Goal: Contribute content: Add original content to the website for others to see

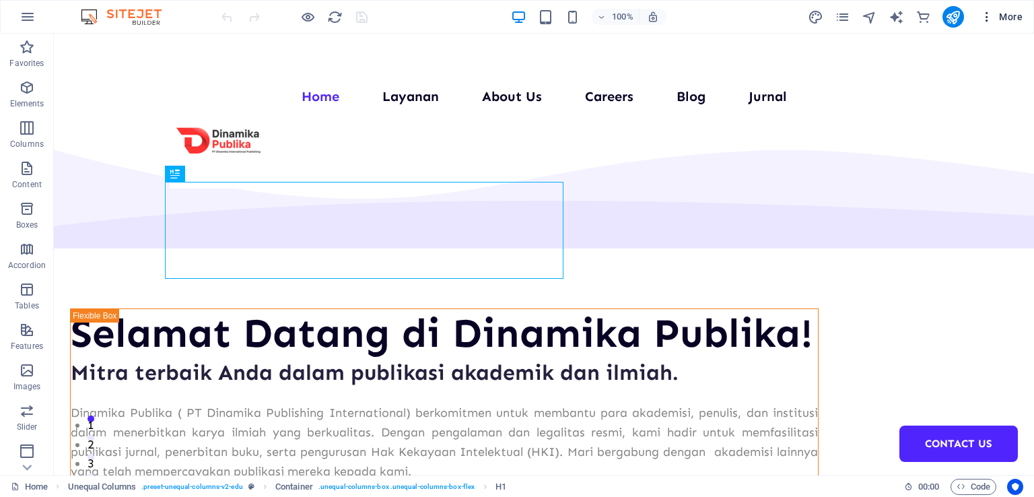
click at [986, 15] on icon "button" at bounding box center [986, 16] width 13 height 13
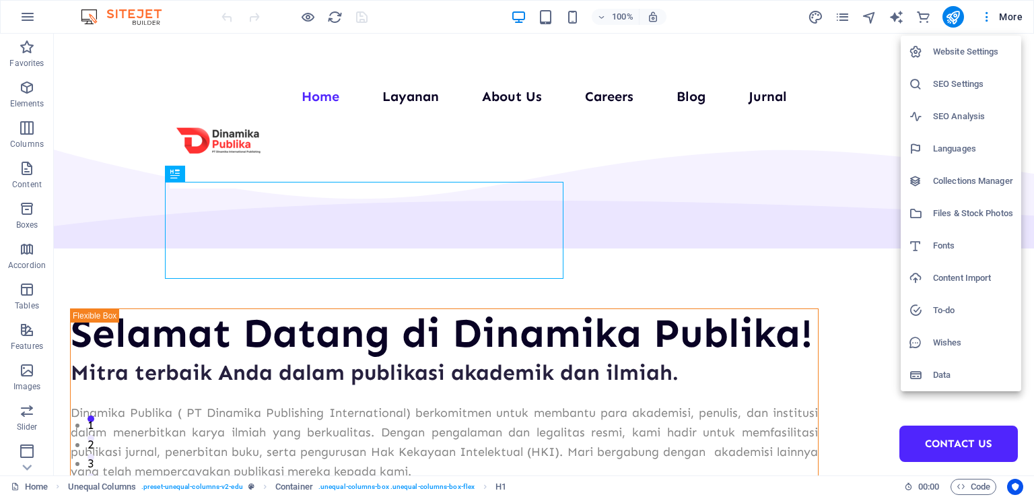
click at [976, 180] on h6 "Collections Manager" at bounding box center [973, 181] width 80 height 16
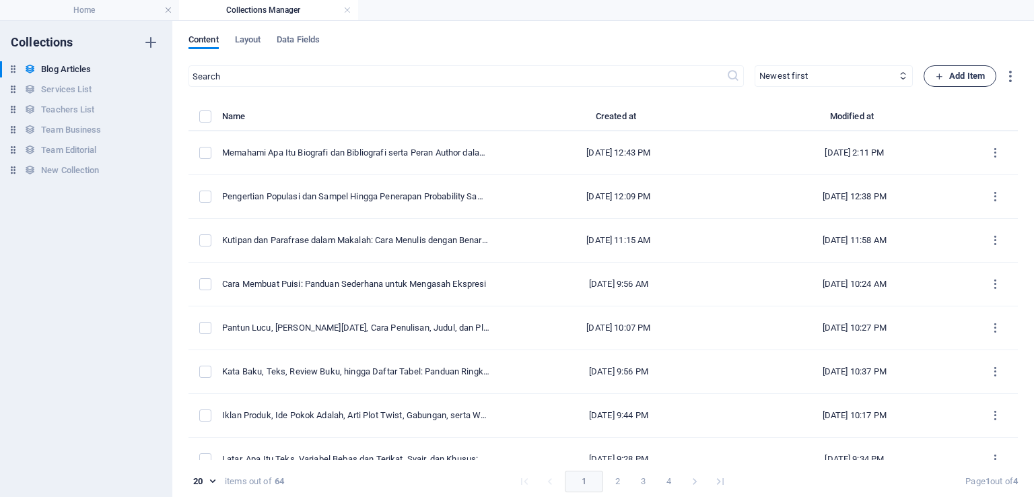
click at [980, 76] on span "Add Item" at bounding box center [960, 76] width 50 height 16
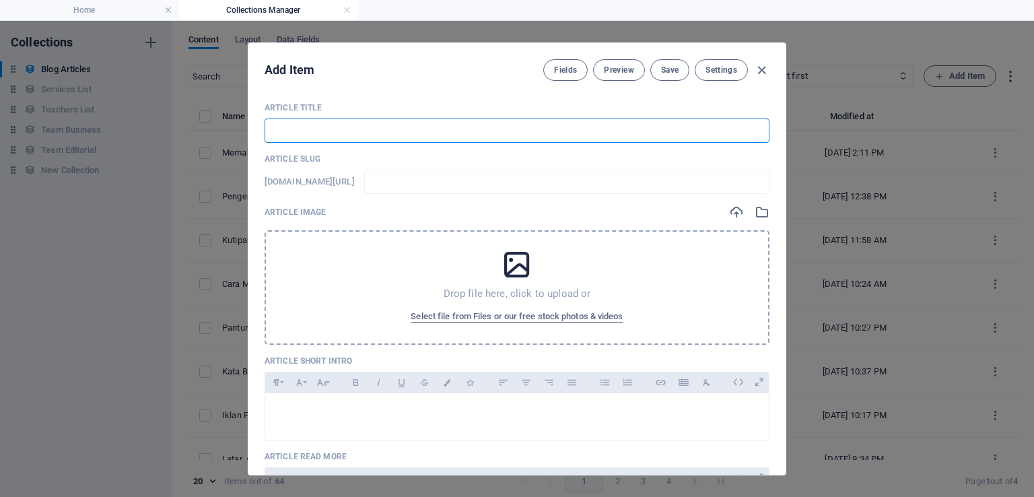
click at [347, 125] on input "text" at bounding box center [517, 131] width 505 height 24
paste input "Pendidikan di Era Digital: Tantangan, Peluang, dan Solusi"
type input "Pendidikan di Era Digital: Tantangan, Peluang, dan Solusi"
type input "pendidikan-di-era-digital-tantangan-peluang-dan-solusi"
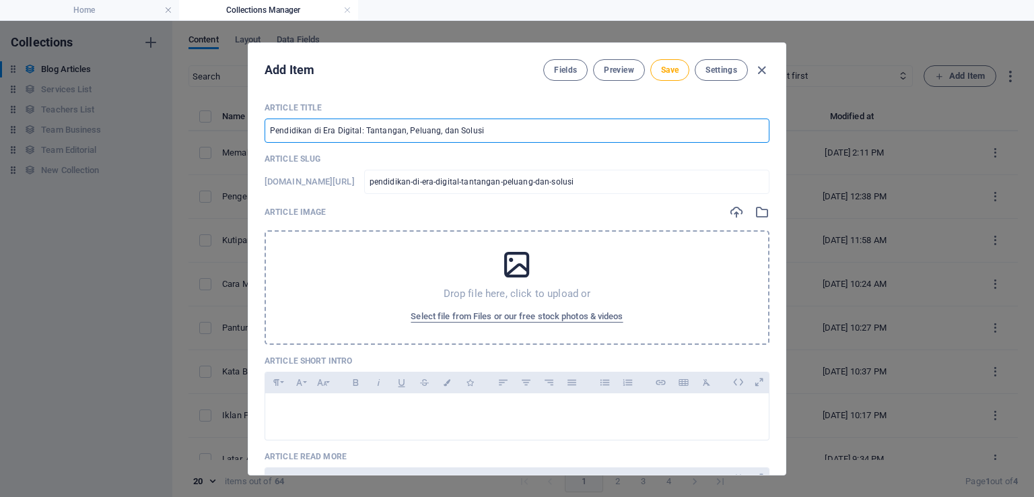
type input "Pendidikan di Era Digital: Tantangan, Peluang, dan Solusi"
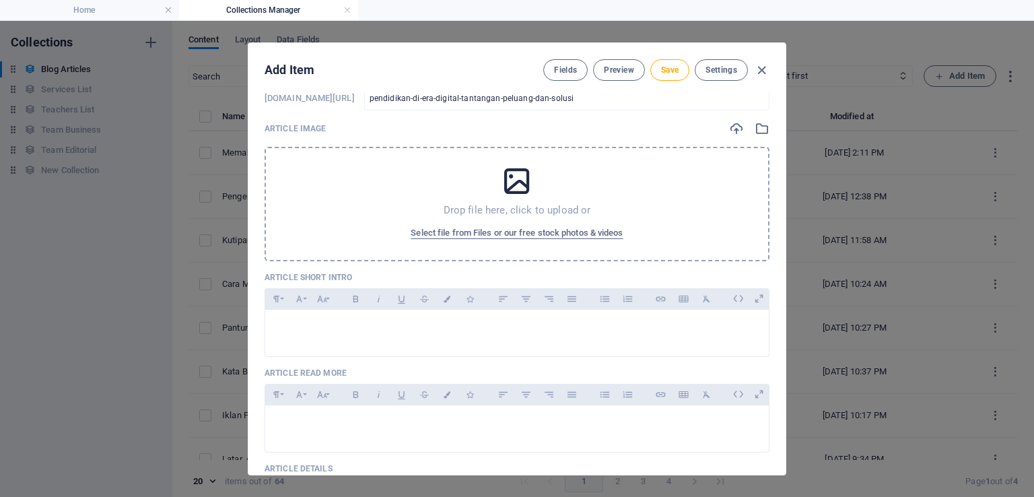
scroll to position [135, 0]
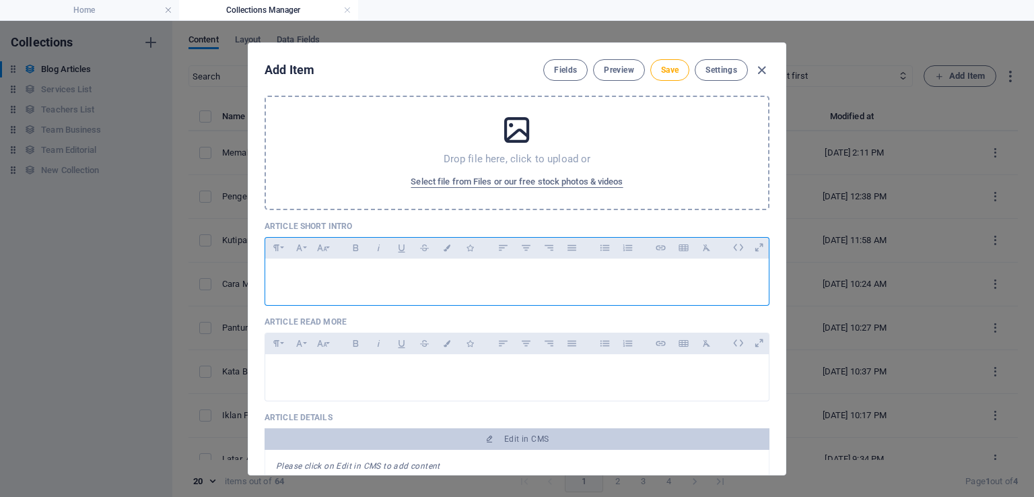
click at [331, 269] on p at bounding box center [517, 275] width 482 height 13
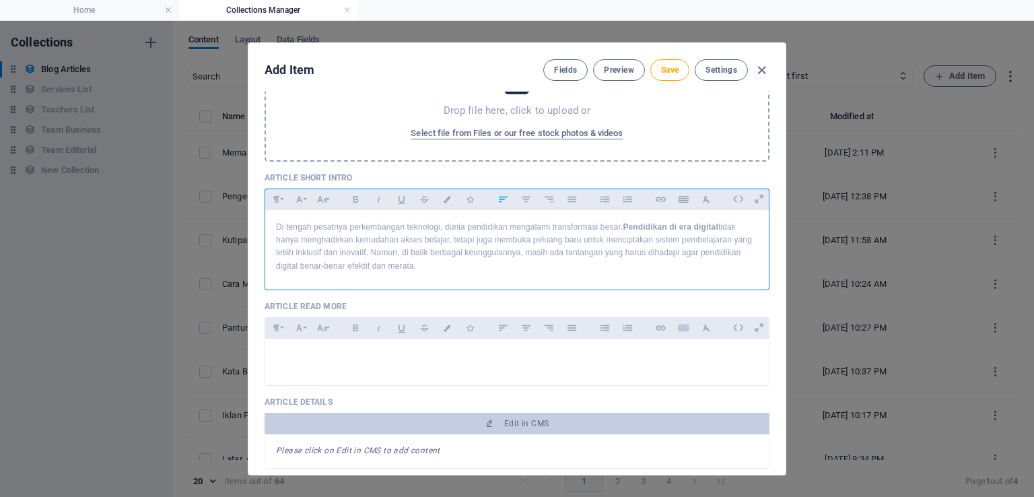
scroll to position [202, 0]
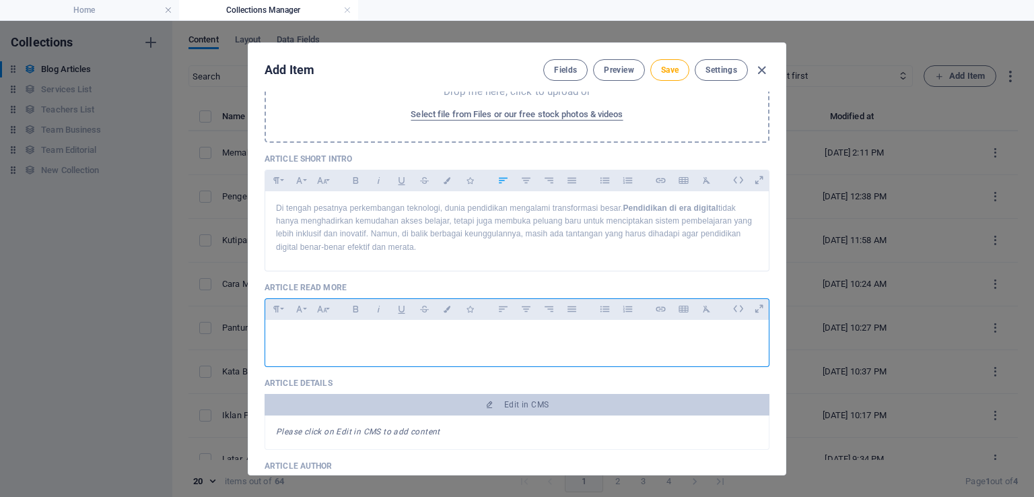
click at [298, 344] on div at bounding box center [517, 340] width 504 height 40
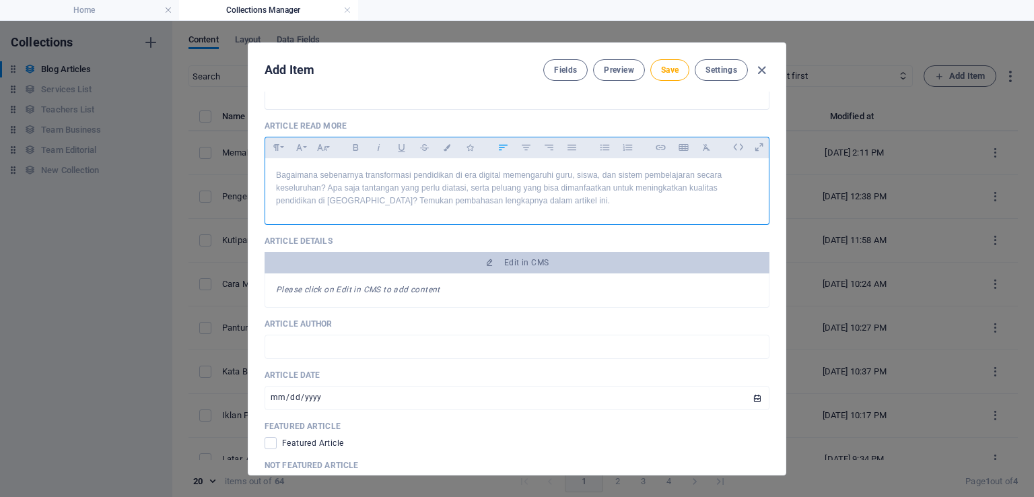
scroll to position [404, 0]
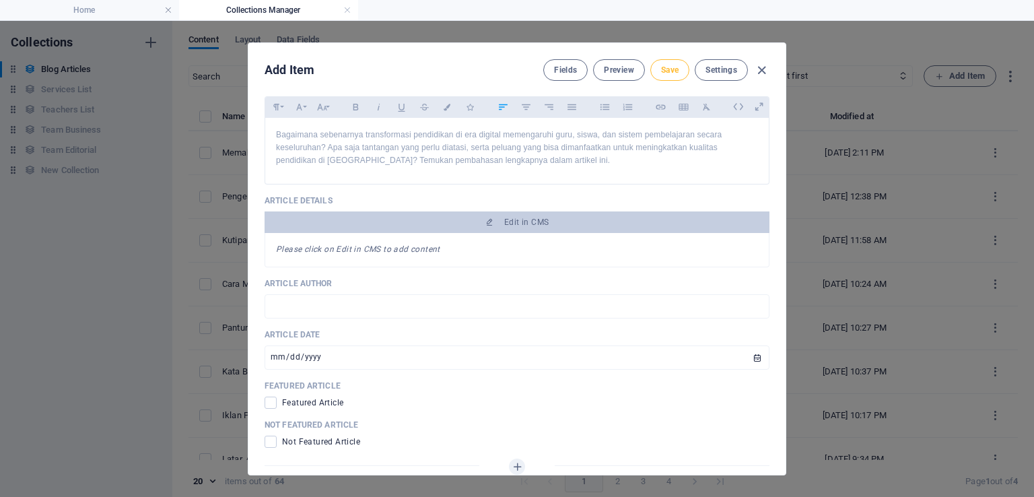
click at [668, 75] on span "Save" at bounding box center [670, 70] width 18 height 11
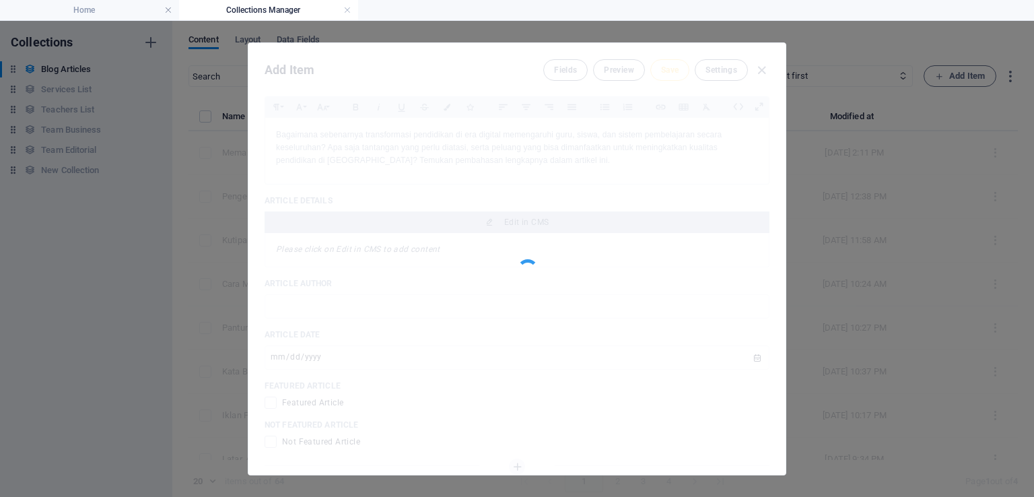
type input "pendidikan-di-era-digital-tantangan-peluang-dan-solusi"
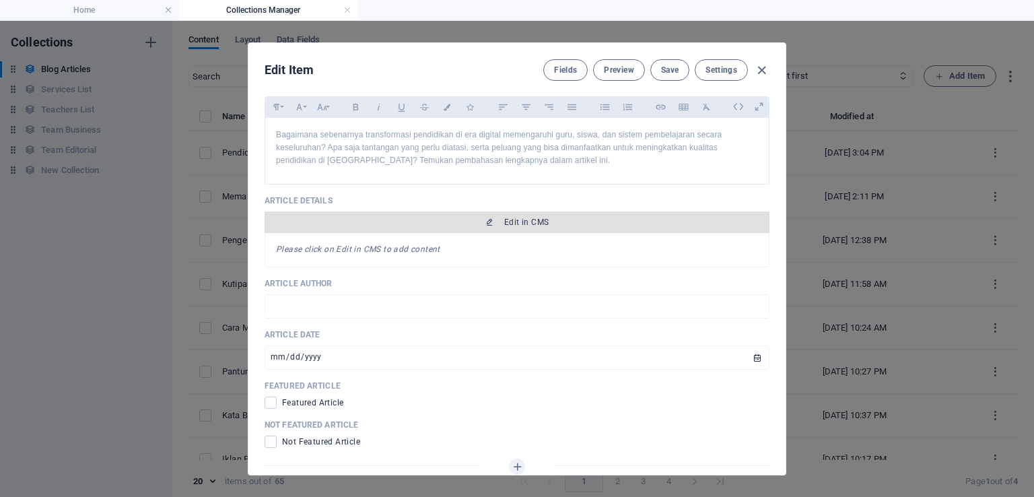
click at [479, 228] on button "Edit in CMS" at bounding box center [517, 222] width 505 height 22
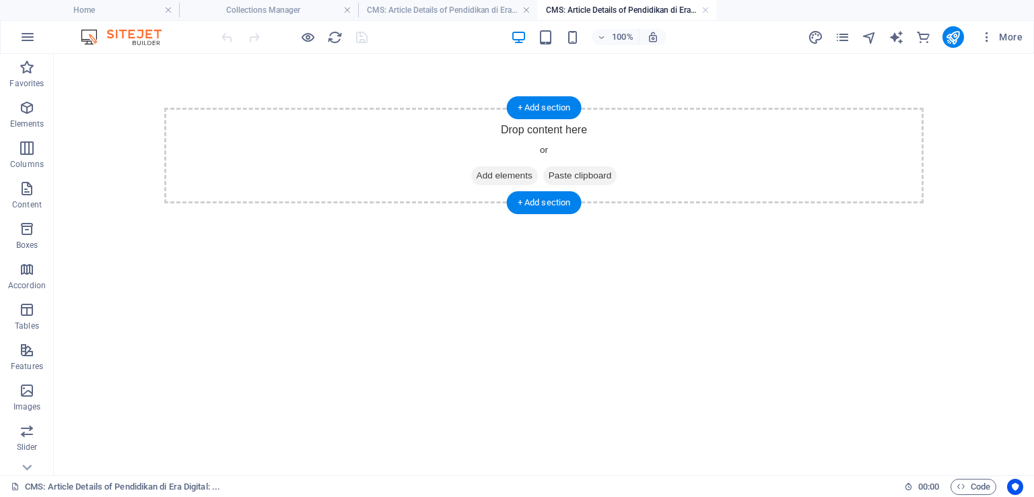
scroll to position [0, 0]
click at [559, 108] on div "+ Add section" at bounding box center [544, 107] width 75 height 23
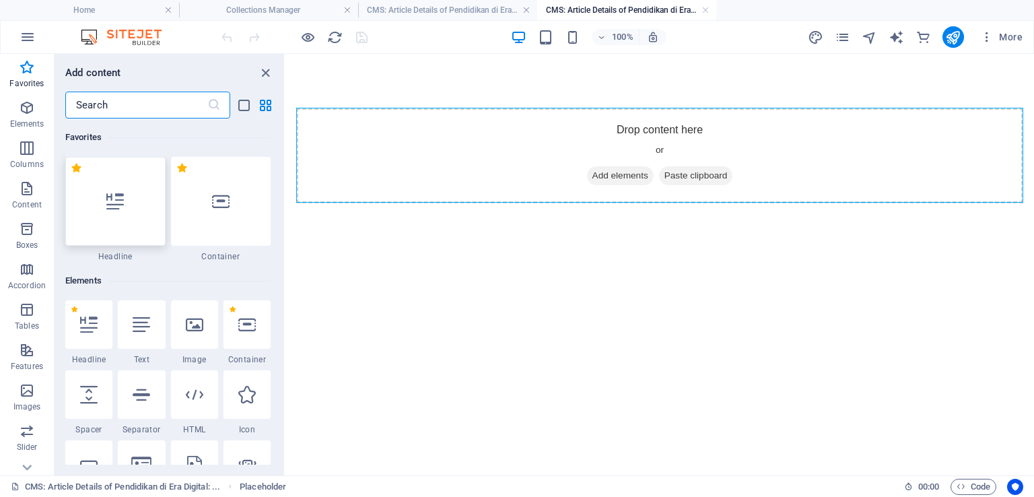
click at [126, 223] on div at bounding box center [115, 201] width 100 height 89
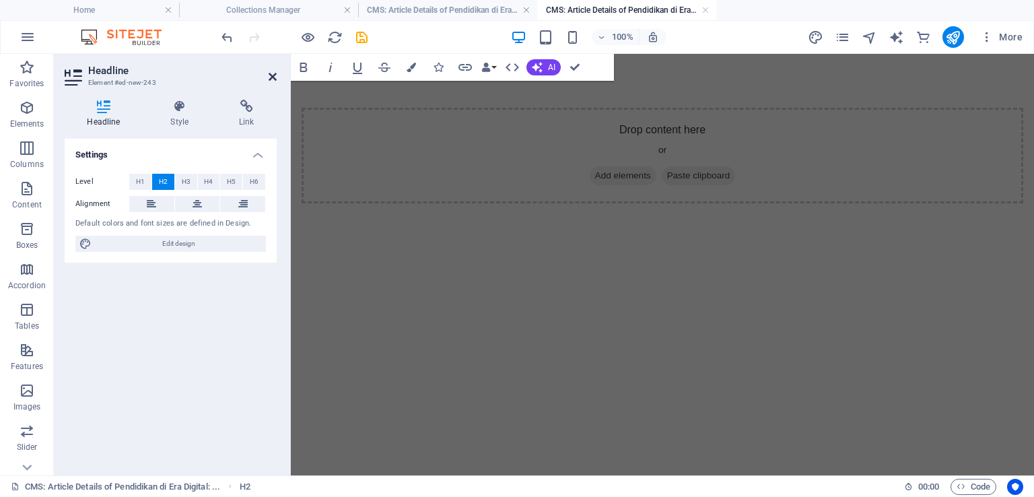
click at [271, 79] on icon at bounding box center [273, 76] width 8 height 11
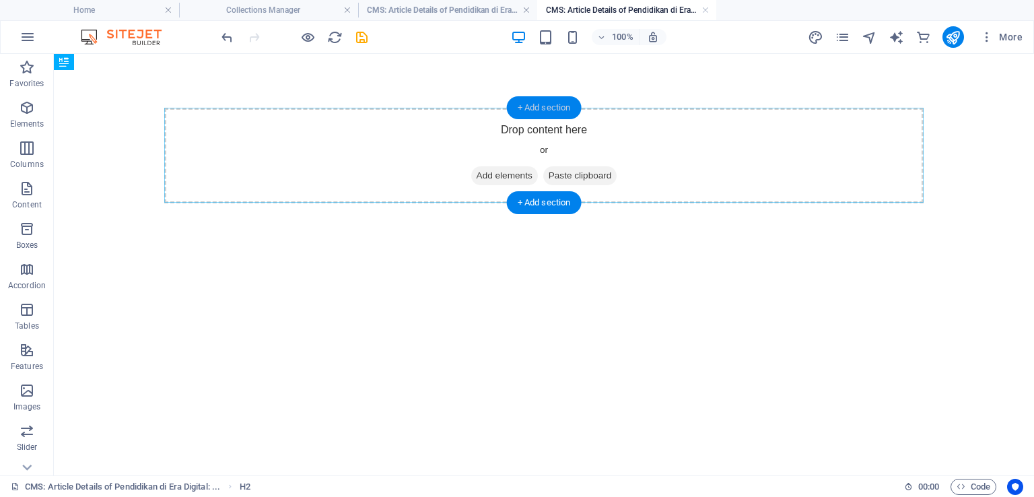
click at [548, 105] on div "+ Add section" at bounding box center [544, 107] width 75 height 23
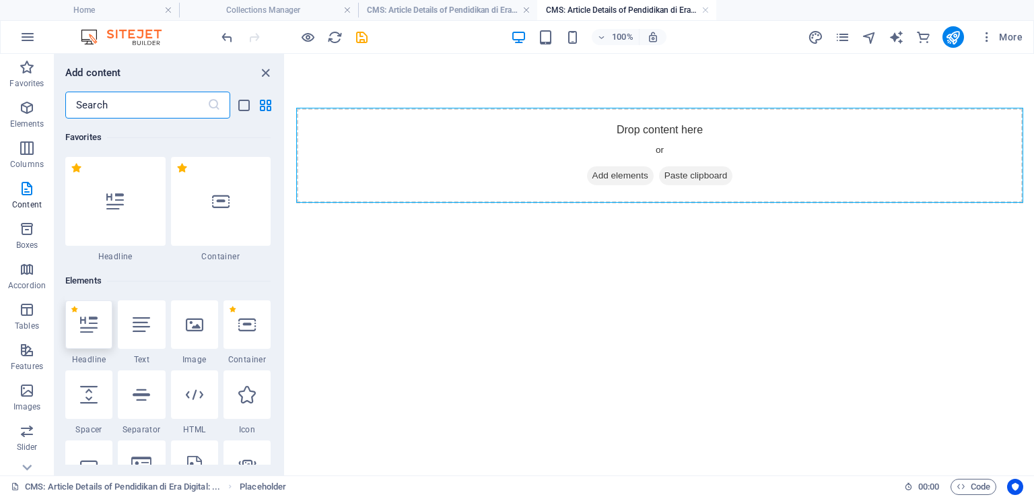
click at [87, 330] on icon at bounding box center [89, 325] width 18 height 18
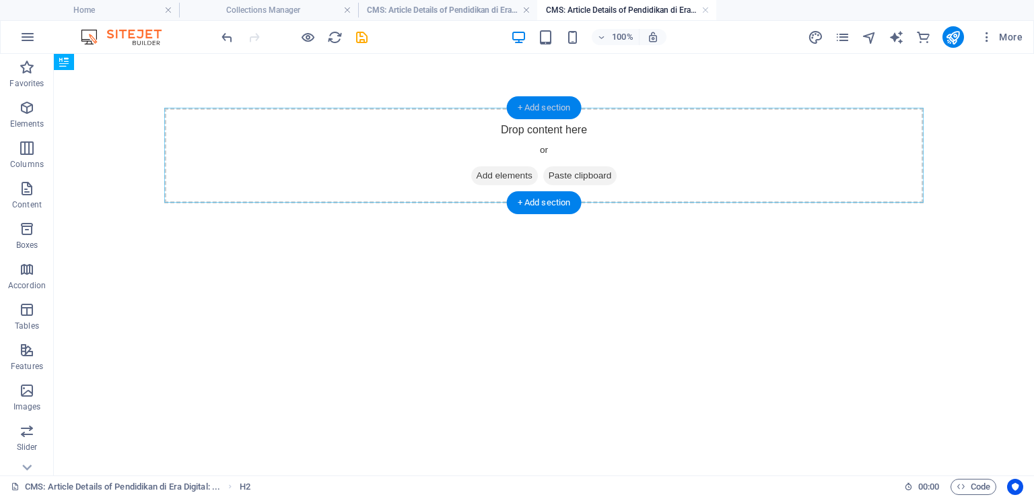
click at [541, 108] on div "+ Add section" at bounding box center [544, 107] width 75 height 23
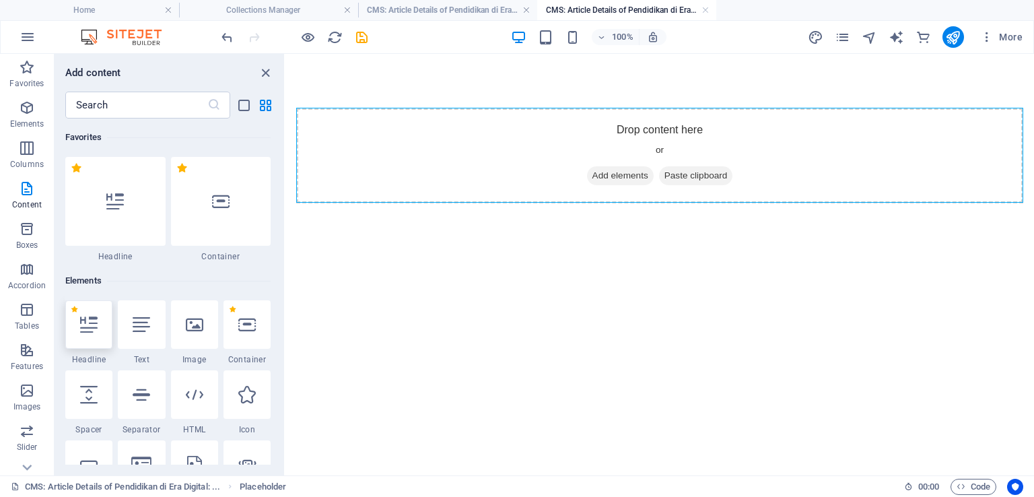
click at [96, 325] on icon at bounding box center [89, 325] width 18 height 18
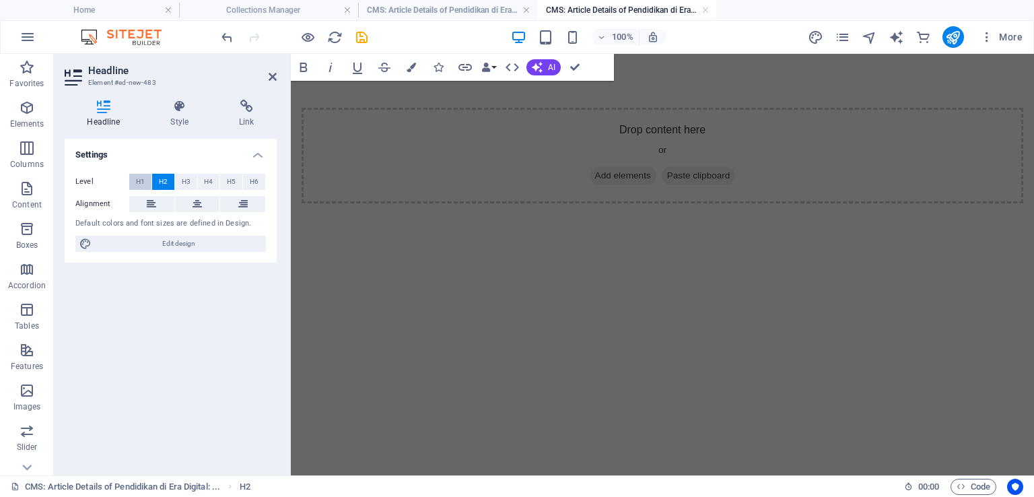
click at [142, 179] on span "H1" at bounding box center [140, 182] width 9 height 16
click at [156, 181] on button "H2" at bounding box center [163, 182] width 22 height 16
click at [409, 38] on div "100% More" at bounding box center [623, 37] width 809 height 22
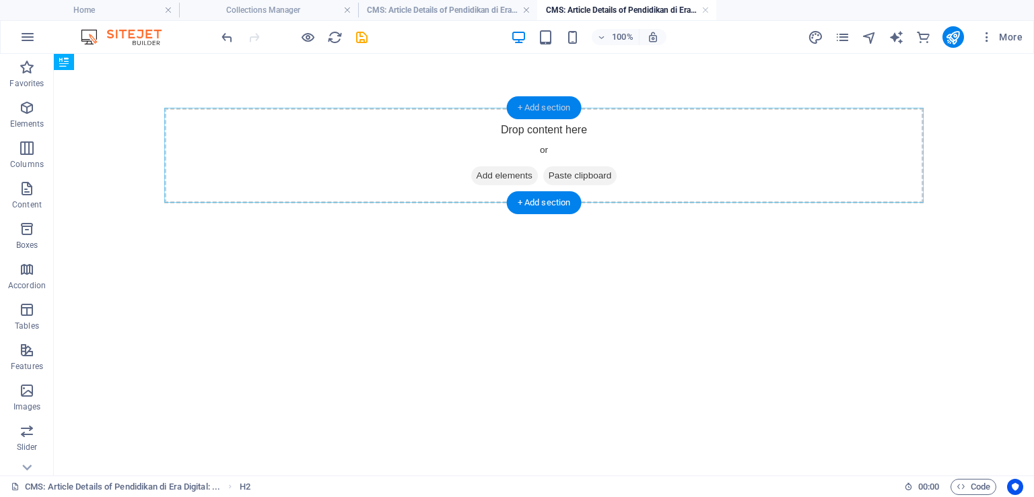
drag, startPoint x: 548, startPoint y: 115, endPoint x: 242, endPoint y: 52, distance: 312.9
click at [548, 115] on div "+ Add section" at bounding box center [544, 107] width 75 height 23
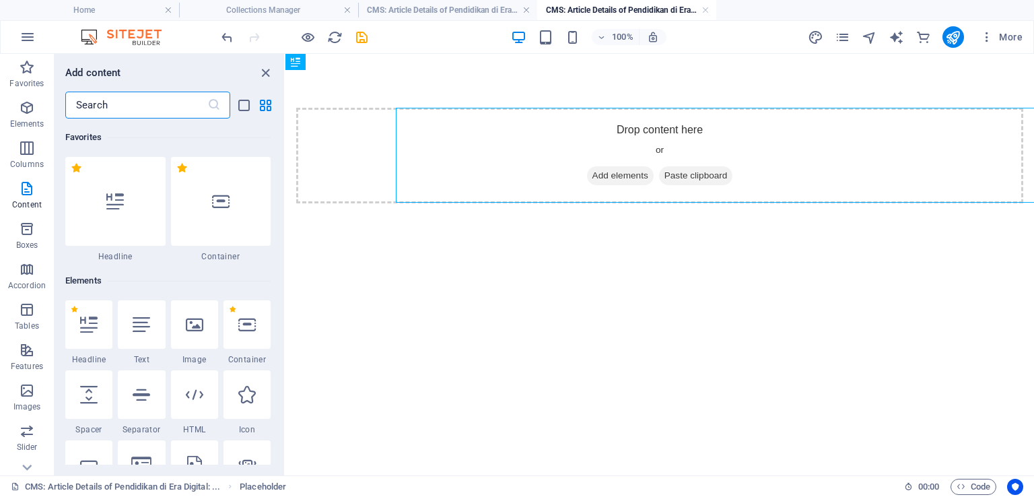
click at [527, 106] on div "Drop content here or Add elements Paste clipboard" at bounding box center [660, 155] width 749 height 203
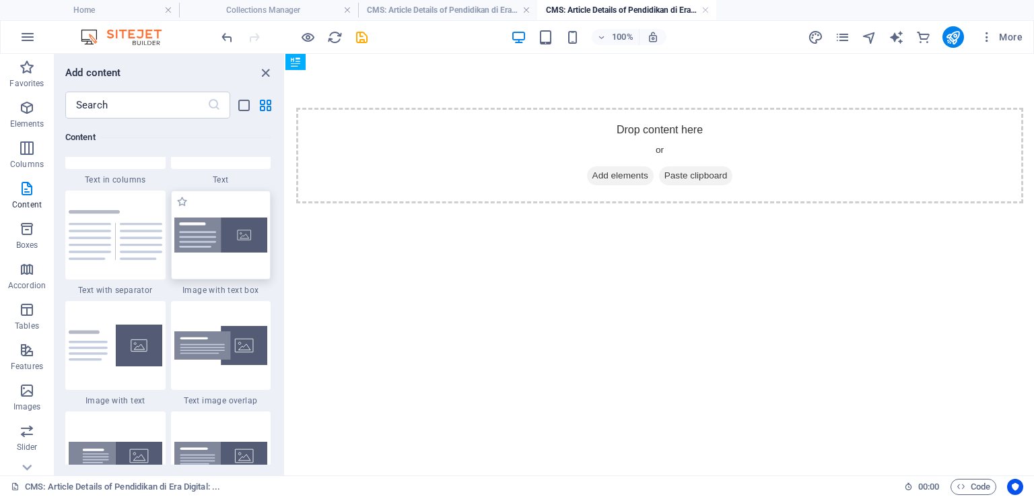
scroll to position [2357, 0]
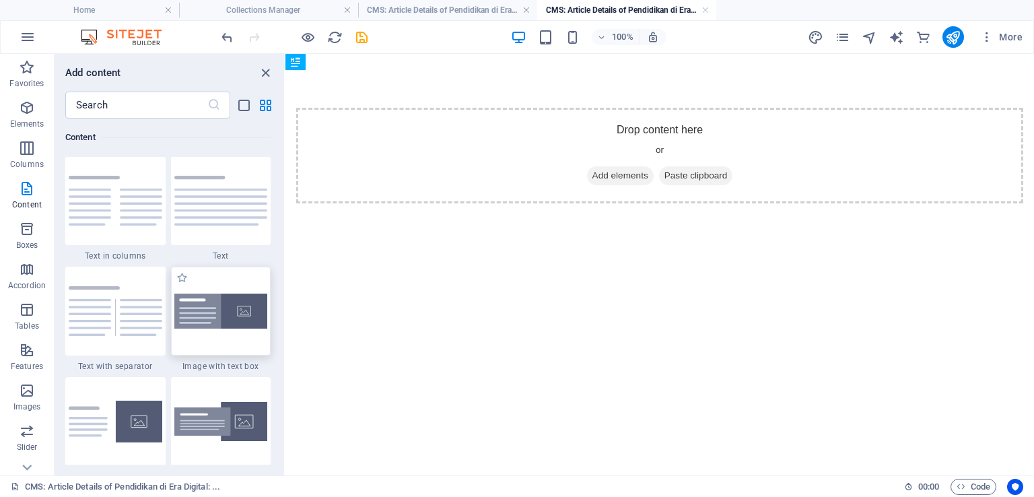
click at [209, 302] on img at bounding box center [221, 312] width 94 height 36
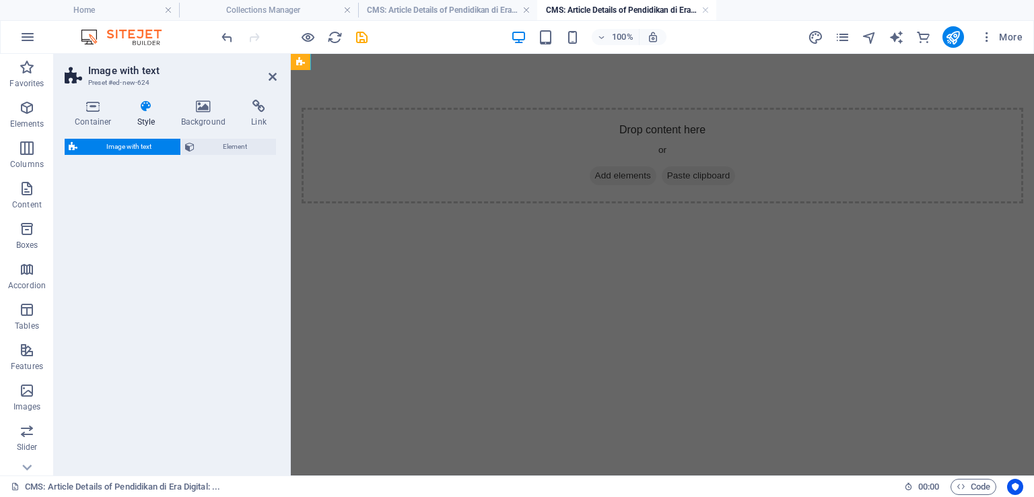
select select "rem"
select select "px"
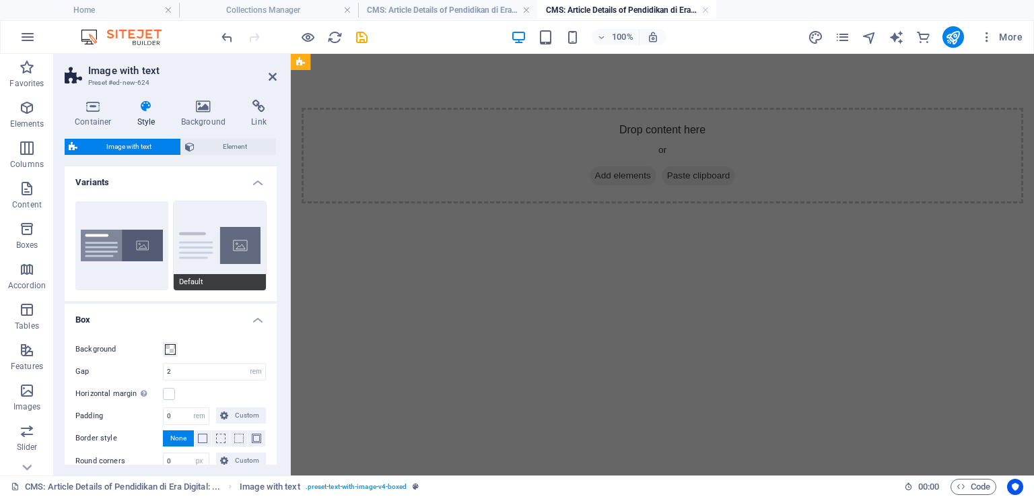
click at [225, 233] on button "Default" at bounding box center [220, 245] width 93 height 89
click at [269, 78] on icon at bounding box center [273, 76] width 8 height 11
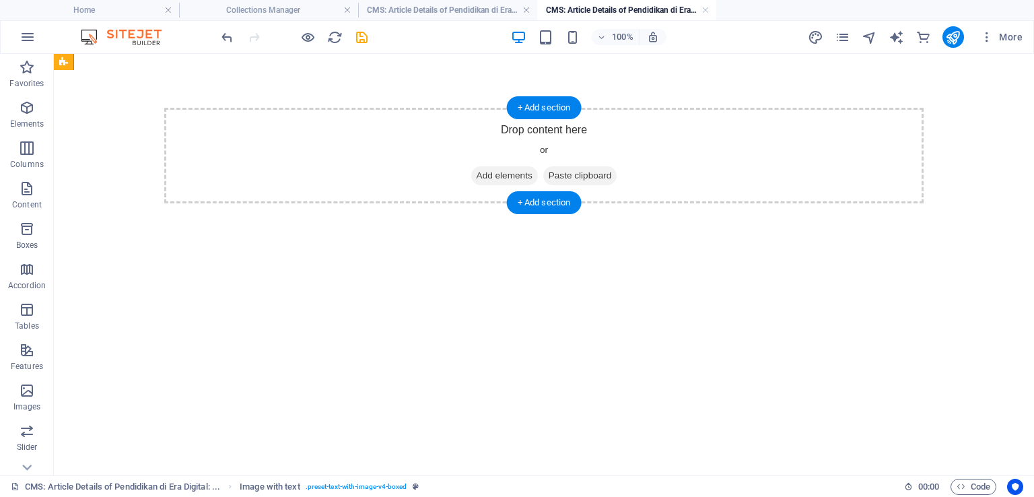
click at [504, 176] on span "Add elements" at bounding box center [504, 175] width 67 height 19
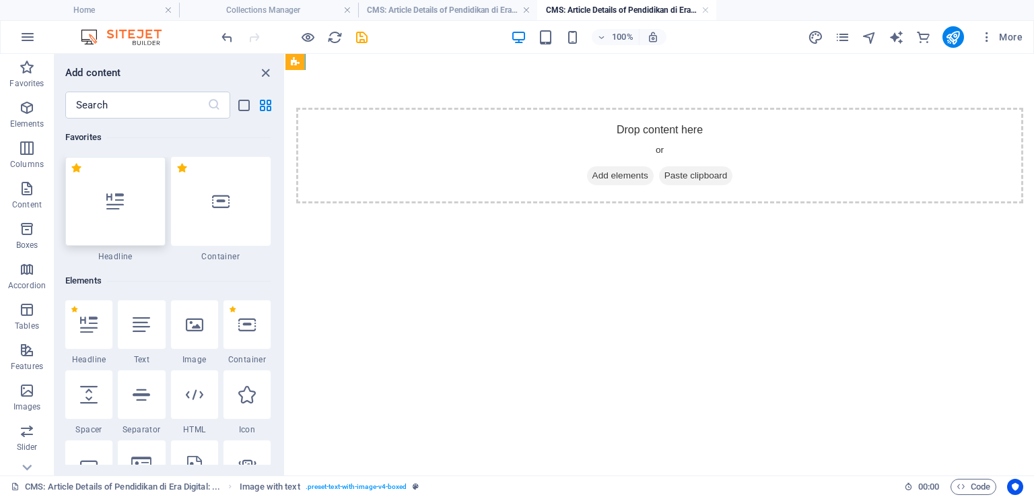
click at [110, 201] on icon at bounding box center [115, 202] width 18 height 18
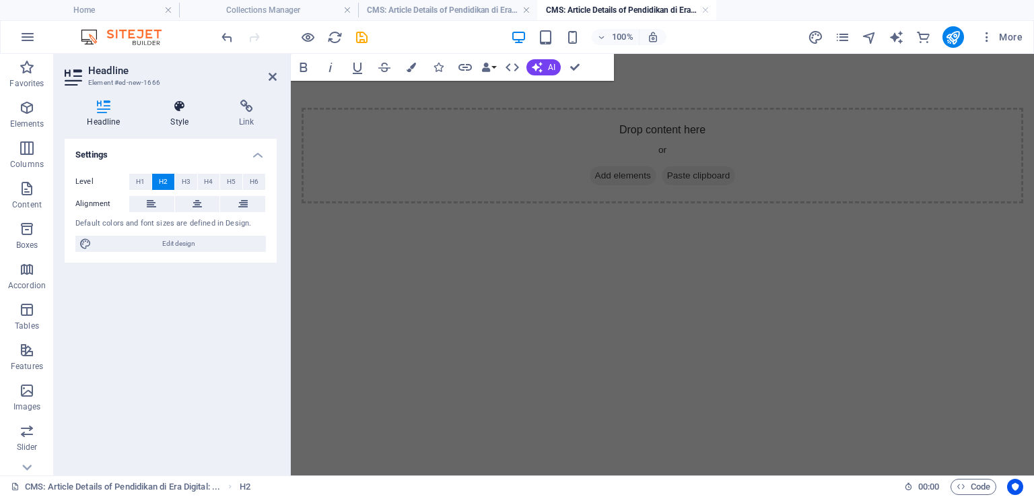
click at [180, 111] on icon at bounding box center [179, 106] width 63 height 13
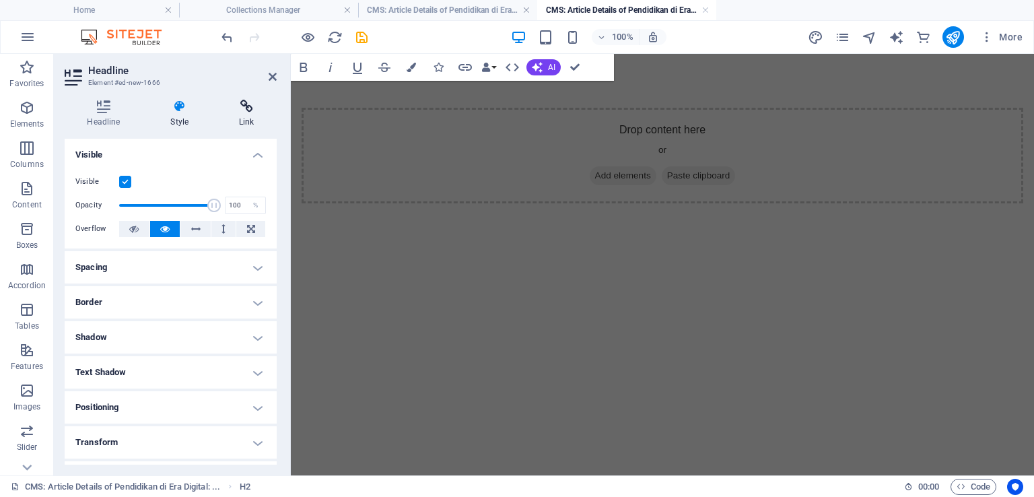
click at [248, 110] on icon at bounding box center [247, 106] width 60 height 13
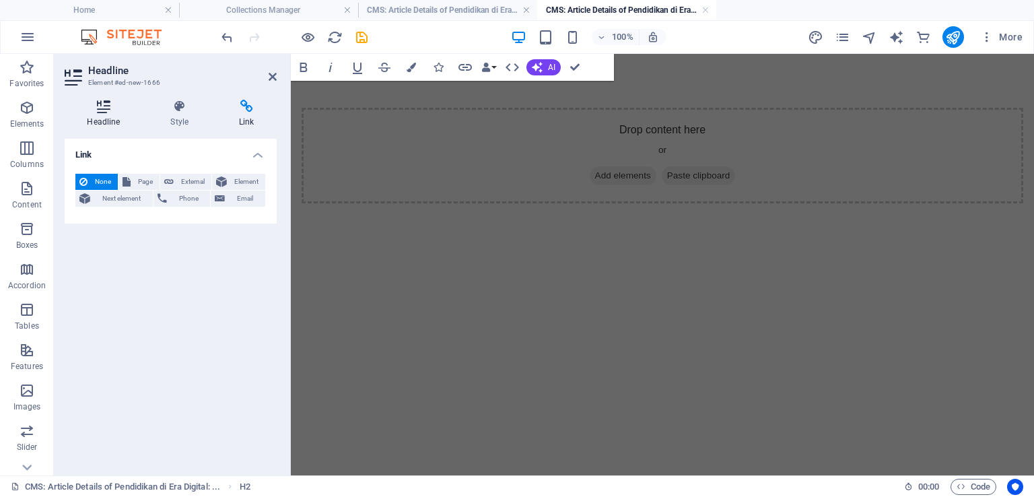
click at [106, 108] on icon at bounding box center [104, 106] width 78 height 13
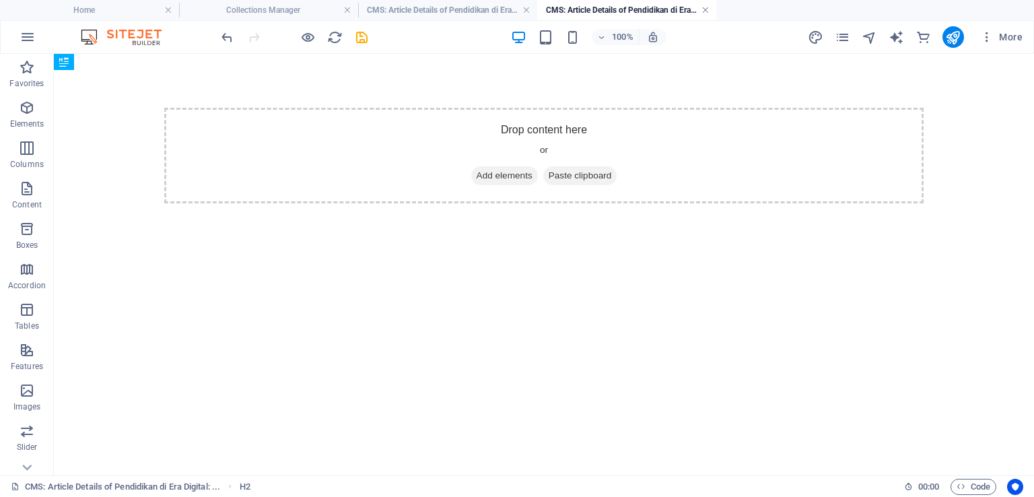
click at [705, 11] on link at bounding box center [706, 10] width 8 height 13
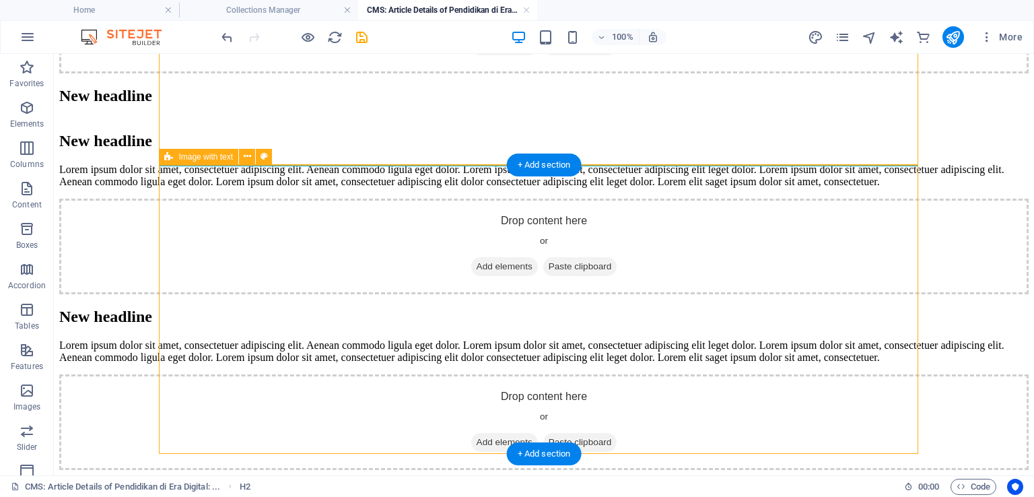
scroll to position [1022, 0]
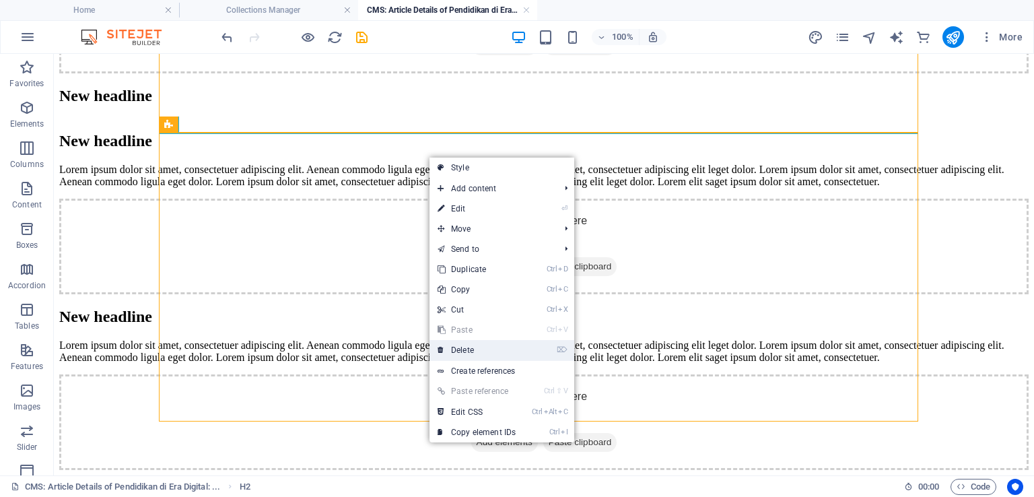
click at [492, 352] on link "⌦ Delete" at bounding box center [477, 350] width 94 height 20
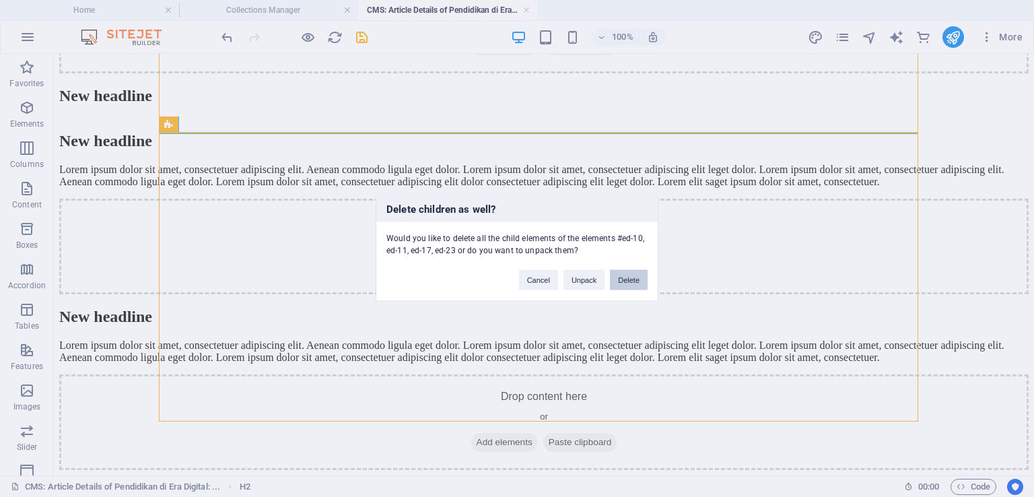
drag, startPoint x: 626, startPoint y: 278, endPoint x: 556, endPoint y: 213, distance: 95.3
click at [626, 278] on button "Delete" at bounding box center [629, 280] width 38 height 20
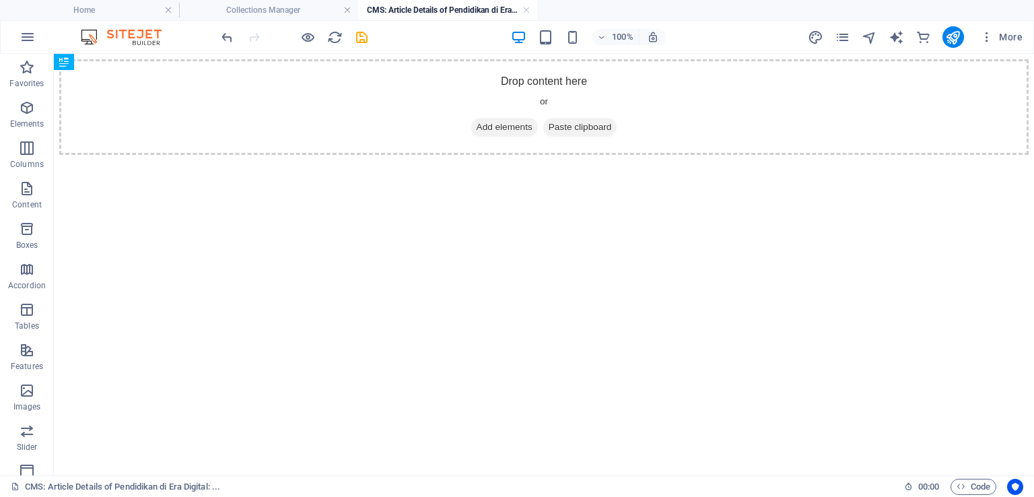
scroll to position [0, 0]
click at [529, 109] on div "+ Add section" at bounding box center [544, 107] width 75 height 23
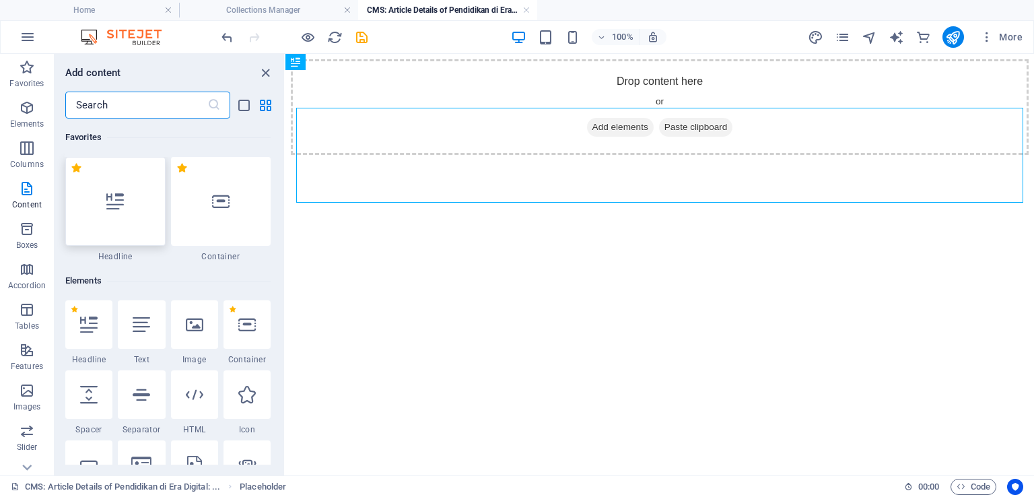
click at [128, 207] on div at bounding box center [115, 201] width 100 height 89
click at [391, 155] on div "Drop content here or Add elements Paste clipboard" at bounding box center [660, 107] width 738 height 96
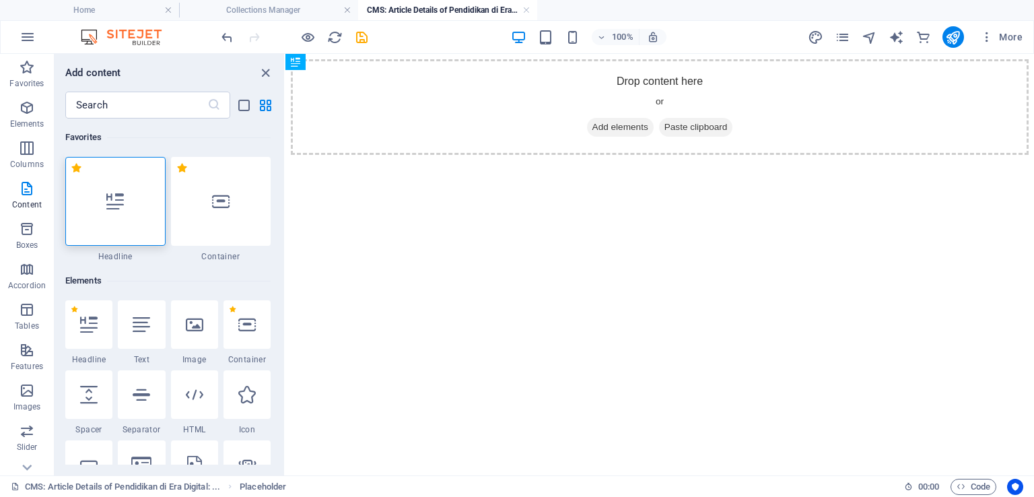
click at [407, 73] on div "Drop content here or Add elements Paste clipboard" at bounding box center [660, 107] width 738 height 96
click at [279, 12] on h4 "Collections Manager" at bounding box center [268, 10] width 179 height 15
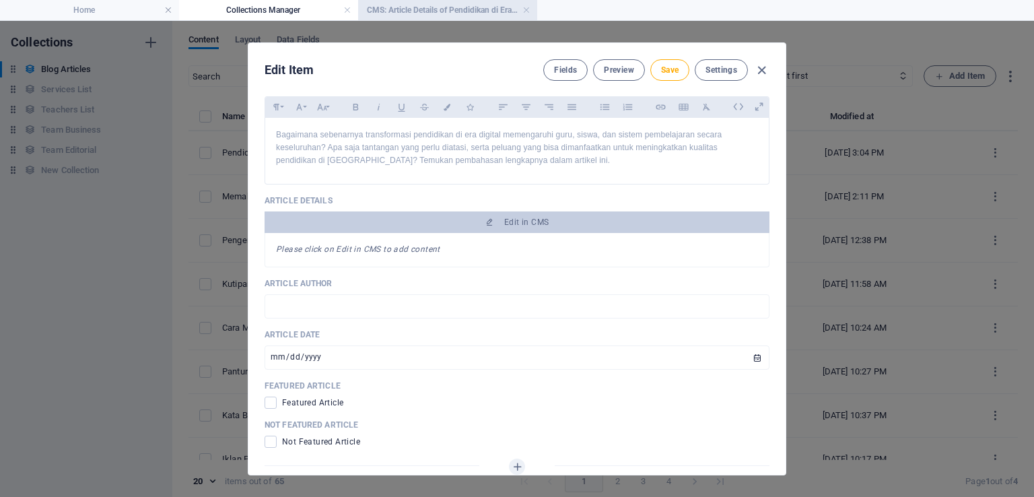
click at [399, 9] on h4 "CMS: Article Details of Pendidikan di Era Digital: ..." at bounding box center [447, 10] width 179 height 15
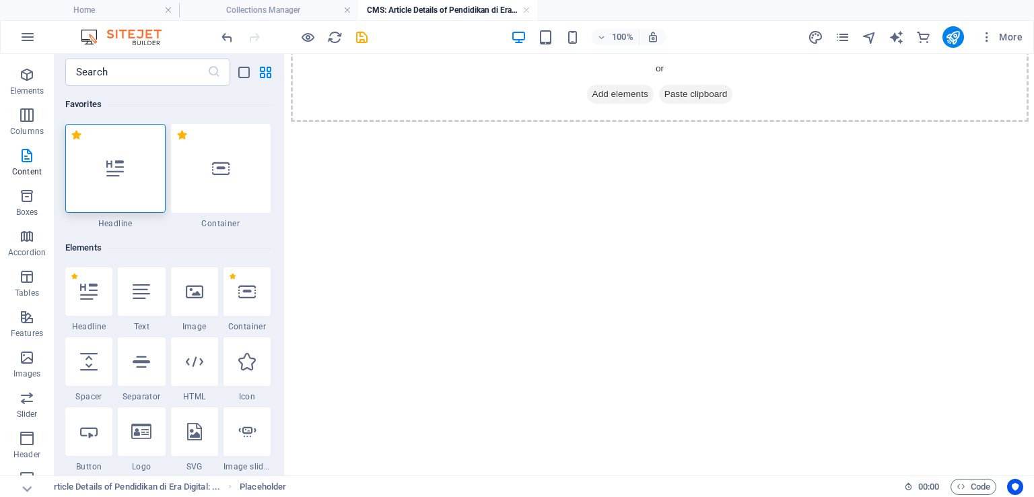
click at [436, 127] on html "Drop content here or Add elements Paste clipboard" at bounding box center [660, 74] width 749 height 106
click at [100, 286] on div at bounding box center [88, 291] width 47 height 48
click at [581, 122] on div "Drop content here or Add elements Paste clipboard" at bounding box center [660, 74] width 738 height 96
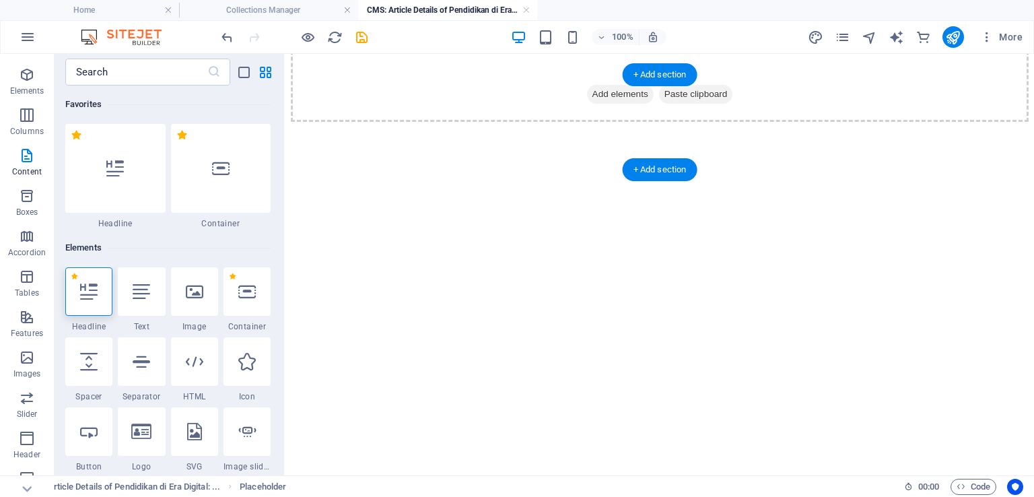
click at [642, 105] on div "Drop content here or Add elements Paste clipboard" at bounding box center [660, 74] width 738 height 96
click at [624, 104] on span "Add elements" at bounding box center [620, 94] width 67 height 19
click at [603, 104] on span "Add elements" at bounding box center [620, 94] width 67 height 19
click at [460, 122] on div "Drop content here or Add elements Paste clipboard" at bounding box center [660, 74] width 738 height 96
click at [525, 13] on link at bounding box center [527, 10] width 8 height 13
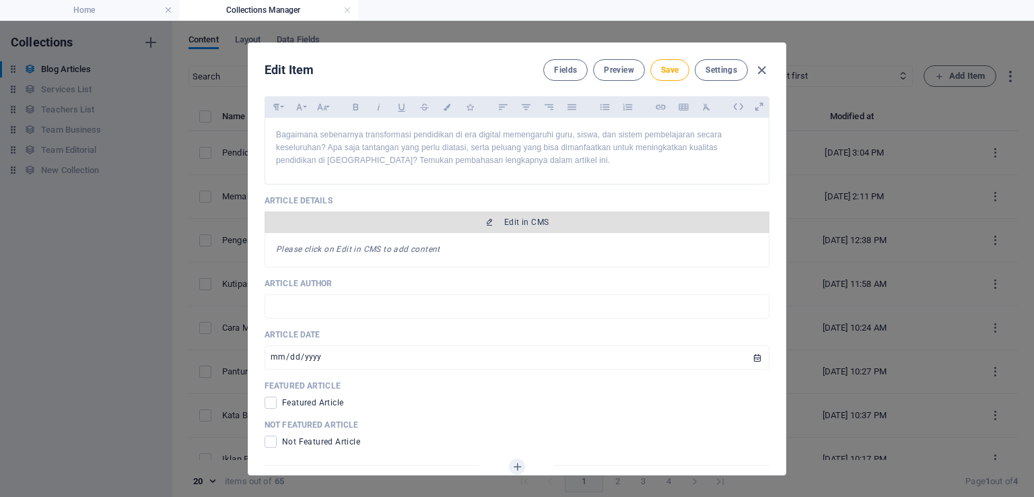
click at [543, 222] on span "Edit in CMS" at bounding box center [526, 222] width 44 height 11
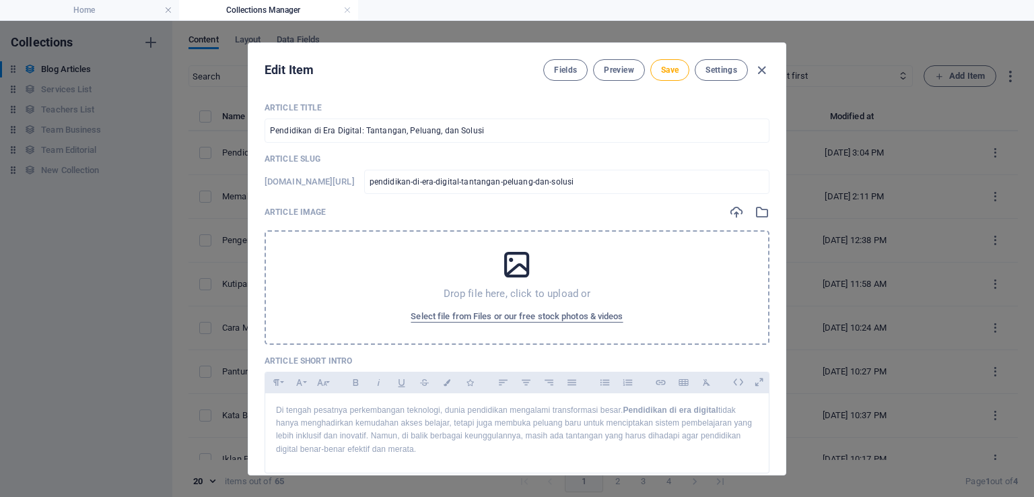
click at [531, 276] on div "Drop file here, click to upload or Select file from Files or our free stock pho…" at bounding box center [517, 287] width 505 height 114
click at [731, 208] on icon "button" at bounding box center [736, 212] width 15 height 15
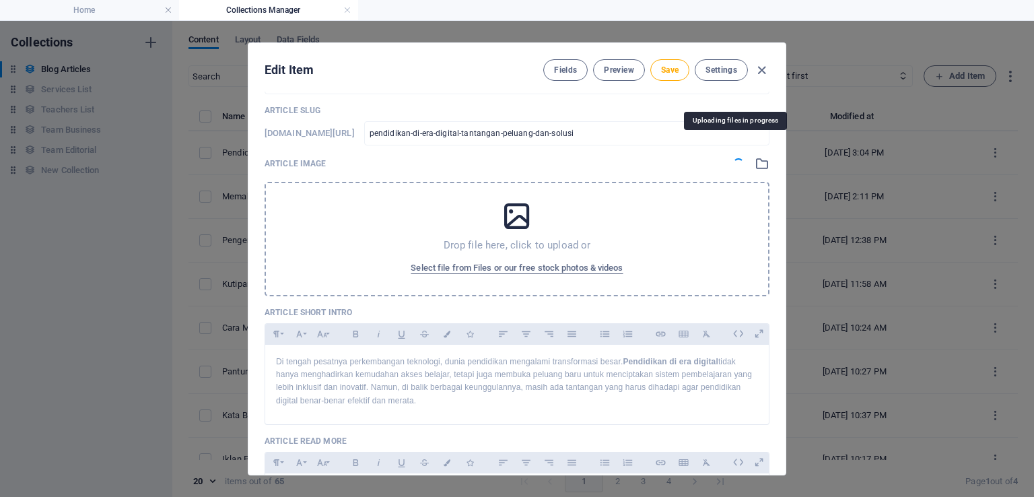
scroll to position [67, 0]
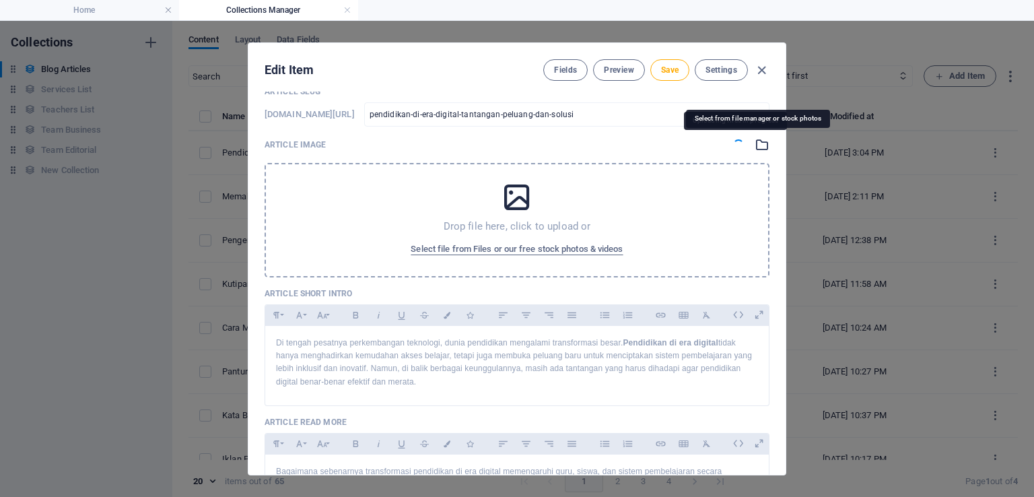
click at [763, 146] on icon "button" at bounding box center [762, 144] width 15 height 15
click at [762, 145] on icon "button" at bounding box center [762, 144] width 15 height 15
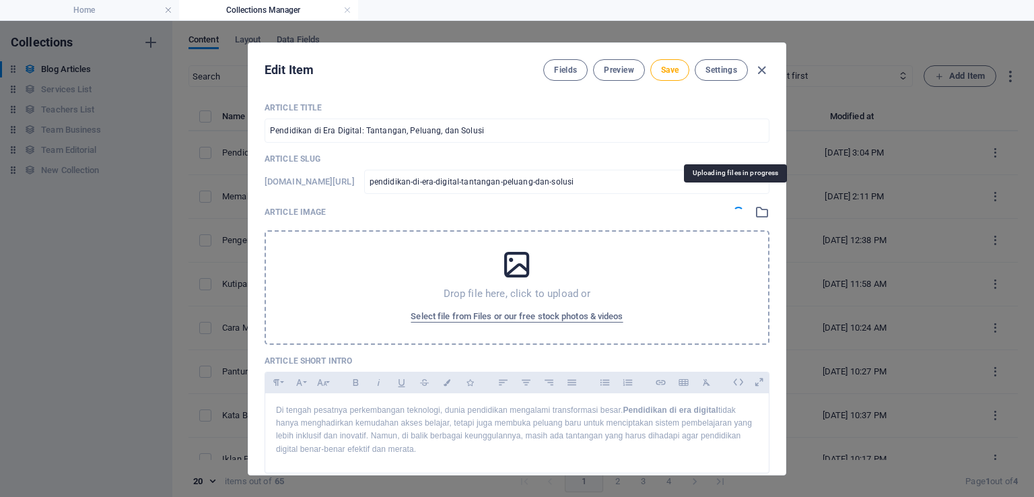
scroll to position [0, 0]
click at [652, 205] on div "Article Image" at bounding box center [517, 212] width 505 height 15
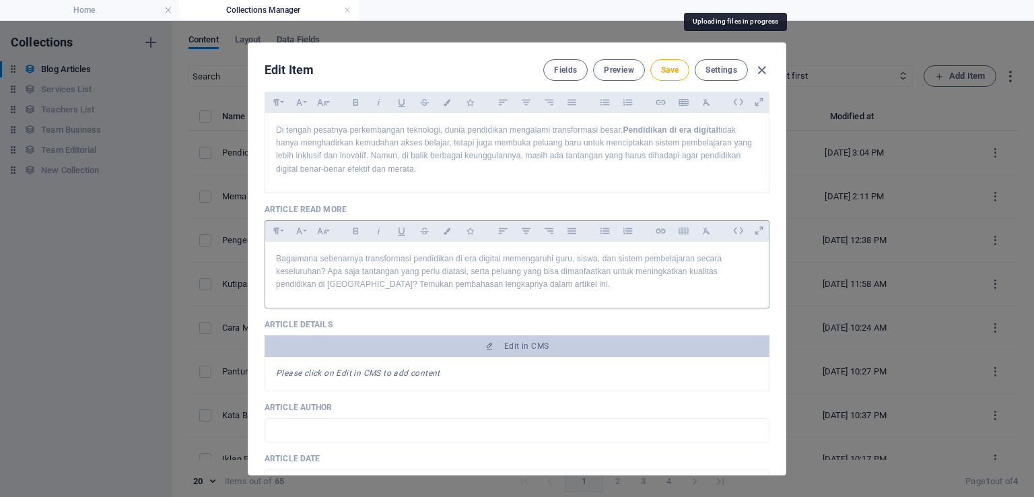
scroll to position [404, 0]
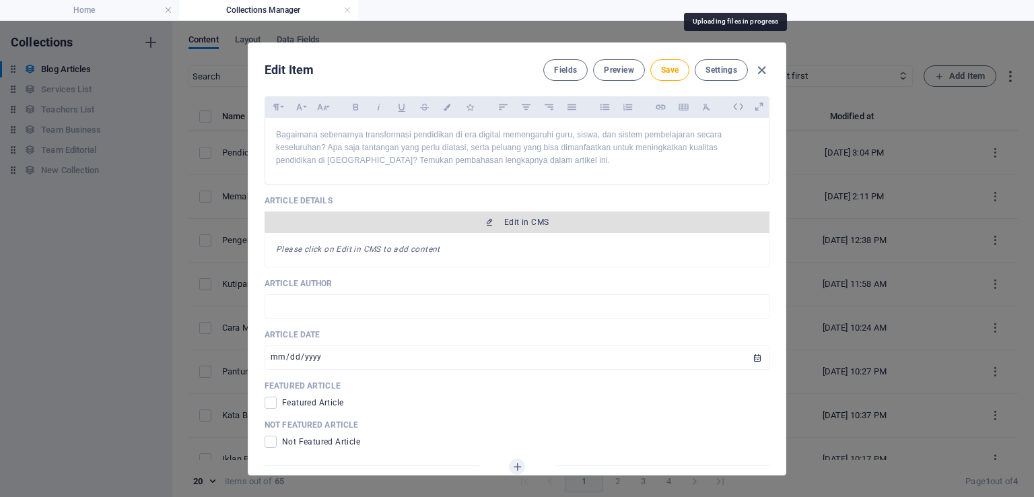
click at [510, 227] on span "Edit in CMS" at bounding box center [526, 222] width 44 height 11
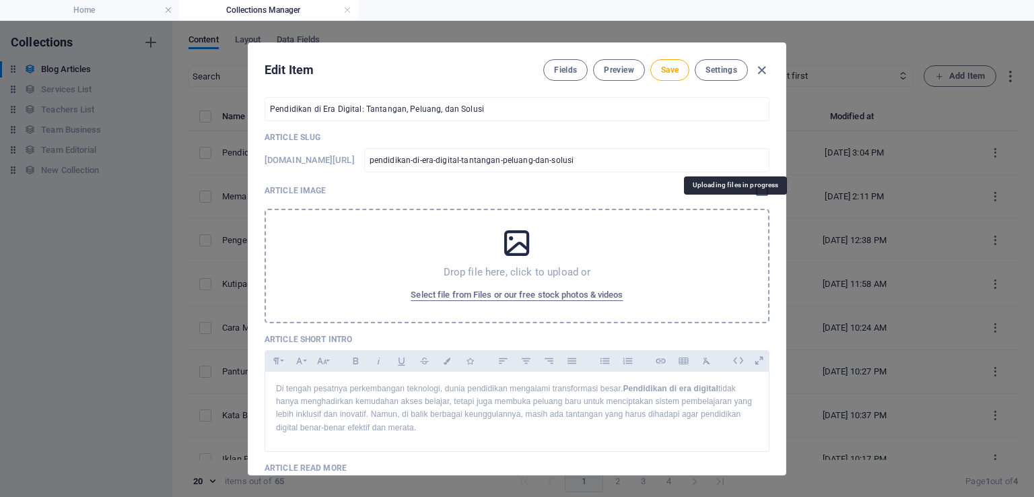
scroll to position [0, 0]
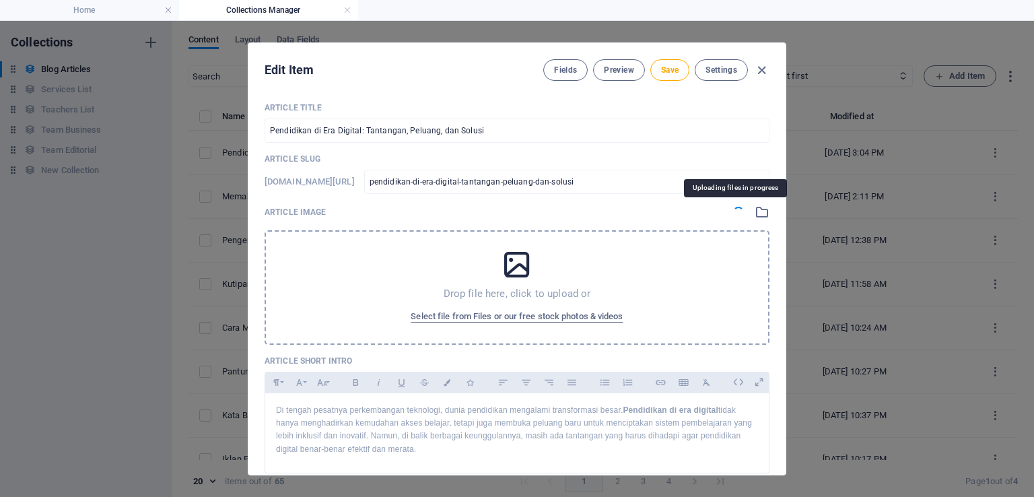
drag, startPoint x: 784, startPoint y: 146, endPoint x: 784, endPoint y: 172, distance: 26.3
click at [784, 172] on div "Article Title Pendidikan di Era Digital: Tantangan, Peluang, dan Solusi ​ Artic…" at bounding box center [516, 308] width 537 height 432
click at [743, 109] on p "Article Title" at bounding box center [517, 107] width 505 height 11
click at [671, 73] on span "Save" at bounding box center [670, 70] width 18 height 11
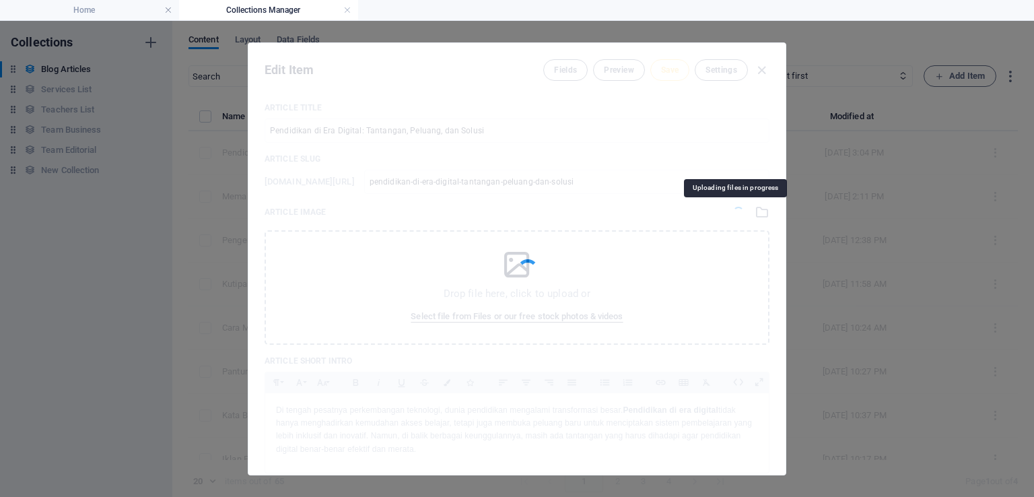
click at [691, 131] on div at bounding box center [516, 259] width 537 height 432
click at [653, 227] on div at bounding box center [516, 259] width 537 height 432
click at [340, 136] on div at bounding box center [516, 259] width 537 height 432
click at [121, 5] on h4 "Home" at bounding box center [89, 10] width 179 height 15
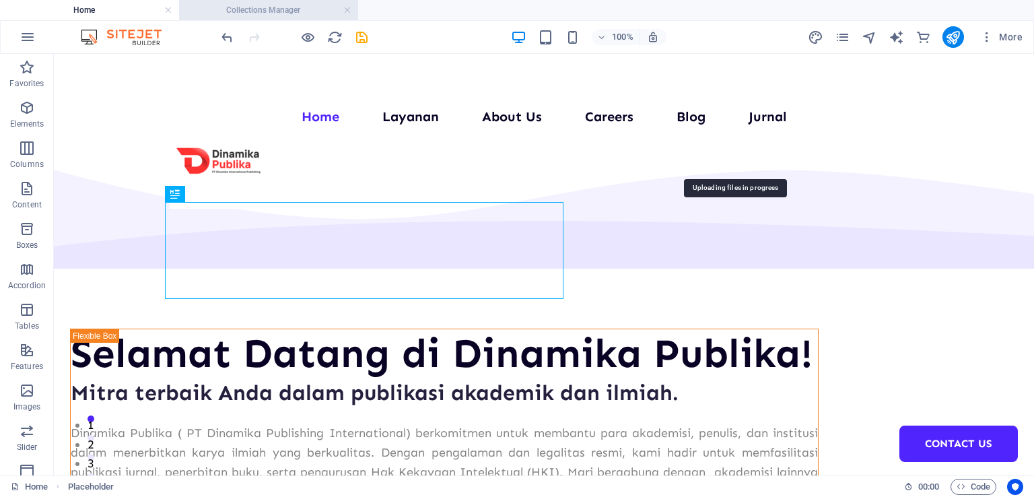
click at [218, 6] on h4 "Collections Manager" at bounding box center [268, 10] width 179 height 15
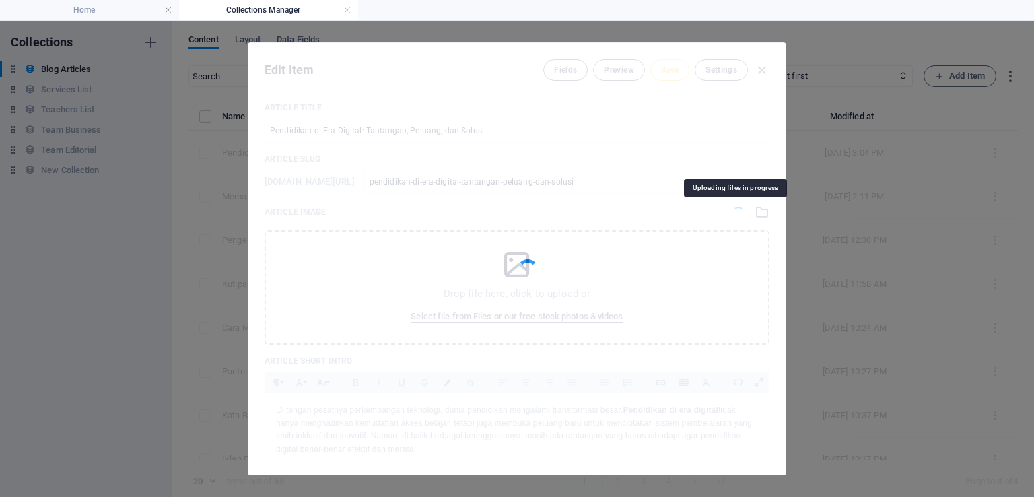
click at [364, 180] on div at bounding box center [516, 259] width 537 height 432
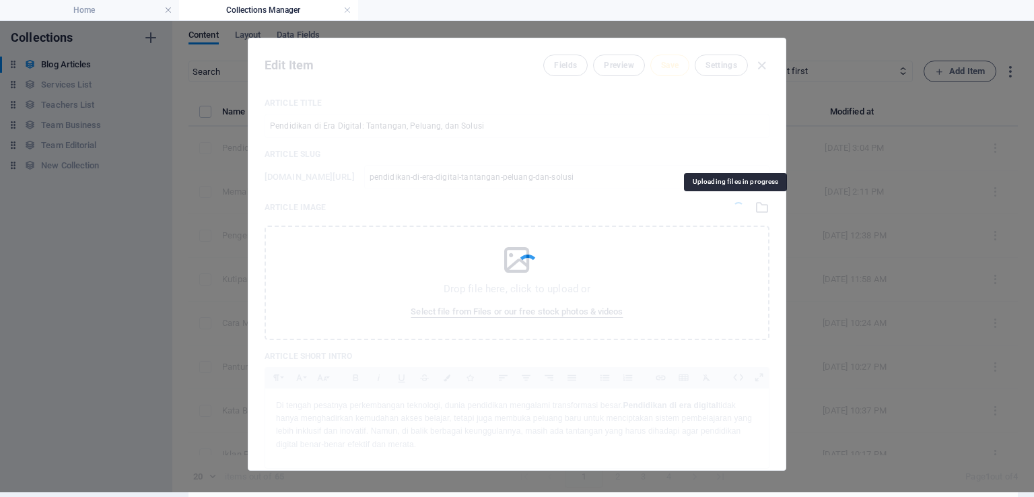
scroll to position [5, 0]
click at [764, 61] on div at bounding box center [516, 254] width 537 height 432
click at [714, 200] on div at bounding box center [516, 254] width 537 height 432
click at [607, 219] on div at bounding box center [516, 254] width 537 height 432
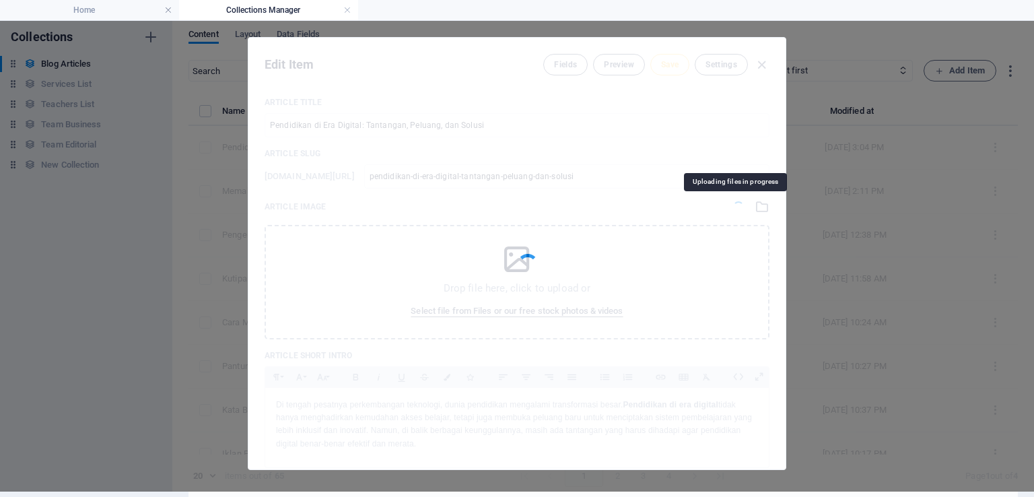
click at [609, 220] on div at bounding box center [516, 254] width 537 height 432
click at [609, 224] on div at bounding box center [516, 254] width 537 height 432
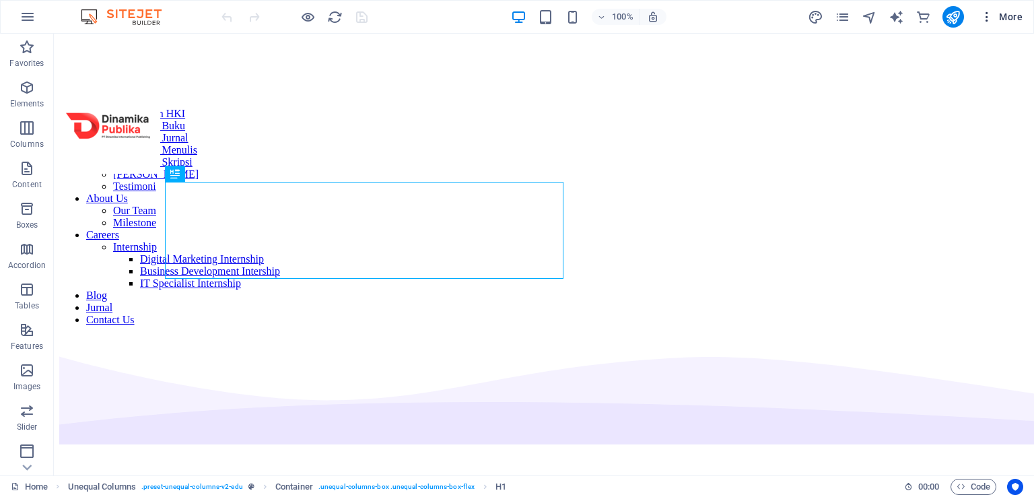
click at [992, 11] on icon "button" at bounding box center [986, 16] width 13 height 13
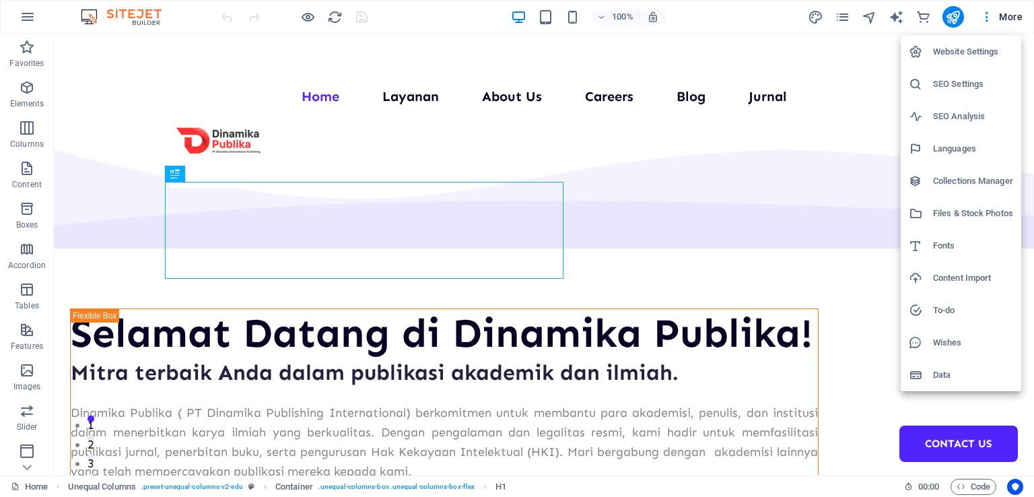
click at [970, 179] on h6 "Collections Manager" at bounding box center [973, 181] width 80 height 16
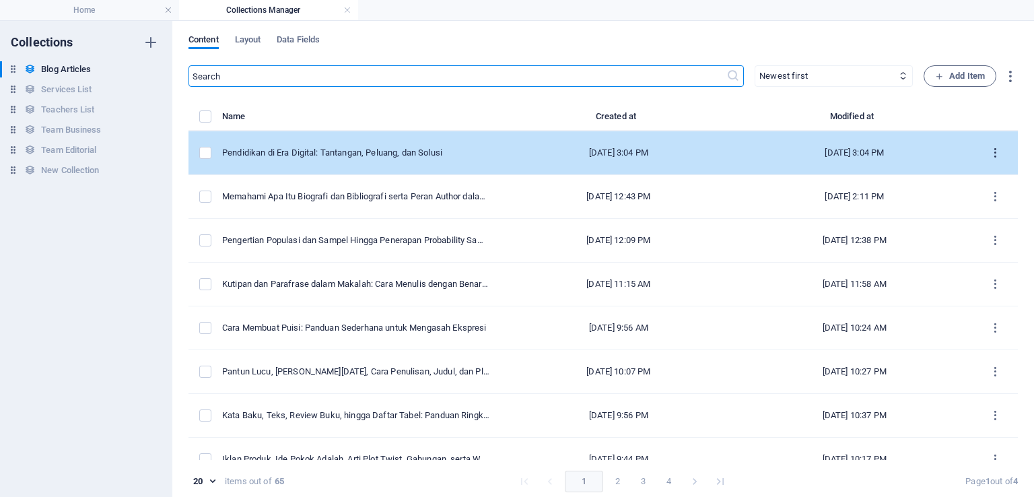
click at [989, 151] on icon "items list" at bounding box center [995, 153] width 13 height 13
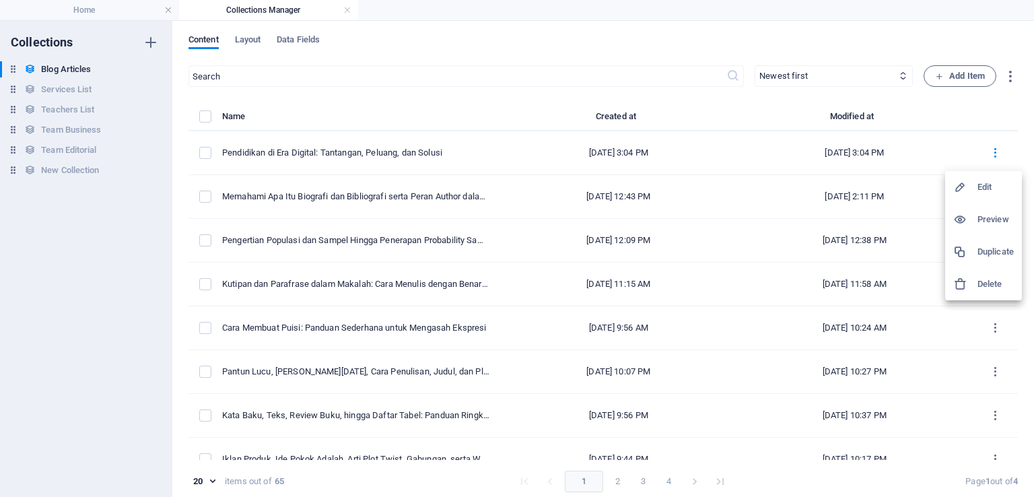
click at [982, 189] on h6 "Edit" at bounding box center [996, 187] width 36 height 16
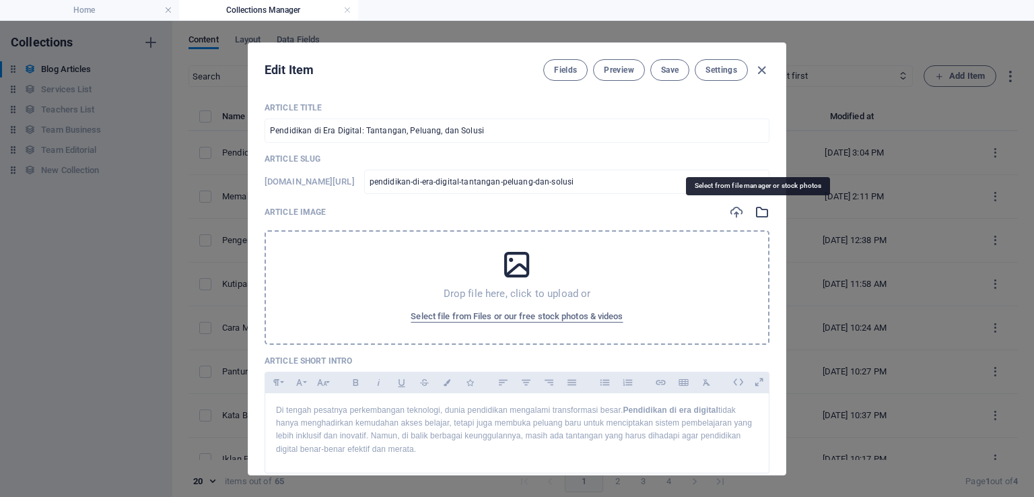
click at [755, 209] on icon "button" at bounding box center [762, 212] width 15 height 15
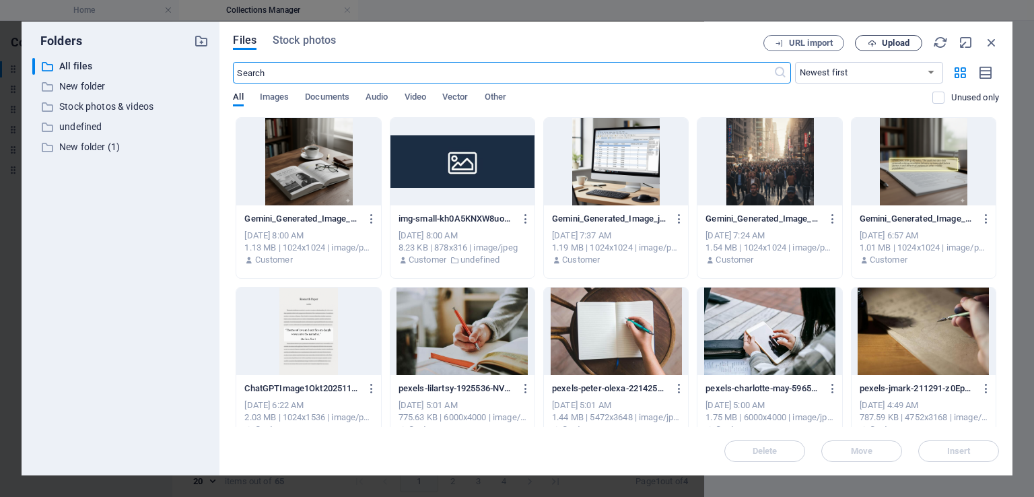
click at [875, 44] on icon "button" at bounding box center [872, 43] width 9 height 9
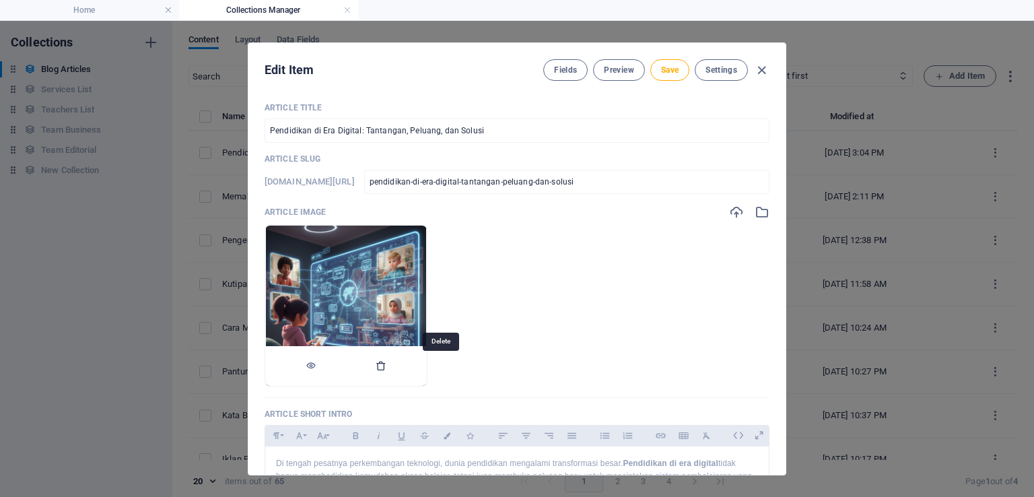
click at [387, 366] on icon "button" at bounding box center [381, 365] width 11 height 11
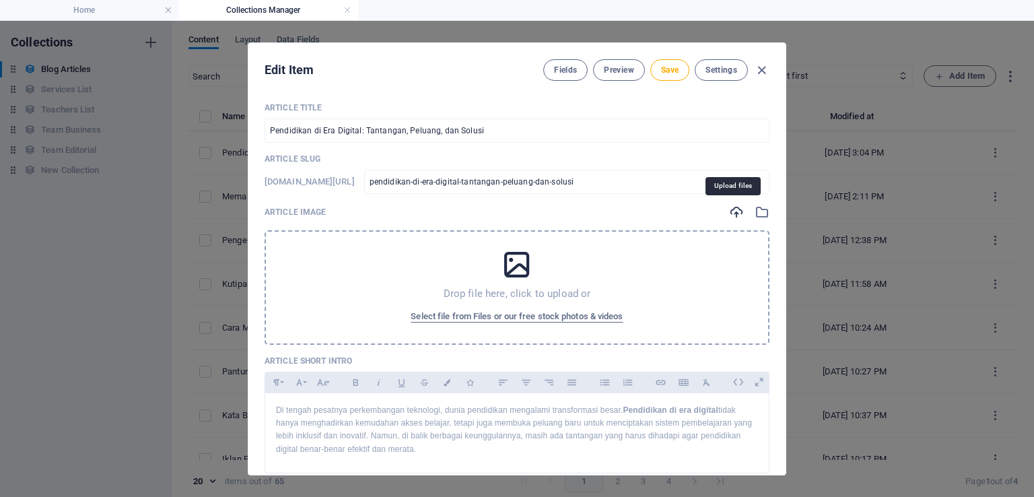
click at [730, 214] on icon "button" at bounding box center [736, 212] width 15 height 15
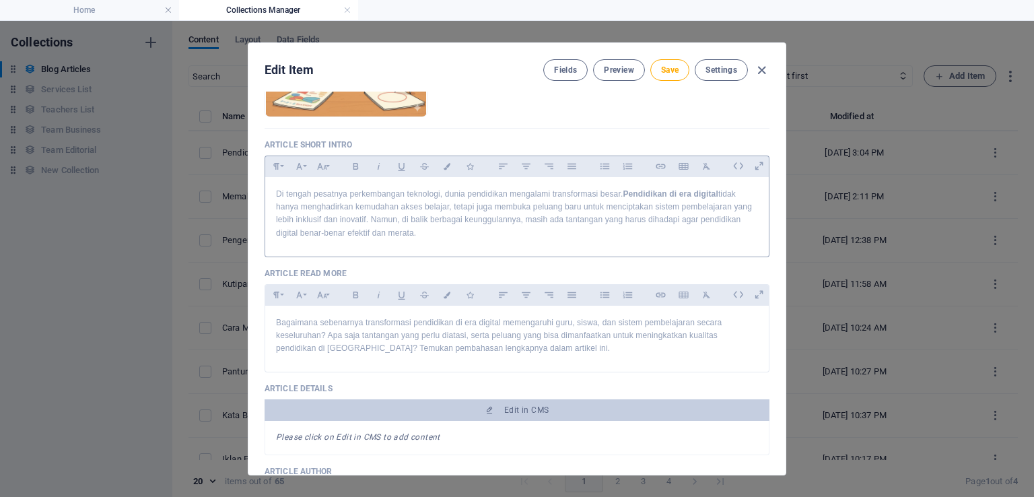
scroll to position [67, 0]
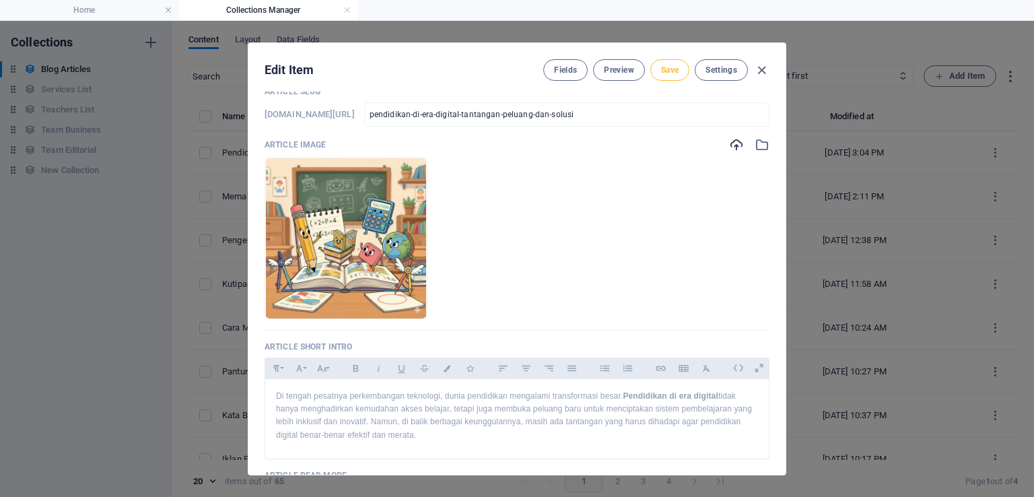
click at [665, 73] on span "Save" at bounding box center [670, 70] width 18 height 11
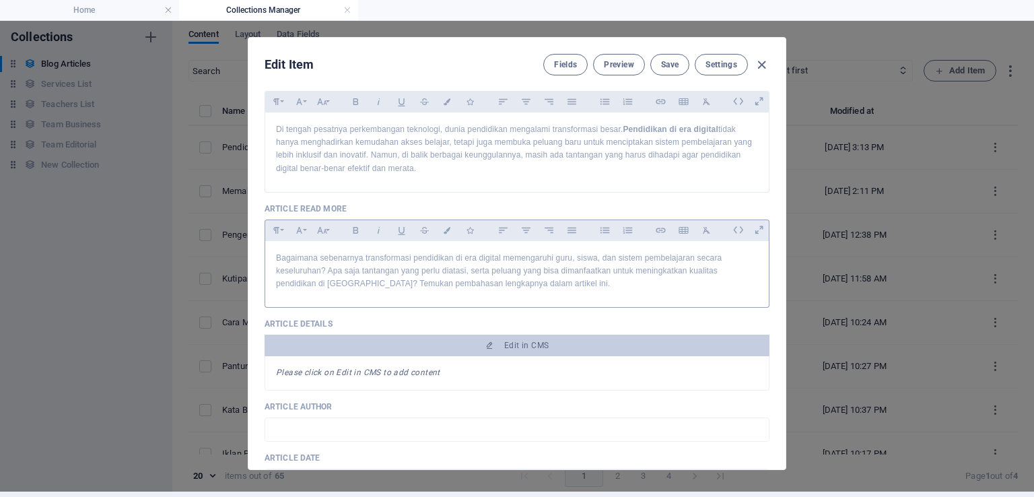
scroll to position [337, 0]
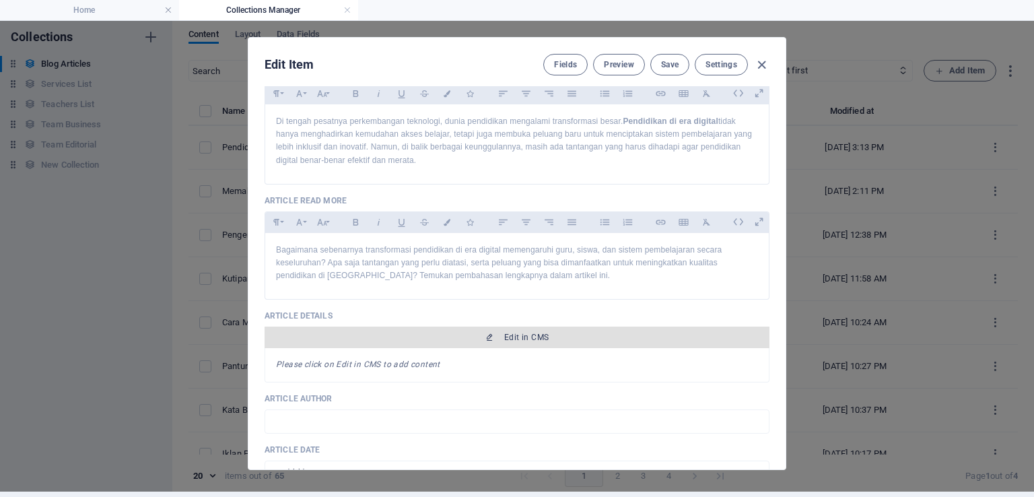
click at [486, 333] on icon "button" at bounding box center [490, 337] width 8 height 8
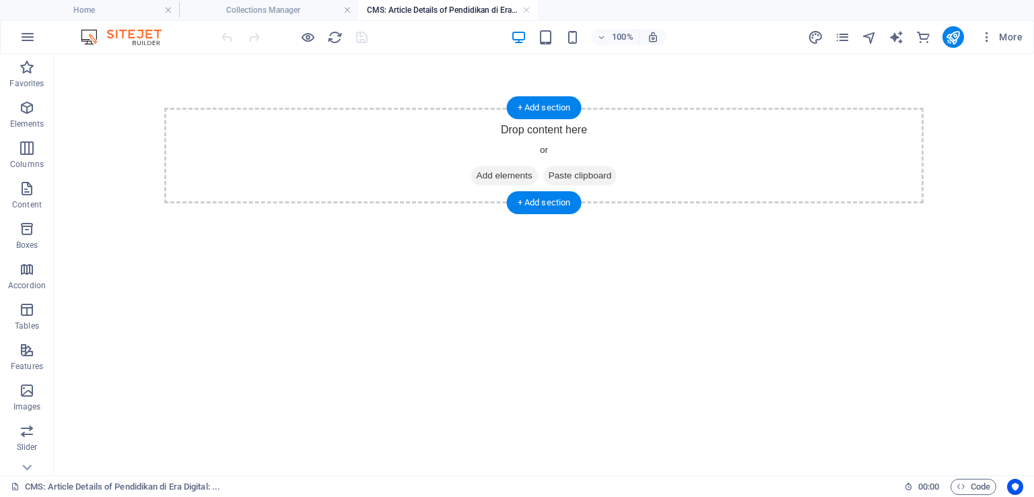
scroll to position [0, 0]
click at [489, 178] on span "Add elements" at bounding box center [504, 175] width 67 height 19
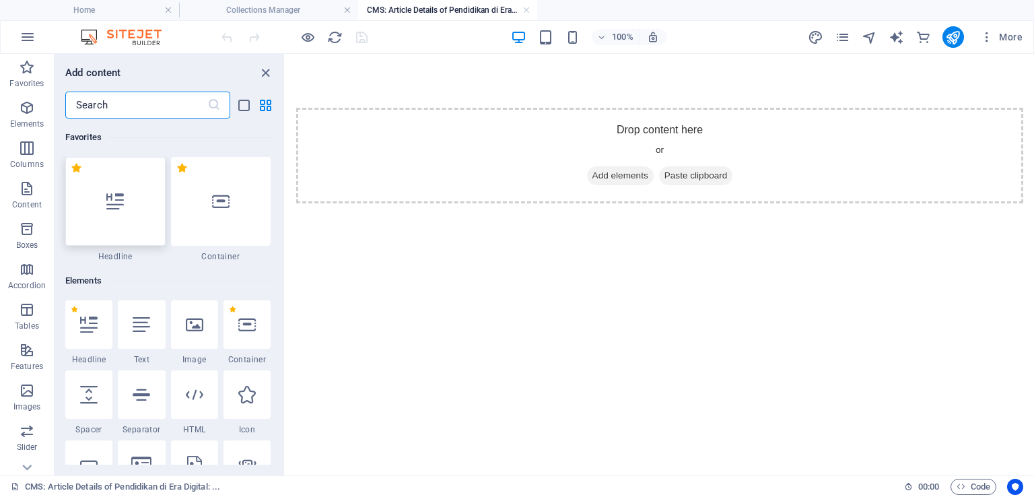
click at [133, 215] on div at bounding box center [115, 201] width 100 height 89
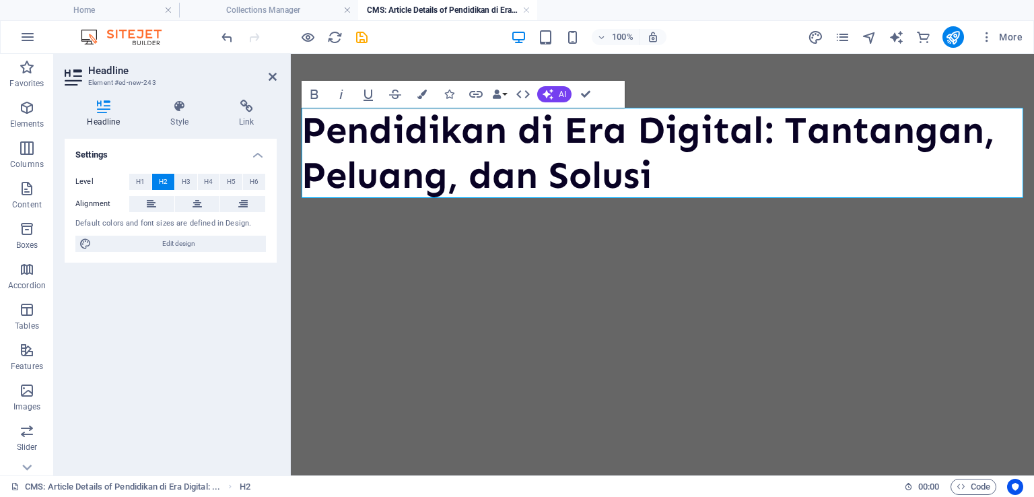
click at [461, 252] on html "Pendidikan di Era Digital: Tantangan, Peluang, dan Solusi" at bounding box center [662, 153] width 743 height 198
click at [471, 252] on html "Pendidikan di Era Digital: Tantangan, Peluang, dan Solusi" at bounding box center [662, 153] width 743 height 198
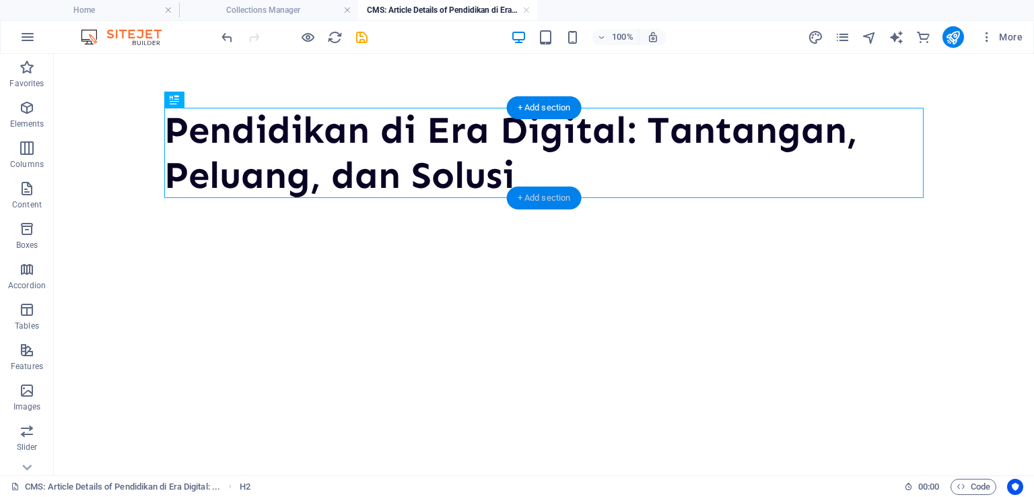
click at [550, 197] on div "+ Add section" at bounding box center [544, 198] width 75 height 23
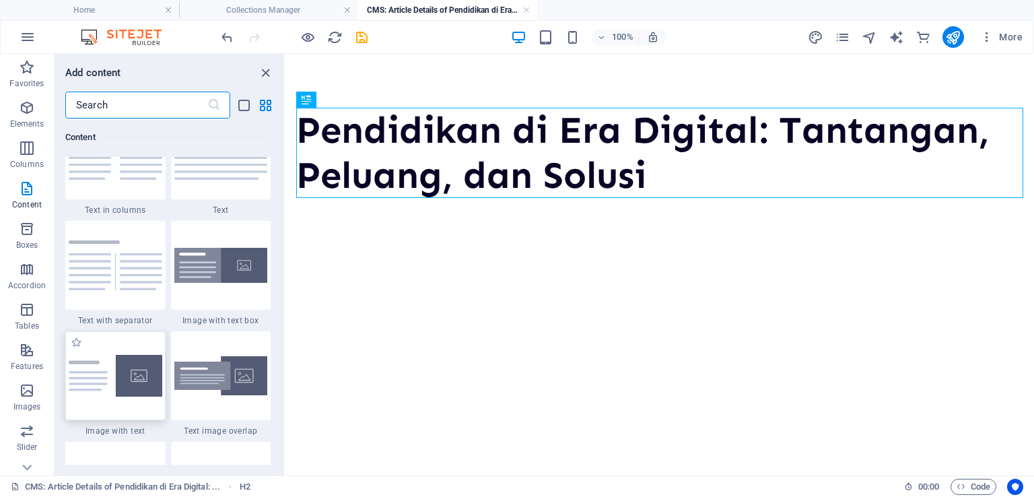
scroll to position [2424, 0]
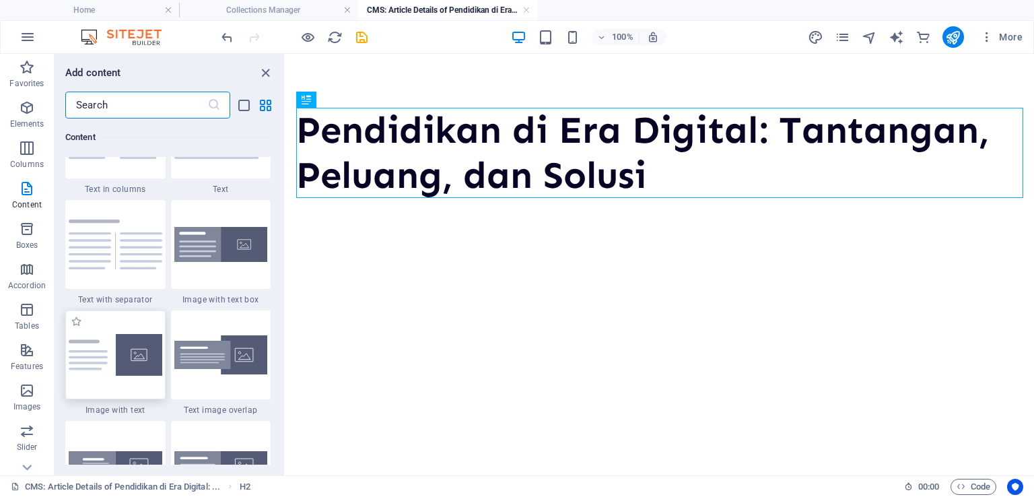
click at [112, 370] on img at bounding box center [116, 355] width 94 height 42
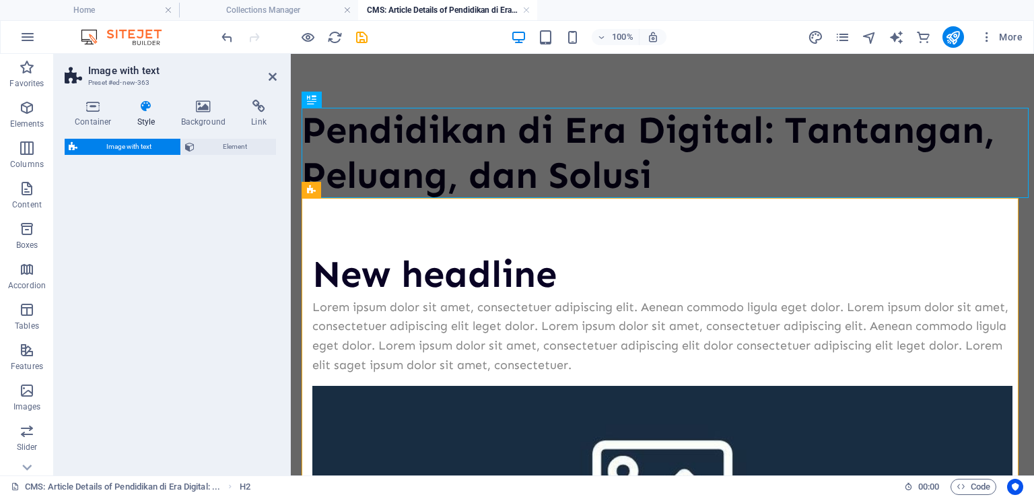
select select "rem"
select select "px"
select select "preset-text-with-image-v4-default"
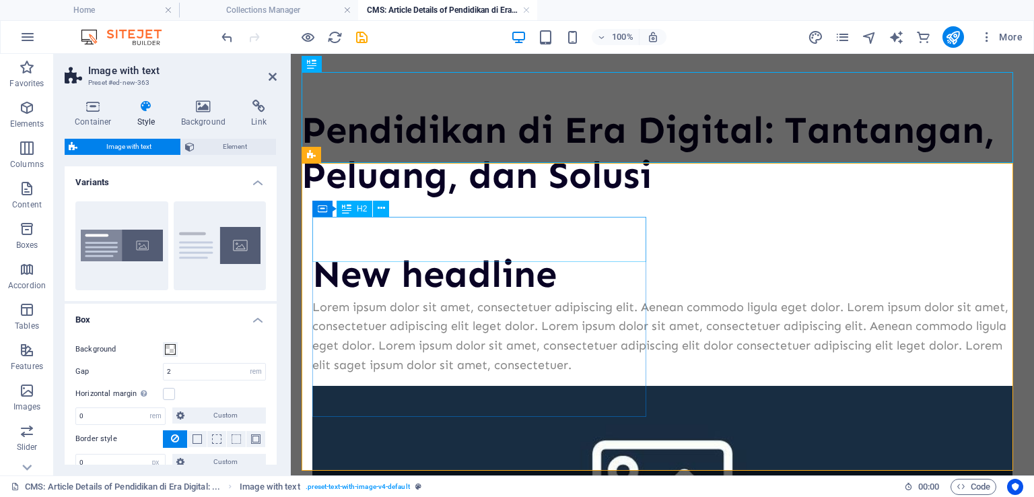
scroll to position [85, 0]
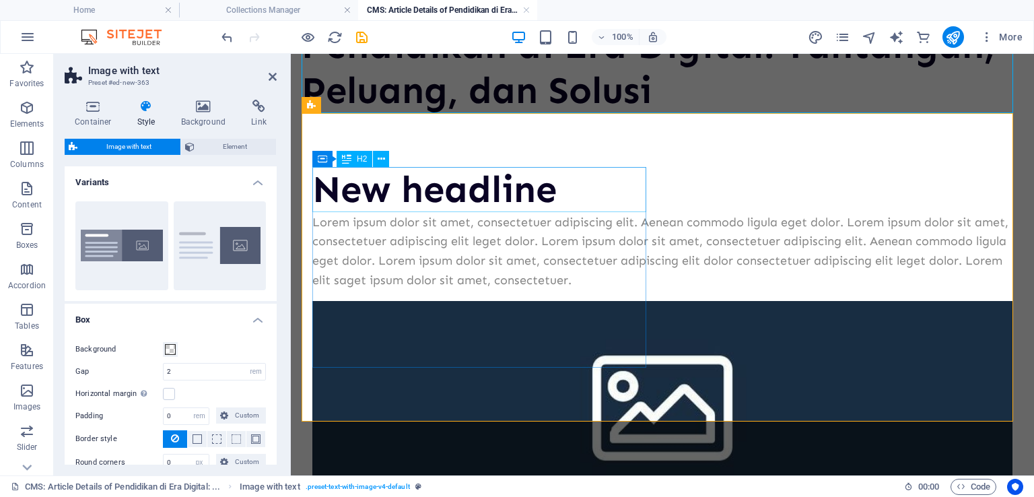
click at [570, 195] on div "New headline" at bounding box center [662, 189] width 700 height 45
click at [358, 162] on span "H2" at bounding box center [362, 159] width 10 height 8
click at [362, 158] on span "H2" at bounding box center [362, 159] width 10 height 8
click at [573, 180] on div "New headline" at bounding box center [662, 189] width 700 height 45
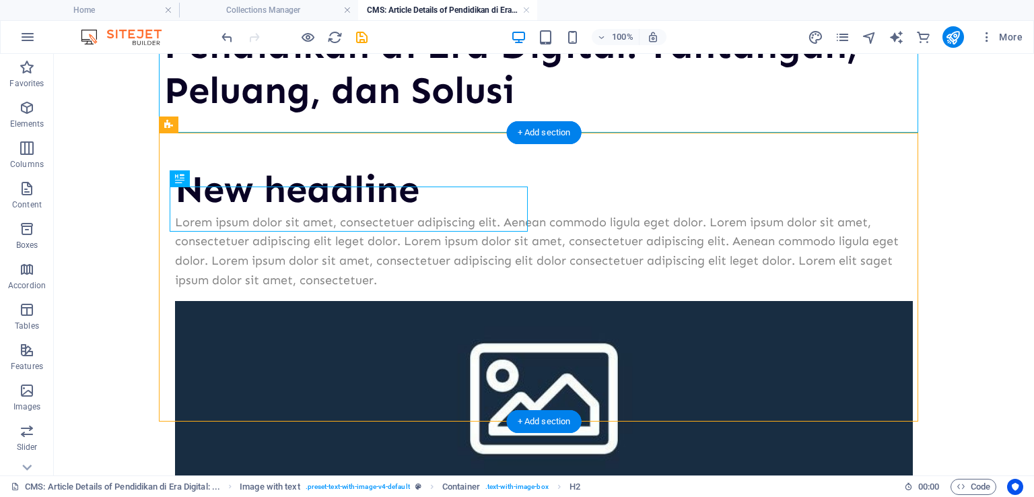
scroll to position [65, 0]
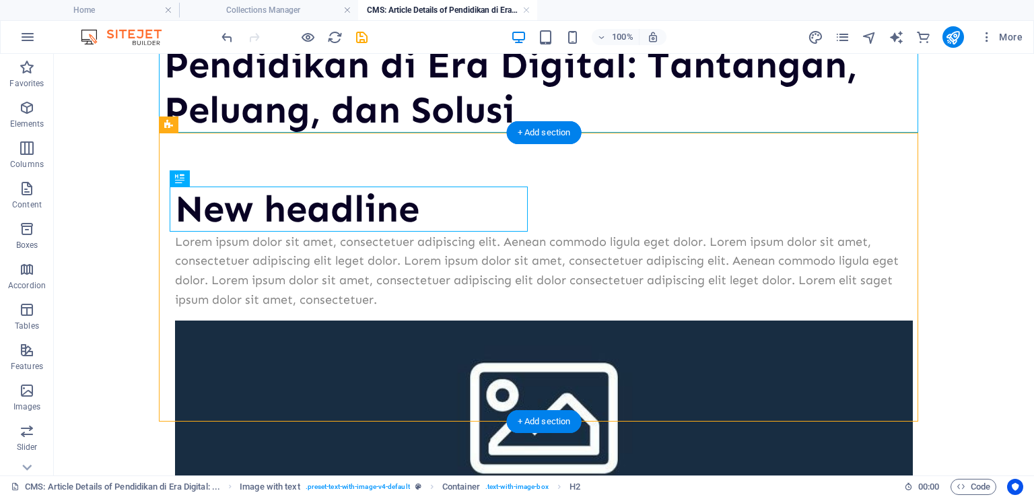
drag, startPoint x: 327, startPoint y: 191, endPoint x: 397, endPoint y: 212, distance: 73.3
click at [397, 212] on div "New headline" at bounding box center [544, 209] width 738 height 45
click at [351, 216] on div "New headline" at bounding box center [544, 209] width 738 height 45
click at [178, 211] on div "New headline" at bounding box center [544, 209] width 738 height 45
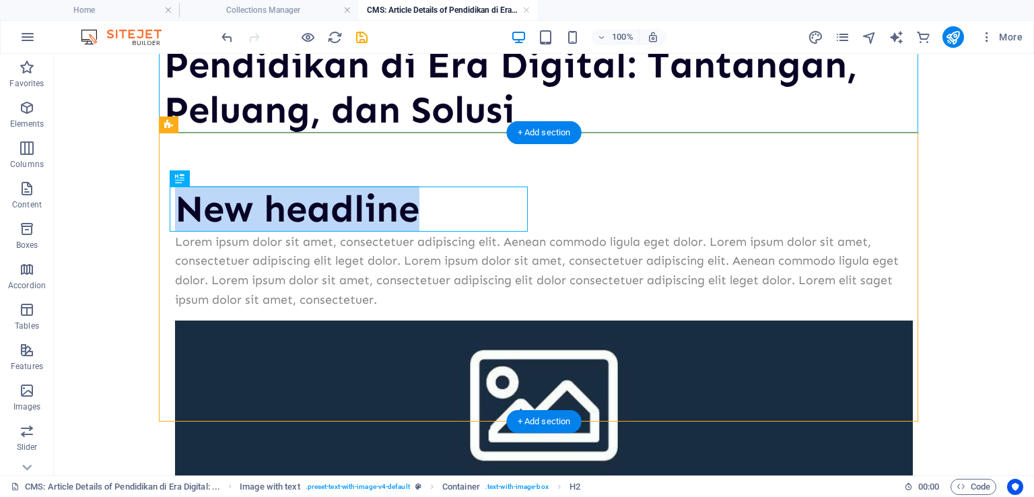
scroll to position [85, 0]
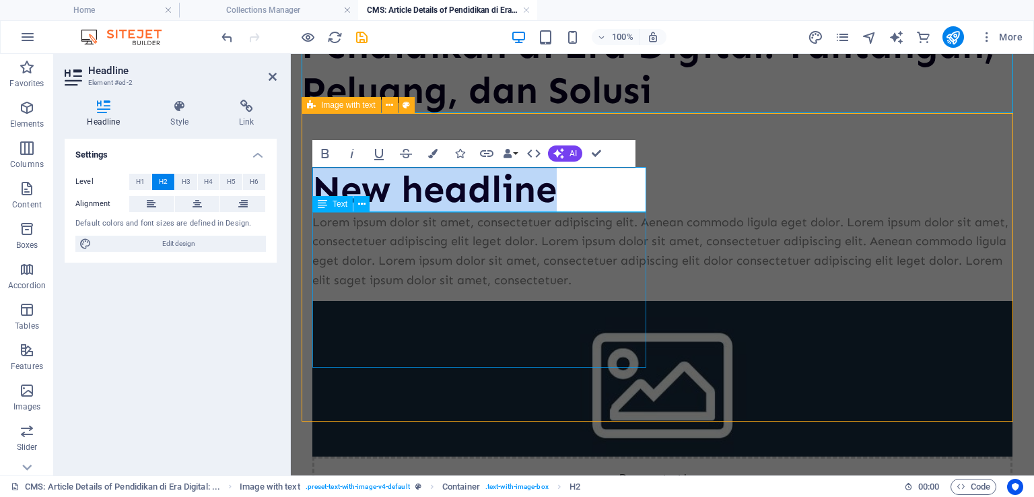
click at [430, 290] on div "Lorem ipsum dolor sit amet, consectetuer adipiscing elit. Aenean commodo ligula…" at bounding box center [662, 251] width 700 height 77
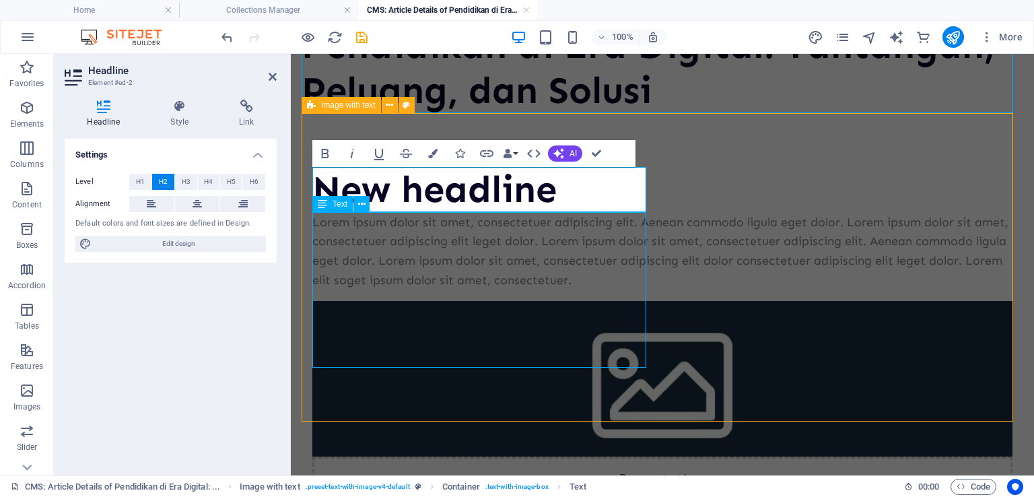
scroll to position [65, 0]
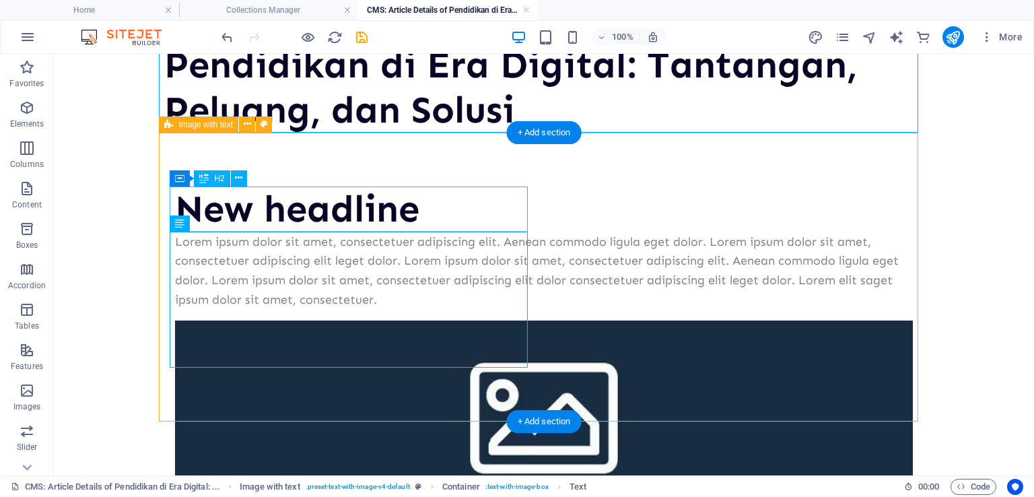
click at [367, 200] on div "New headline" at bounding box center [544, 209] width 738 height 45
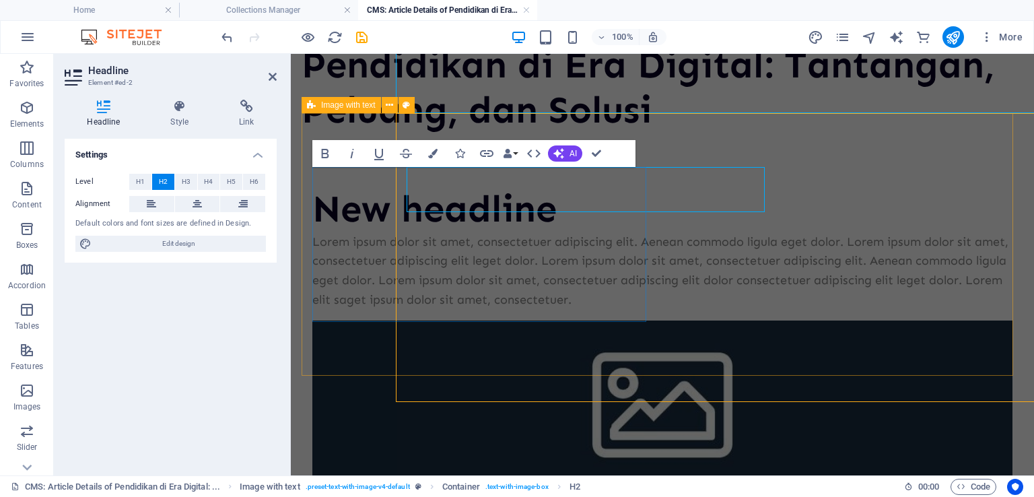
scroll to position [85, 0]
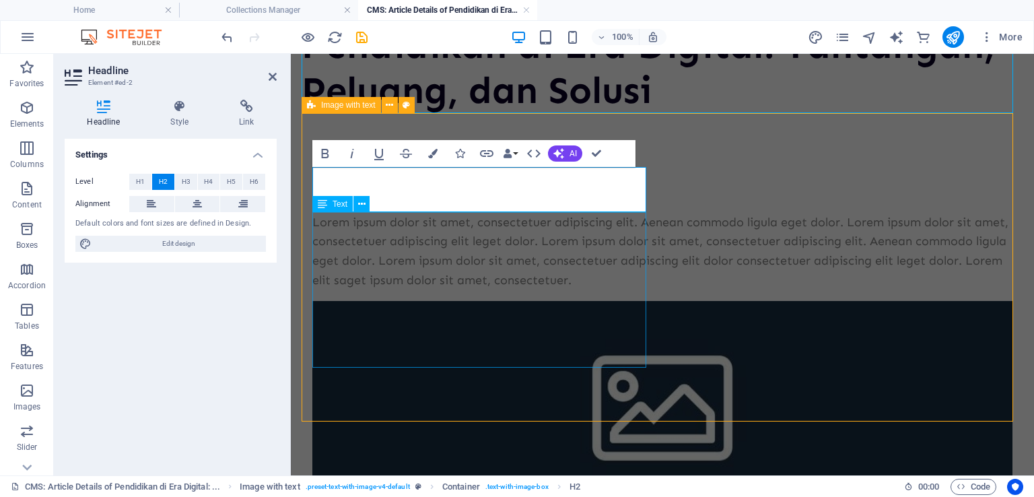
click at [419, 237] on div "Lorem ipsum dolor sit amet, consectetuer adipiscing elit. Aenean commodo ligula…" at bounding box center [662, 251] width 700 height 77
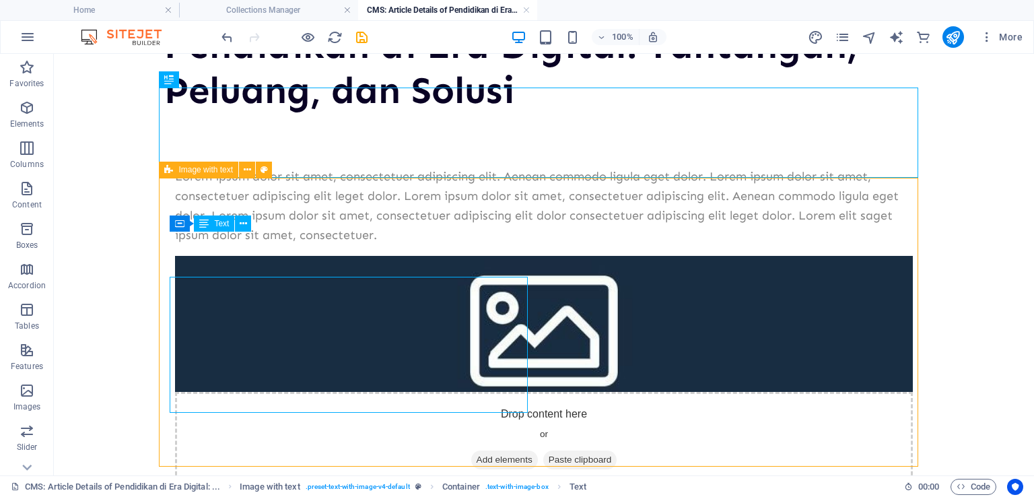
scroll to position [20, 0]
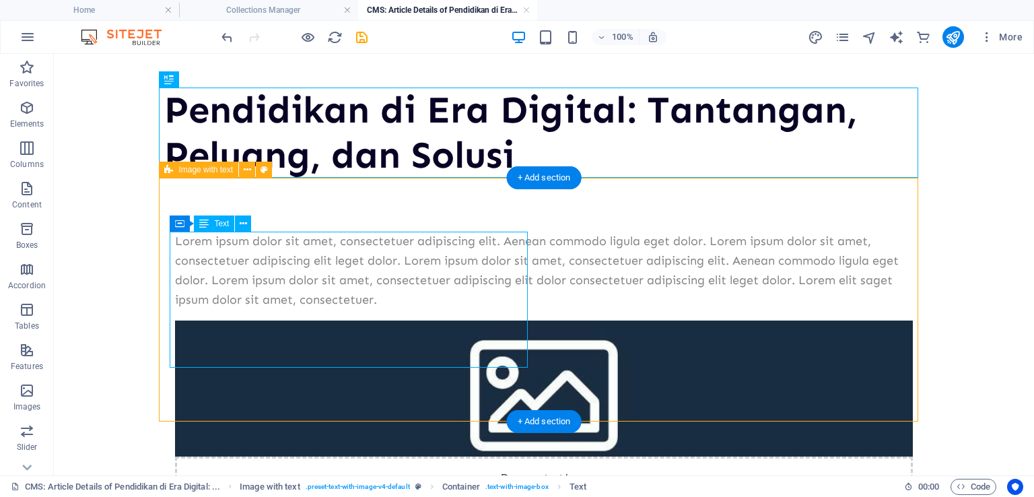
click at [334, 262] on div "Lorem ipsum dolor sit amet, consectetuer adipiscing elit. Aenean commodo ligula…" at bounding box center [544, 270] width 738 height 77
click at [335, 261] on div "Lorem ipsum dolor sit amet, consectetuer adipiscing elit. Aenean commodo ligula…" at bounding box center [544, 270] width 738 height 77
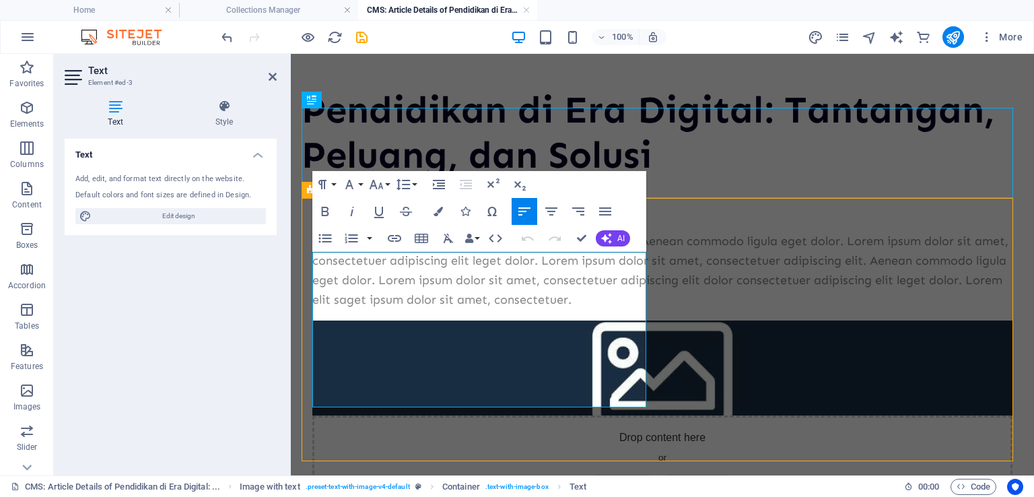
scroll to position [0, 0]
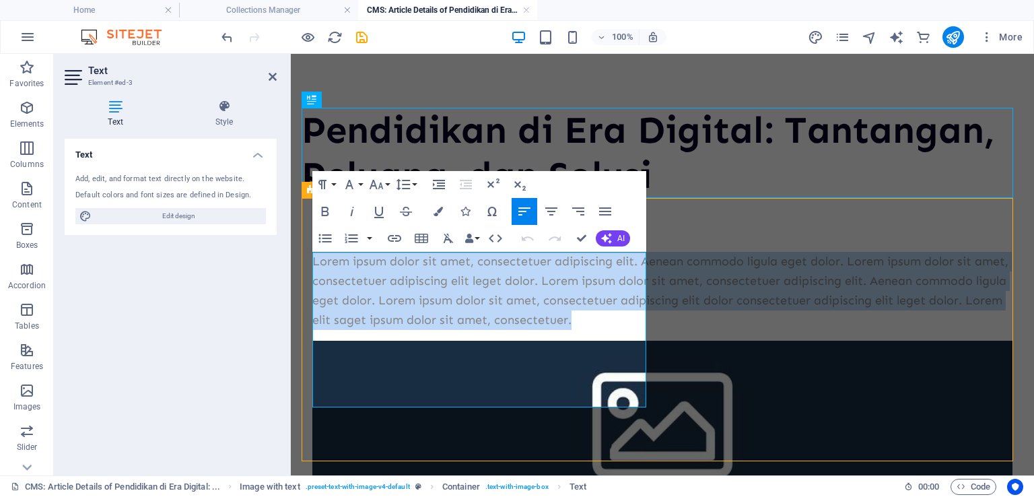
drag, startPoint x: 314, startPoint y: 261, endPoint x: 428, endPoint y: 424, distance: 198.8
click at [428, 424] on div "Lorem ipsum dolor sit amet, consectetuer adipiscing elit. Aenean commodo ligula…" at bounding box center [663, 421] width 722 height 447
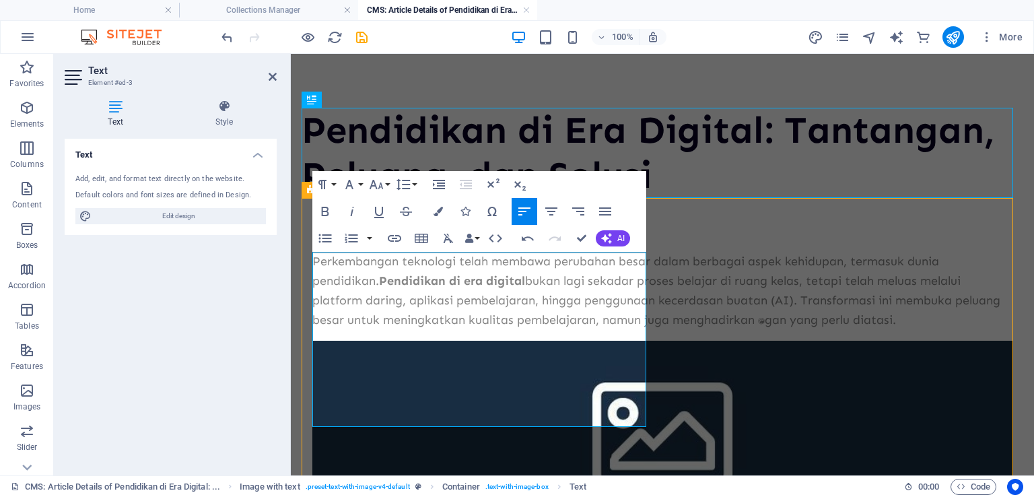
click at [700, 213] on div "Perkembangan teknologi telah membawa perubahan besar dalam berbagai aspek kehid…" at bounding box center [663, 431] width 722 height 467
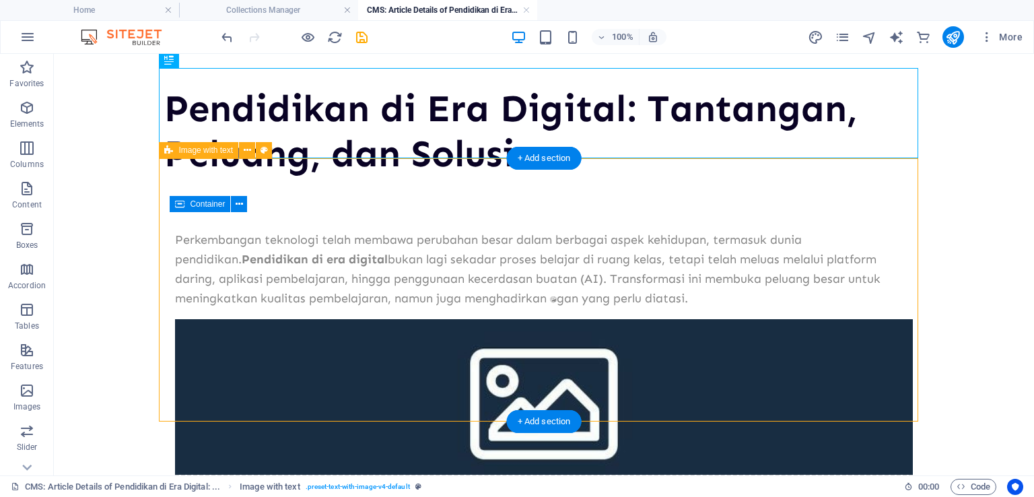
scroll to position [40, 0]
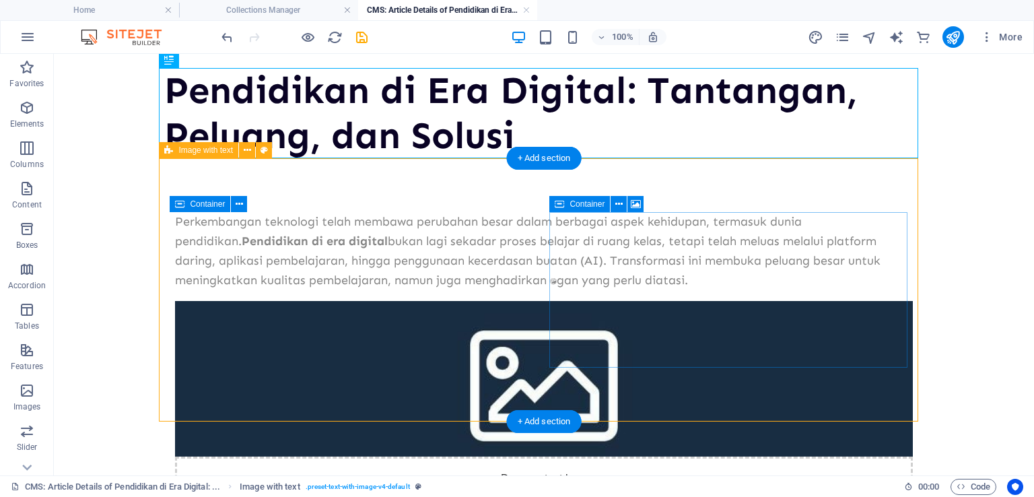
click at [640, 457] on div "Drop content here or Add elements Paste clipboard" at bounding box center [544, 505] width 738 height 96
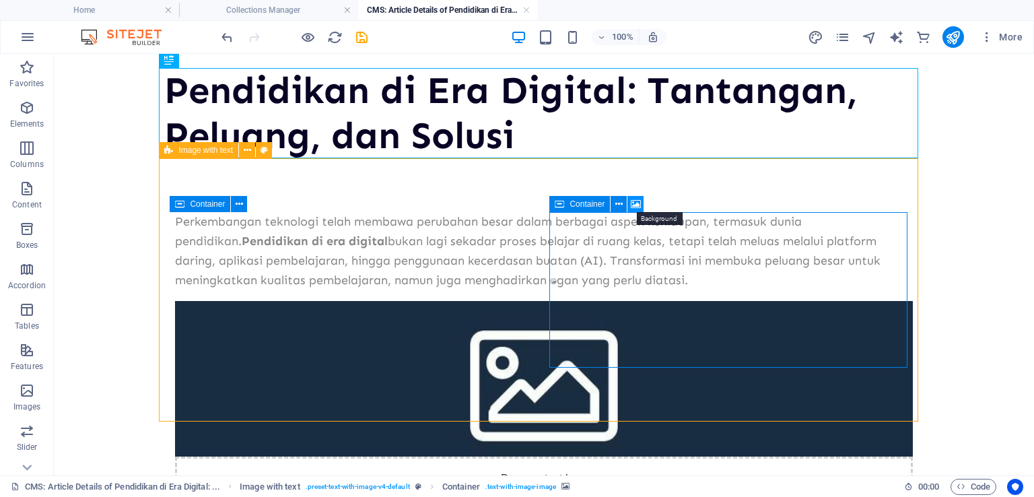
click at [638, 205] on icon at bounding box center [636, 204] width 10 height 14
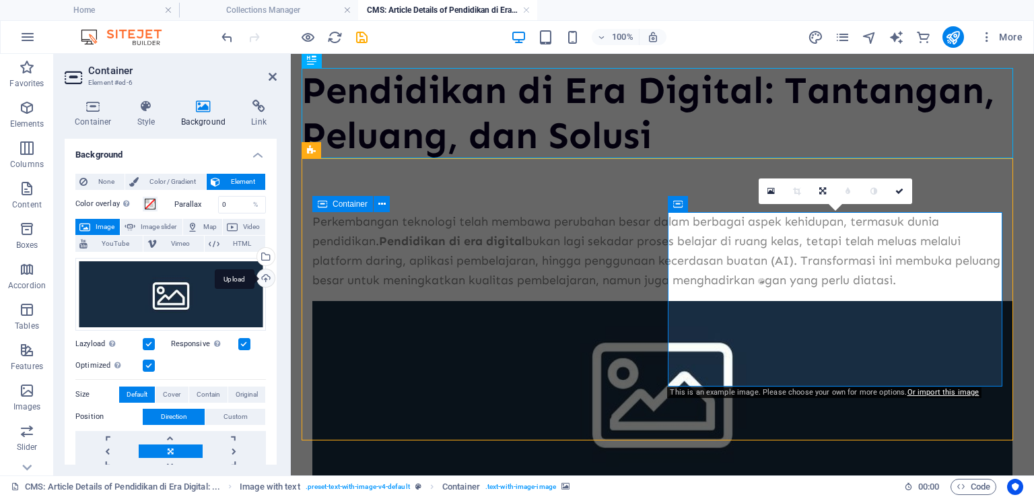
click at [263, 276] on div "Upload" at bounding box center [265, 279] width 20 height 20
click at [259, 278] on div "Upload" at bounding box center [265, 279] width 20 height 20
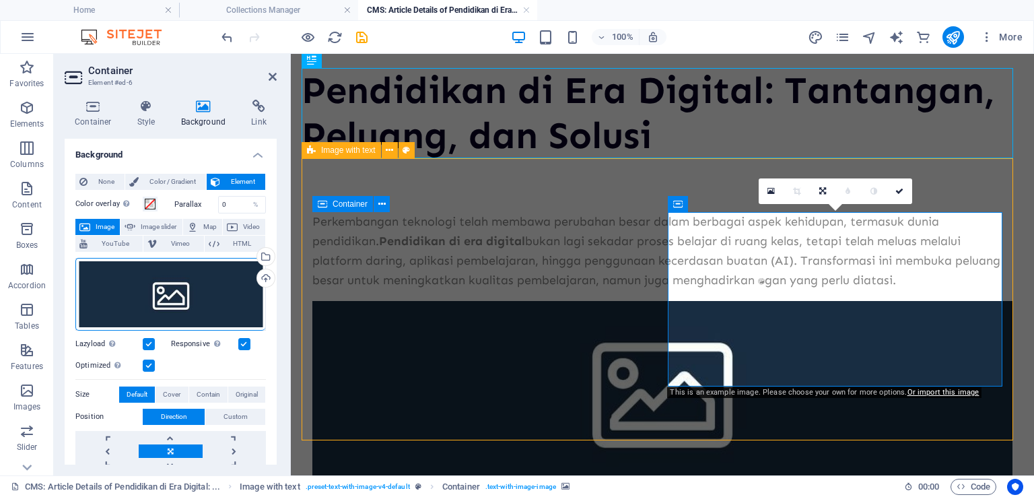
click at [638, 170] on div "Perkembangan teknologi telah membawa perubahan besar dalam berbagai aspek kehid…" at bounding box center [663, 391] width 722 height 467
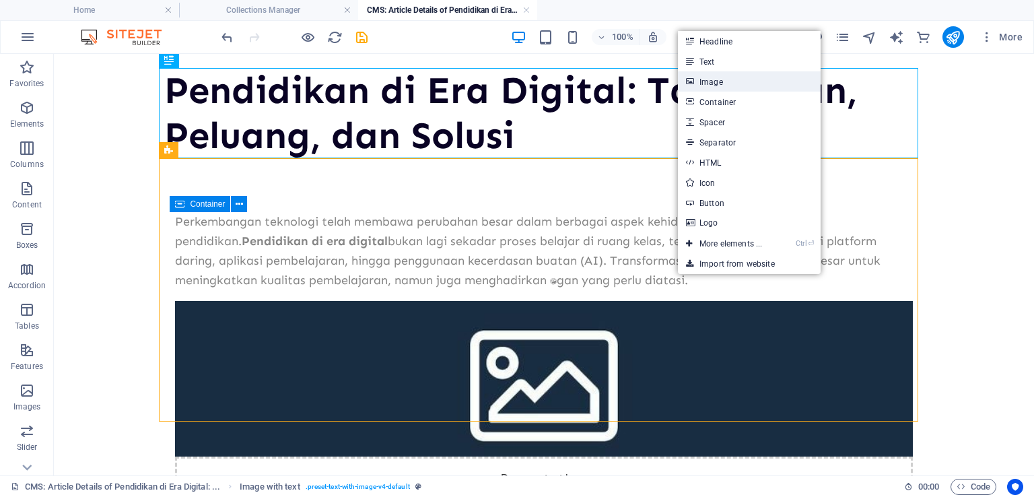
click at [703, 78] on body "[DOMAIN_NAME] Home Collections Manager CMS: Article Details of Pendidikan di Er…" at bounding box center [517, 248] width 1034 height 497
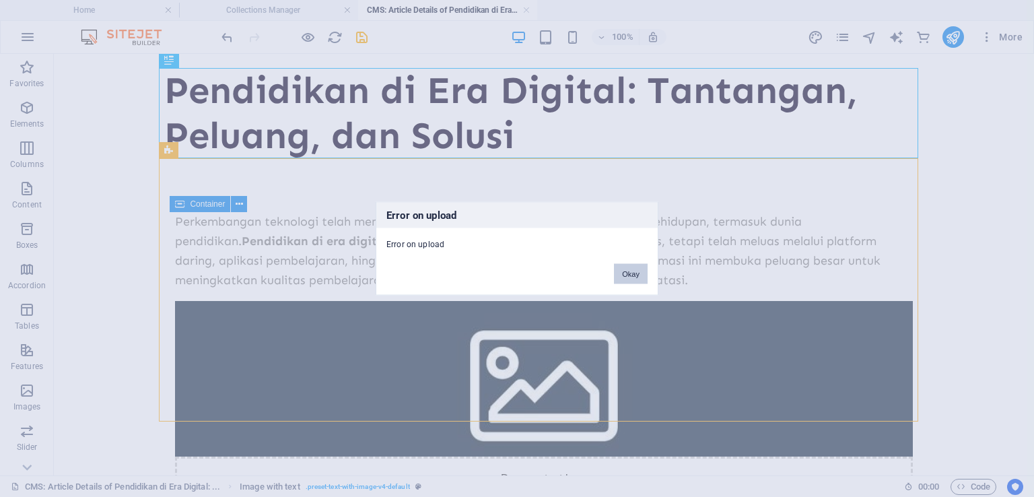
click at [638, 267] on button "Okay" at bounding box center [631, 274] width 34 height 20
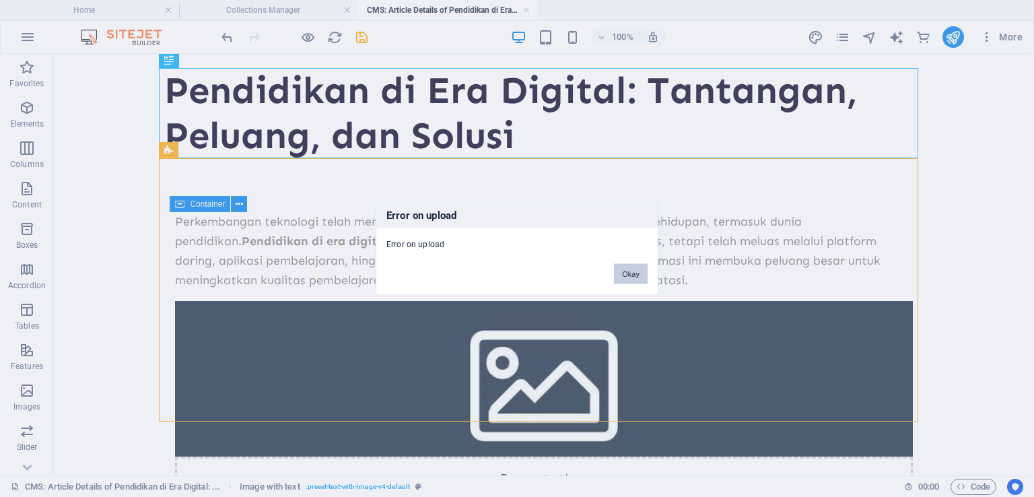
click at [640, 273] on button "Okay" at bounding box center [631, 274] width 34 height 20
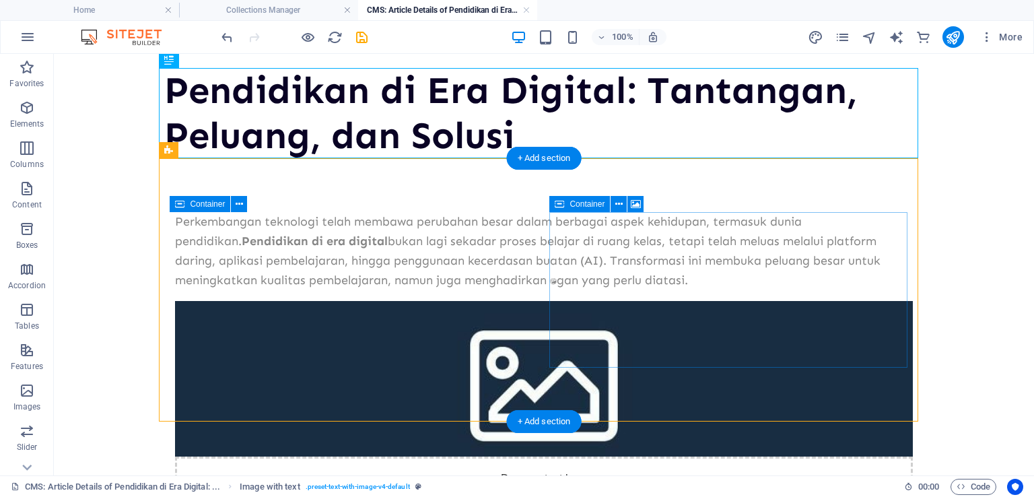
click at [668, 457] on div "Drop content here or Add elements Paste clipboard" at bounding box center [544, 505] width 738 height 96
click at [700, 457] on div "Drop content here or Add elements Paste clipboard" at bounding box center [544, 505] width 738 height 96
click at [699, 457] on div "Drop content here or Add elements Paste clipboard" at bounding box center [544, 505] width 738 height 96
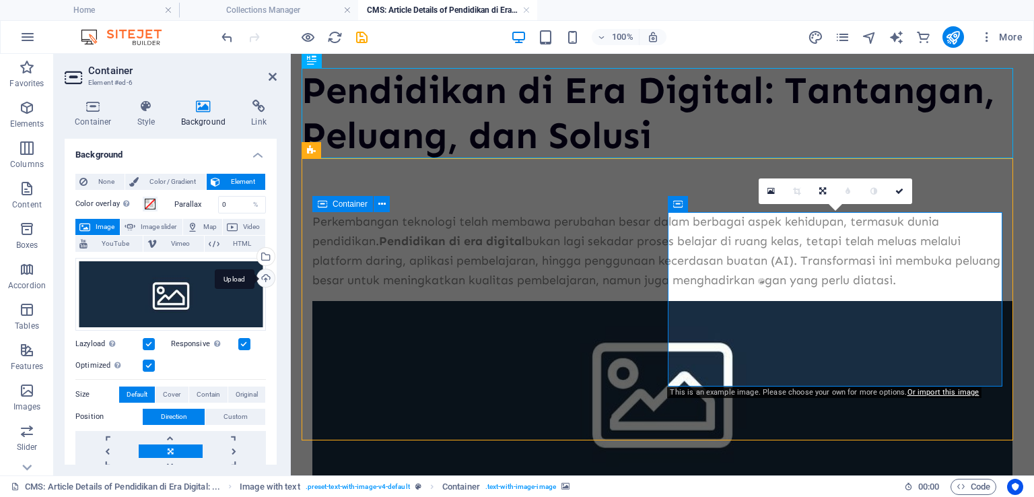
click at [264, 281] on div "Upload" at bounding box center [265, 279] width 20 height 20
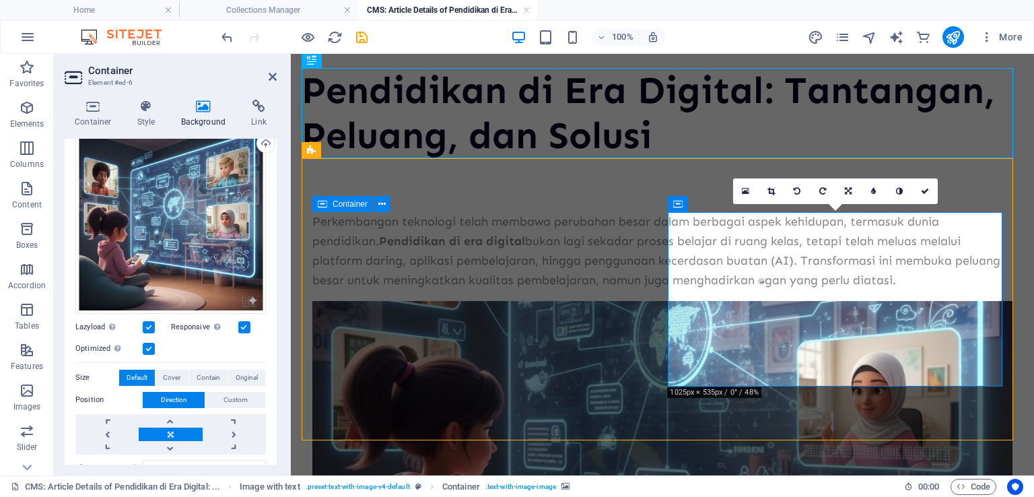
scroll to position [202, 0]
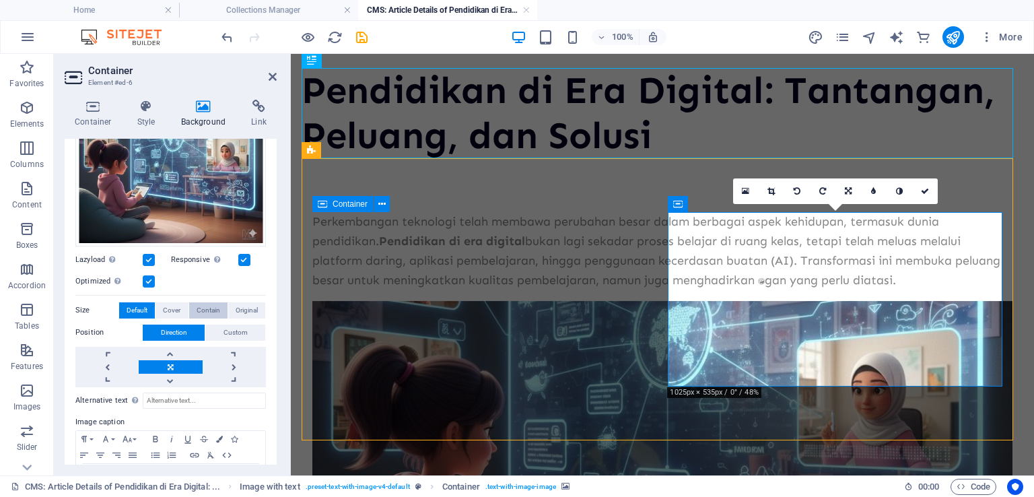
click at [206, 308] on span "Contain" at bounding box center [209, 310] width 24 height 16
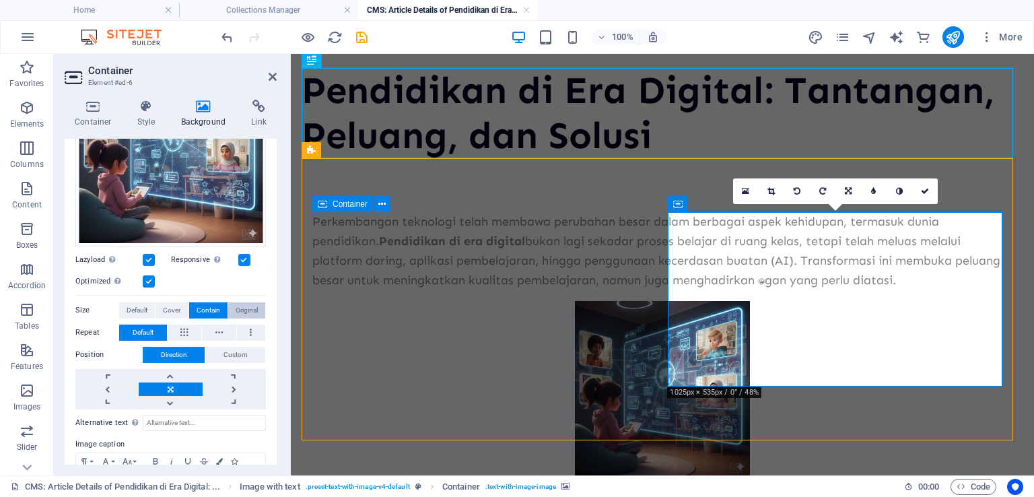
click at [245, 310] on span "Original" at bounding box center [247, 310] width 22 height 16
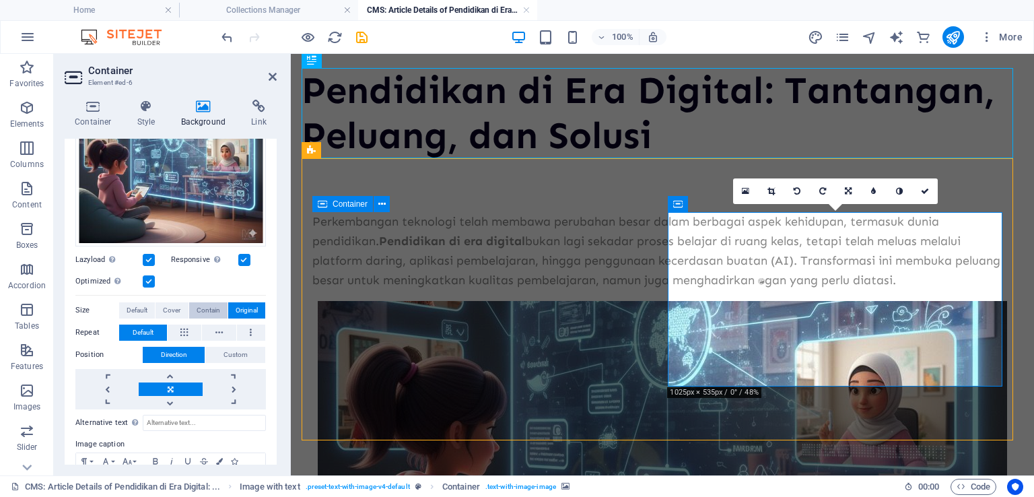
click at [199, 307] on span "Contain" at bounding box center [209, 310] width 24 height 16
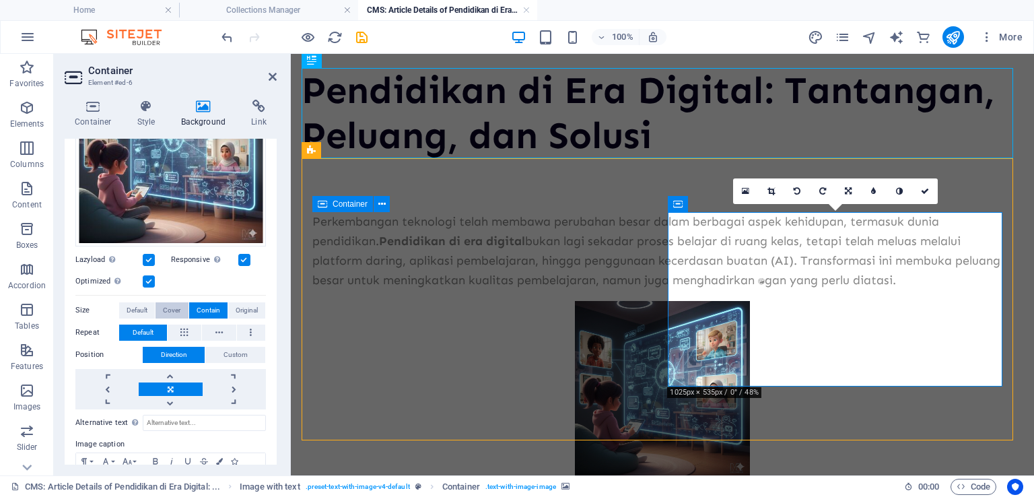
click at [174, 306] on span "Cover" at bounding box center [172, 310] width 18 height 16
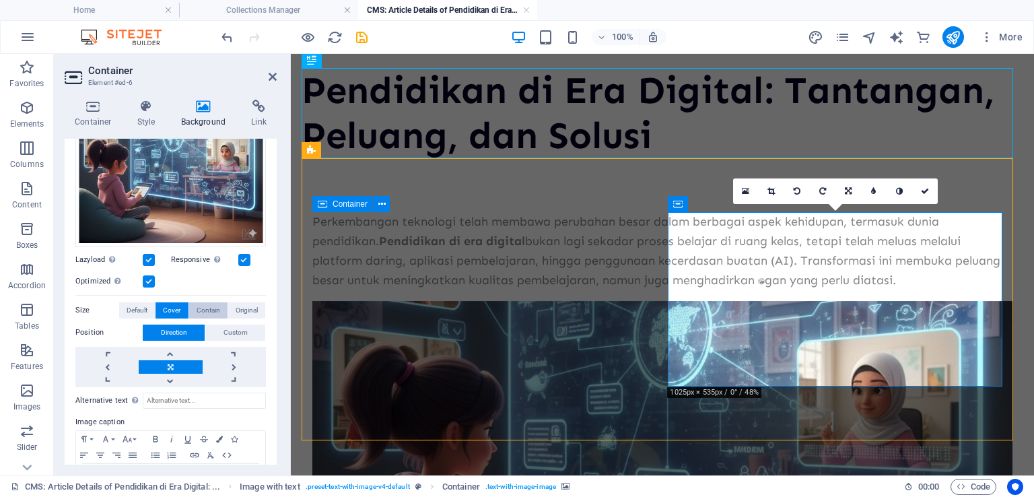
click at [197, 308] on span "Contain" at bounding box center [209, 310] width 24 height 16
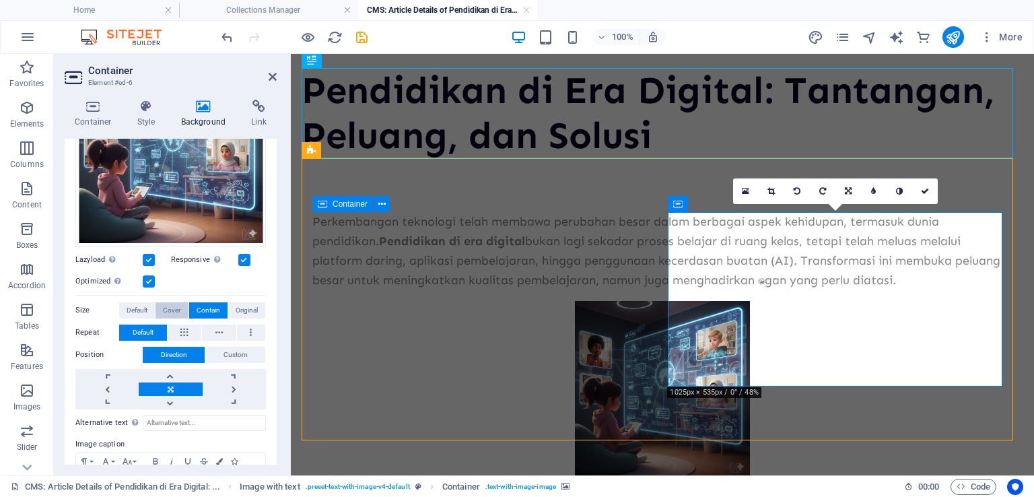
click at [167, 310] on span "Cover" at bounding box center [172, 310] width 18 height 16
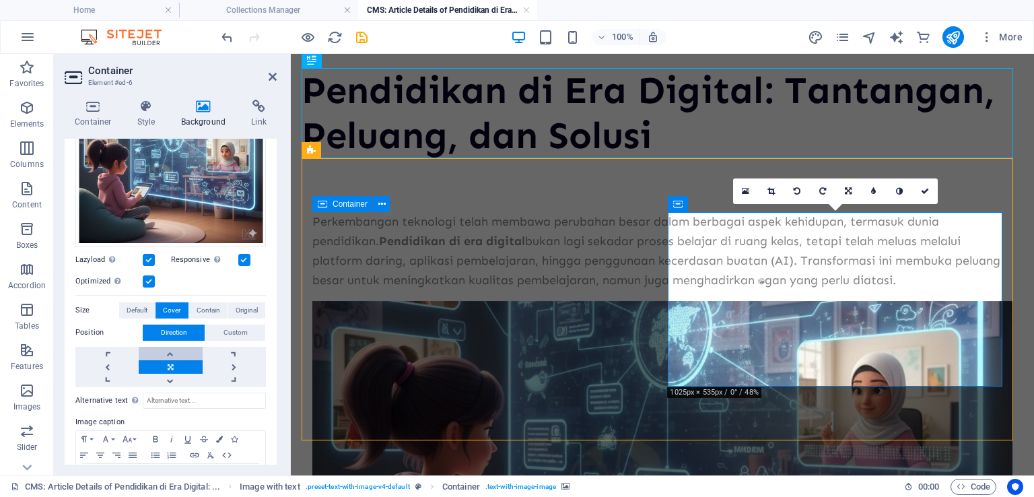
click at [187, 352] on link at bounding box center [170, 353] width 63 height 13
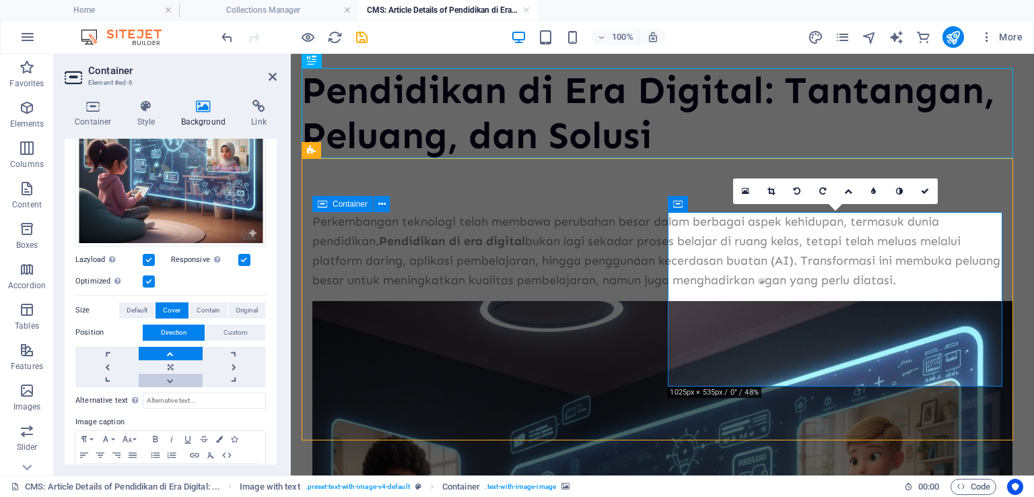
click at [185, 374] on link at bounding box center [170, 380] width 63 height 13
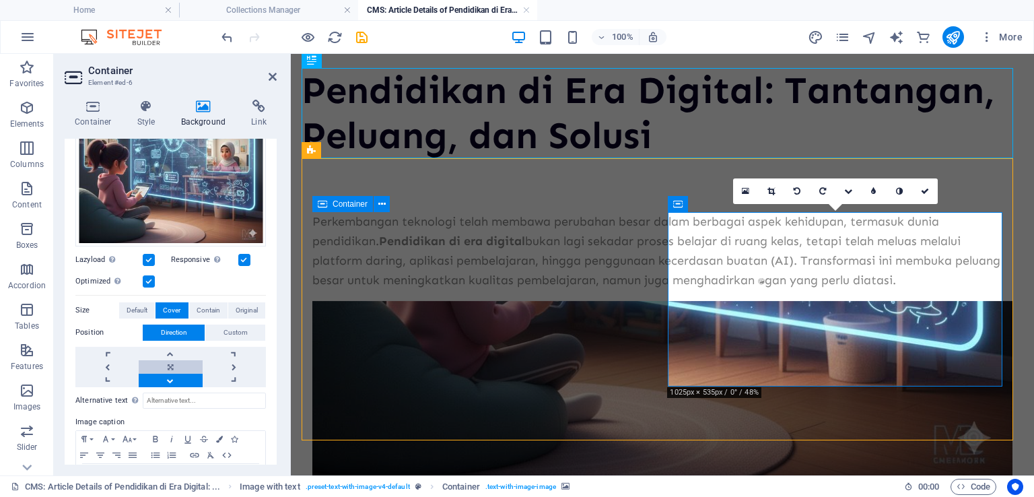
click at [182, 364] on link at bounding box center [170, 366] width 63 height 13
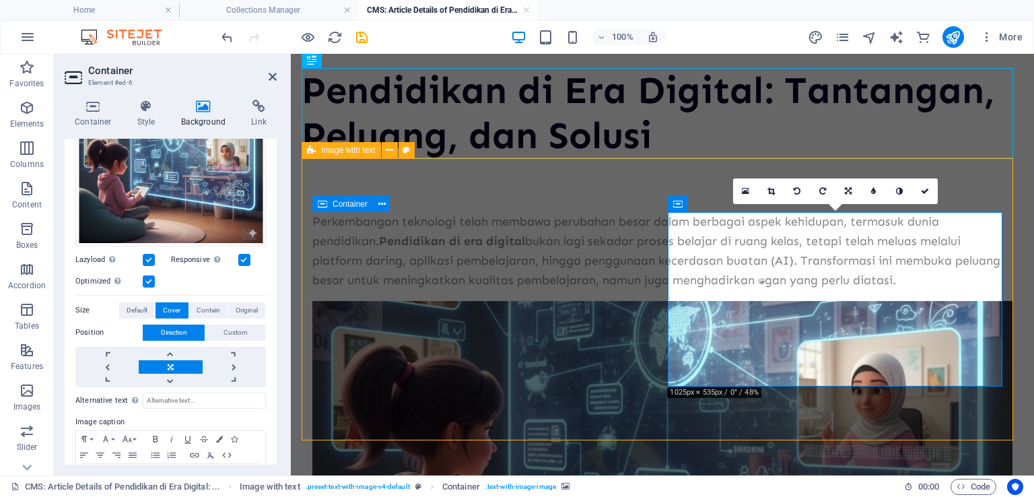
click at [514, 410] on div "Perkembangan teknologi telah membawa perubahan besar dalam berbagai aspek kehid…" at bounding box center [663, 391] width 722 height 467
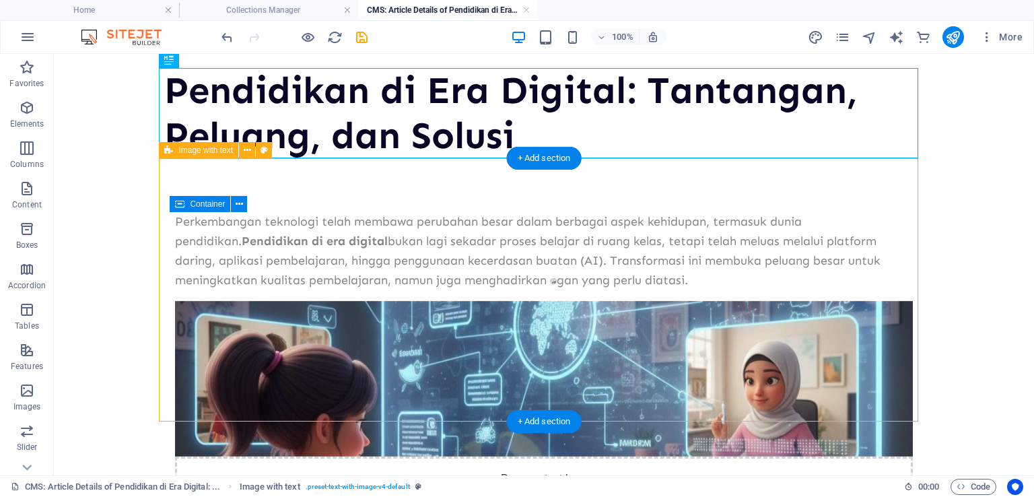
click at [633, 314] on figure at bounding box center [544, 379] width 738 height 156
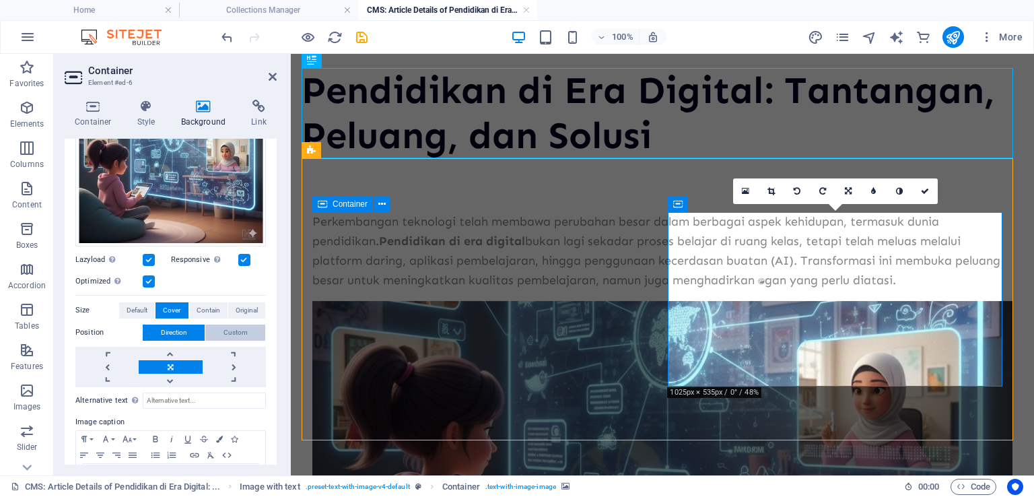
click at [221, 329] on button "Custom" at bounding box center [235, 333] width 60 height 16
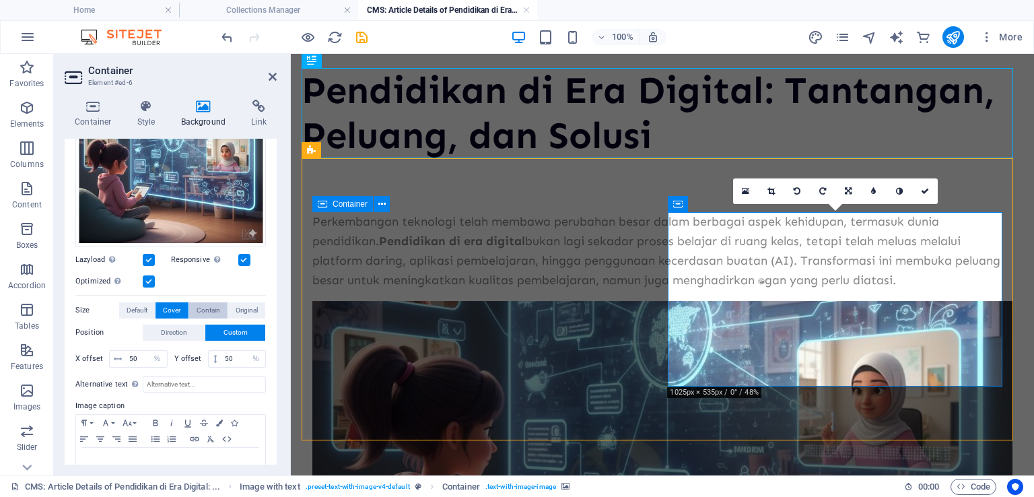
click at [209, 308] on span "Contain" at bounding box center [209, 310] width 24 height 16
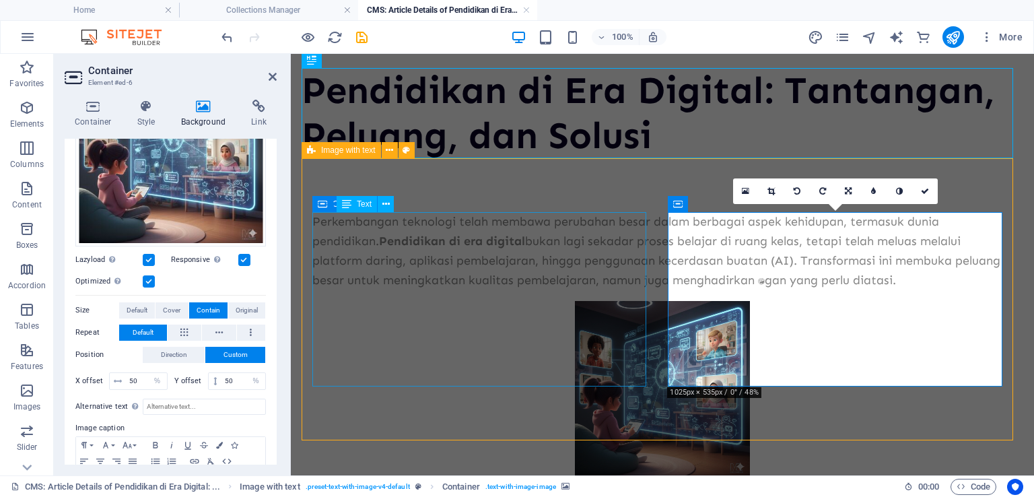
click at [408, 290] on div "Perkembangan teknologi telah membawa perubahan besar dalam berbagai aspek kehid…" at bounding box center [662, 250] width 700 height 77
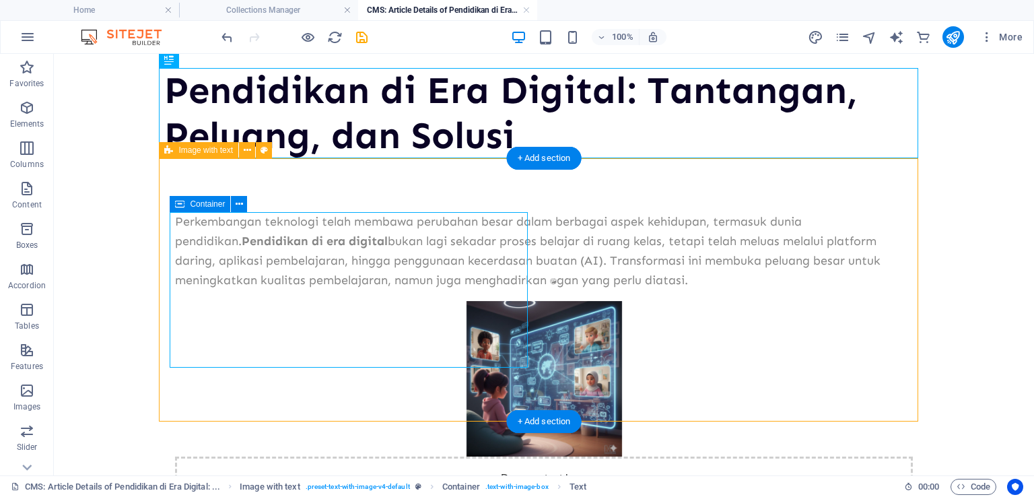
click at [381, 406] on div "Perkembangan teknologi telah membawa perubahan besar dalam berbagai aspek kehid…" at bounding box center [544, 381] width 760 height 447
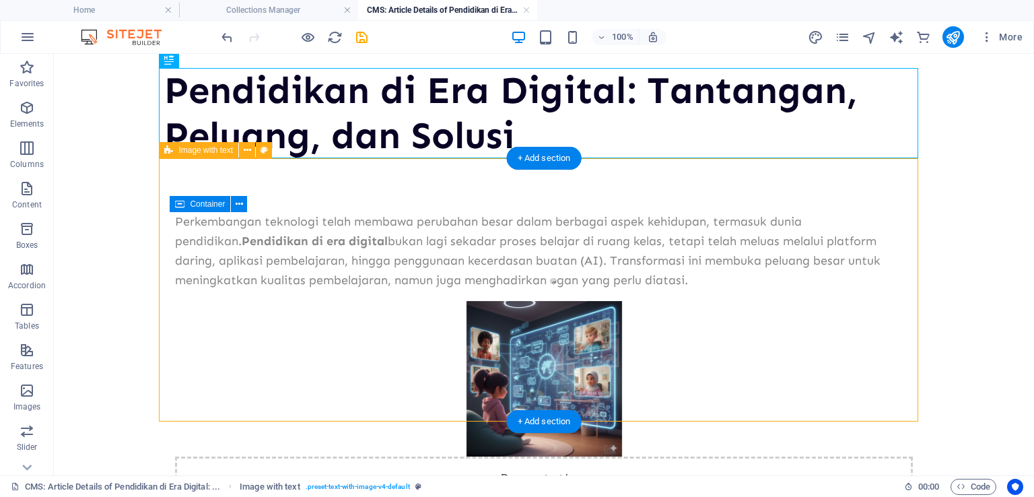
click at [281, 211] on div "Perkembangan teknologi telah membawa perubahan besar dalam berbagai aspek kehid…" at bounding box center [544, 381] width 760 height 447
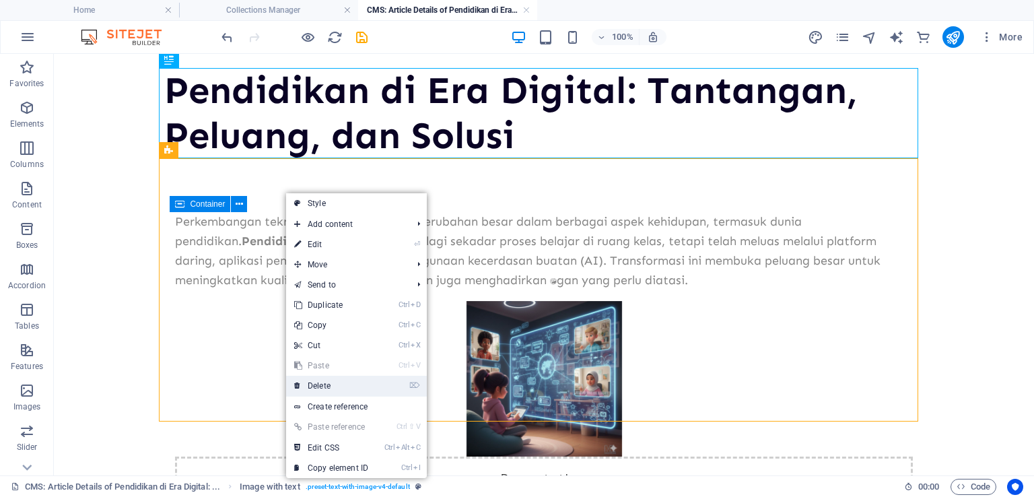
click at [320, 380] on link "⌦ Delete" at bounding box center [331, 386] width 90 height 20
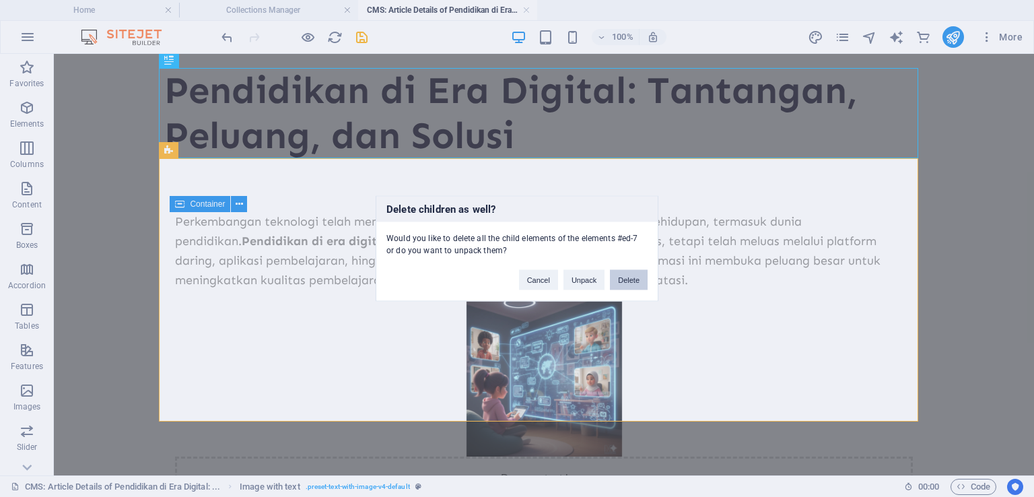
click at [619, 279] on button "Delete" at bounding box center [629, 280] width 38 height 20
click at [619, 279] on html "Pendidikan di Era Digital: Tantangan, Peluang, dan Solusi Perkembangan teknolog…" at bounding box center [544, 337] width 980 height 646
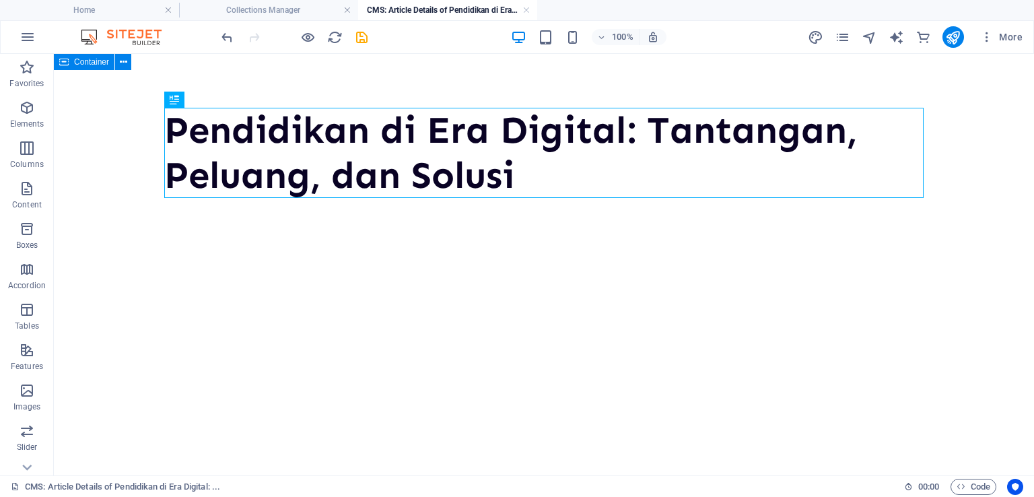
click at [425, 252] on html "Pendidikan di Era Digital: Tantangan, Peluang, dan Solusi" at bounding box center [544, 153] width 980 height 198
click at [554, 193] on div "+ Add section" at bounding box center [544, 198] width 75 height 23
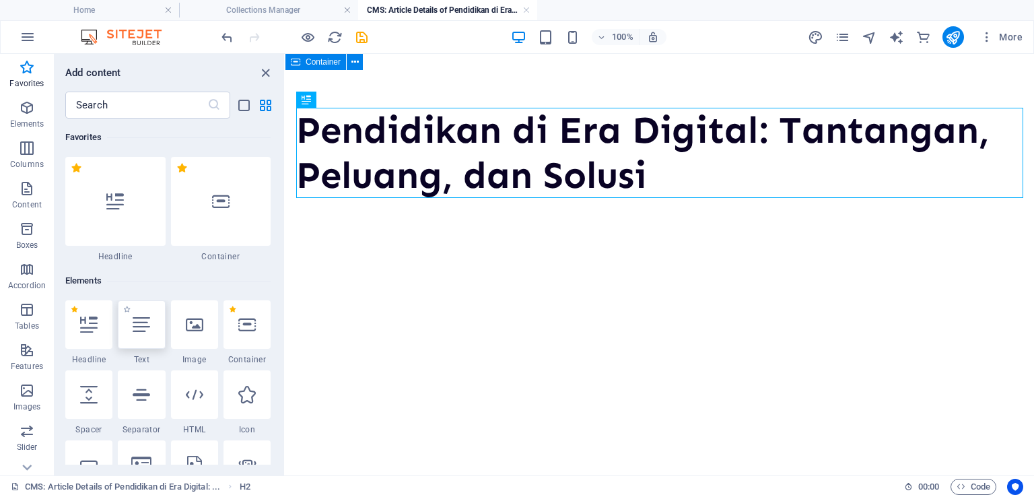
click at [158, 340] on div at bounding box center [141, 324] width 47 height 48
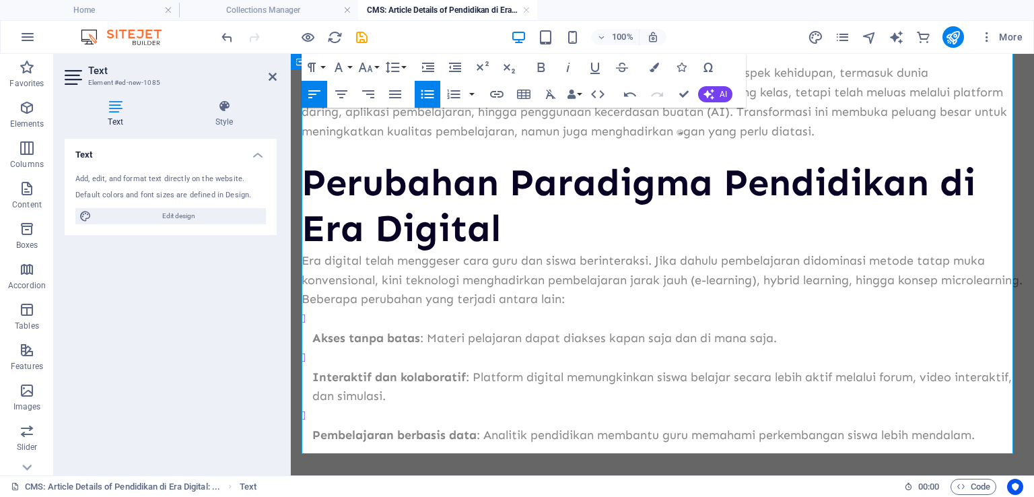
scroll to position [179, 0]
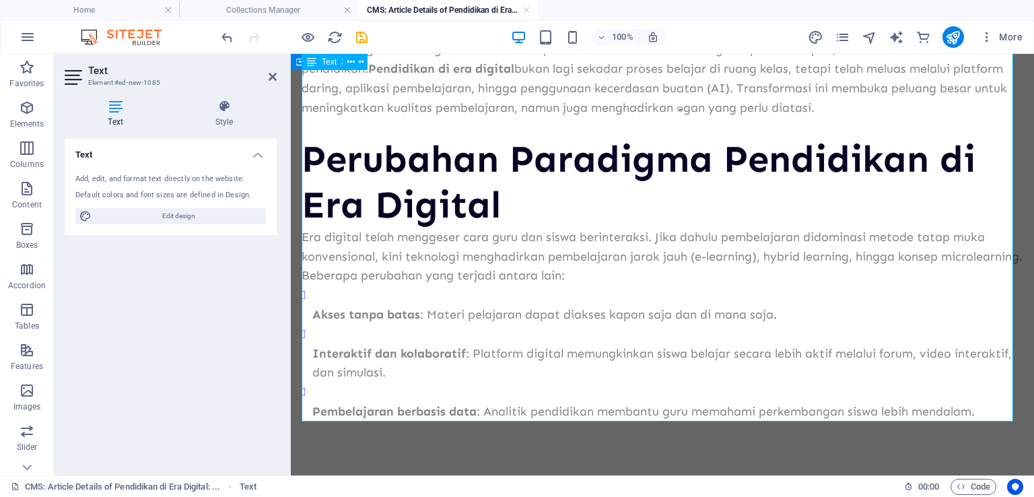
click at [411, 228] on p "Era digital telah menggeser cara guru dan siswa berinteraksi. Jika dahulu pembe…" at bounding box center [663, 247] width 722 height 39
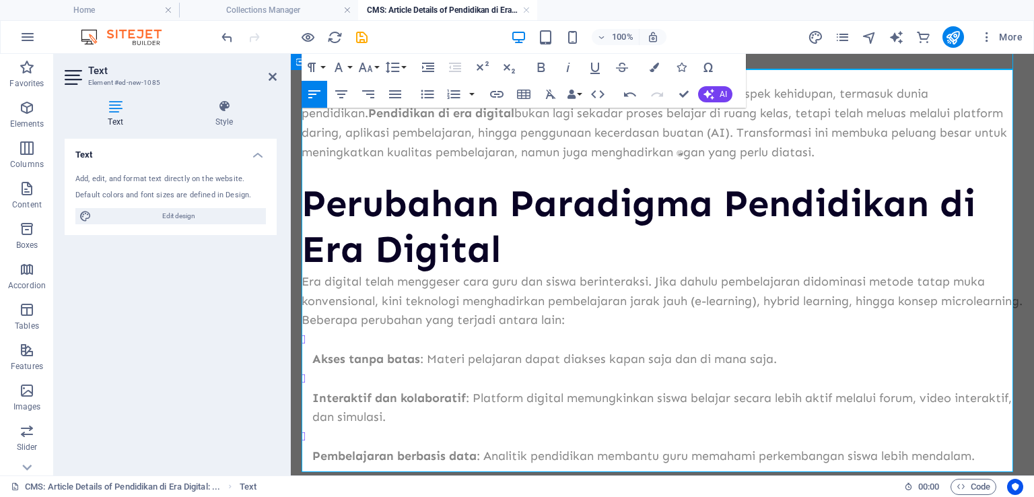
scroll to position [44, 0]
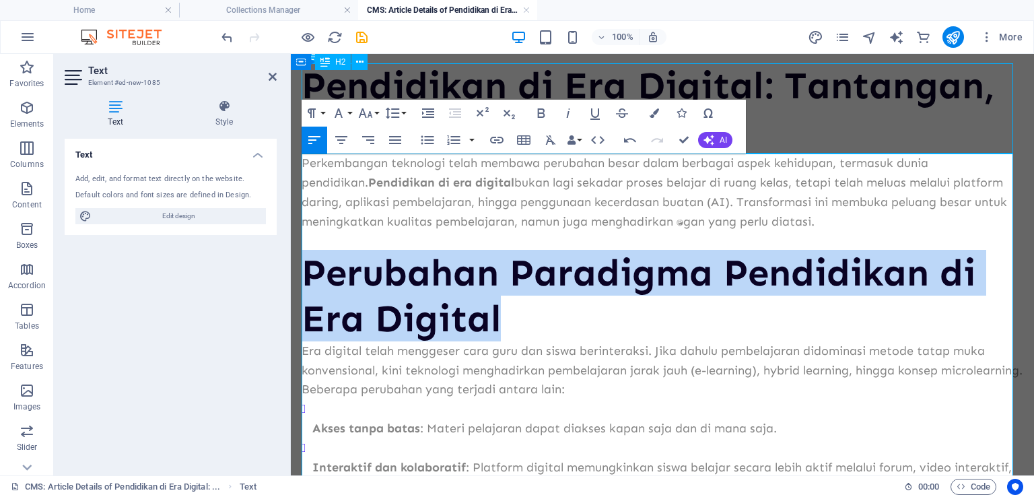
drag, startPoint x: 304, startPoint y: 269, endPoint x: 510, endPoint y: 312, distance: 210.5
click at [510, 312] on h2 "Perubahan Paradigma Pendidikan di Era Digital" at bounding box center [663, 296] width 722 height 90
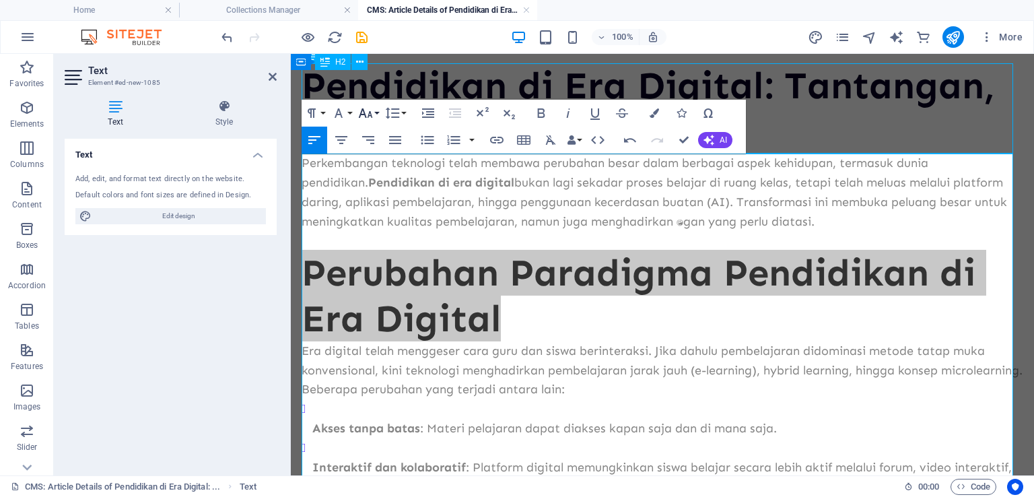
click at [376, 117] on button "Font Size" at bounding box center [369, 113] width 26 height 27
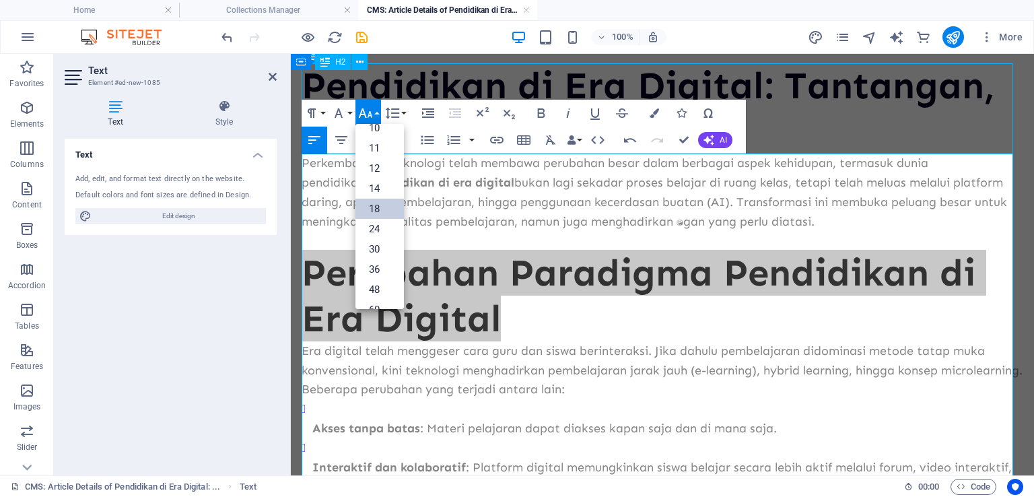
scroll to position [108, 0]
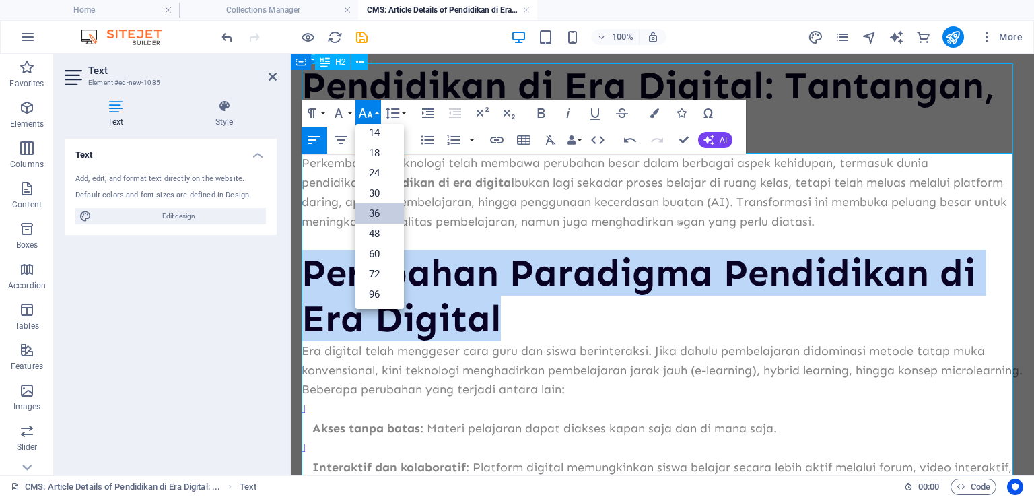
click at [374, 215] on link "36" at bounding box center [380, 213] width 48 height 20
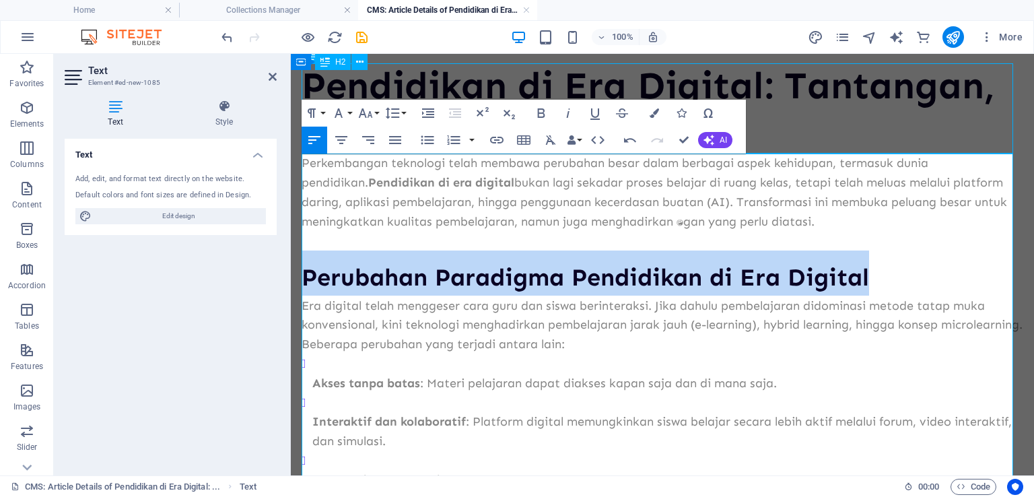
click at [385, 312] on p "Era digital telah menggeser cara guru dan siswa berinteraksi. Jika dahulu pembe…" at bounding box center [663, 315] width 722 height 39
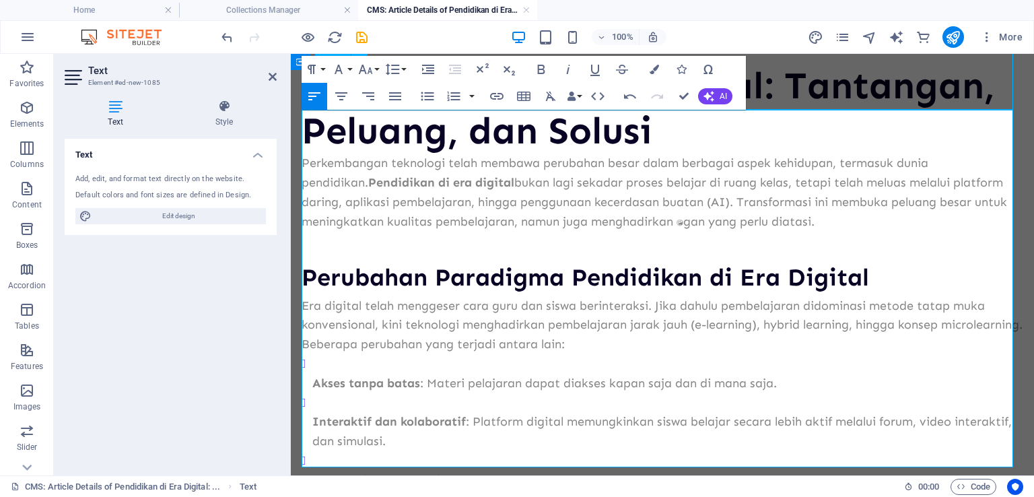
scroll to position [134, 0]
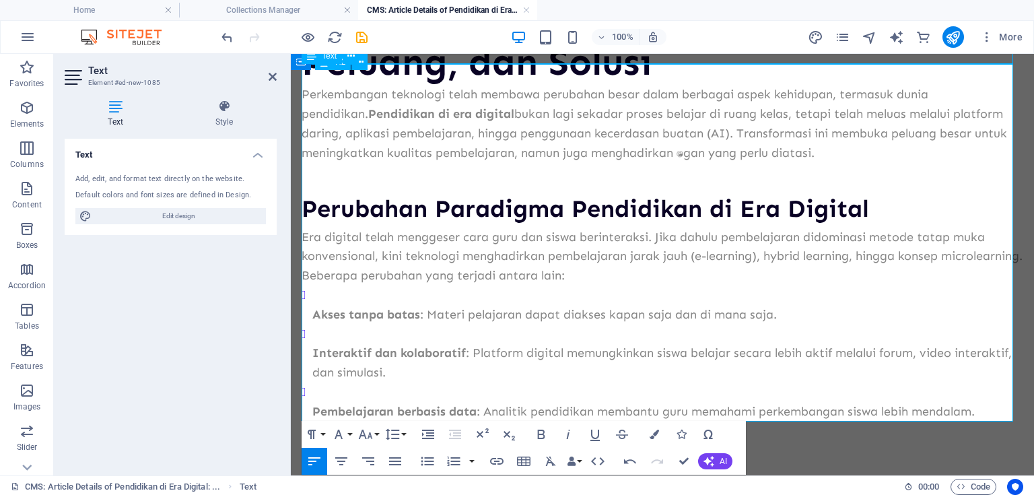
click at [312, 314] on strong "Akses tanpa batas" at bounding box center [366, 314] width 108 height 15
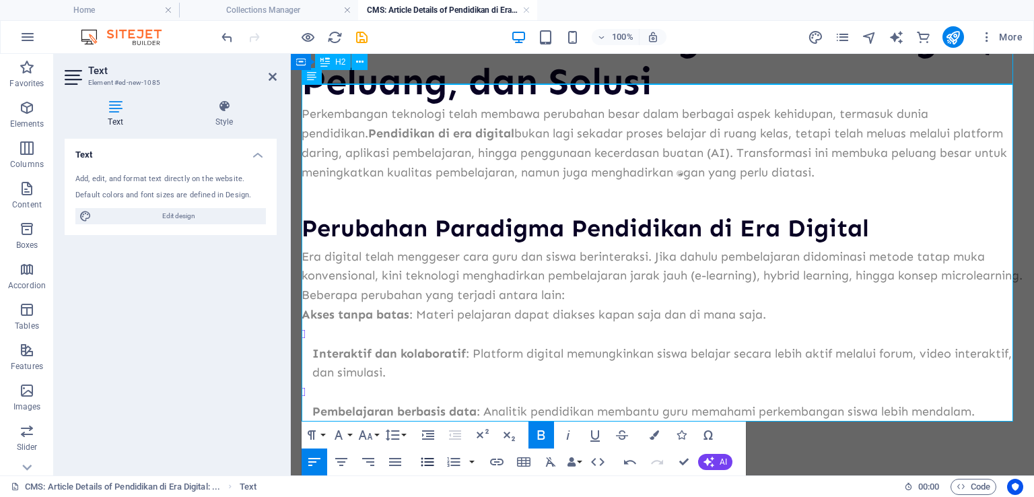
drag, startPoint x: 431, startPoint y: 466, endPoint x: 121, endPoint y: 401, distance: 317.2
click at [431, 466] on icon "button" at bounding box center [428, 462] width 16 height 16
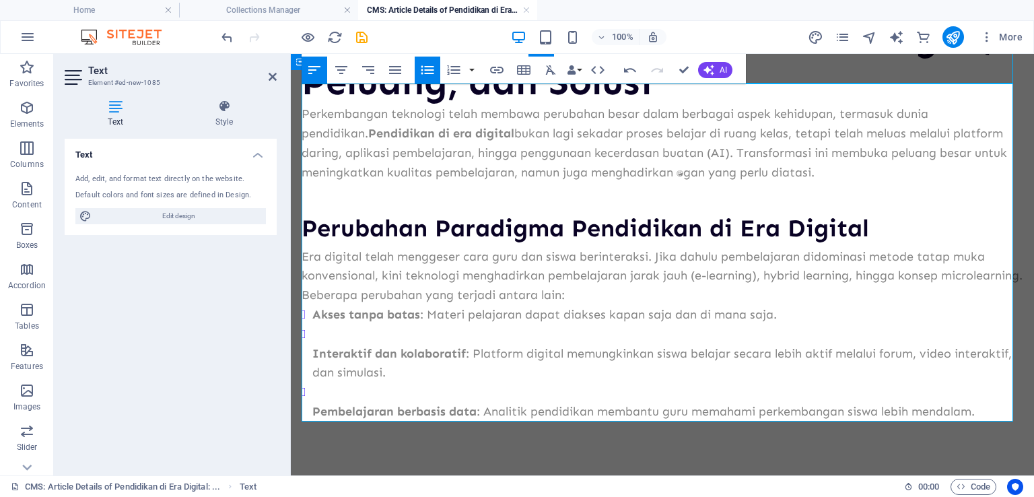
click at [307, 354] on ul "Interaktif dan kolaboratif : Platform digital memungkinkan siswa belajar secara…" at bounding box center [663, 373] width 722 height 97
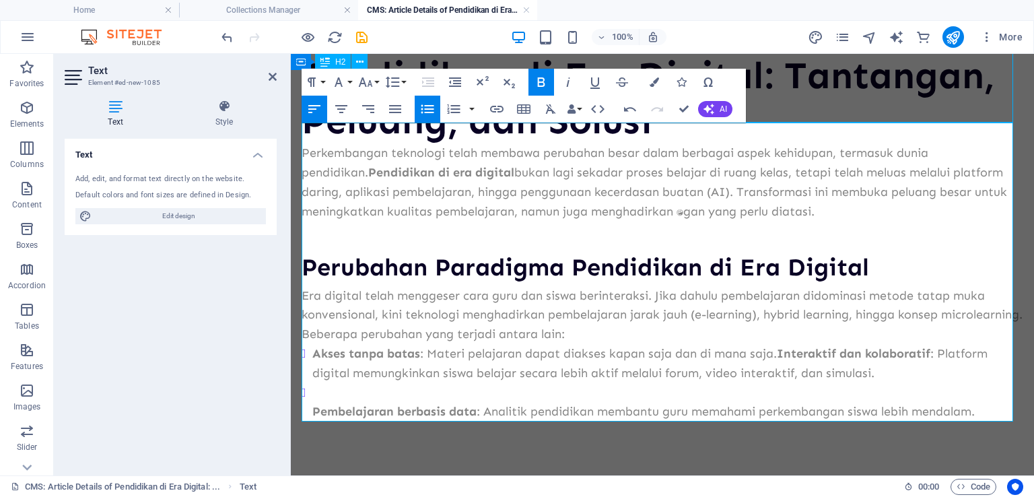
scroll to position [95, 0]
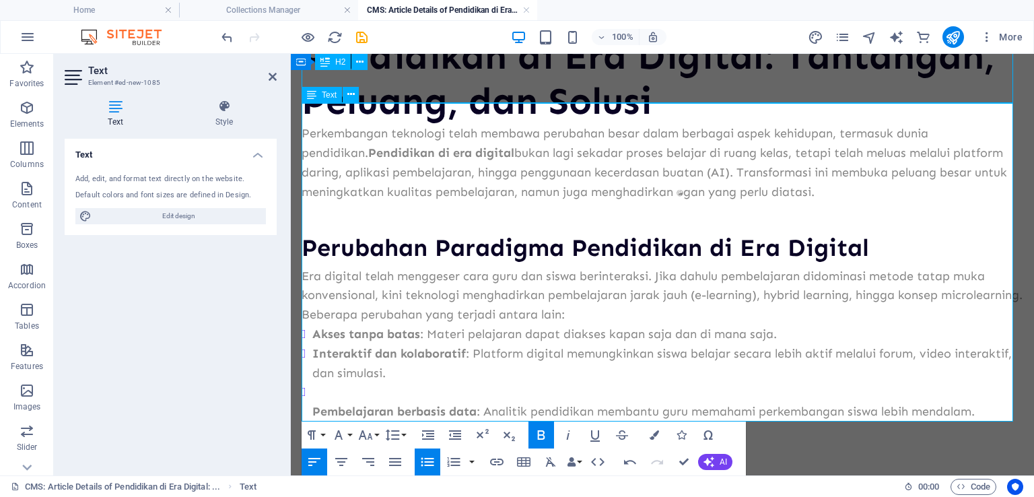
click at [310, 403] on ul "Pembelajaran berbasis data : Analitik pendidikan membantu guru memahami perkemb…" at bounding box center [663, 401] width 722 height 39
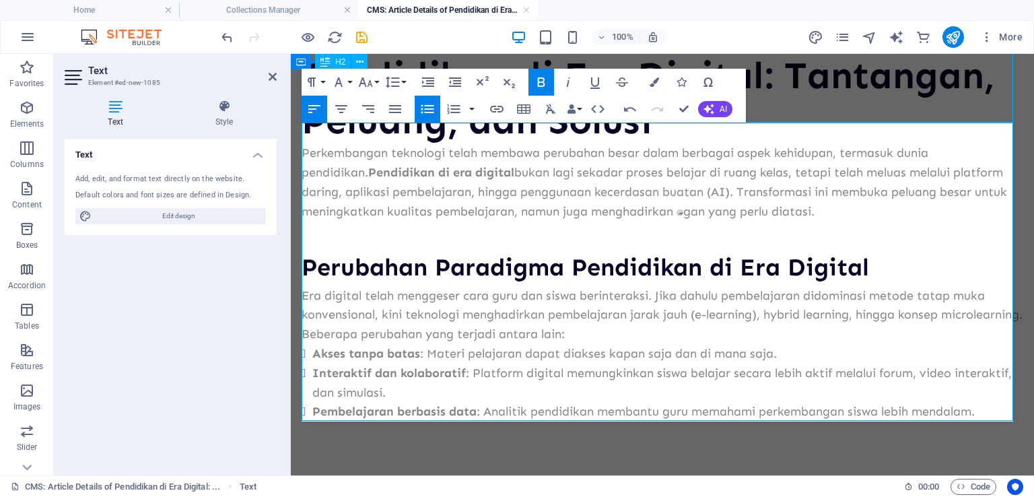
scroll to position [75, 0]
click at [712, 455] on div "Pendidikan di Era Digital: Tantangan, Peluang, dan Solusi Perkembangan teknolog…" at bounding box center [662, 237] width 743 height 476
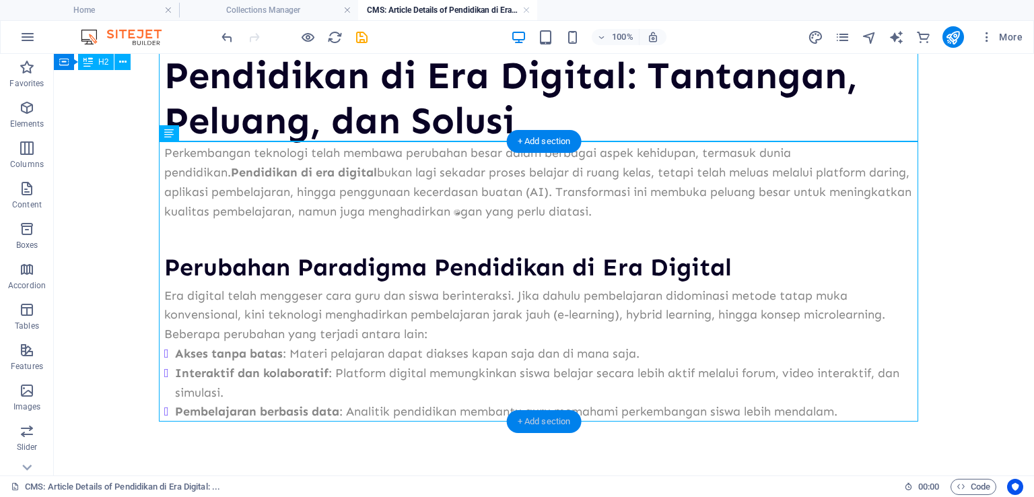
click at [547, 423] on div "+ Add section" at bounding box center [544, 421] width 75 height 23
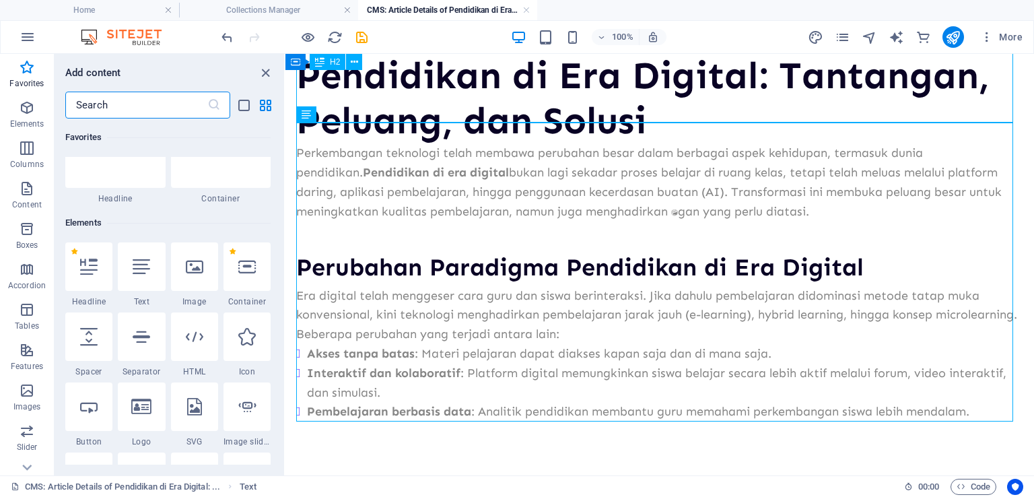
scroll to position [135, 0]
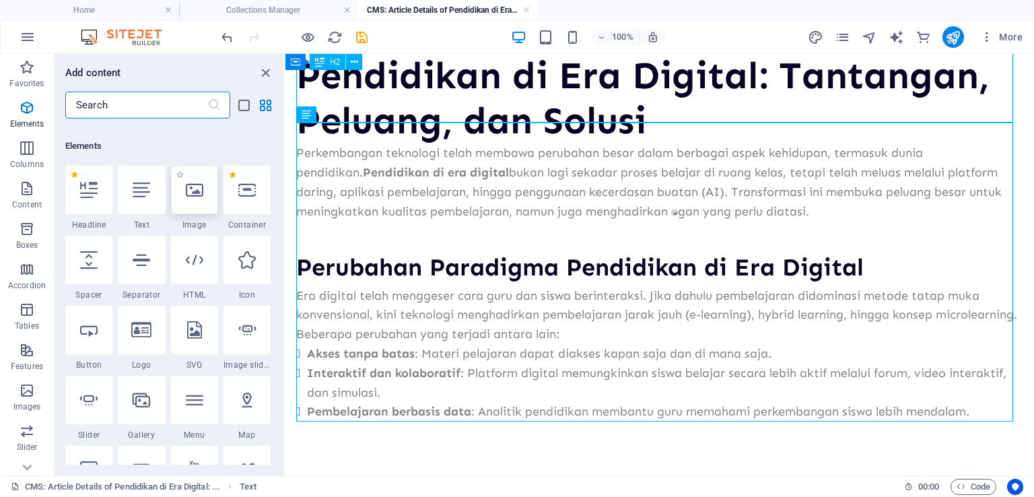
click at [191, 211] on div at bounding box center [194, 190] width 47 height 48
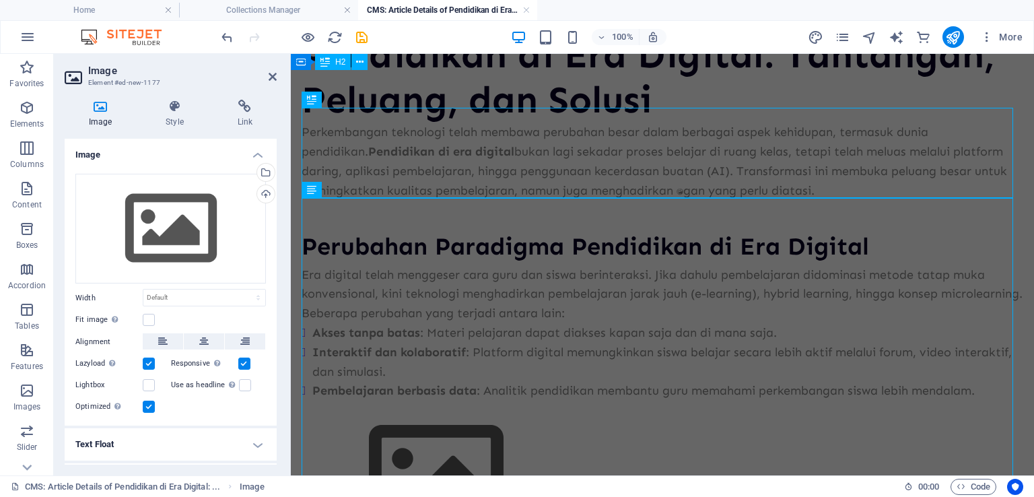
scroll to position [0, 0]
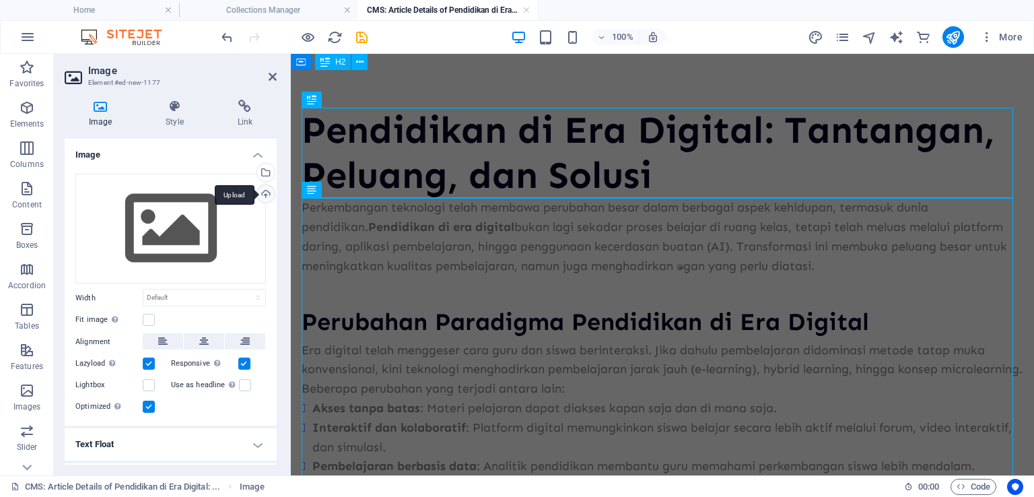
click at [264, 195] on div "Upload" at bounding box center [265, 195] width 20 height 20
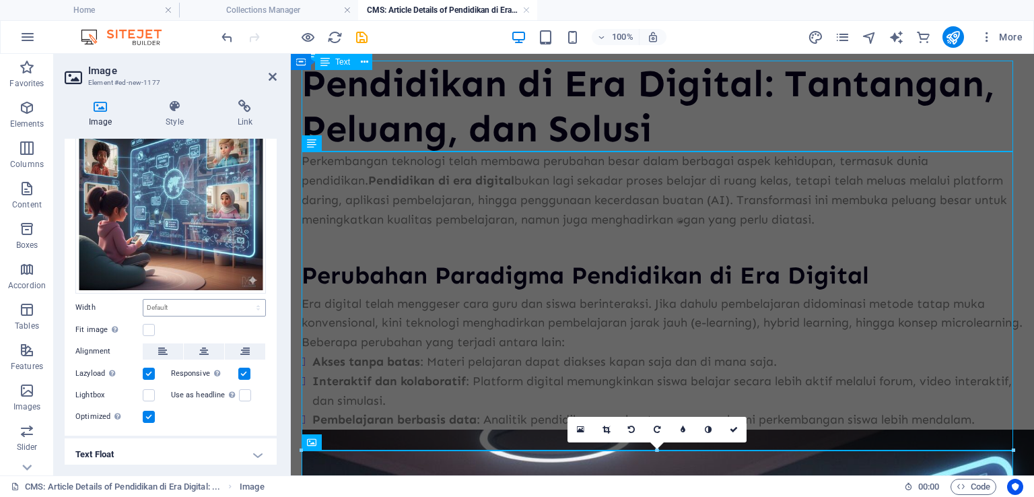
scroll to position [108, 0]
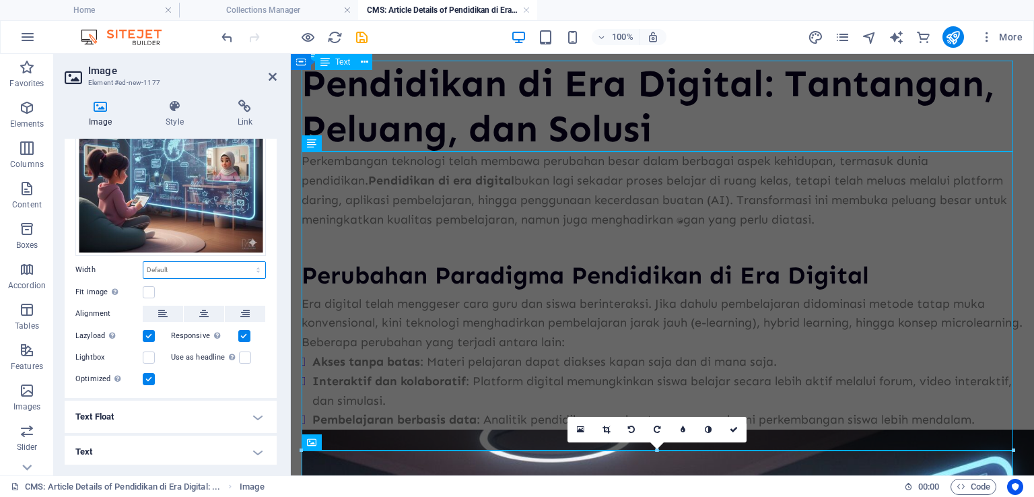
click at [248, 262] on select "Default auto px rem % em vh vw" at bounding box center [204, 270] width 122 height 16
click at [143, 262] on select "Default auto px rem % em vh vw" at bounding box center [204, 270] width 122 height 16
click at [214, 270] on select "Default auto px rem % em vh vw" at bounding box center [204, 270] width 122 height 16
click at [143, 262] on select "Default auto px rem % em vh vw" at bounding box center [204, 270] width 122 height 16
select select "DISABLED_OPTION_VALUE"
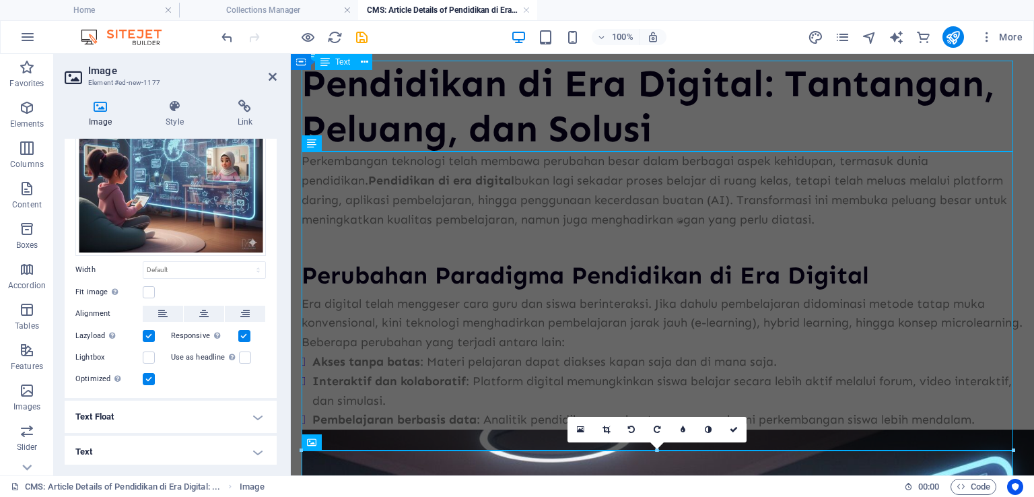
click at [256, 413] on h4 "Text Float" at bounding box center [171, 417] width 212 height 32
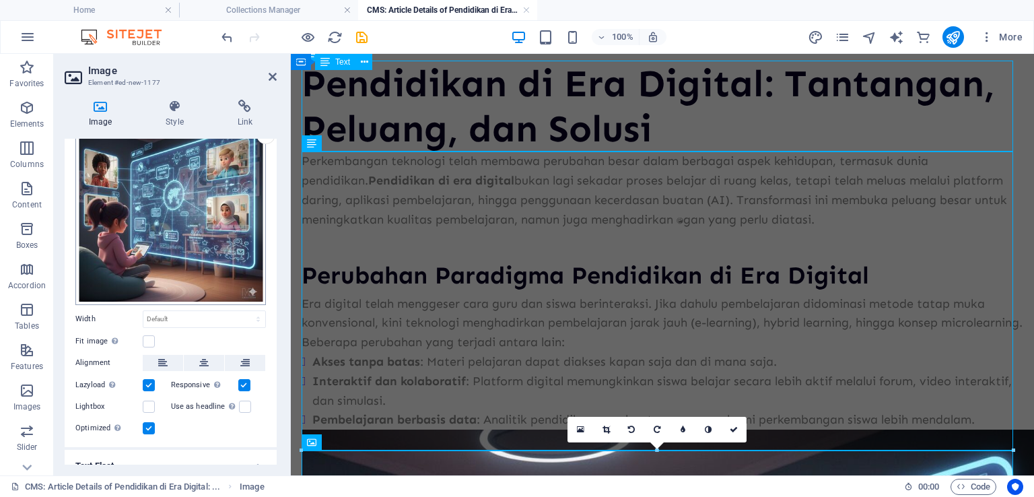
scroll to position [0, 0]
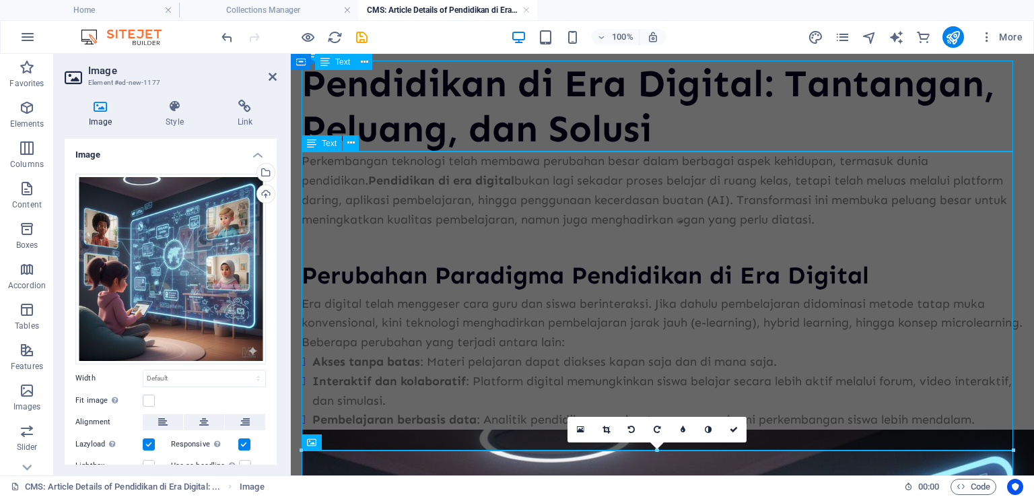
click at [390, 177] on div "Perkembangan teknologi telah membawa perubahan besar dalam berbagai aspek kehid…" at bounding box center [663, 291] width 722 height 278
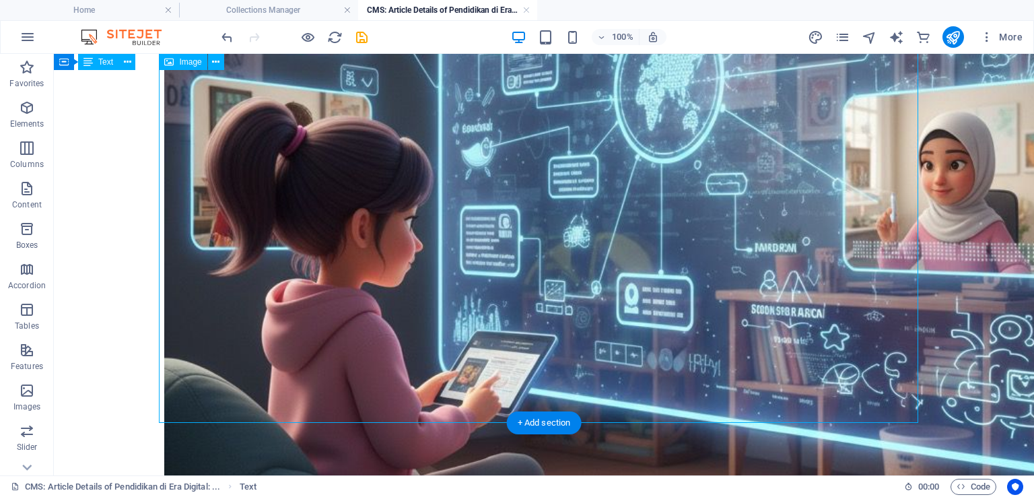
scroll to position [816, 0]
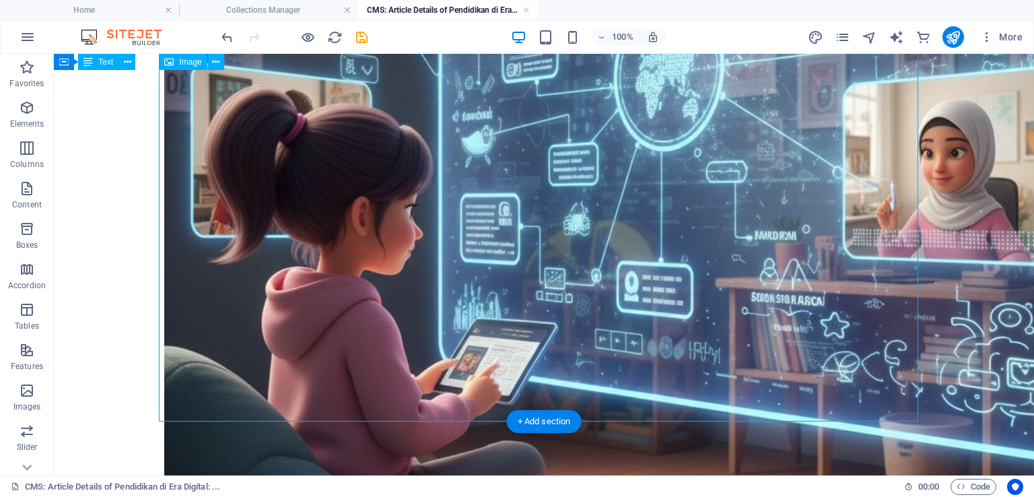
click at [613, 283] on figure at bounding box center [544, 150] width 760 height 980
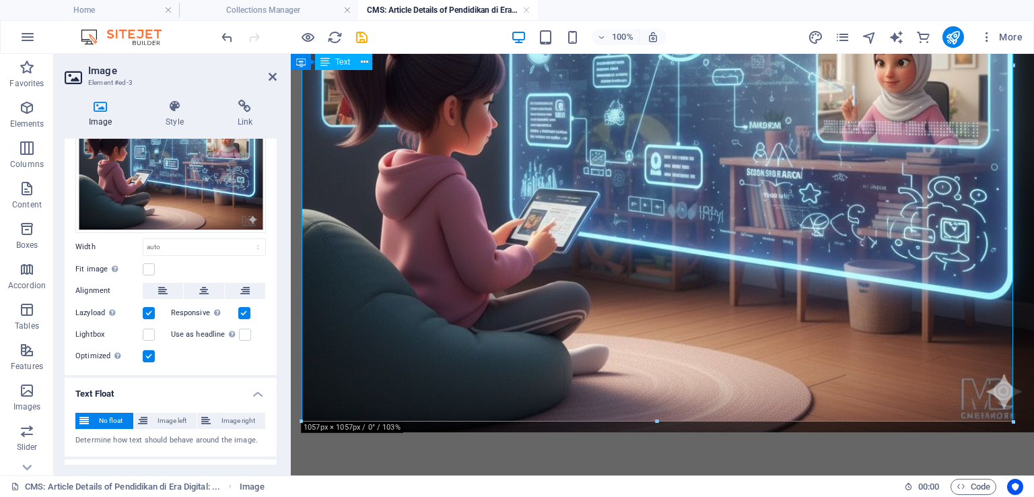
scroll to position [135, 0]
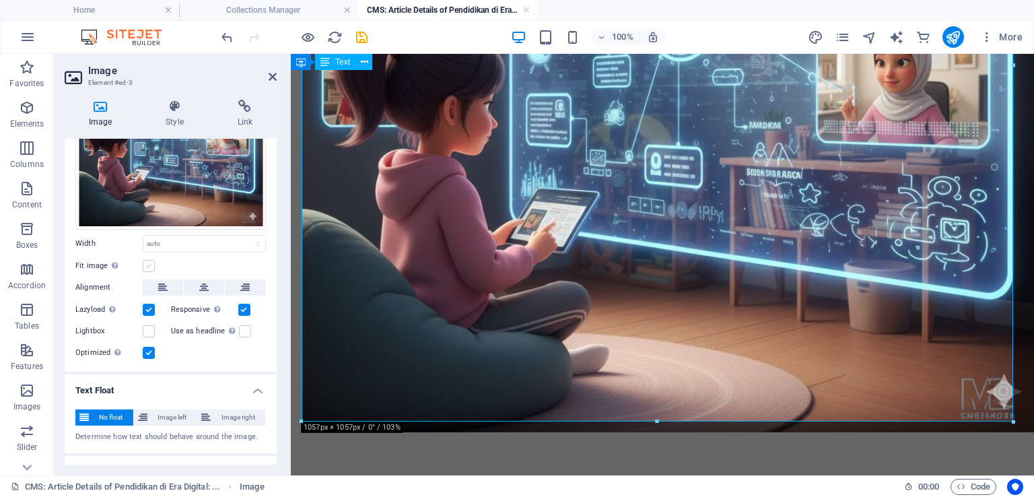
click at [147, 264] on label at bounding box center [149, 266] width 12 height 12
click at [0, 0] on input "Fit image Automatically fit image to a fixed width and height" at bounding box center [0, 0] width 0 height 0
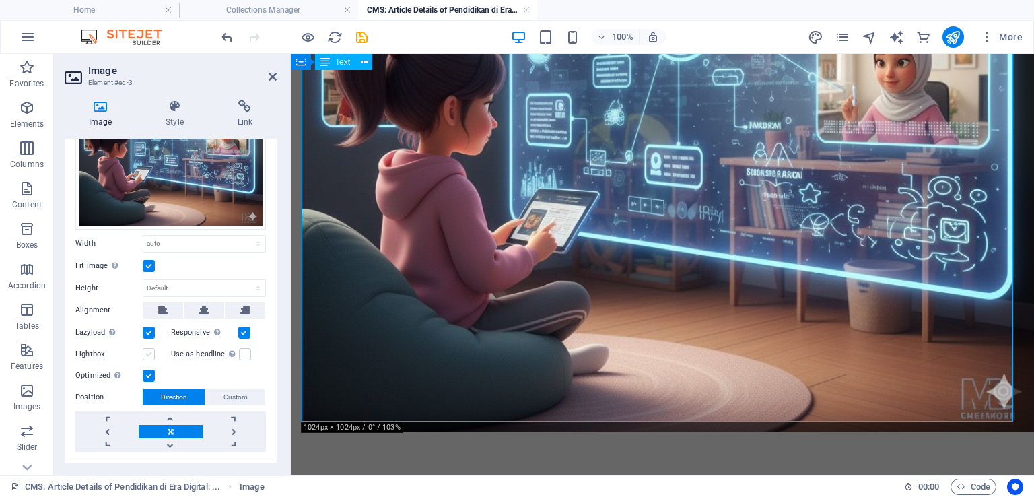
click at [152, 351] on label at bounding box center [149, 354] width 12 height 12
click at [0, 0] on input "Lightbox" at bounding box center [0, 0] width 0 height 0
click at [152, 351] on label at bounding box center [149, 354] width 12 height 12
click at [0, 0] on input "Lightbox" at bounding box center [0, 0] width 0 height 0
click at [179, 429] on link at bounding box center [170, 431] width 63 height 13
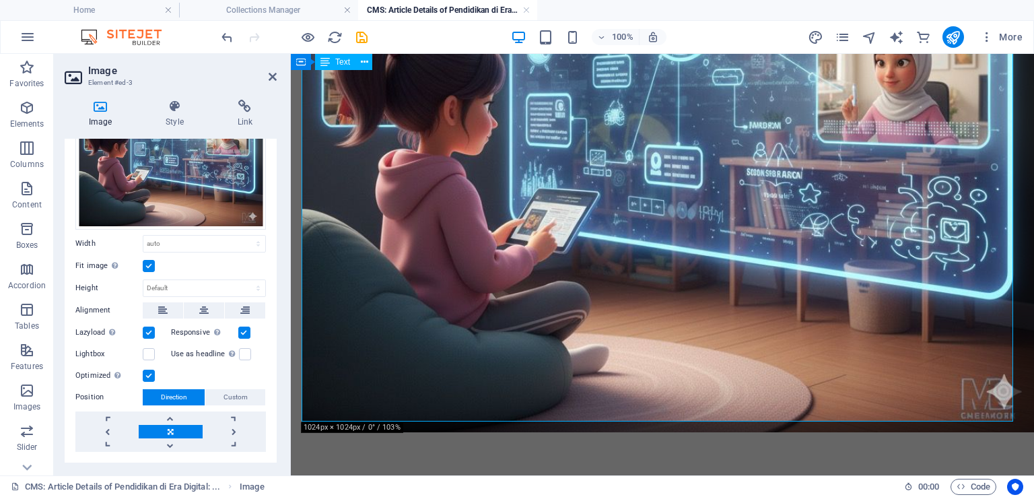
click at [179, 429] on link at bounding box center [170, 431] width 63 height 13
click at [227, 393] on span "Custom" at bounding box center [236, 397] width 24 height 16
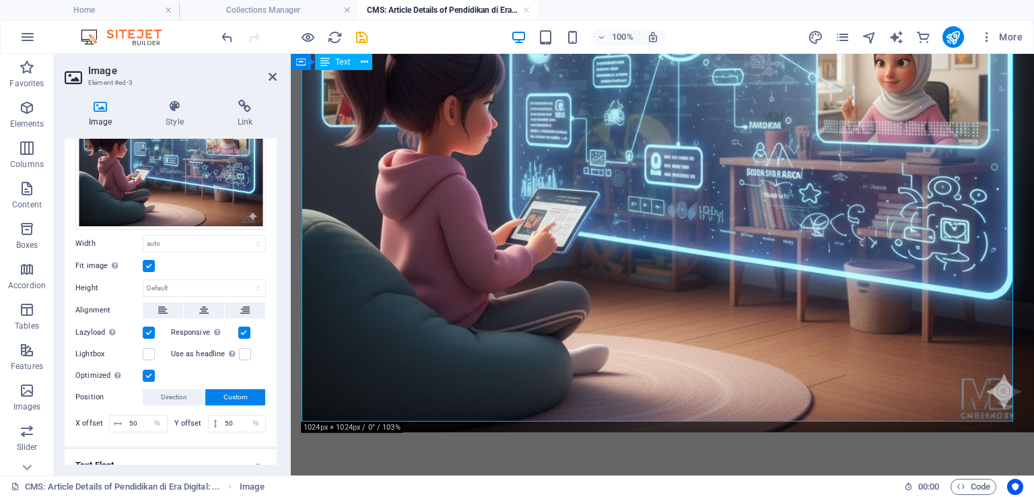
scroll to position [230, 0]
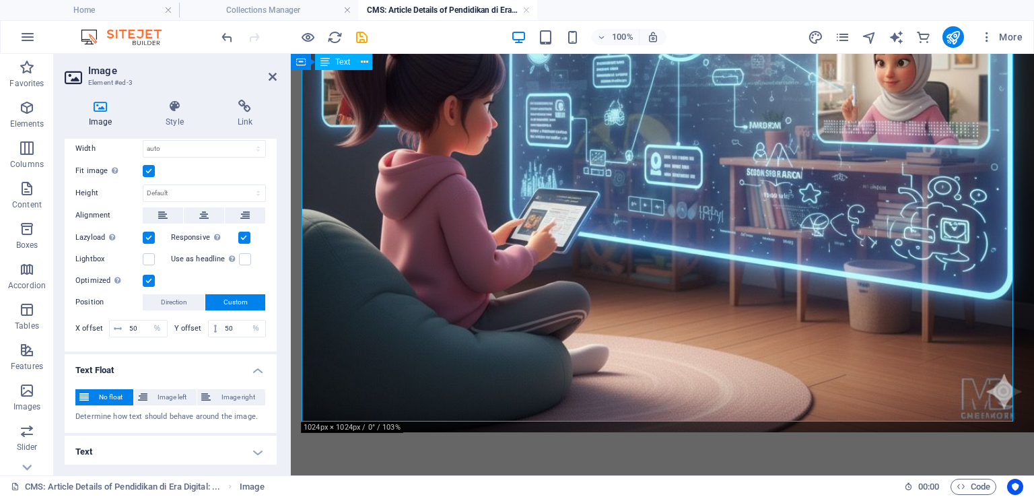
click at [90, 329] on div "X offset 50 px rem % vh vw" at bounding box center [121, 329] width 92 height 18
click at [115, 325] on icon at bounding box center [118, 329] width 8 height 8
click at [148, 324] on select "px rem % vh vw" at bounding box center [157, 329] width 19 height 16
select select "px"
click at [148, 321] on select "px rem % vh vw" at bounding box center [157, 329] width 19 height 16
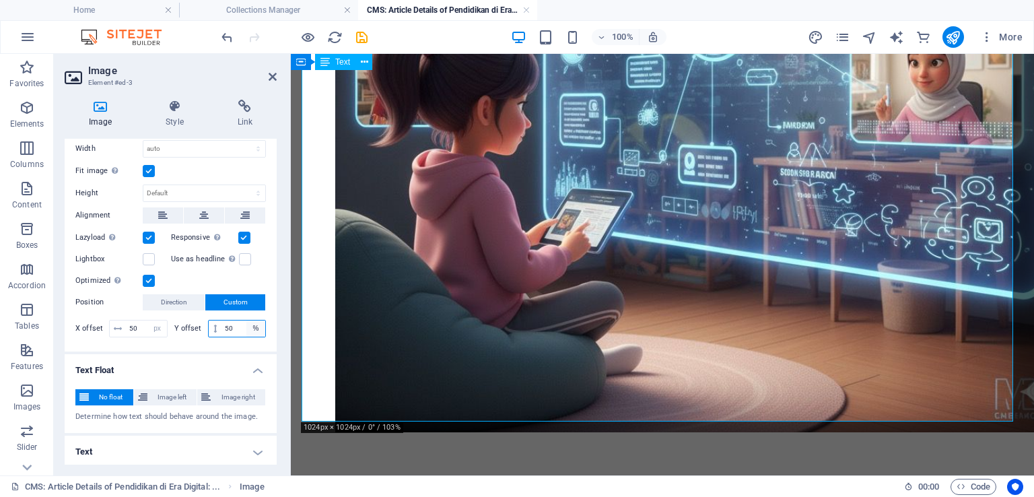
click at [256, 323] on select "px rem % vh vw" at bounding box center [255, 329] width 19 height 16
select select "px"
click at [246, 321] on select "px rem % vh vw" at bounding box center [255, 329] width 19 height 16
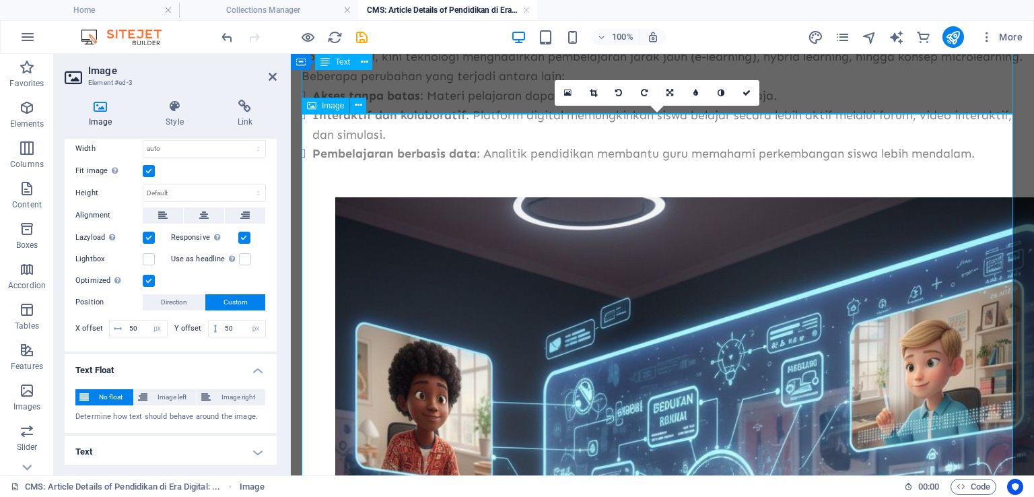
scroll to position [383, 0]
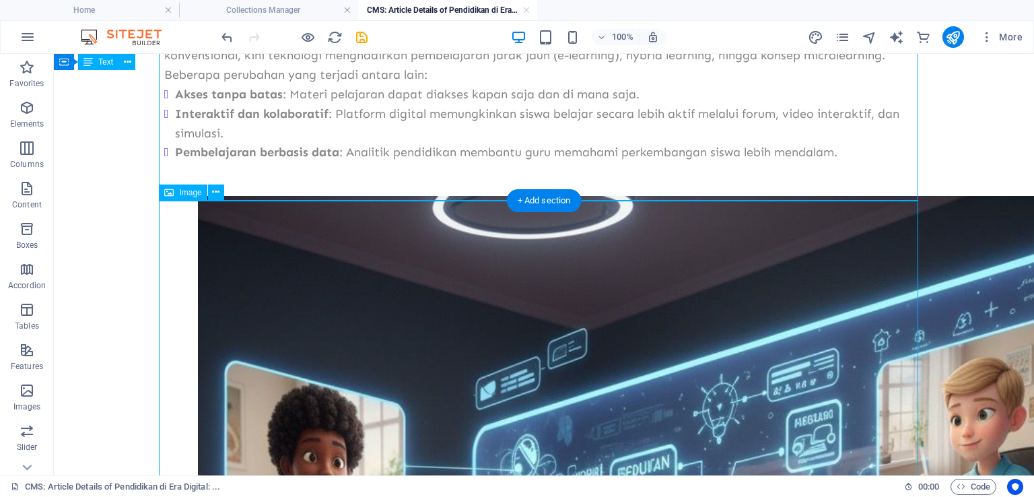
scroll to position [412, 0]
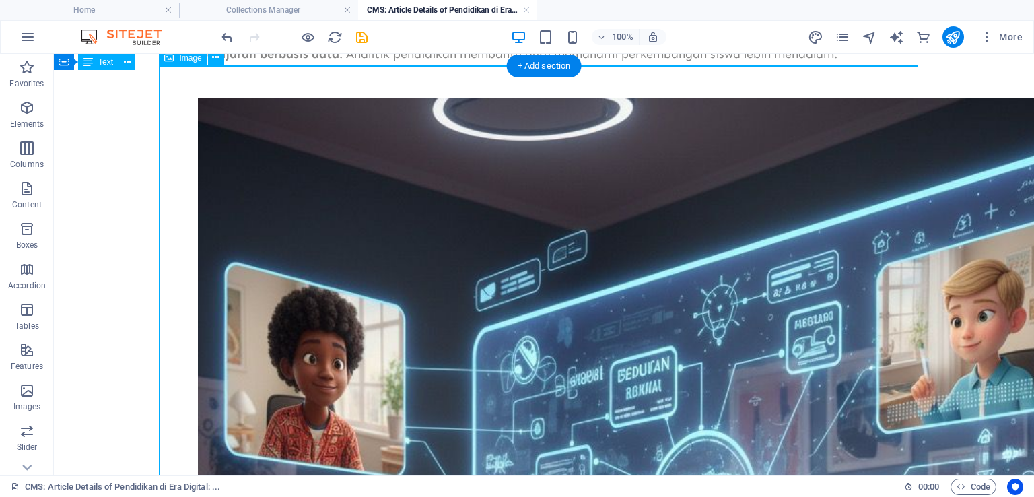
select select "px"
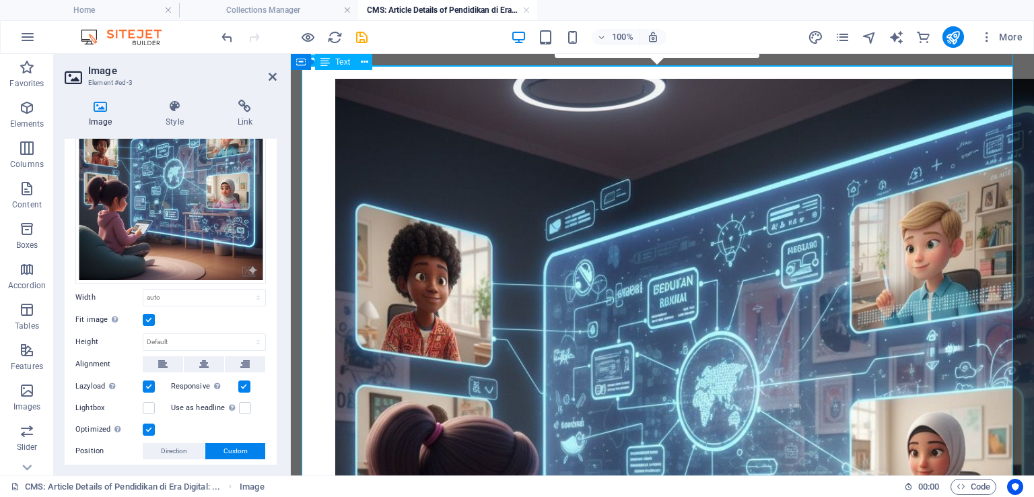
scroll to position [202, 0]
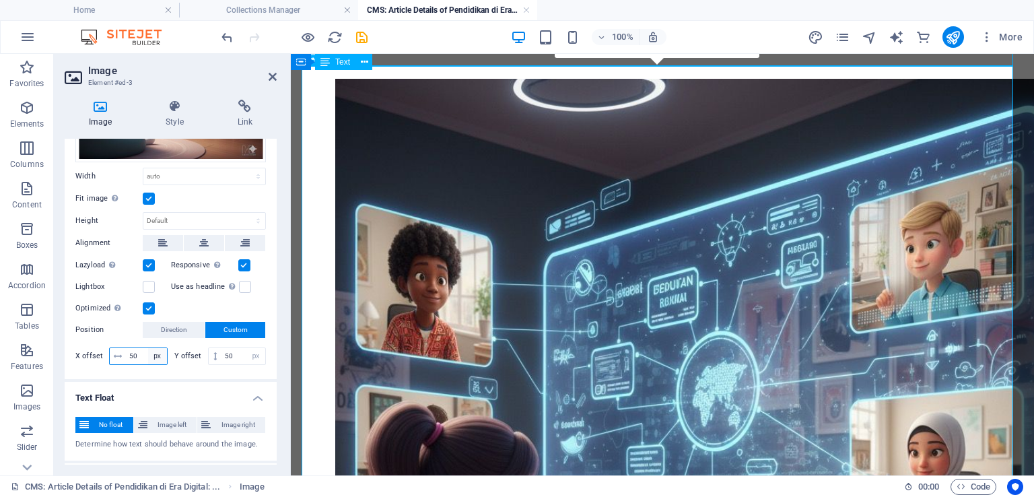
click at [154, 354] on select "px rem % vh vw" at bounding box center [157, 356] width 19 height 16
select select "vw"
click at [148, 348] on select "px rem % vh vw" at bounding box center [157, 356] width 19 height 16
type input "3.5"
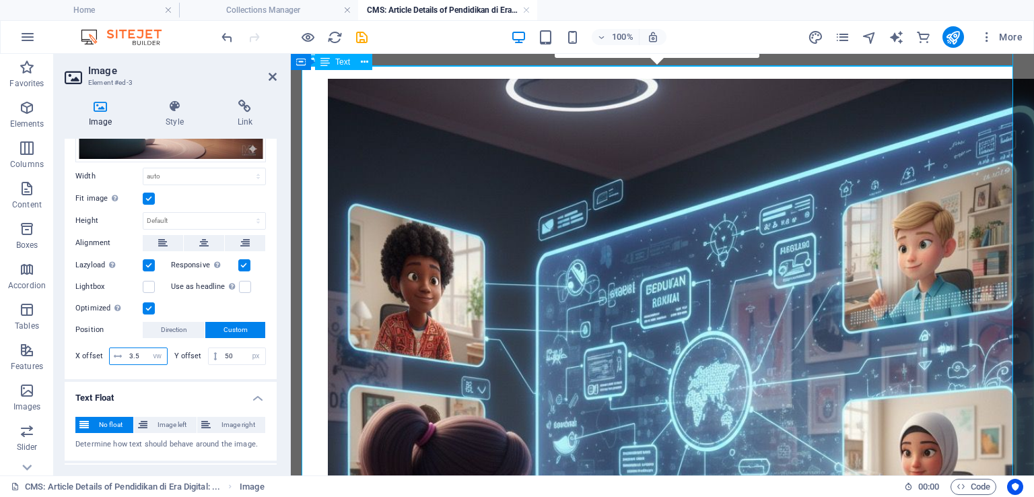
click at [137, 358] on input "3.5" at bounding box center [146, 356] width 41 height 16
drag, startPoint x: 138, startPoint y: 353, endPoint x: 121, endPoint y: 360, distance: 18.8
click at [121, 360] on div "3.5 px rem % vh vw" at bounding box center [138, 356] width 59 height 18
click at [160, 352] on select "px rem % vh vw" at bounding box center [157, 356] width 19 height 16
select select "px"
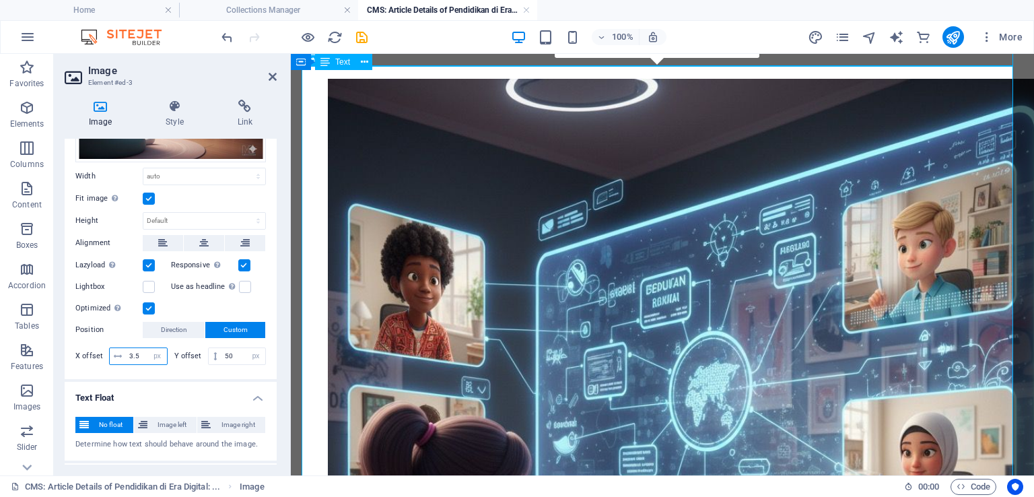
click at [148, 348] on select "px rem % vh vw" at bounding box center [157, 356] width 19 height 16
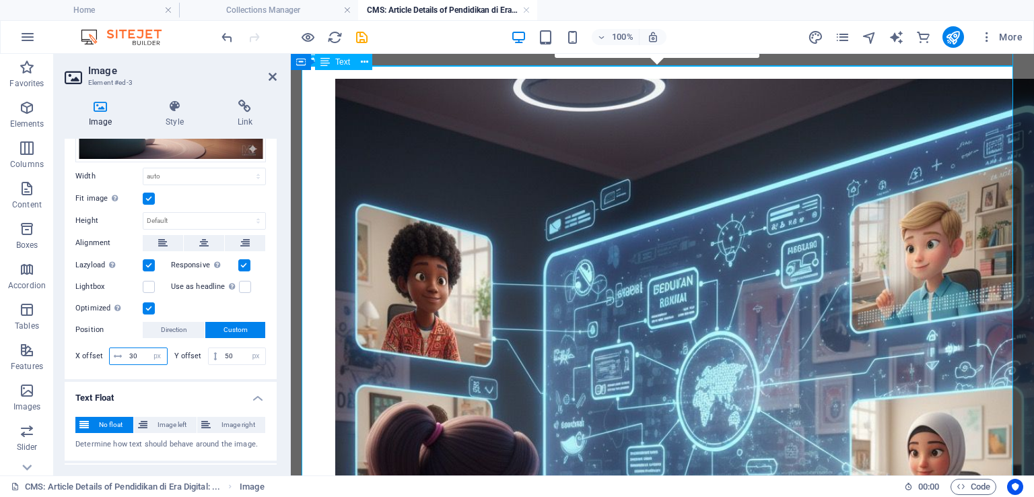
type input "30"
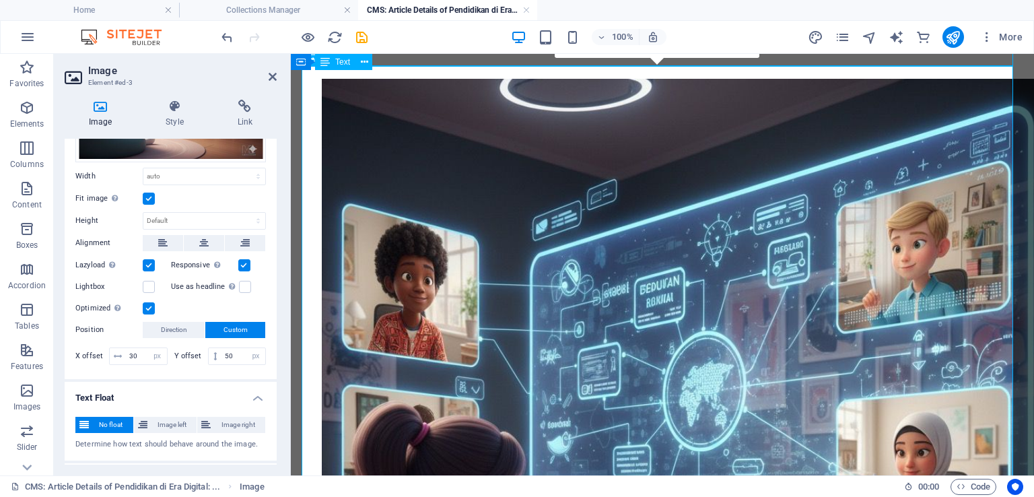
click at [145, 383] on h4 "Text Float" at bounding box center [171, 394] width 212 height 24
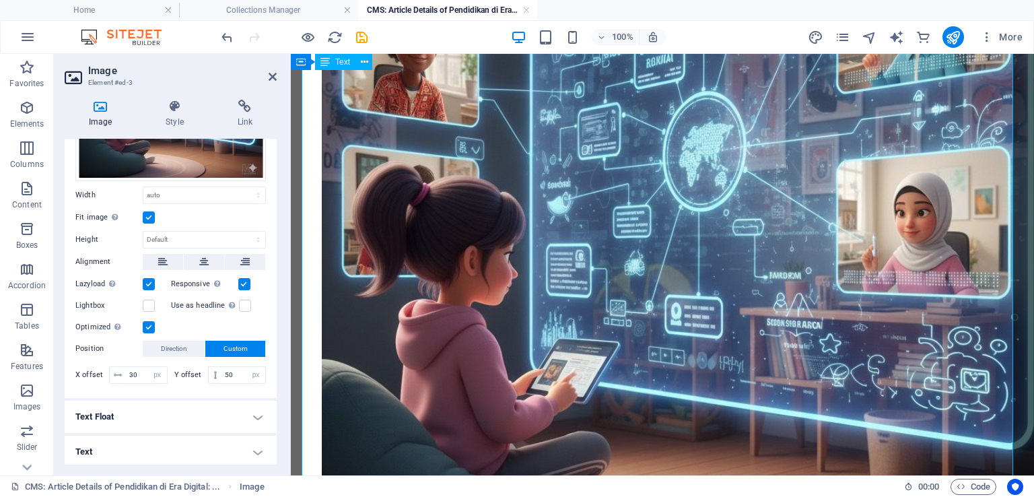
scroll to position [700, 0]
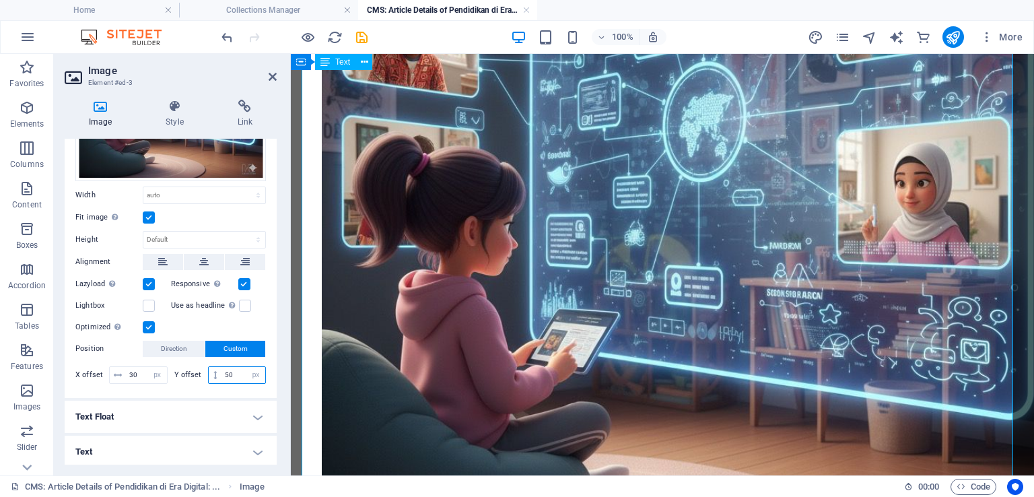
click at [229, 370] on input "50" at bounding box center [244, 375] width 44 height 16
type input "20"
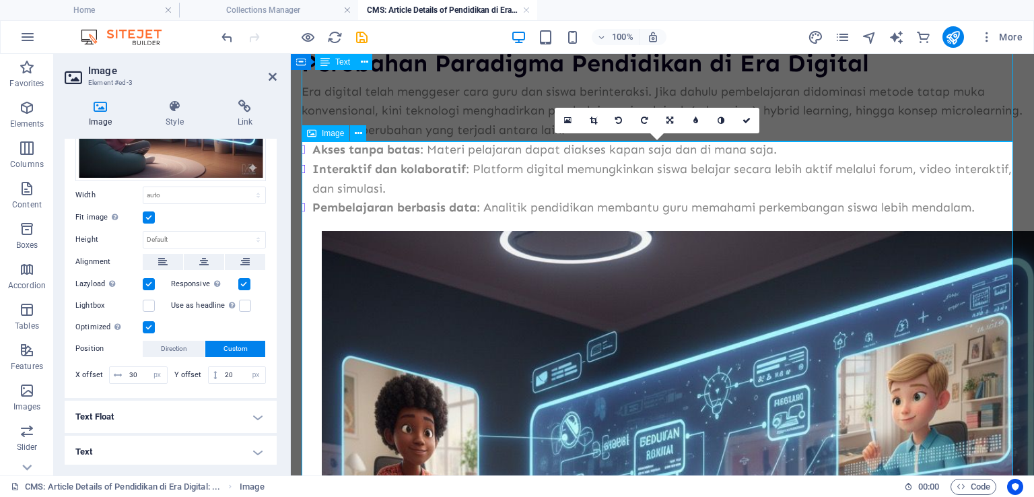
scroll to position [364, 0]
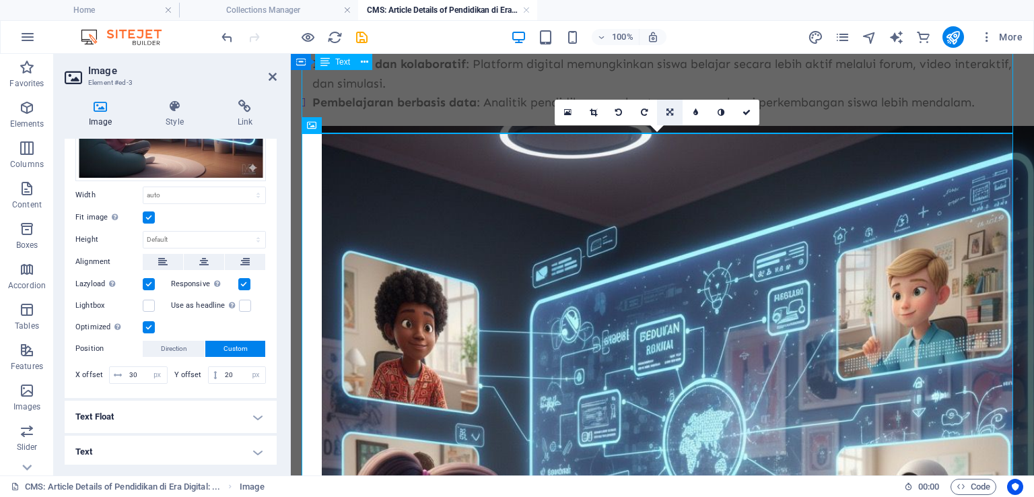
click at [669, 113] on icon at bounding box center [670, 112] width 7 height 8
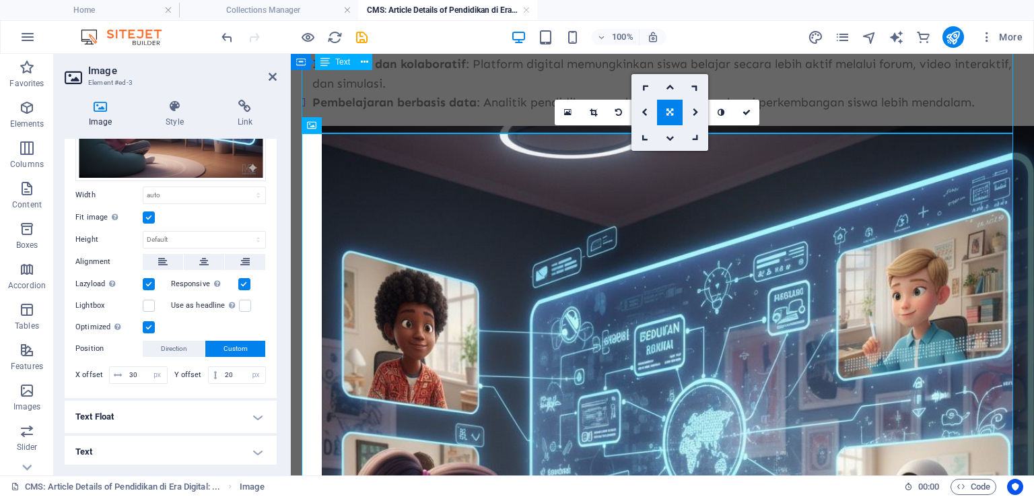
click at [669, 113] on icon at bounding box center [670, 112] width 7 height 8
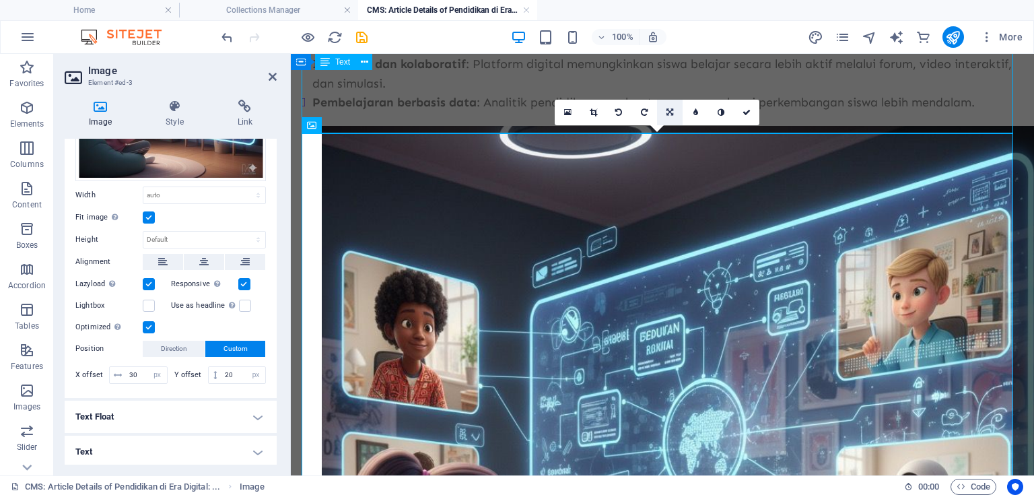
click at [669, 113] on icon at bounding box center [670, 112] width 7 height 8
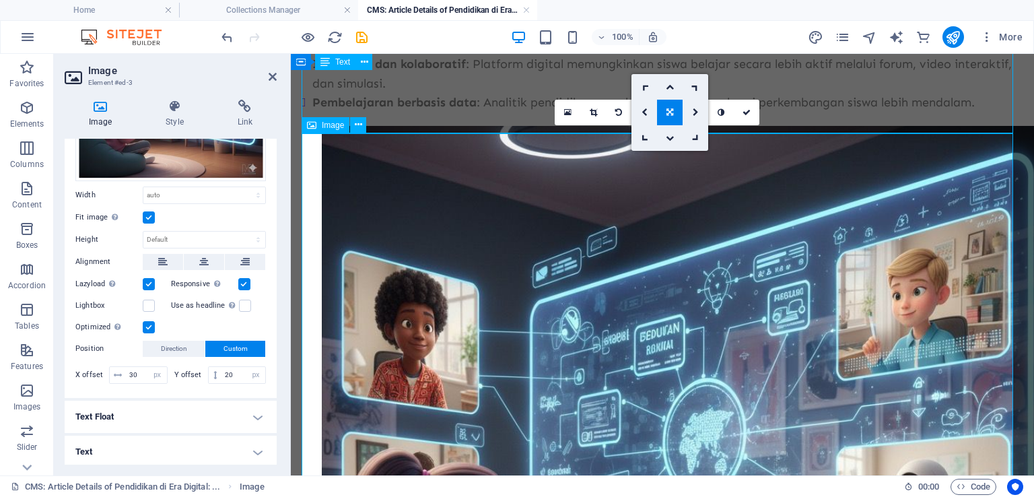
click at [802, 279] on figure at bounding box center [663, 483] width 722 height 743
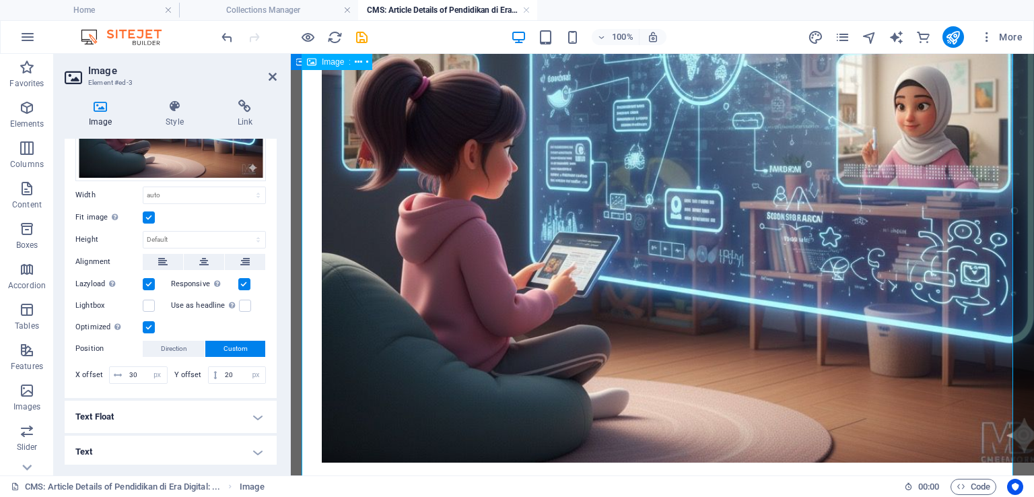
scroll to position [787, 0]
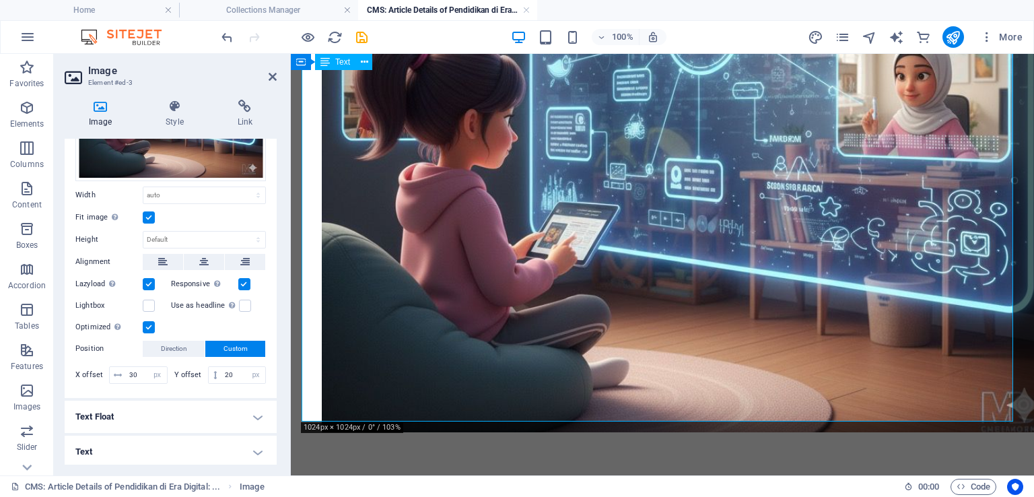
click at [455, 257] on figure at bounding box center [663, 60] width 722 height 743
click at [163, 194] on select "Default auto px rem % em vh vw" at bounding box center [204, 195] width 122 height 16
select select "px"
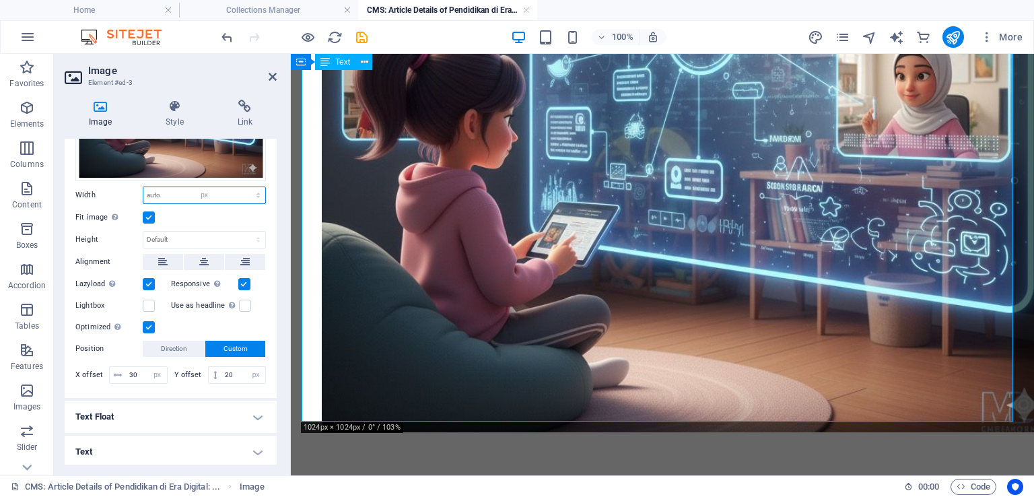
click at [244, 187] on select "Default auto px rem % em vh vw" at bounding box center [204, 195] width 122 height 16
type input "1057"
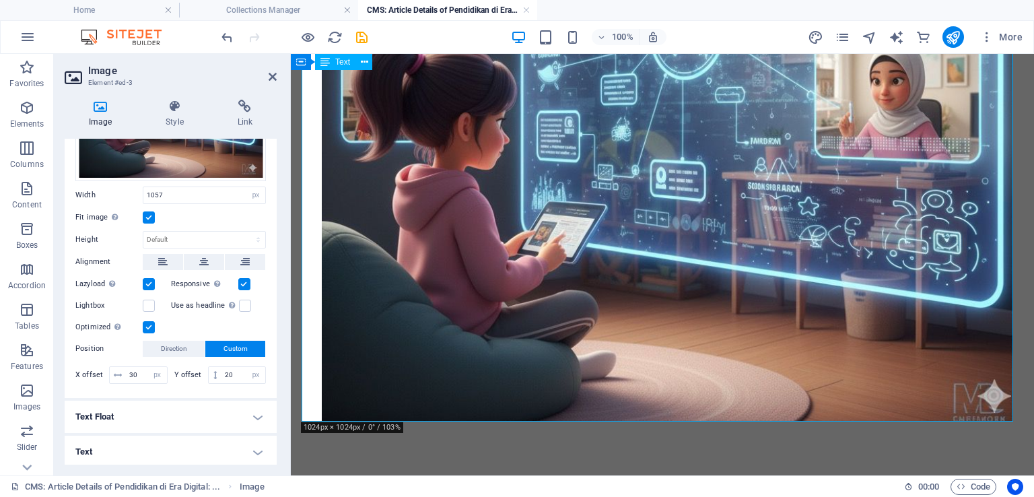
click at [209, 209] on div "Fit image Automatically fit image to a fixed width and height" at bounding box center [170, 217] width 191 height 16
click at [175, 212] on div "Fit image Automatically fit image to a fixed width and height" at bounding box center [170, 217] width 191 height 16
click at [202, 191] on input "1057" at bounding box center [204, 195] width 122 height 16
click at [246, 188] on select "Default auto px rem % em vh vw" at bounding box center [255, 195] width 19 height 16
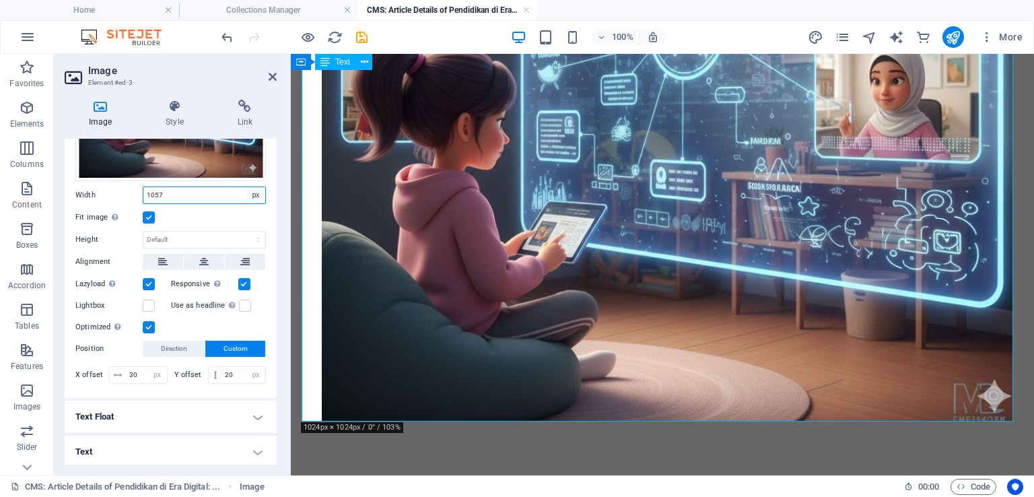
select select "em"
click at [246, 187] on select "Default auto px rem % em vh vw" at bounding box center [255, 195] width 19 height 16
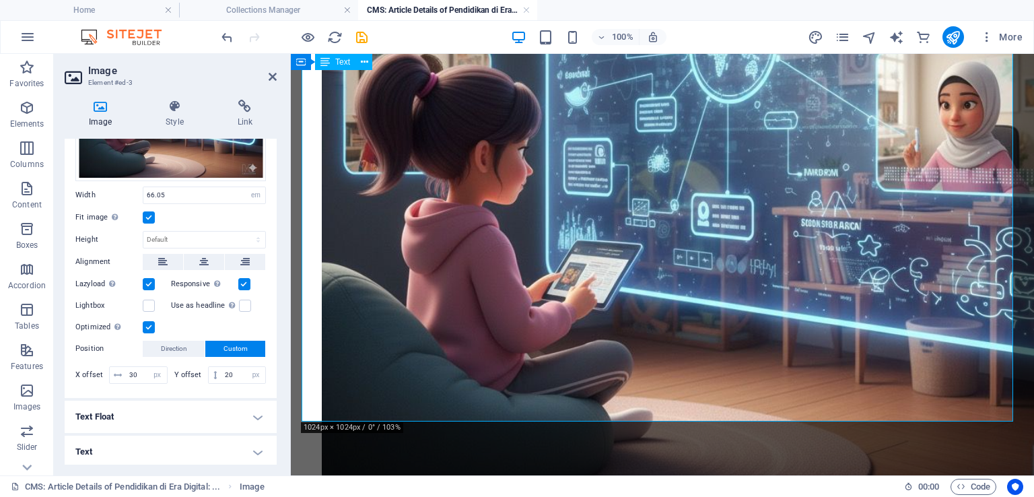
click at [197, 209] on div "Fit image Automatically fit image to a fixed width and height" at bounding box center [170, 217] width 191 height 16
type input "32"
click at [186, 211] on div "Fit image Automatically fit image to a fixed width and height" at bounding box center [170, 217] width 191 height 16
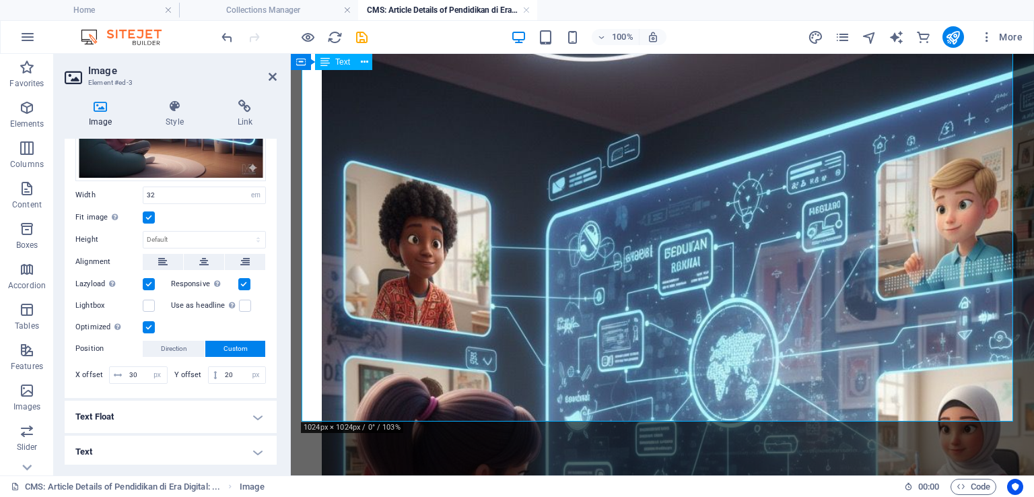
click at [186, 211] on div "Fit image Automatically fit image to a fixed width and height" at bounding box center [170, 217] width 191 height 16
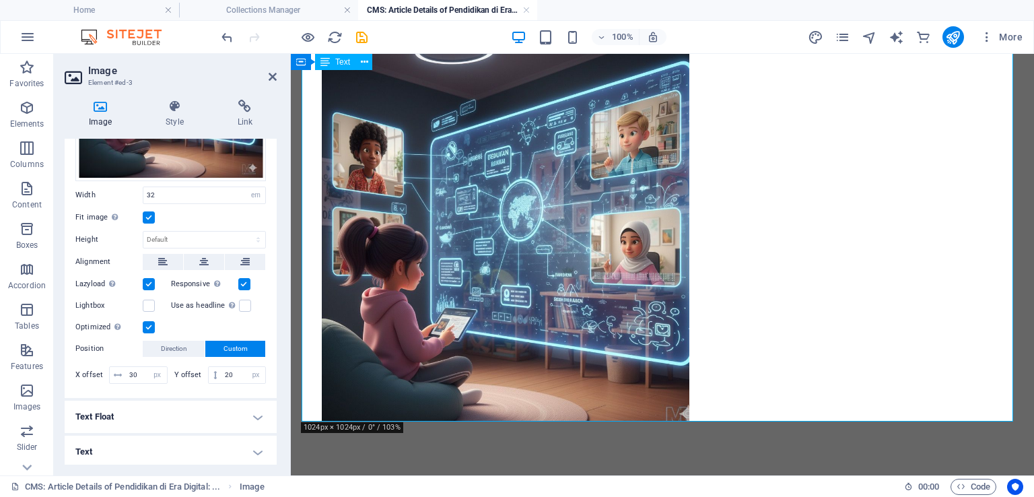
click at [642, 445] on div "Pendidikan di Era Digital: Tantangan, Peluang, dan Solusi Perkembangan teknolog…" at bounding box center [662, 43] width 743 height 864
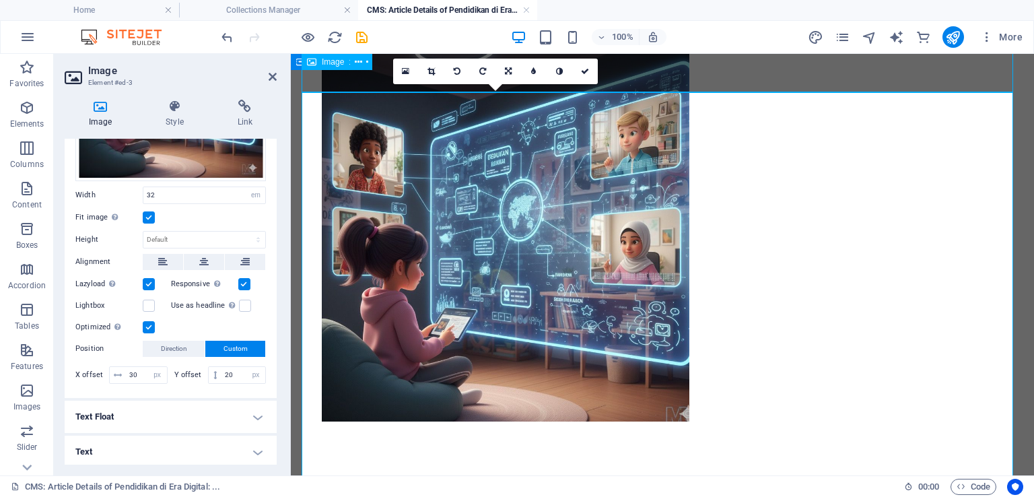
scroll to position [127, 0]
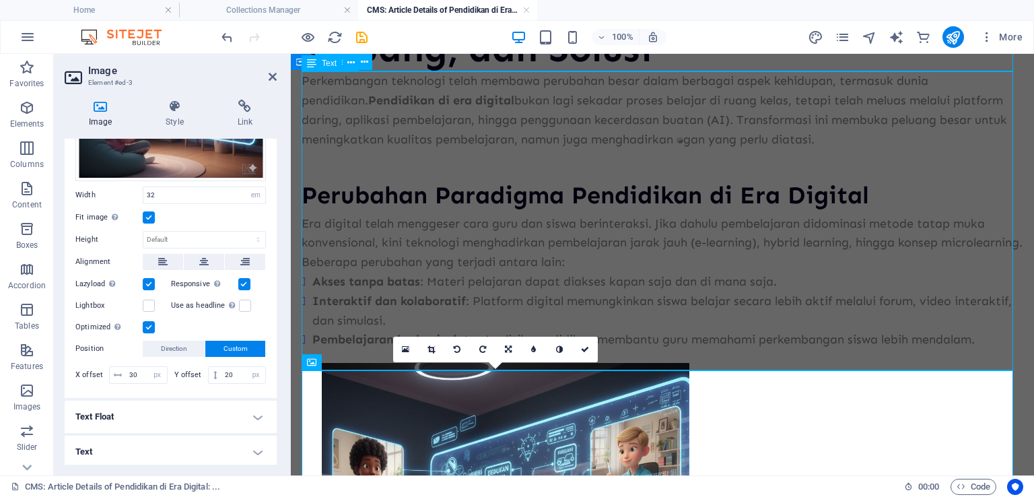
drag, startPoint x: 649, startPoint y: 286, endPoint x: 888, endPoint y: 286, distance: 238.4
click at [888, 286] on div "Perkembangan teknologi telah membawa perubahan besar dalam berbagai aspek kehid…" at bounding box center [663, 210] width 722 height 278
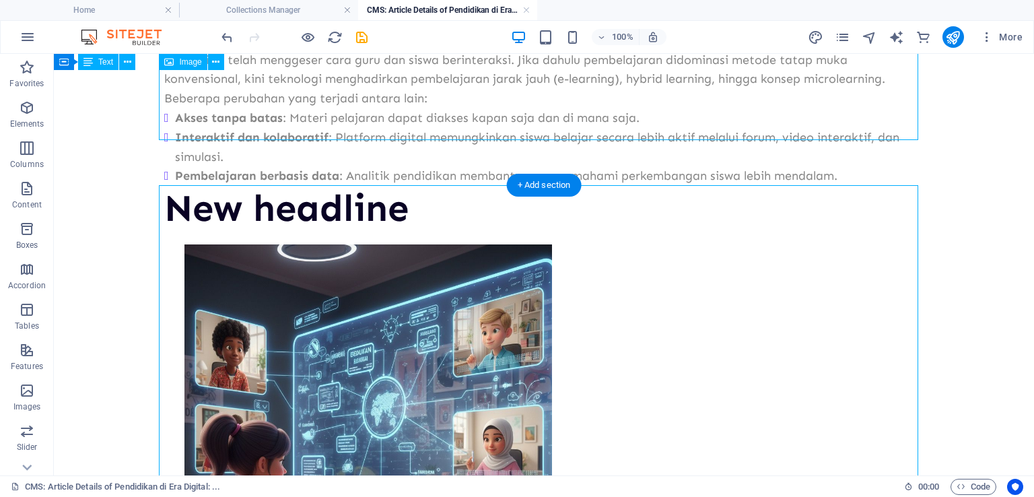
scroll to position [288, 0]
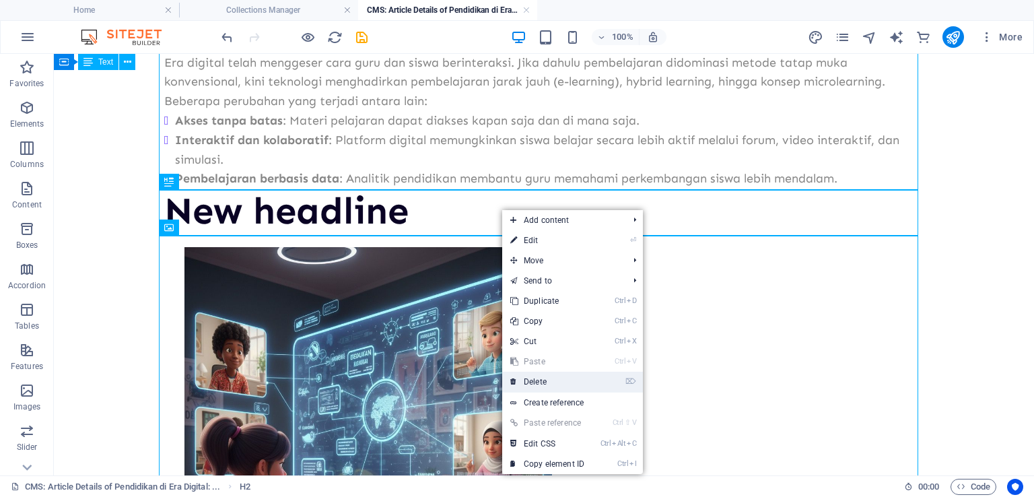
click at [528, 383] on link "⌦ Delete" at bounding box center [547, 382] width 90 height 20
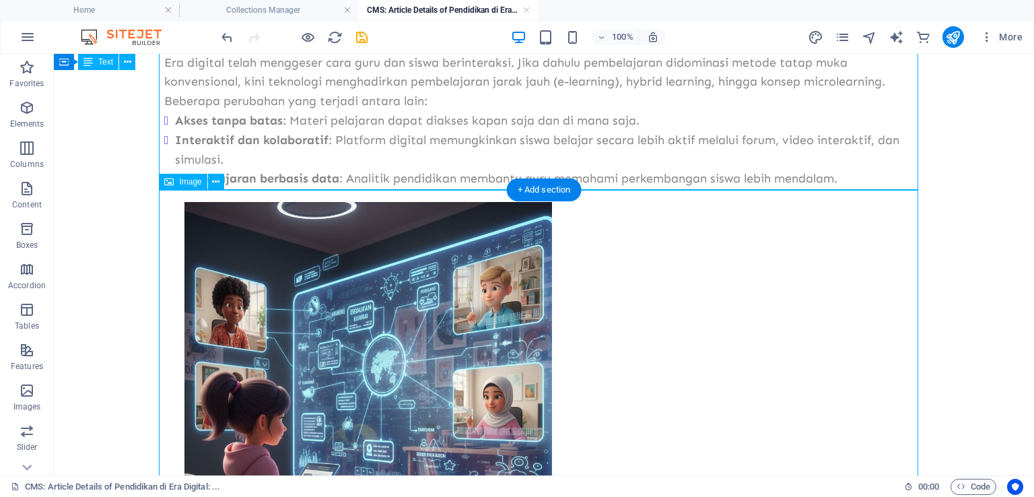
click at [642, 306] on figure at bounding box center [544, 383] width 760 height 388
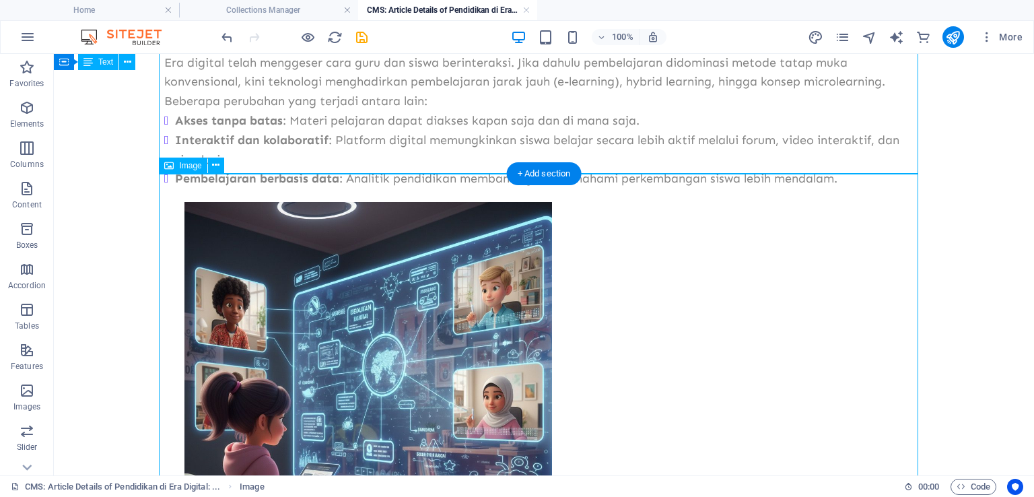
scroll to position [444, 0]
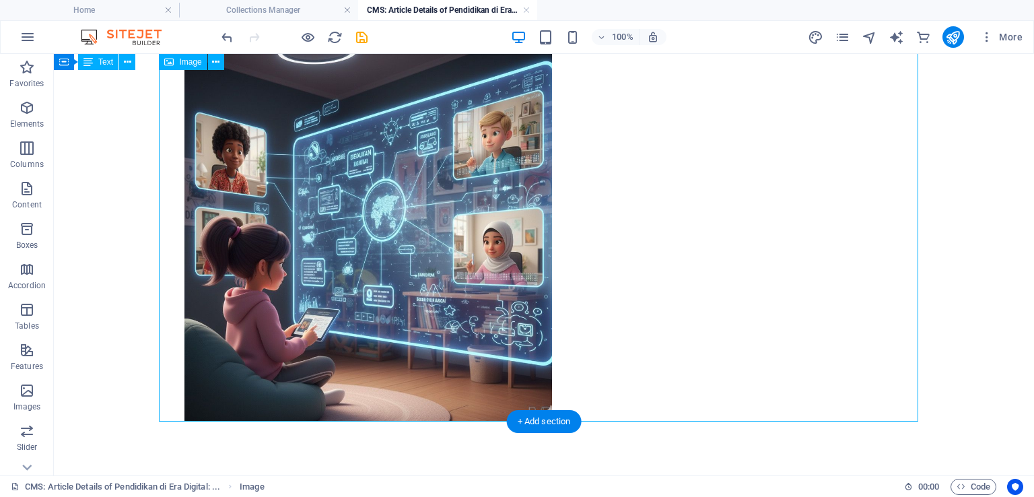
click at [641, 306] on figure at bounding box center [544, 228] width 760 height 388
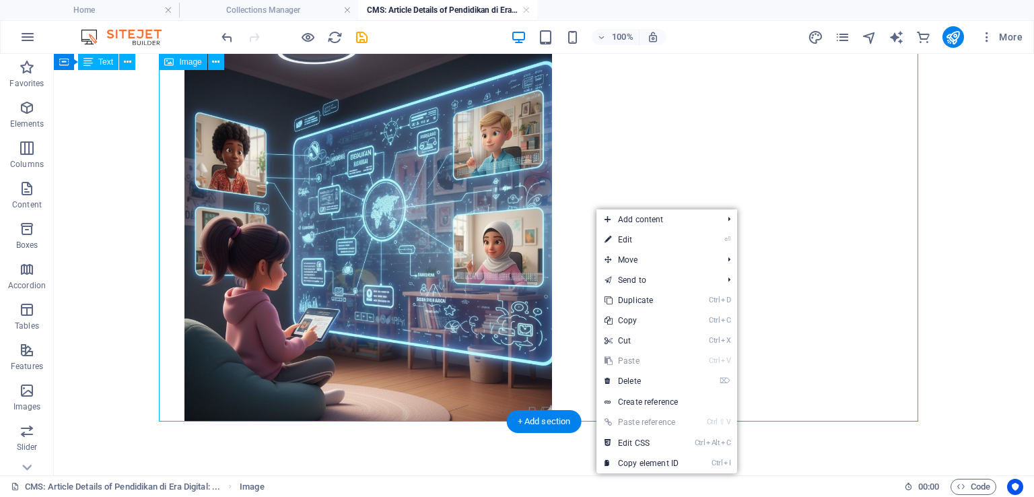
click at [469, 255] on figure at bounding box center [544, 228] width 760 height 388
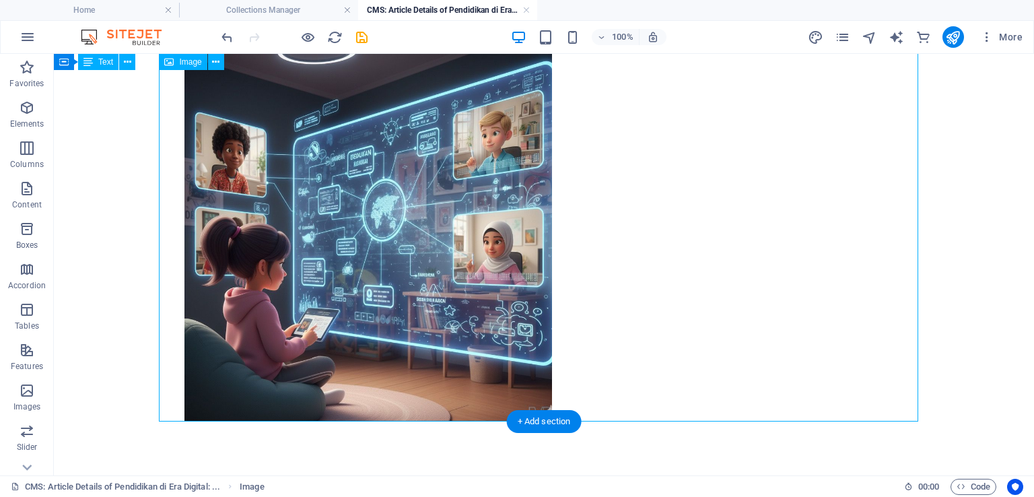
click at [469, 255] on figure at bounding box center [544, 228] width 760 height 388
select select "em"
select select "px"
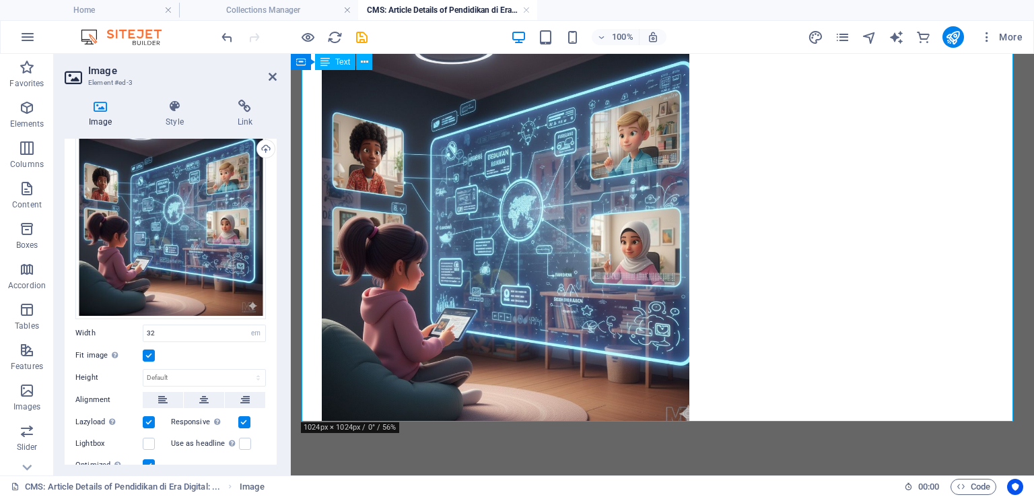
scroll to position [67, 0]
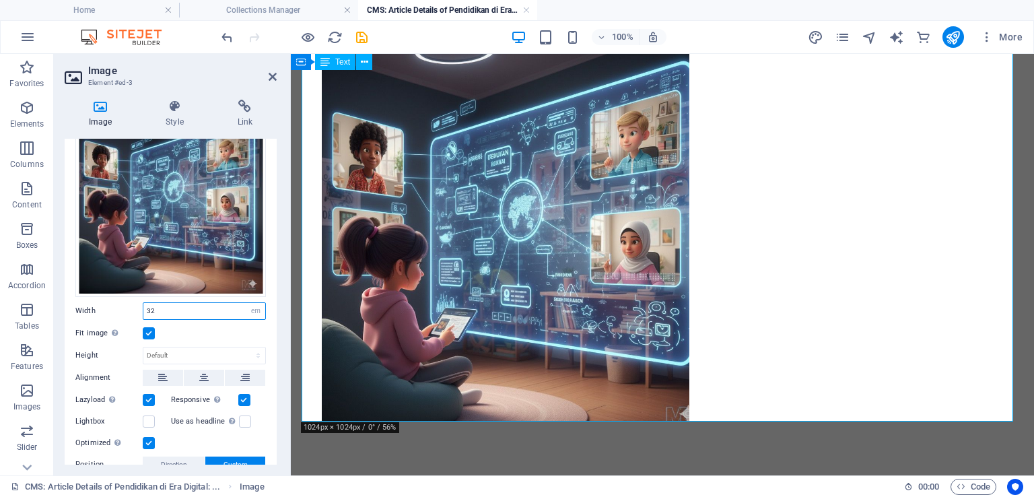
drag, startPoint x: 164, startPoint y: 310, endPoint x: 126, endPoint y: 316, distance: 38.9
click at [126, 316] on div "Width 32 Default auto px rem % em vh vw" at bounding box center [170, 311] width 191 height 18
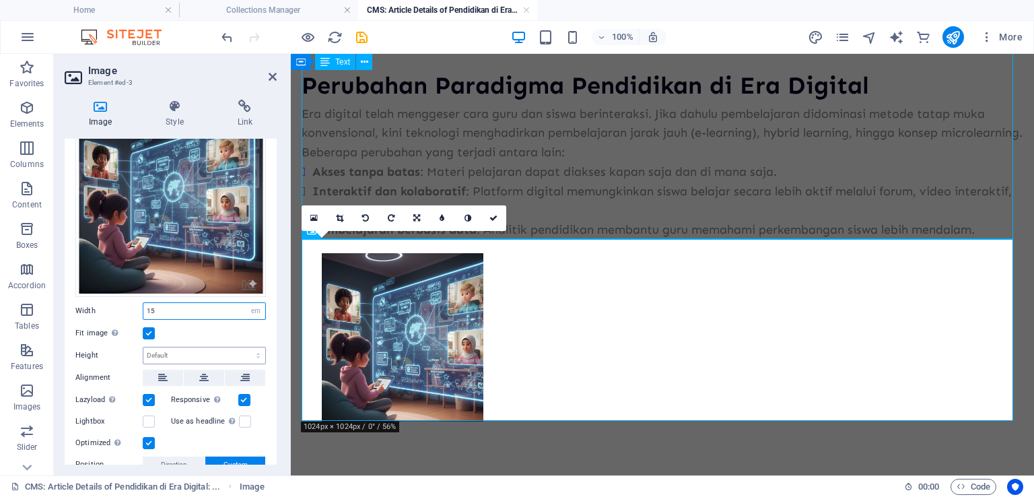
scroll to position [258, 0]
drag, startPoint x: 206, startPoint y: 309, endPoint x: 131, endPoint y: 314, distance: 74.9
click at [131, 314] on div "Width 15 Default auto px rem % em vh vw" at bounding box center [170, 311] width 191 height 18
type input "25"
click at [221, 333] on div "Fit image Automatically fit image to a fixed width and height" at bounding box center [170, 333] width 191 height 16
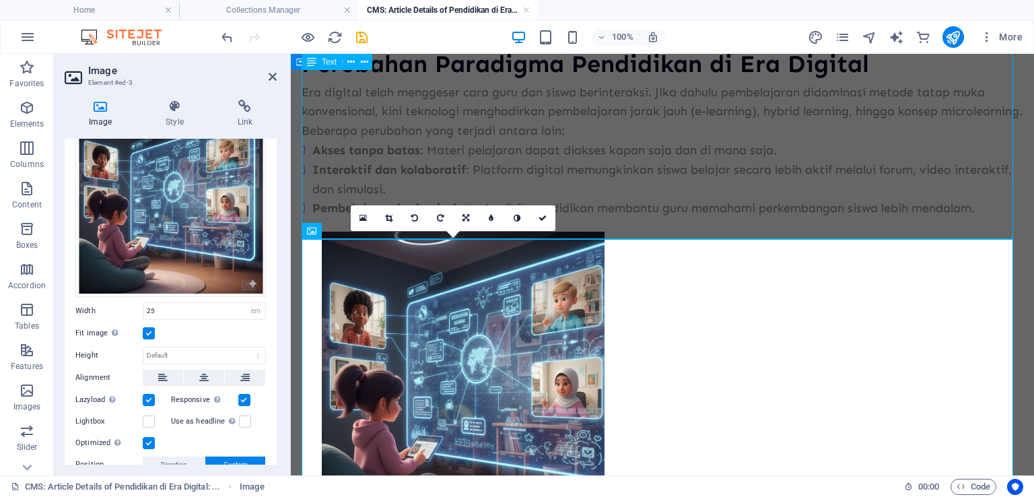
click at [793, 199] on div "Perkembangan teknologi telah membawa perubahan besar dalam berbagai aspek kehid…" at bounding box center [663, 79] width 722 height 278
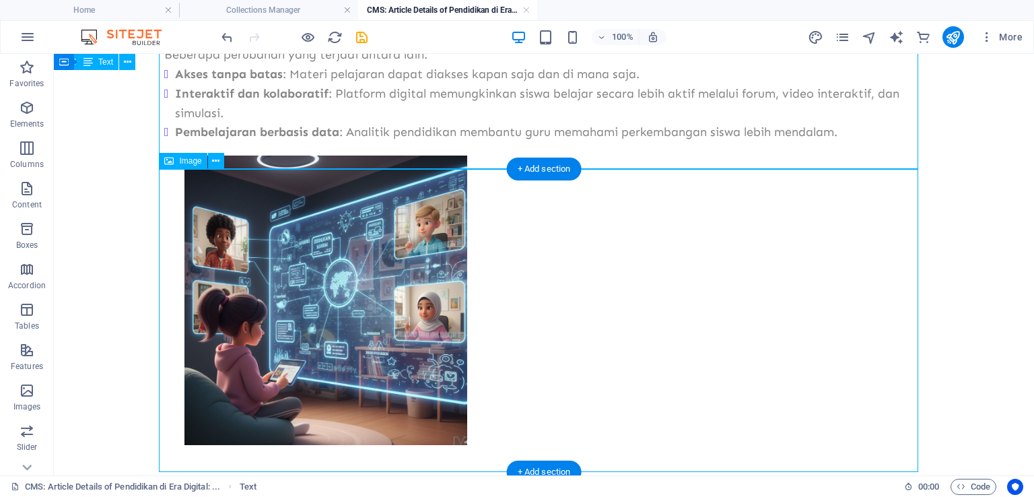
scroll to position [360, 0]
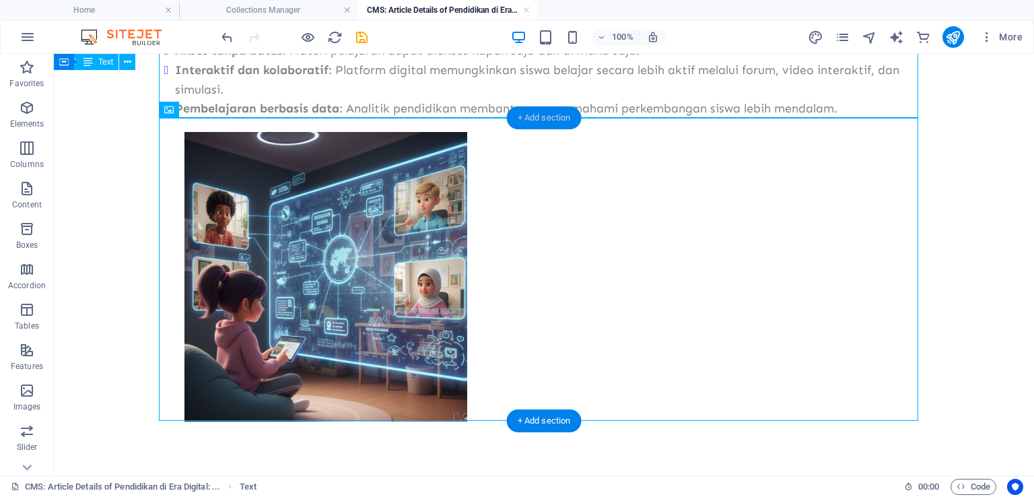
click at [551, 119] on div "+ Add section" at bounding box center [544, 117] width 75 height 23
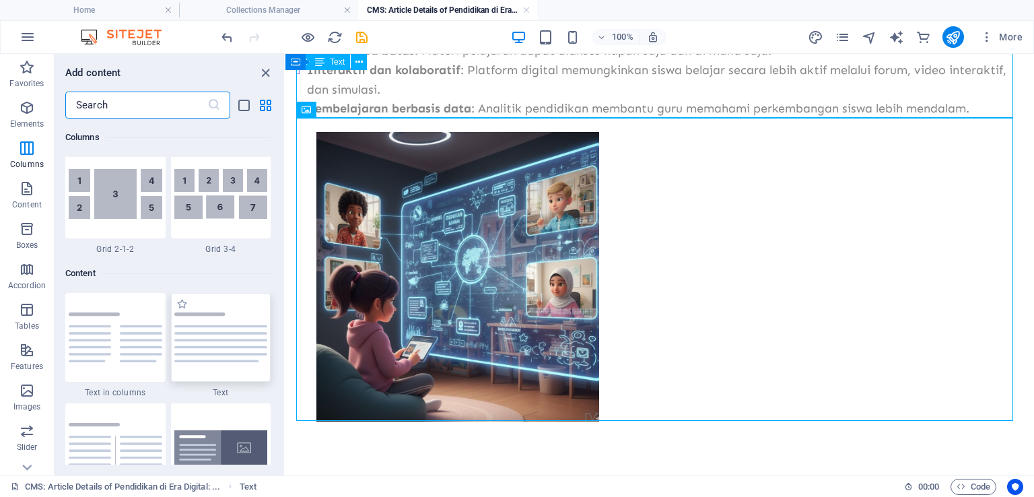
scroll to position [2154, 0]
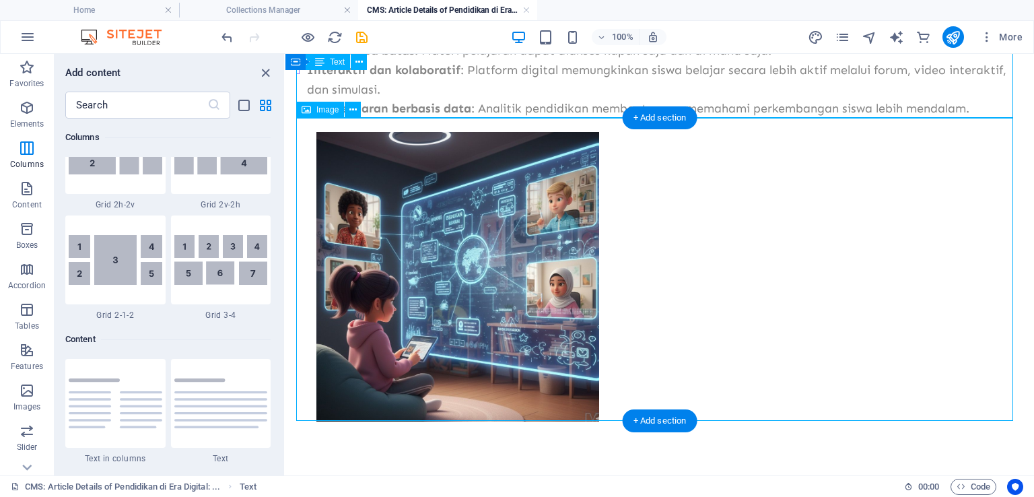
click at [343, 222] on figure at bounding box center [659, 270] width 727 height 303
select select "em"
select select "px"
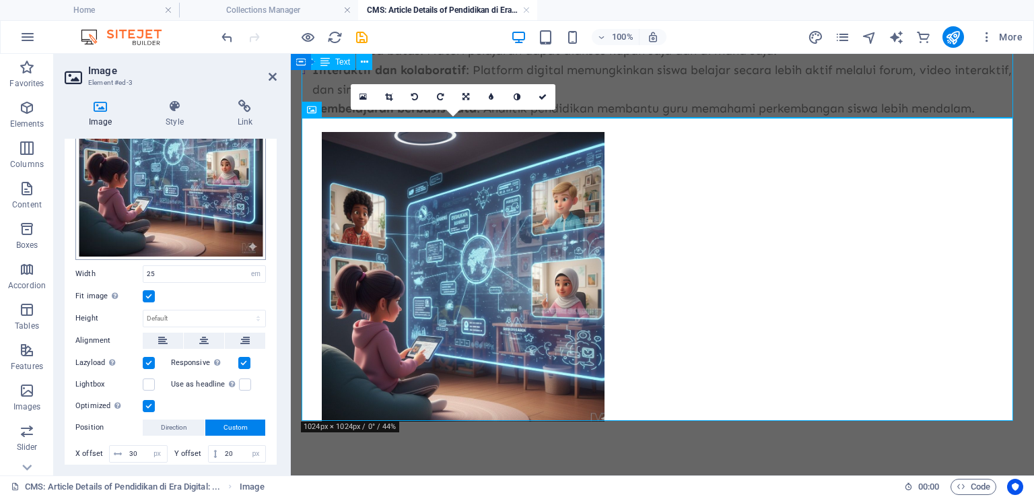
scroll to position [183, 0]
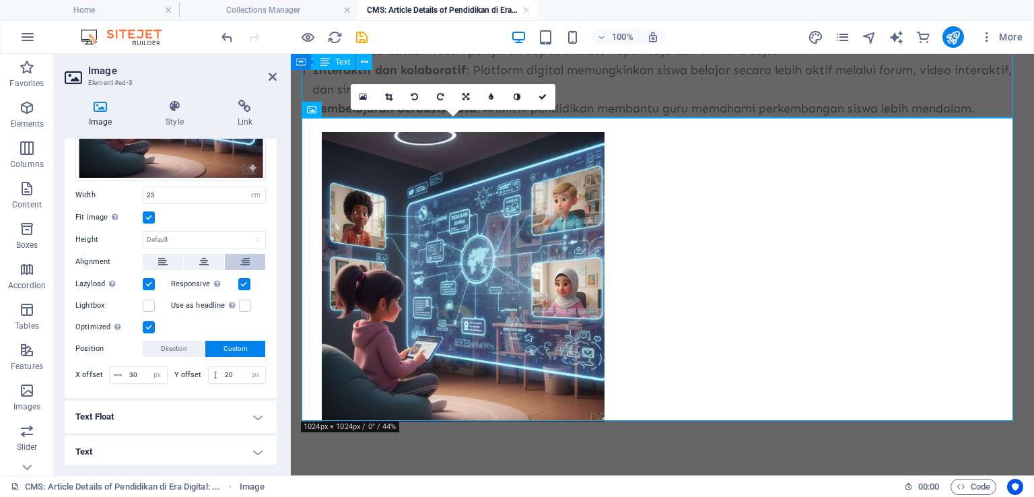
click at [241, 259] on icon at bounding box center [244, 262] width 9 height 16
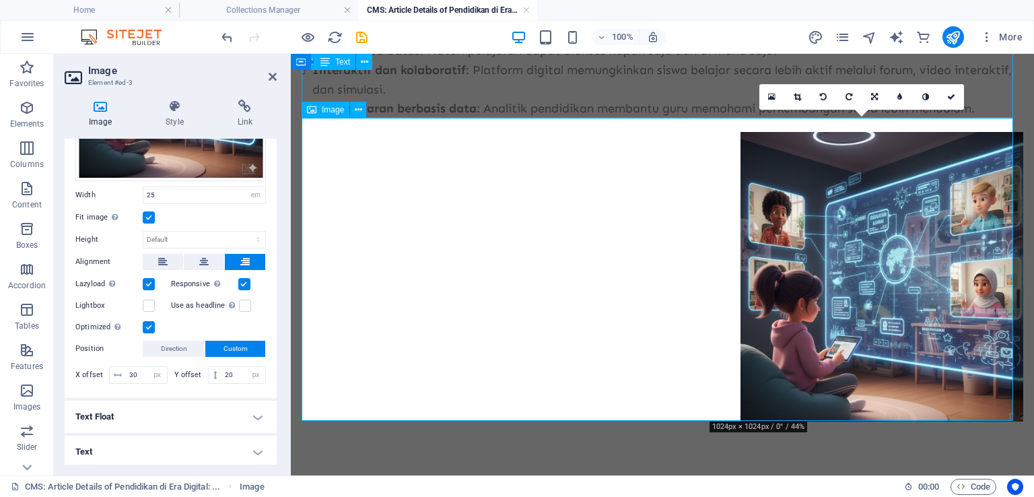
click at [382, 203] on figure at bounding box center [663, 270] width 722 height 303
click at [543, 222] on figure at bounding box center [663, 270] width 722 height 303
click at [542, 224] on figure at bounding box center [663, 270] width 722 height 303
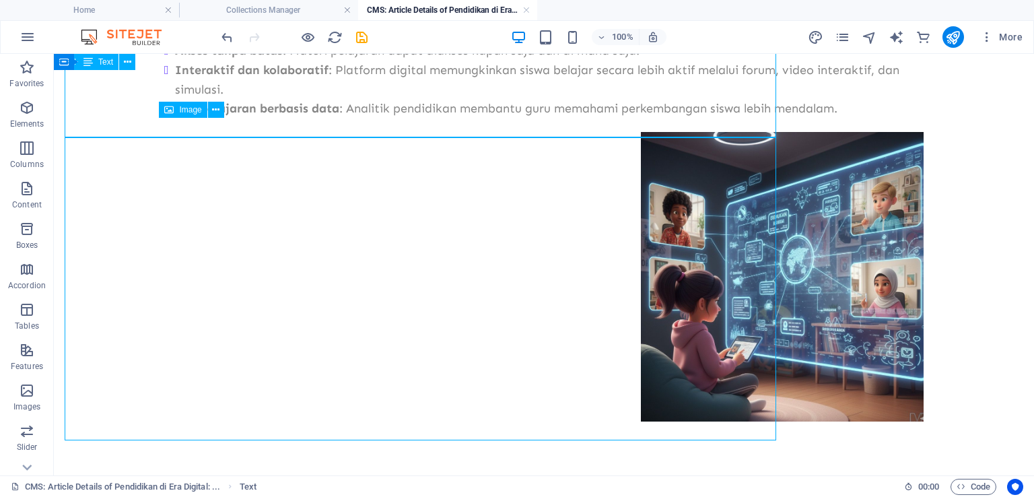
scroll to position [360, 0]
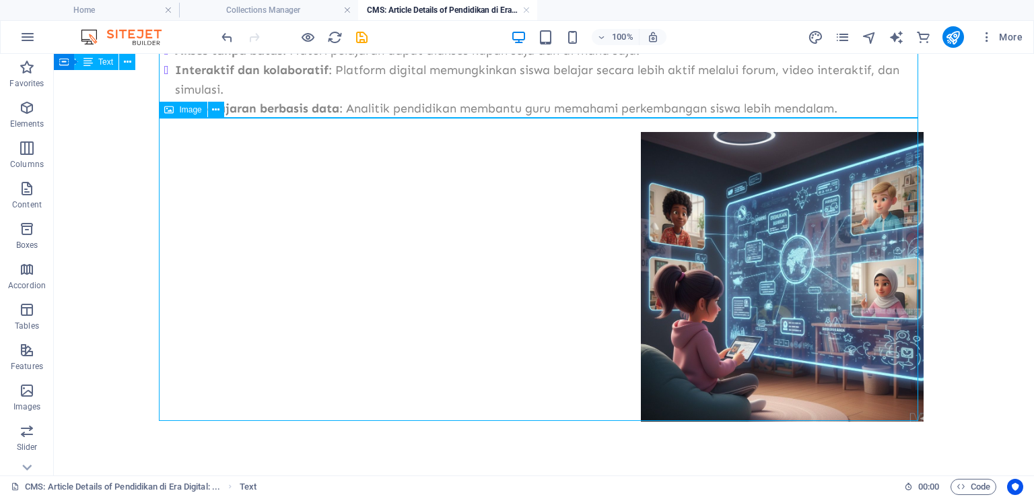
click at [530, 223] on figure at bounding box center [544, 270] width 760 height 303
select select "em"
select select "px"
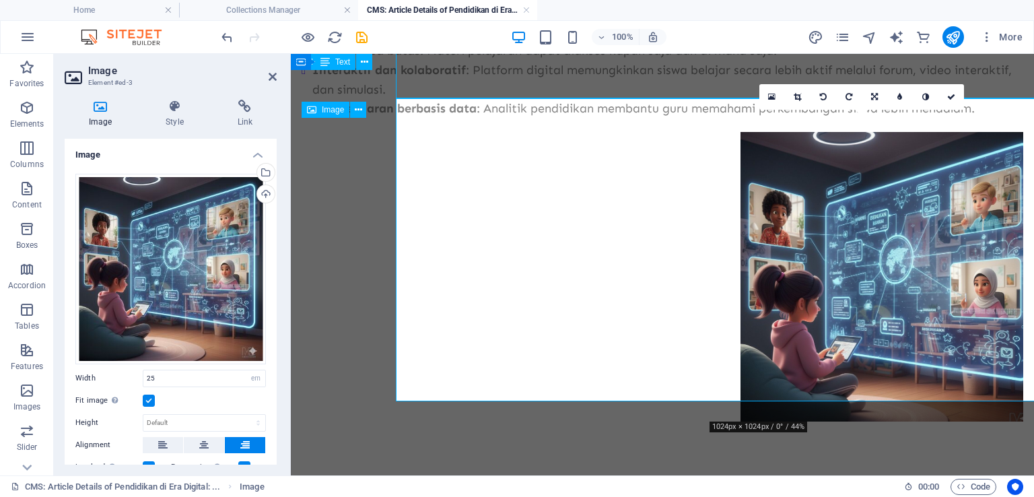
scroll to position [379, 0]
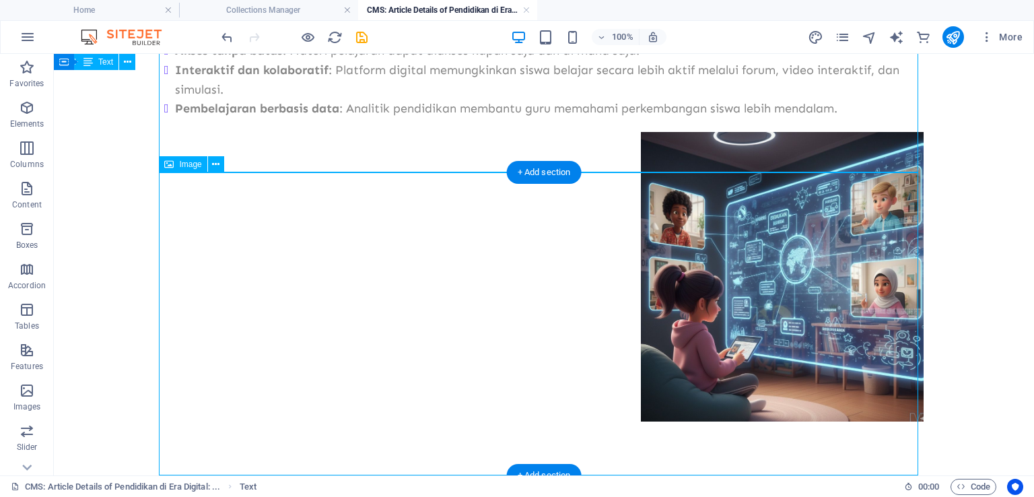
scroll to position [360, 0]
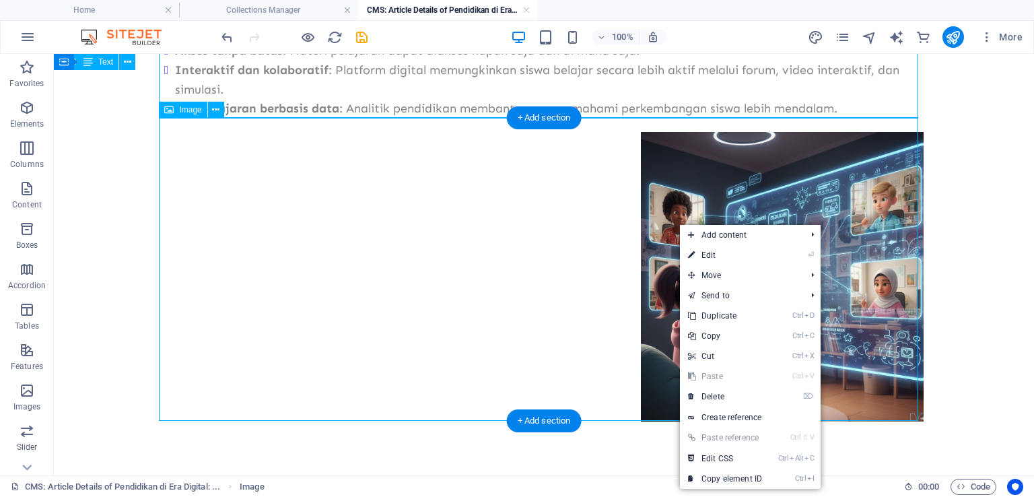
click at [518, 219] on figure at bounding box center [544, 270] width 760 height 303
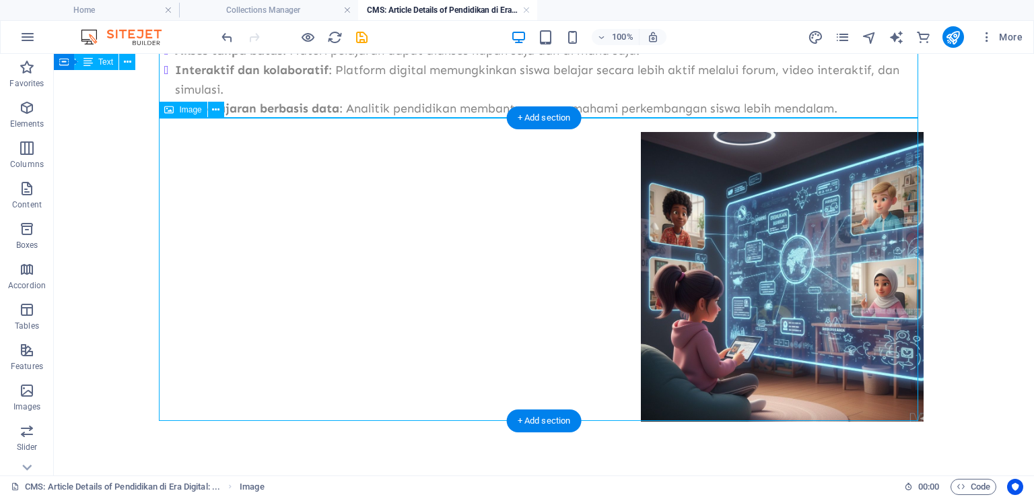
click at [518, 219] on figure at bounding box center [544, 270] width 760 height 303
select select "em"
select select "px"
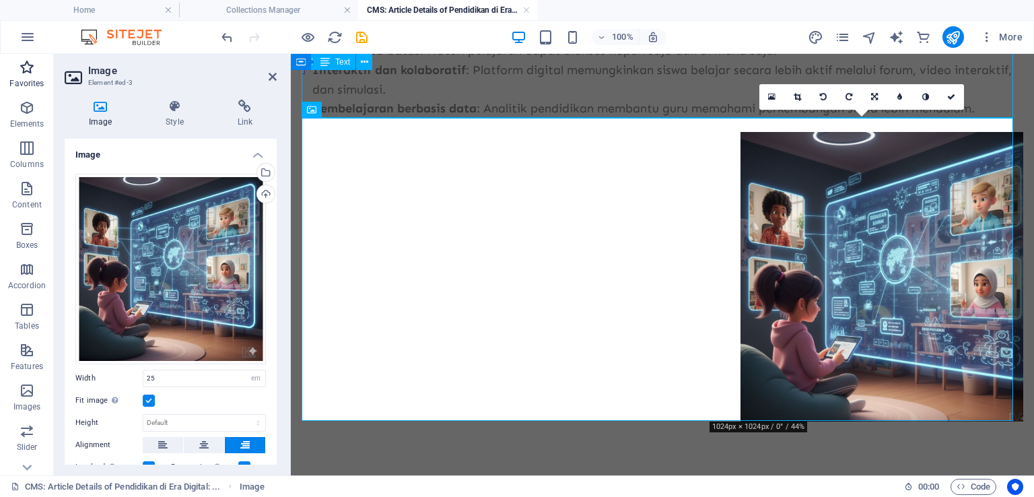
click at [22, 79] on p "Favorites" at bounding box center [26, 83] width 34 height 11
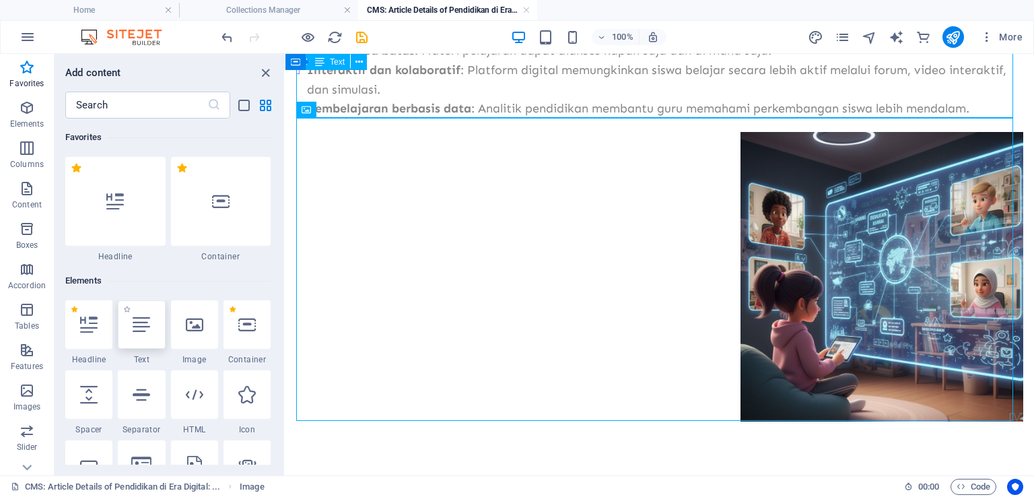
click at [146, 336] on div at bounding box center [141, 324] width 47 height 48
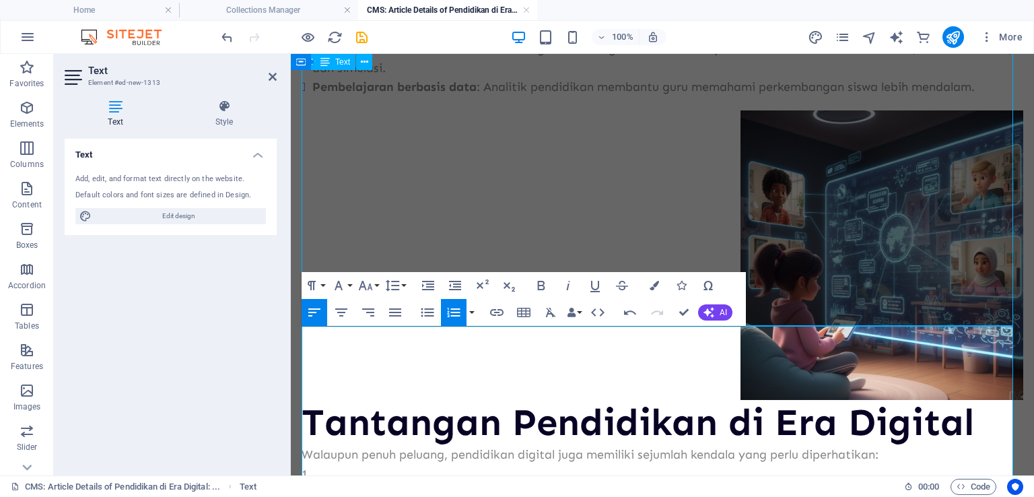
scroll to position [581, 0]
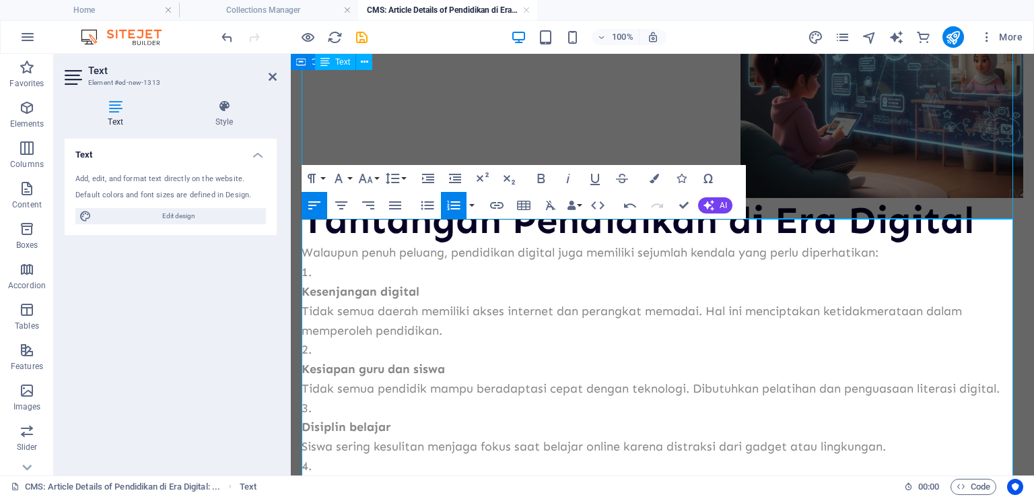
click at [334, 340] on p "Kesenjangan digital Tidak semua daerah memiliki akses internet dan perangkat me…" at bounding box center [663, 311] width 722 height 58
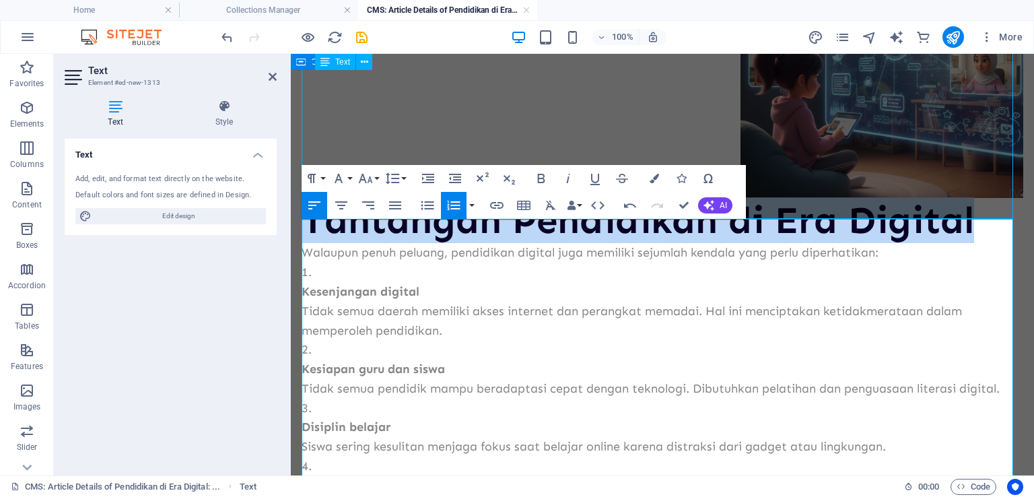
drag, startPoint x: 308, startPoint y: 257, endPoint x: 1034, endPoint y: 247, distance: 725.3
click at [1034, 247] on html "Pendidikan di Era Digital: Tantangan, Peluang, dan Solusi Perkembangan teknolog…" at bounding box center [662, 21] width 743 height 1096
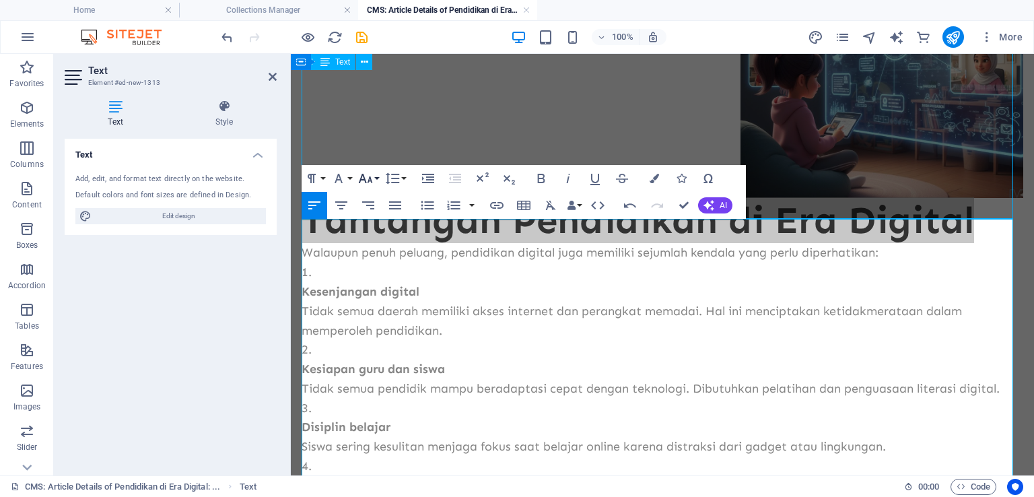
click at [374, 173] on button "Font Size" at bounding box center [369, 178] width 26 height 27
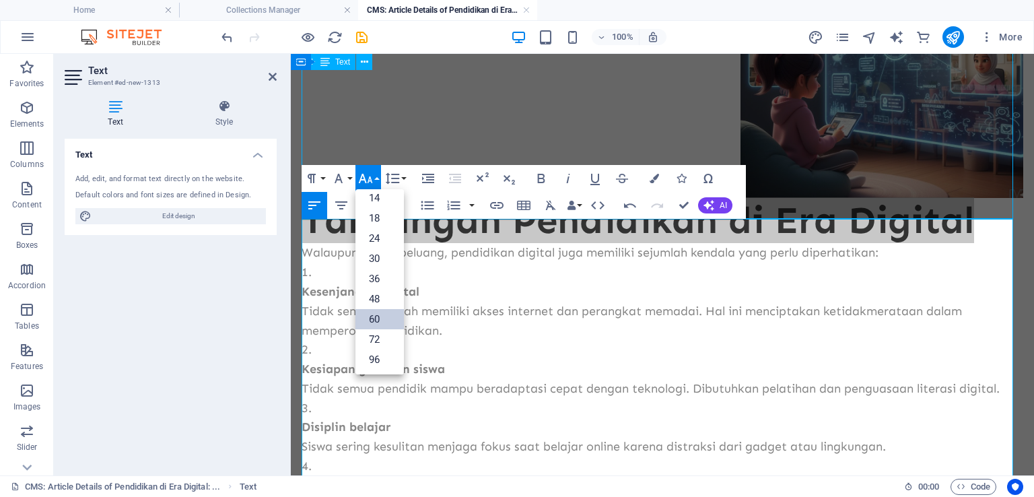
scroll to position [108, 0]
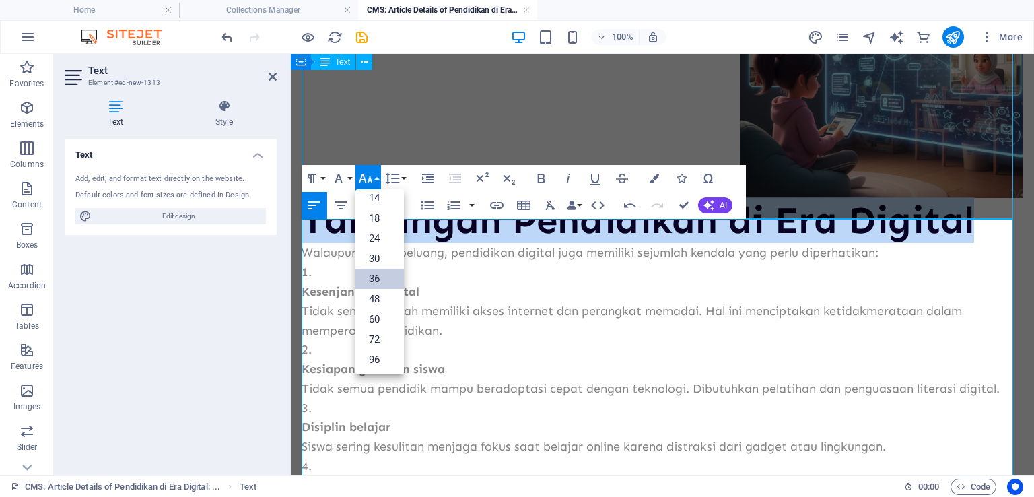
click at [376, 280] on link "36" at bounding box center [380, 279] width 48 height 20
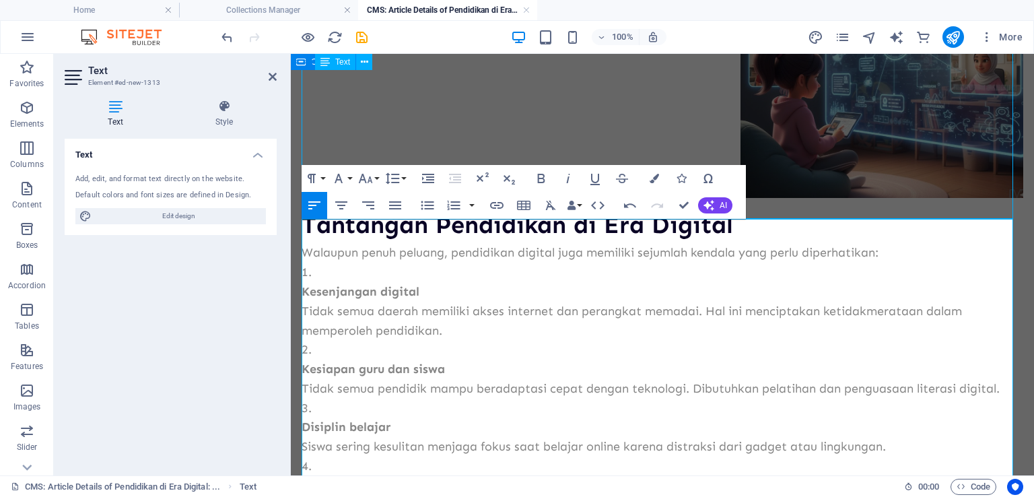
click at [370, 296] on li "Kesenjangan digital Tidak semua daerah memiliki akses internet dan perangkat me…" at bounding box center [663, 301] width 722 height 77
drag, startPoint x: 302, startPoint y: 312, endPoint x: 306, endPoint y: 334, distance: 21.9
click at [302, 299] on strong "Kesenjangan digital" at bounding box center [361, 291] width 118 height 15
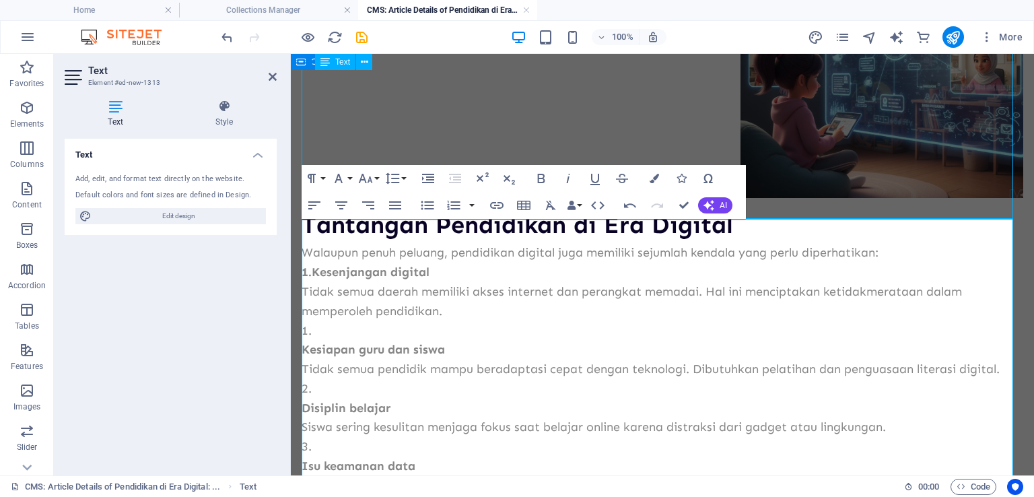
click at [300, 378] on div "Pendidikan di Era Digital: Tantangan, Peluang, dan Solusi Perkembangan teknolog…" at bounding box center [662, 11] width 743 height 1077
click at [302, 357] on strong "Kesiapan guru dan siswa" at bounding box center [373, 349] width 143 height 15
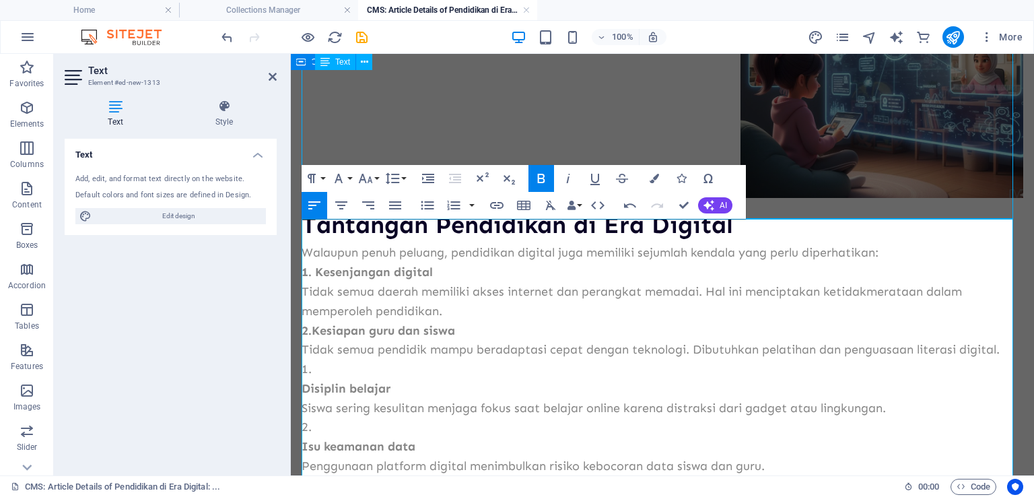
click at [318, 399] on p "Disiplin belajar [PERSON_NAME] sering kesulitan menjaga fokus saat belajar onli…" at bounding box center [663, 398] width 722 height 39
click at [304, 396] on strong "Disiplin belajar" at bounding box center [346, 388] width 89 height 15
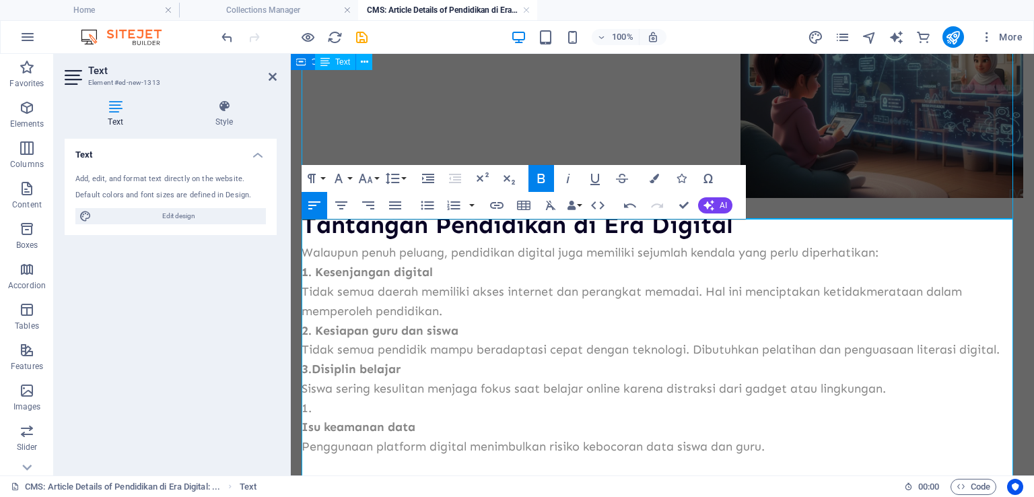
click at [303, 399] on p "3. Disiplin belajar Siswa sering kesulitan menjaga fokus saat belajar online ka…" at bounding box center [663, 379] width 722 height 39
click at [304, 434] on strong "Isu keamanan data" at bounding box center [359, 427] width 114 height 15
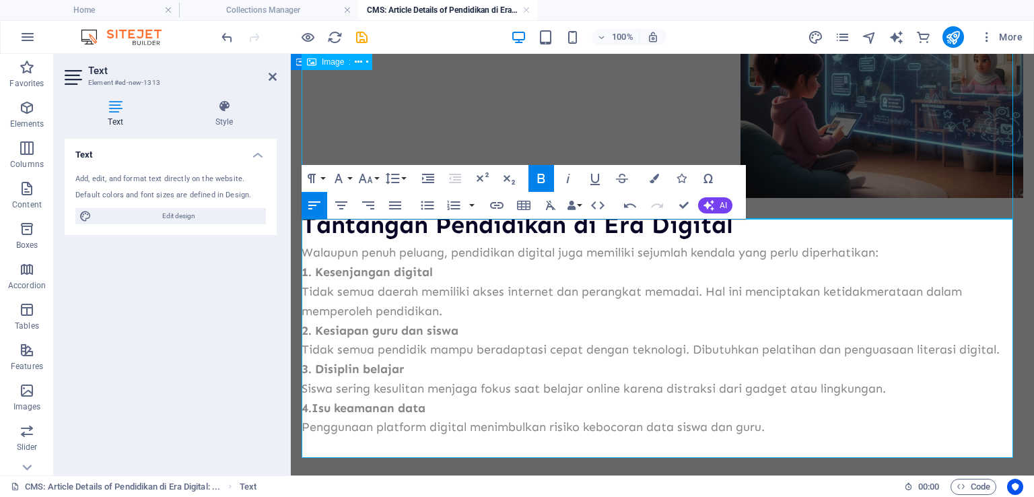
click at [648, 102] on figure at bounding box center [663, 46] width 722 height 303
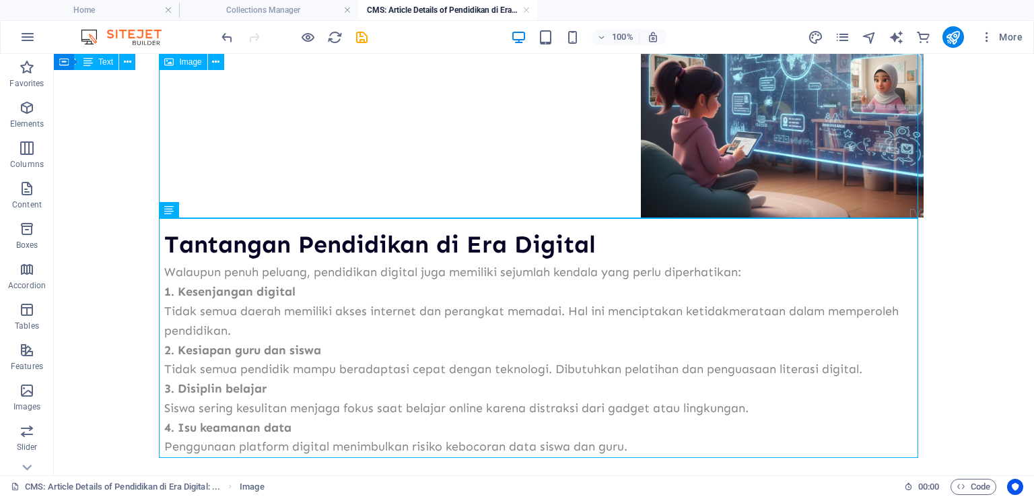
scroll to position [599, 0]
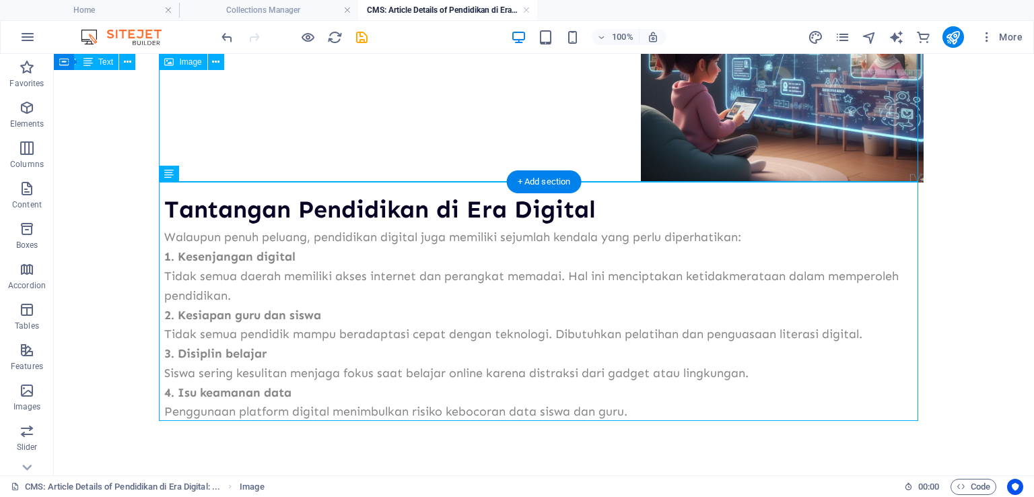
click at [687, 127] on figure at bounding box center [544, 30] width 760 height 303
select select "em"
select select "px"
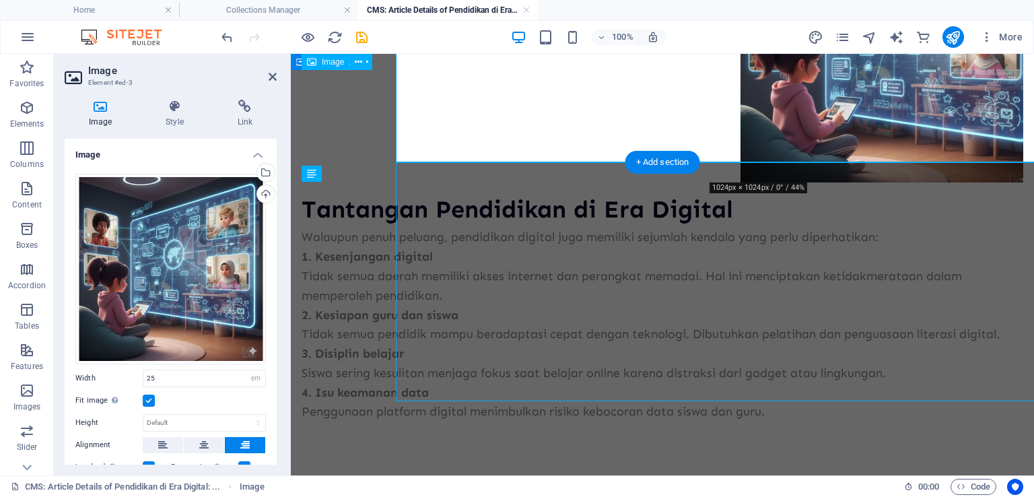
scroll to position [618, 0]
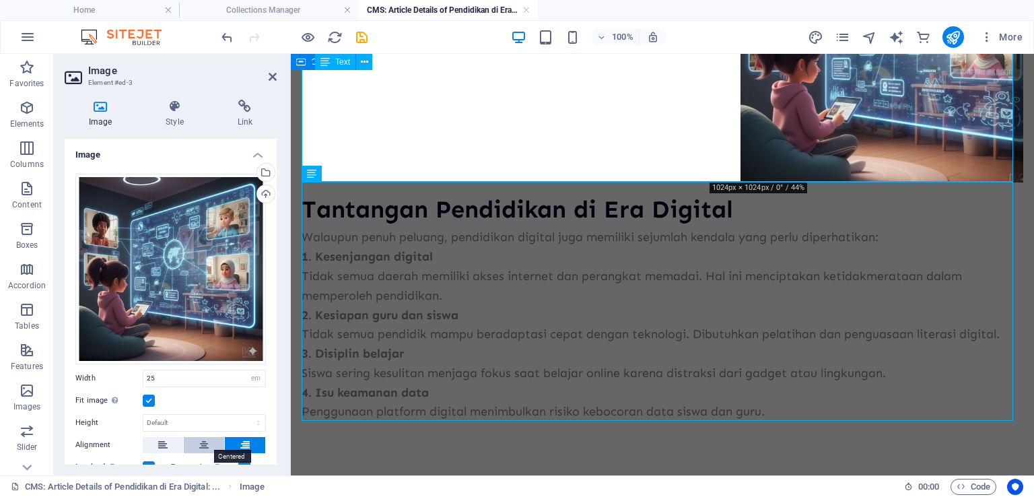
click at [203, 440] on icon at bounding box center [203, 445] width 9 height 16
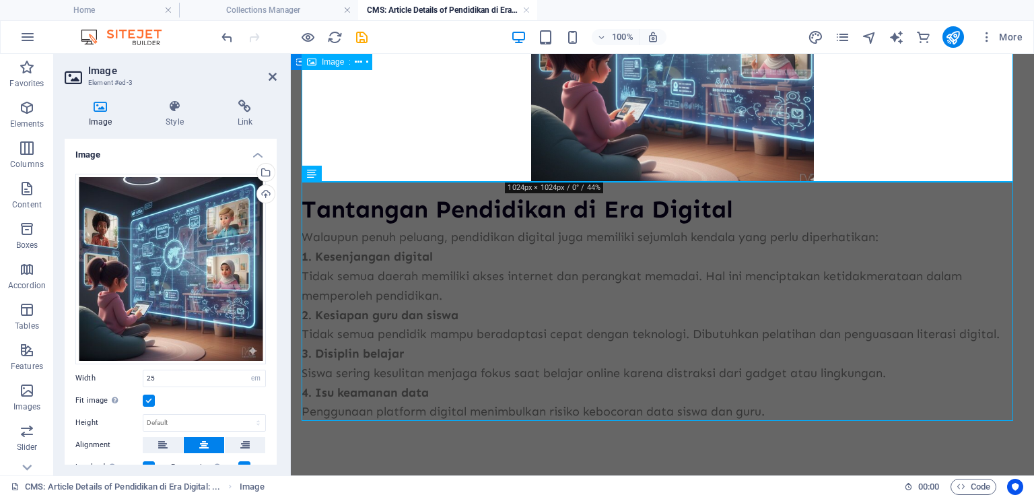
click at [426, 154] on figure at bounding box center [663, 30] width 722 height 303
click at [502, 271] on div "Tantangan Pendidikan di Era Digital Walaupun penuh peluang, pendidikan digital …" at bounding box center [663, 301] width 722 height 239
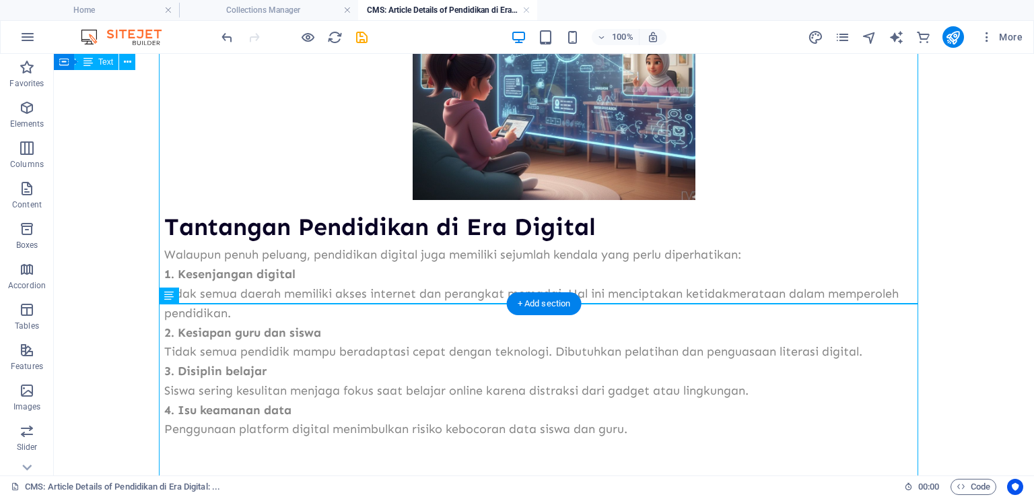
scroll to position [599, 0]
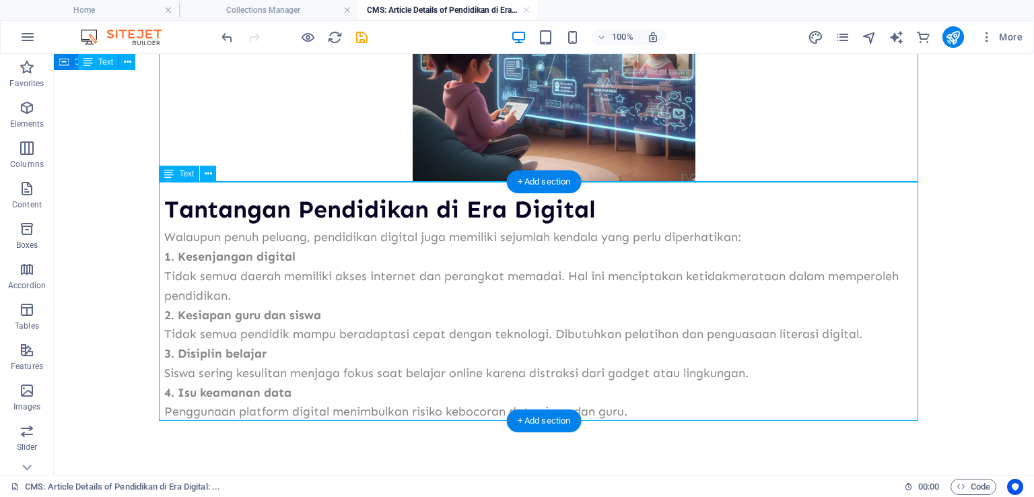
click at [636, 415] on div "Tantangan Pendidikan di Era Digital Walaupun penuh peluang, pendidikan digital …" at bounding box center [544, 301] width 760 height 239
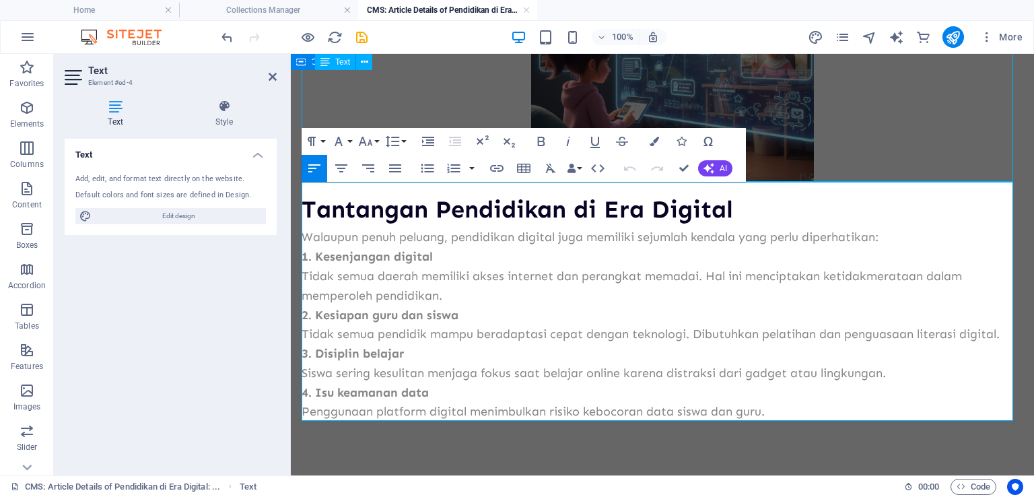
click at [775, 409] on p "4. Isu keamanan data Penggunaan platform digital menimbulkan risiko kebocoran d…" at bounding box center [663, 402] width 722 height 39
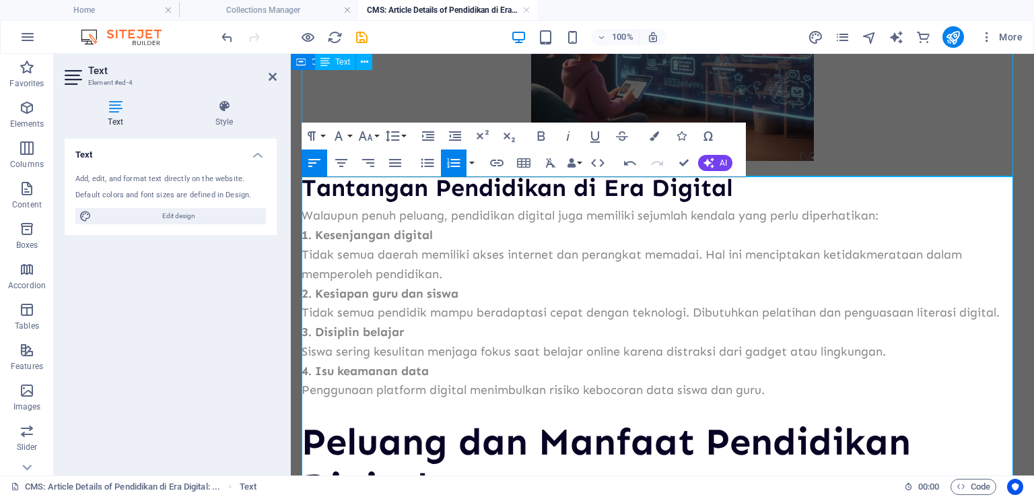
scroll to position [820, 0]
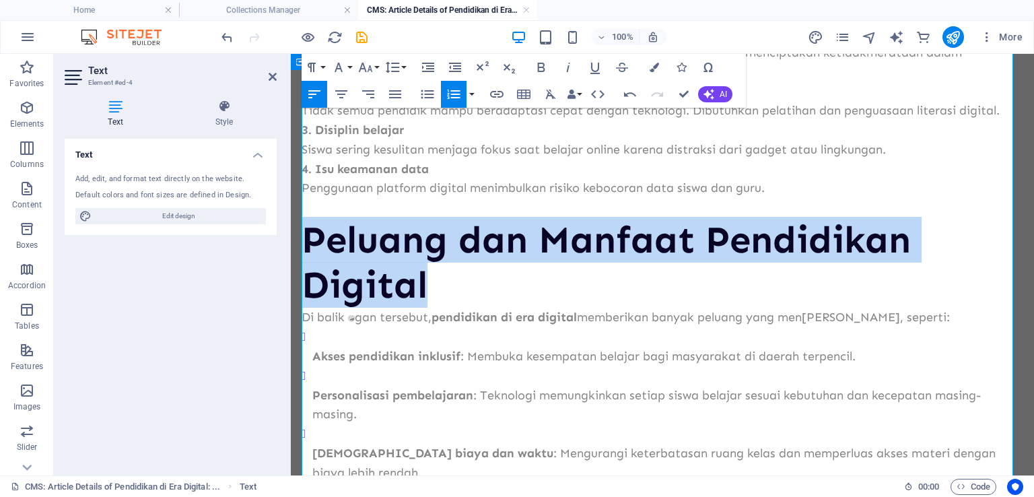
drag, startPoint x: 308, startPoint y: 253, endPoint x: 445, endPoint y: 302, distance: 146.1
click at [445, 302] on h2 "Peluang dan Manfaat Pendidikan Digital" at bounding box center [663, 263] width 722 height 90
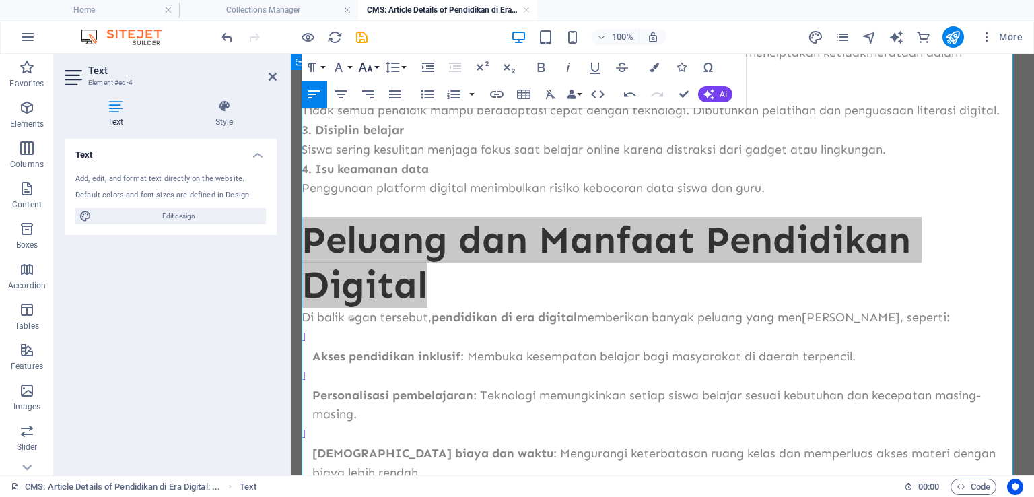
click at [370, 65] on icon "button" at bounding box center [366, 67] width 16 height 16
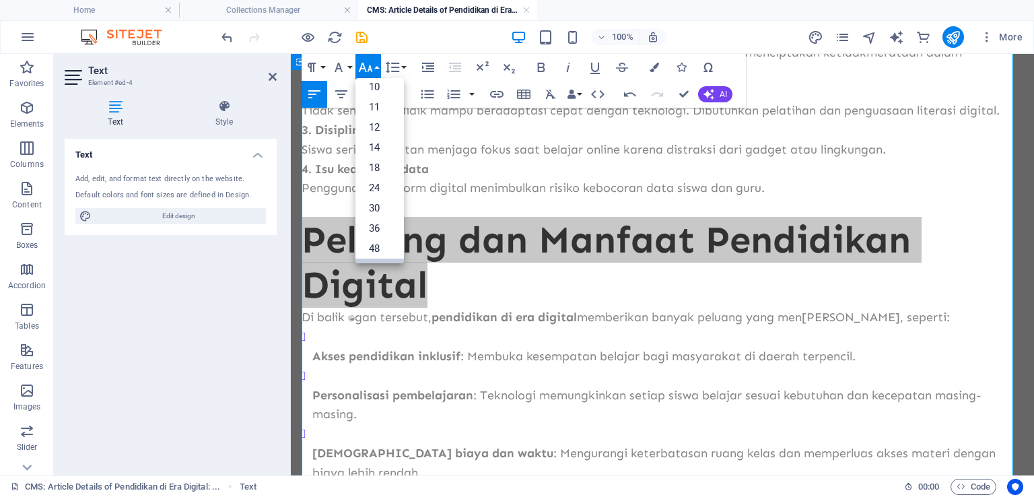
scroll to position [67, 0]
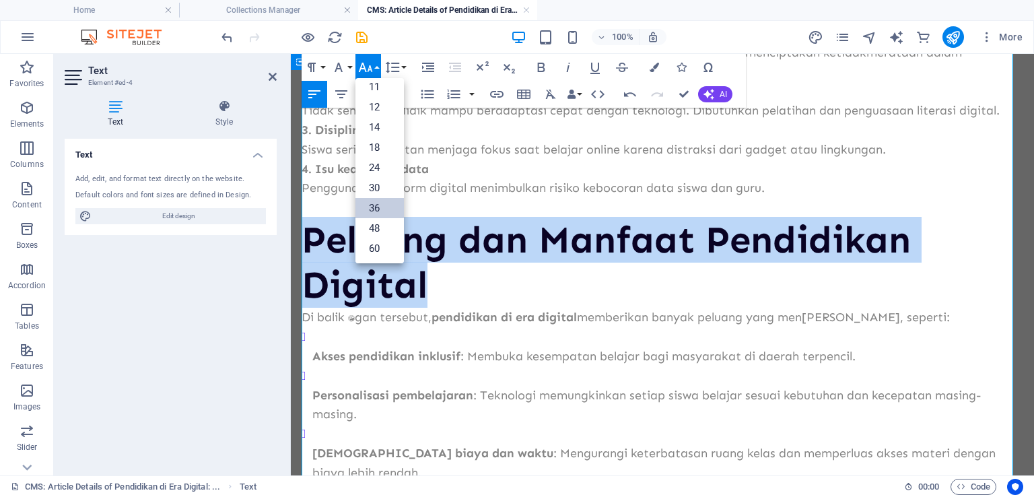
click at [379, 207] on link "36" at bounding box center [380, 208] width 48 height 20
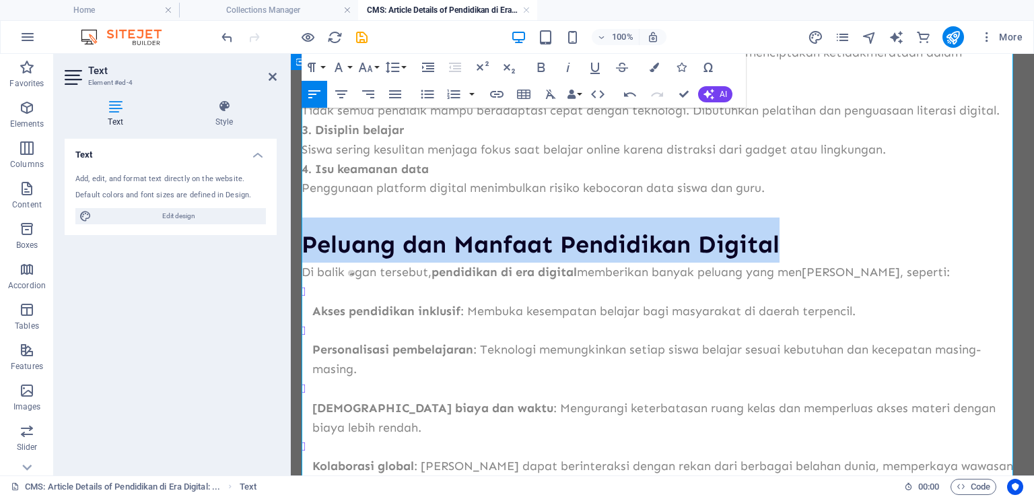
click at [341, 319] on strong "Akses pendidikan inklusif" at bounding box center [386, 311] width 148 height 15
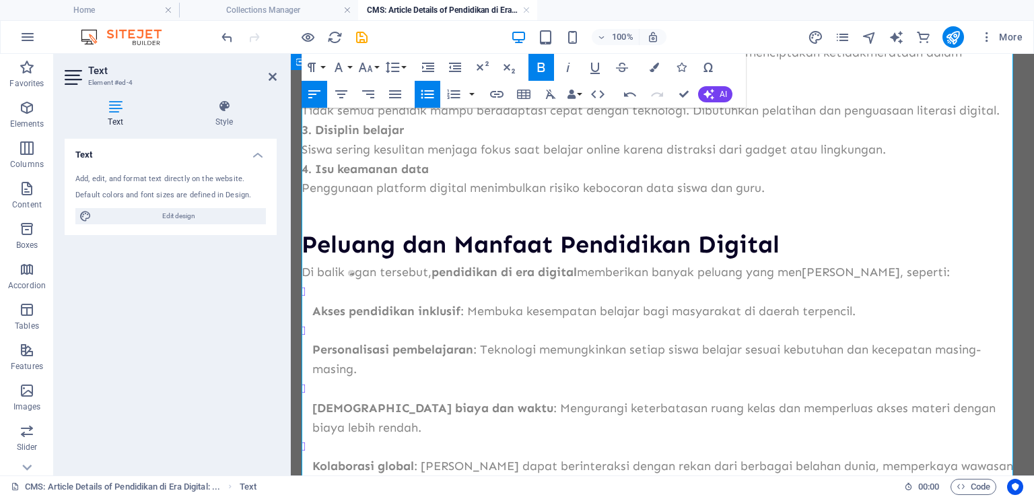
click at [312, 319] on strong "Akses pendidikan inklusif" at bounding box center [386, 311] width 148 height 15
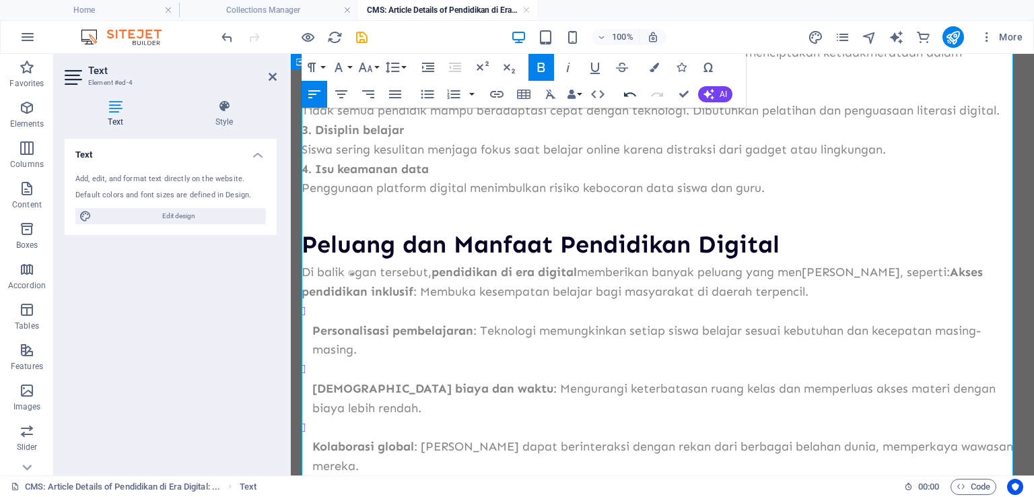
click at [626, 95] on icon "button" at bounding box center [630, 94] width 12 height 5
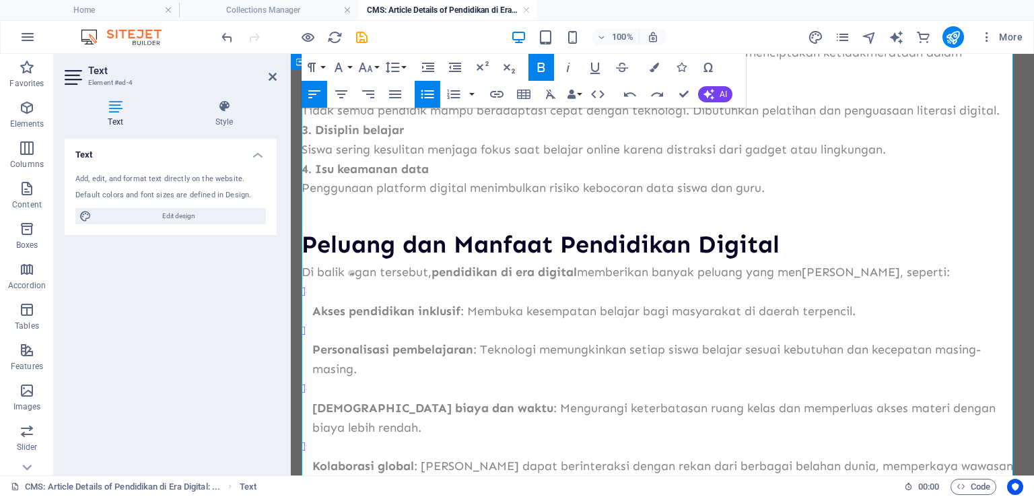
click at [320, 319] on strong "Akses pendidikan inklusif" at bounding box center [386, 311] width 148 height 15
click at [312, 334] on ul "Akses pendidikan inklusif : Membuka kesempatan belajar bagi masyarakat di daera…" at bounding box center [663, 388] width 722 height 213
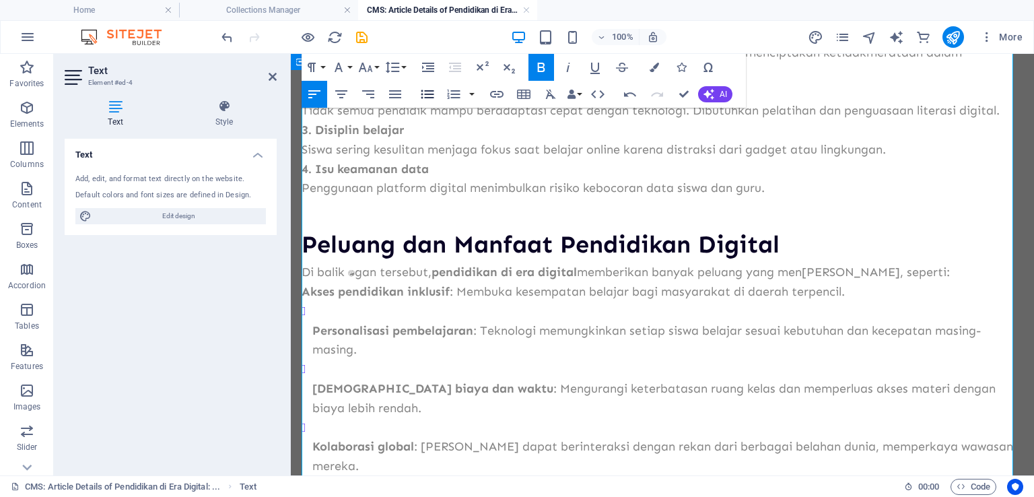
click at [423, 98] on icon "button" at bounding box center [428, 94] width 13 height 9
click at [311, 354] on ul "Personalisasi pembelajaran : Teknologi memungkinkan setiap siswa belajar sesuai…" at bounding box center [663, 389] width 722 height 174
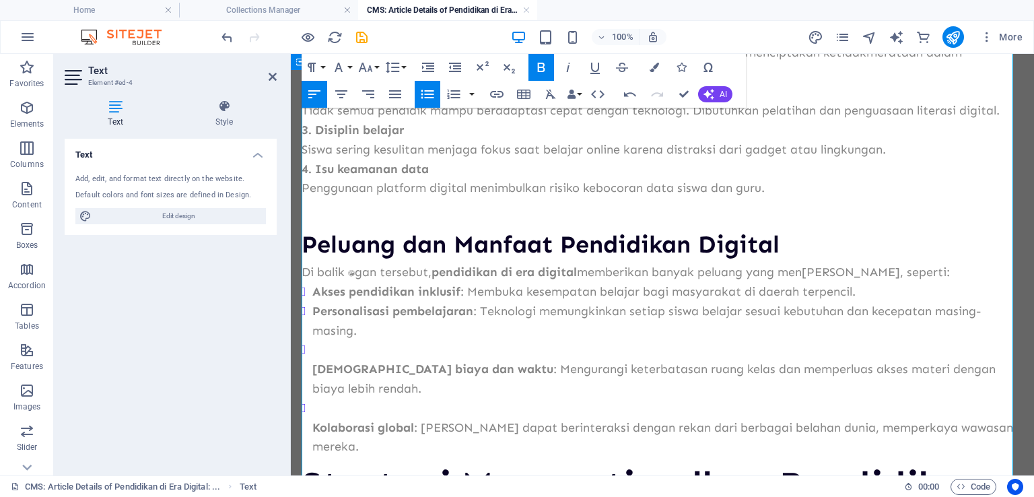
click at [310, 388] on ul "Efisiensi biaya dan waktu : Mengurangi keterbatasan ruang kelas dan memperluas …" at bounding box center [663, 398] width 722 height 117
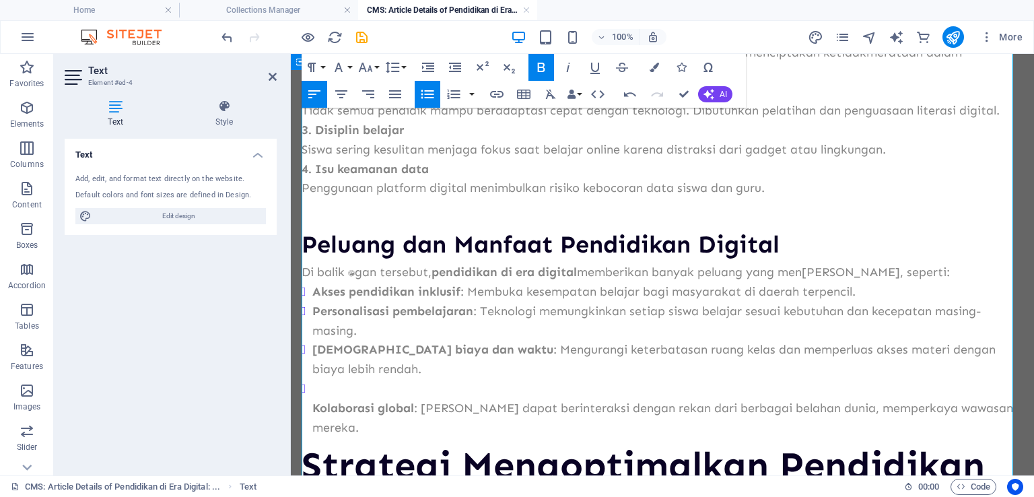
scroll to position [955, 0]
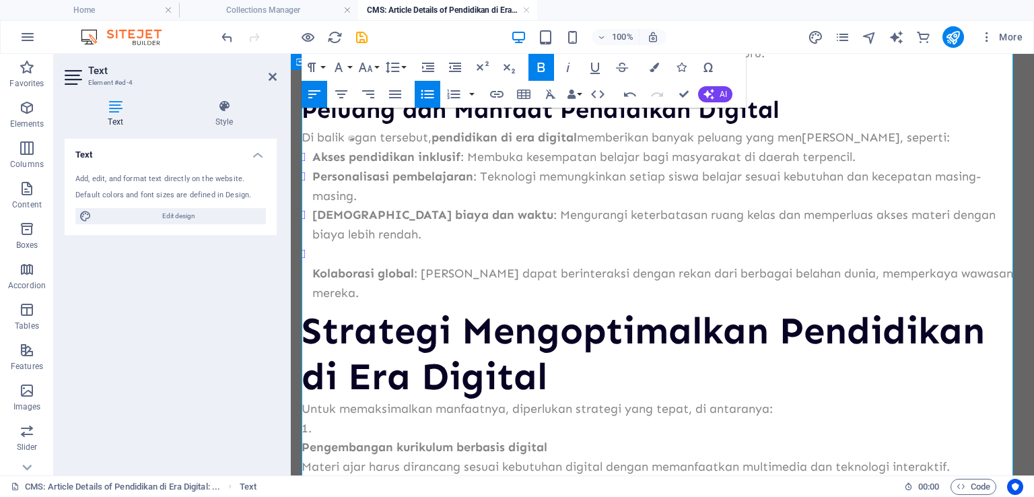
click at [312, 301] on ul "Kolaborasi global : Siswa dapat berinteraksi dengan rekan dari berbagai belahan…" at bounding box center [663, 273] width 722 height 58
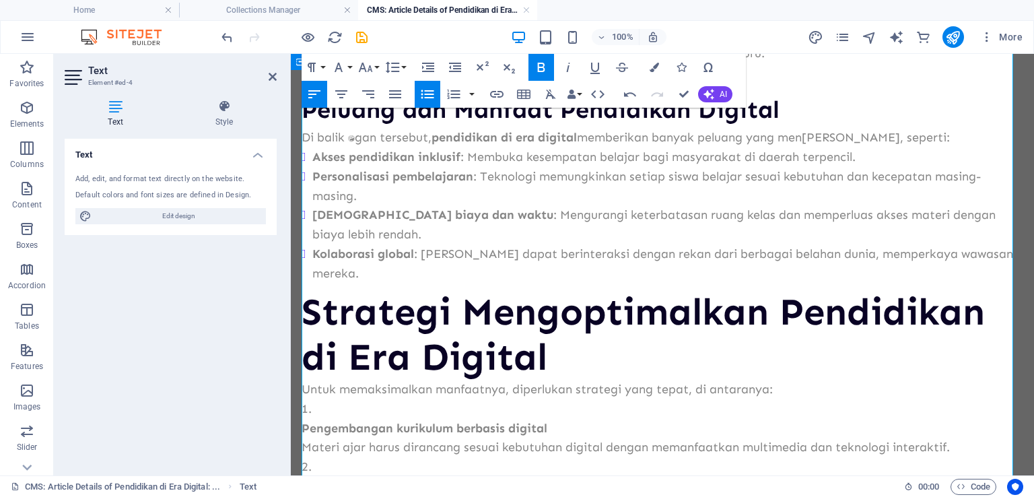
click at [315, 294] on h2 "Strategi Mengoptimalkan Pendidikan di Era Digital" at bounding box center [663, 335] width 722 height 90
click at [997, 281] on li "Kolaborasi global : Siswa dapat berinteraksi dengan rekan dari berbagai belahan…" at bounding box center [667, 263] width 711 height 39
click at [1004, 281] on li "Kolaborasi global : Siswa dapat berinteraksi dengan rekan dari berbagai belahan…" at bounding box center [667, 263] width 711 height 39
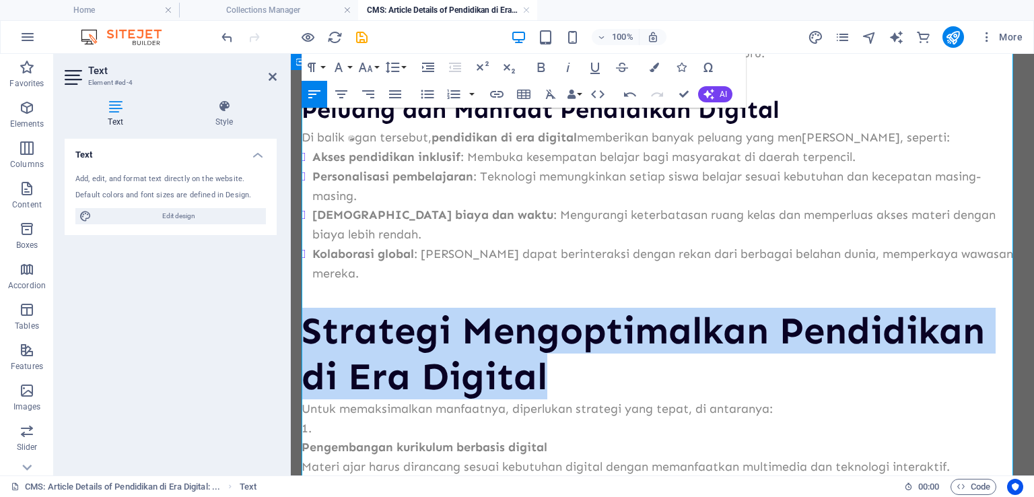
drag, startPoint x: 304, startPoint y: 337, endPoint x: 554, endPoint y: 317, distance: 250.7
click at [612, 378] on h2 "Strategi Mengoptimalkan Pendidikan di Era Digital" at bounding box center [663, 353] width 722 height 90
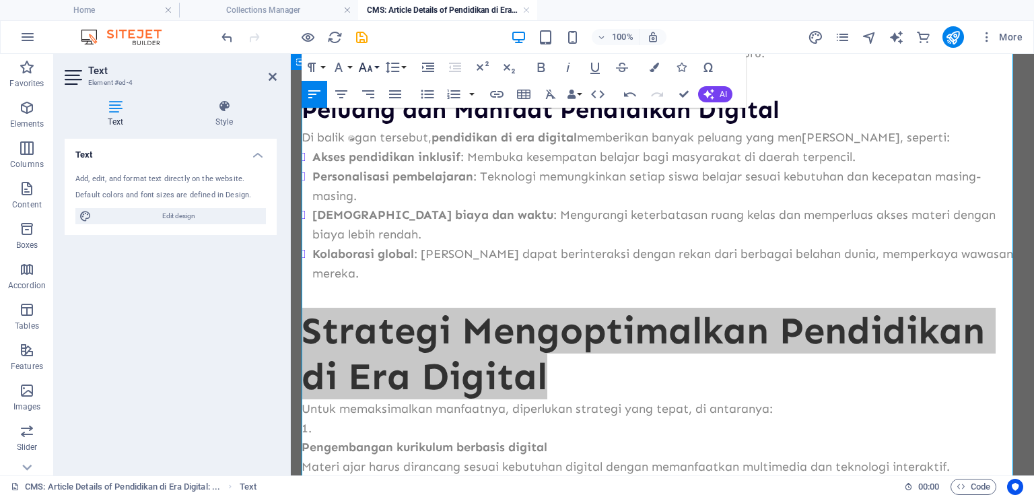
click at [372, 71] on icon "button" at bounding box center [366, 67] width 16 height 16
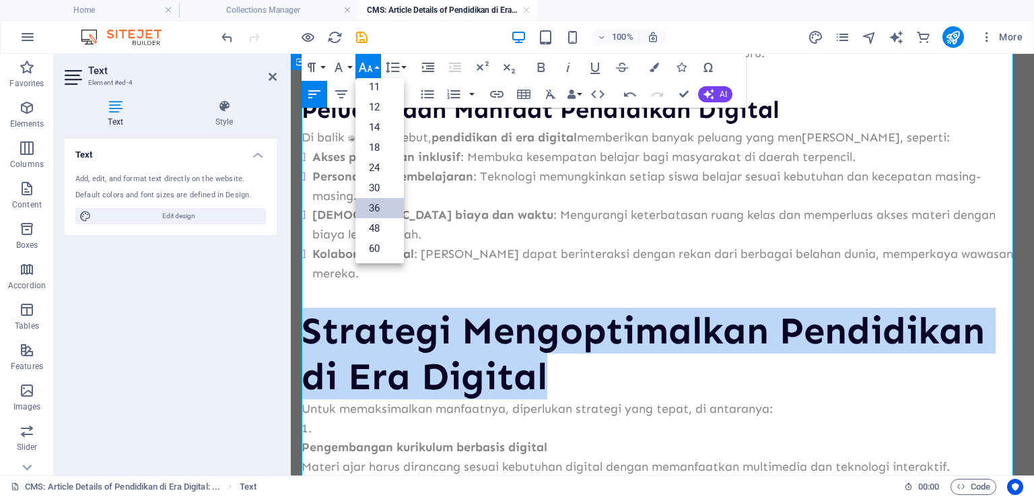
click at [370, 214] on link "36" at bounding box center [380, 208] width 48 height 20
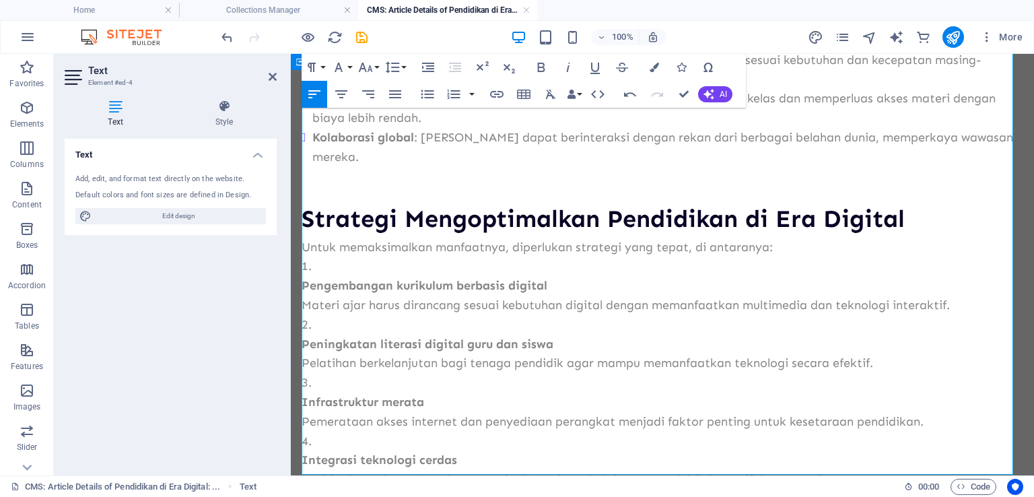
scroll to position [1090, 0]
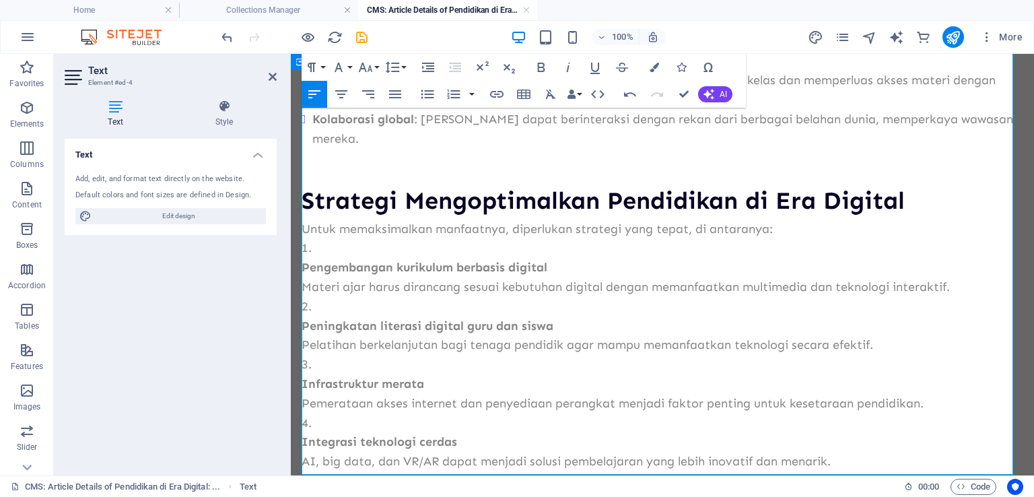
click at [304, 273] on strong "Pengembangan kurikulum berbasis digital" at bounding box center [425, 267] width 246 height 15
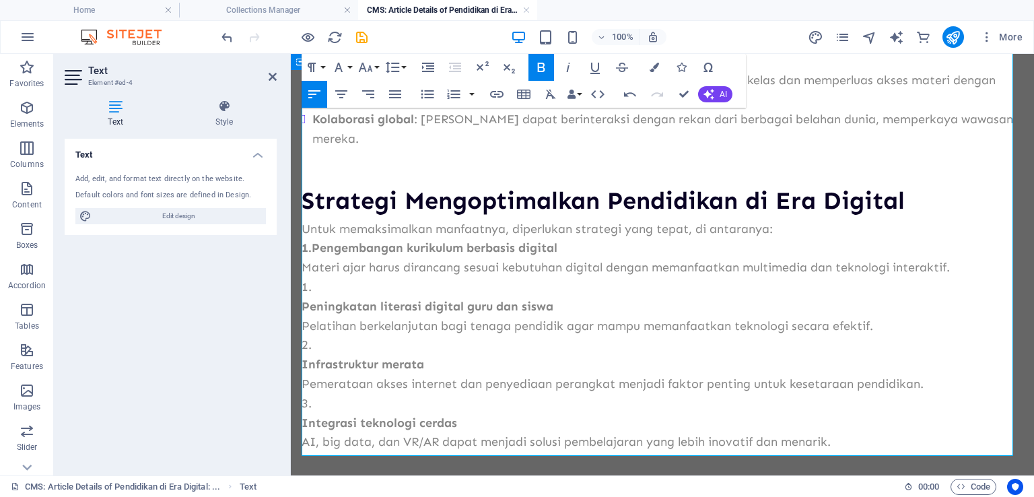
drag, startPoint x: 304, startPoint y: 302, endPoint x: 302, endPoint y: 310, distance: 7.7
click at [304, 304] on strong "Peningkatan literasi digital guru dan siswa" at bounding box center [428, 306] width 252 height 15
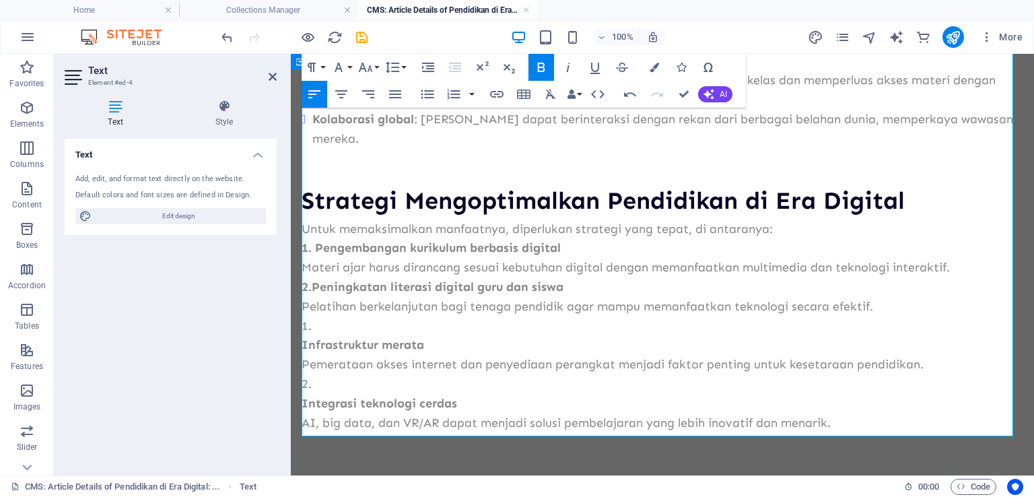
click at [303, 348] on strong "Infrastruktur merata" at bounding box center [363, 344] width 123 height 15
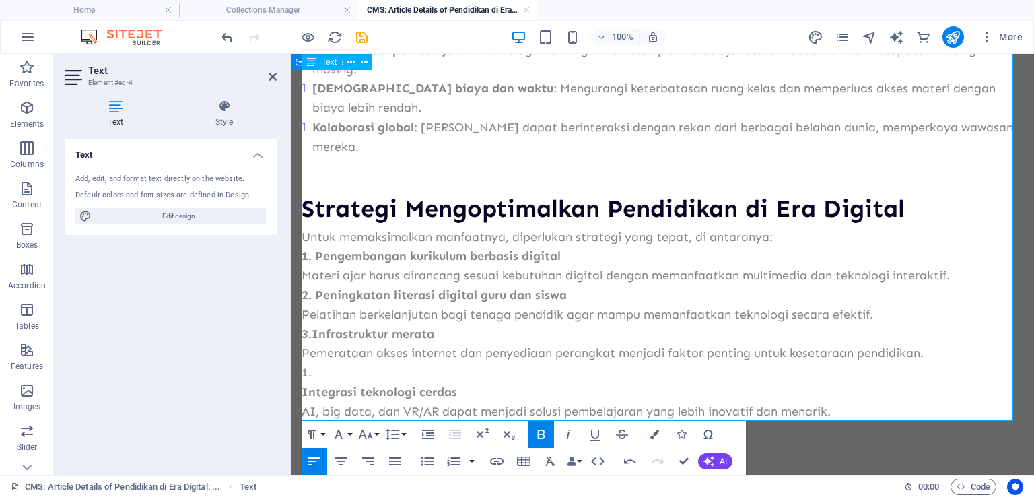
drag, startPoint x: 304, startPoint y: 391, endPoint x: 304, endPoint y: 399, distance: 8.1
click at [304, 393] on strong "Integrasi teknologi cerdas" at bounding box center [380, 392] width 156 height 15
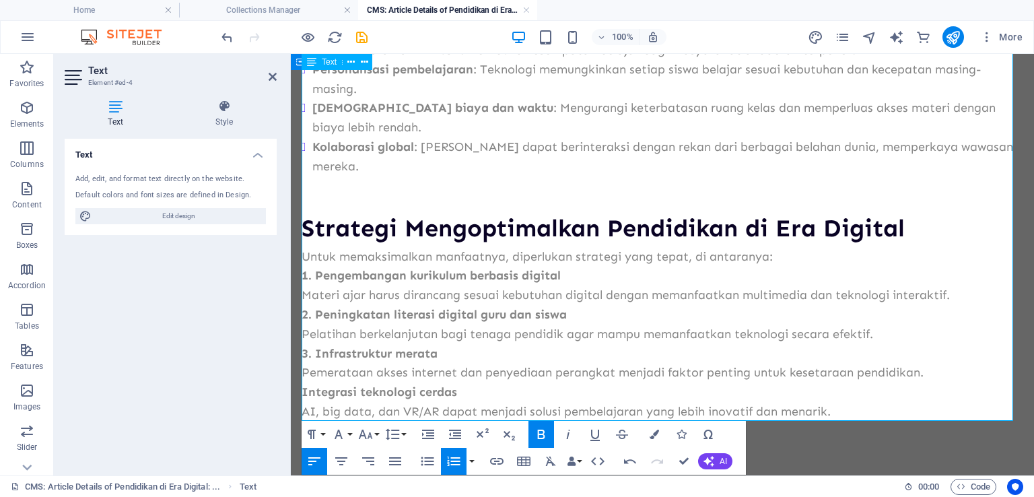
scroll to position [1066, 0]
drag, startPoint x: 681, startPoint y: 462, endPoint x: 625, endPoint y: 340, distance: 134.4
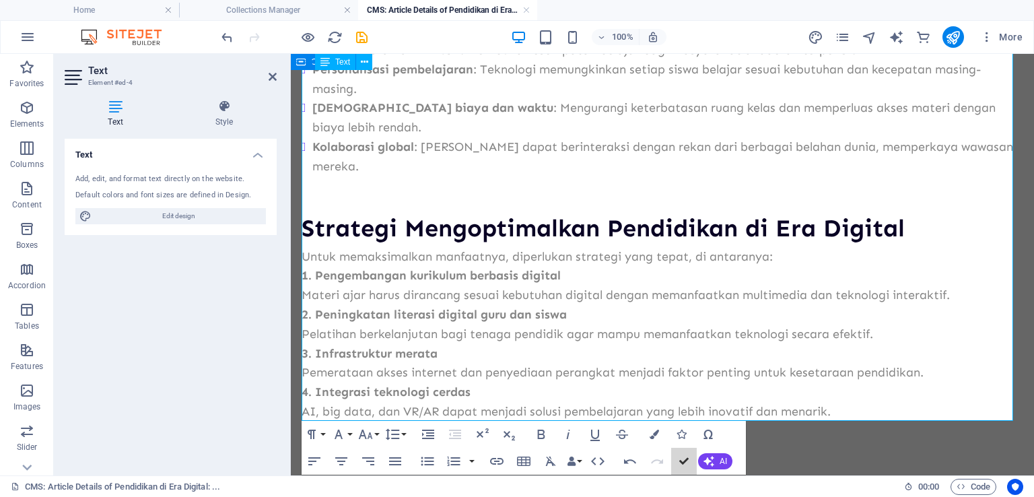
scroll to position [1007, 0]
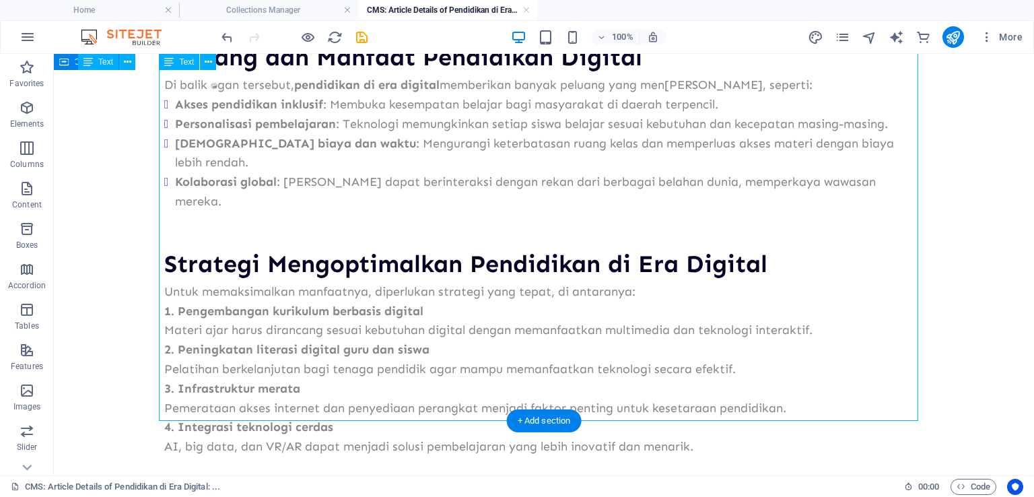
click at [730, 414] on div "Tantangan Pendidikan di Era Digital Walaupun penuh peluang, pendidikan digital …" at bounding box center [544, 114] width 760 height 685
click at [717, 409] on div "Tantangan Pendidikan di Era Digital Walaupun penuh peluang, pendidikan digital …" at bounding box center [544, 114] width 760 height 685
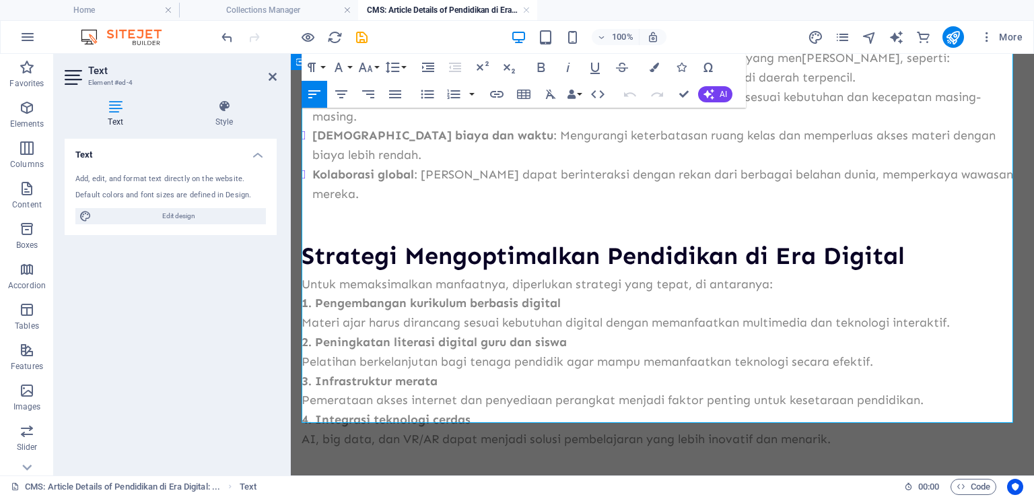
scroll to position [1066, 0]
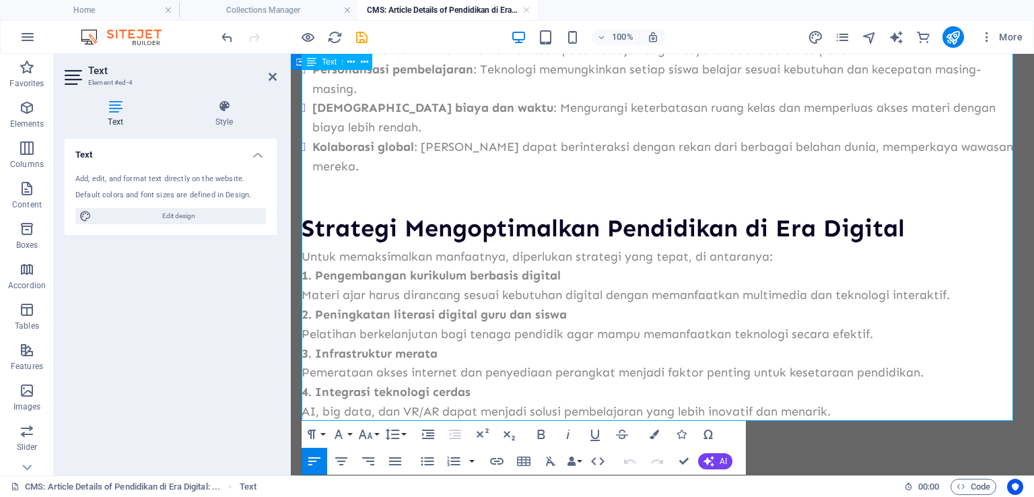
click at [851, 415] on p "4. Integrasi teknologi cerdas AI, big data, dan VR/AR dapat menjadi solusi pemb…" at bounding box center [663, 401] width 722 height 39
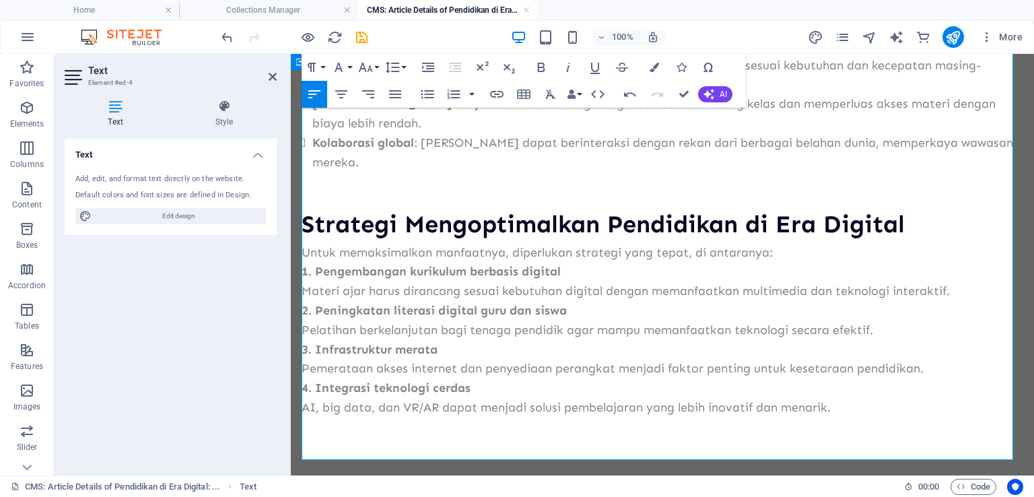
click at [335, 437] on p at bounding box center [663, 428] width 722 height 20
click at [329, 450] on p at bounding box center [663, 447] width 722 height 20
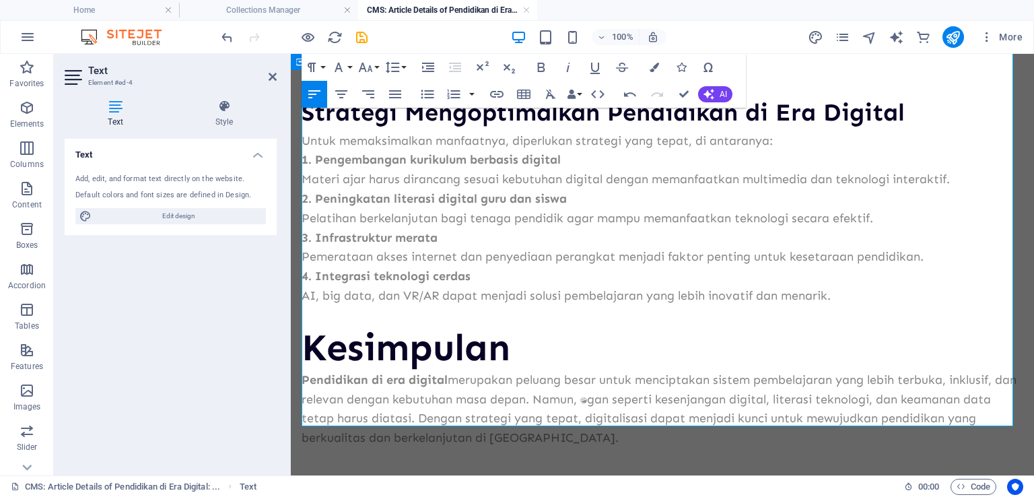
scroll to position [1208, 0]
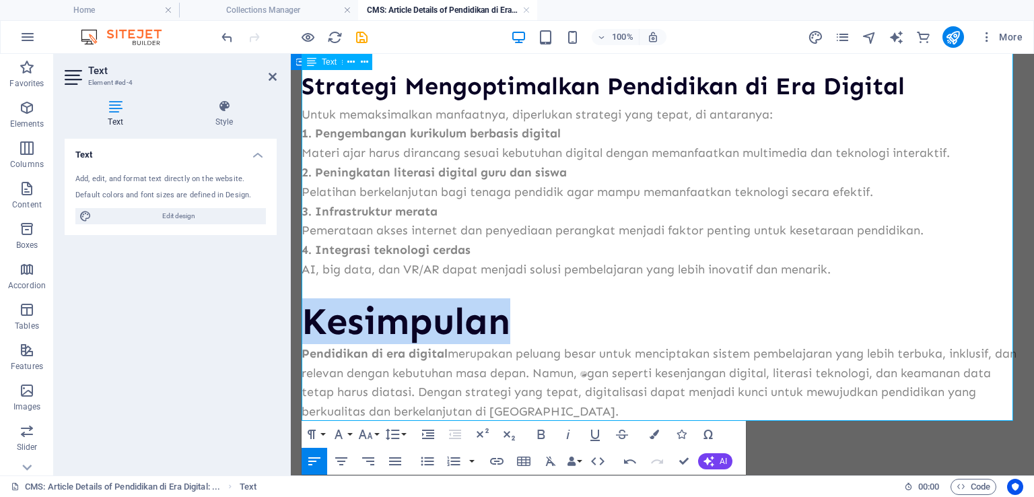
drag, startPoint x: 304, startPoint y: 328, endPoint x: 511, endPoint y: 327, distance: 206.7
click at [511, 327] on h2 "Kesimpulan" at bounding box center [663, 321] width 722 height 45
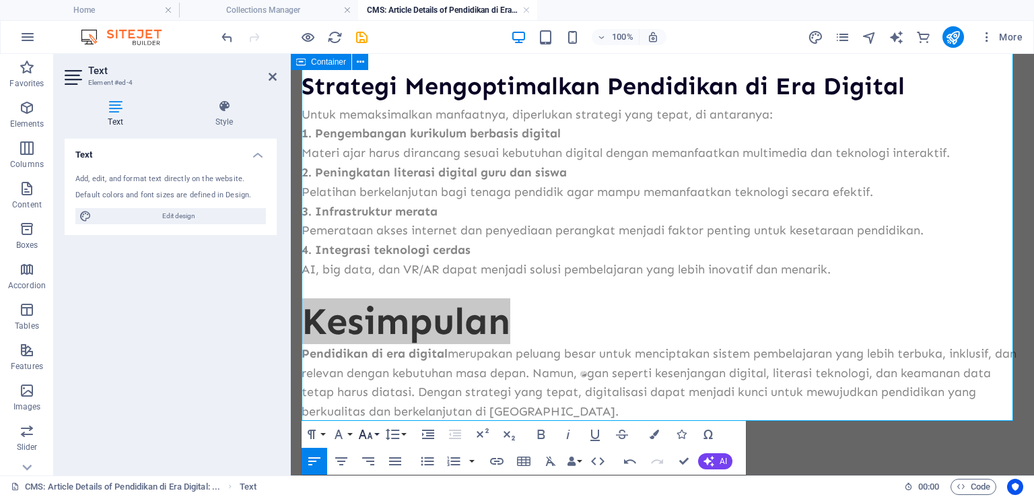
click at [374, 438] on button "Font Size" at bounding box center [369, 434] width 26 height 27
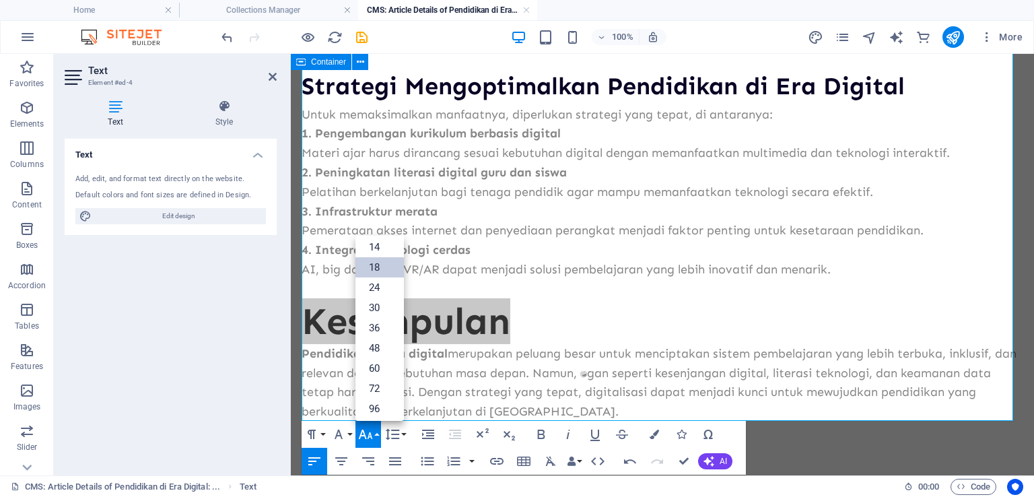
scroll to position [108, 0]
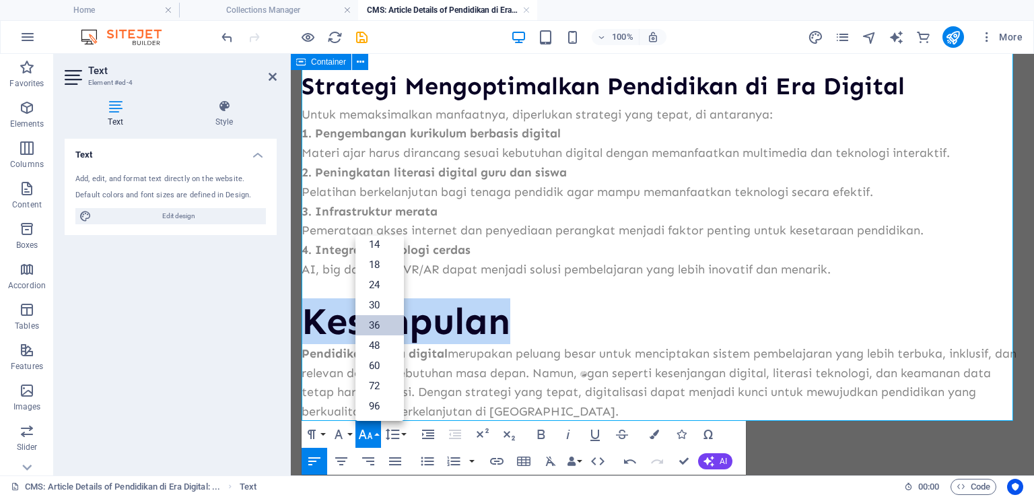
click at [378, 323] on link "36" at bounding box center [380, 325] width 48 height 20
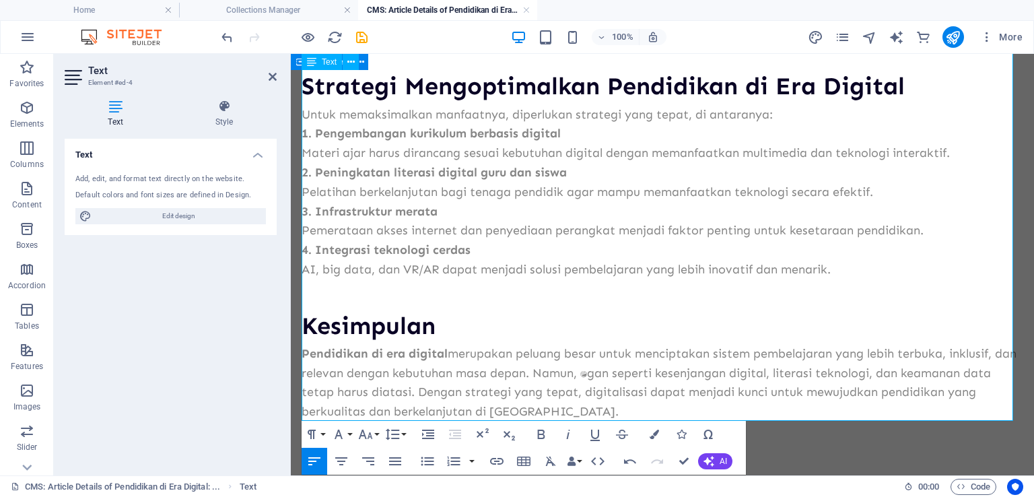
click at [458, 279] on p at bounding box center [663, 289] width 722 height 20
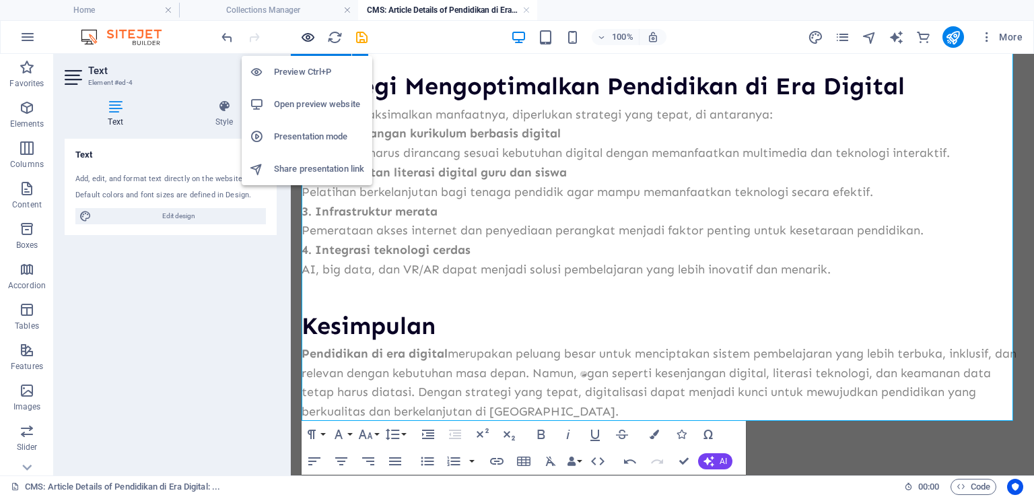
click at [308, 39] on icon "button" at bounding box center [307, 37] width 15 height 15
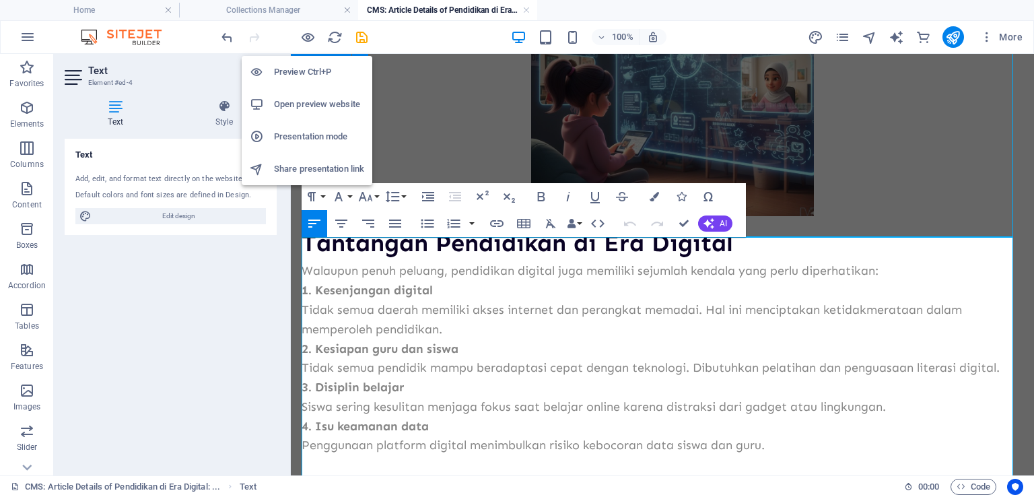
click at [307, 70] on h6 "Preview Ctrl+P" at bounding box center [319, 72] width 90 height 16
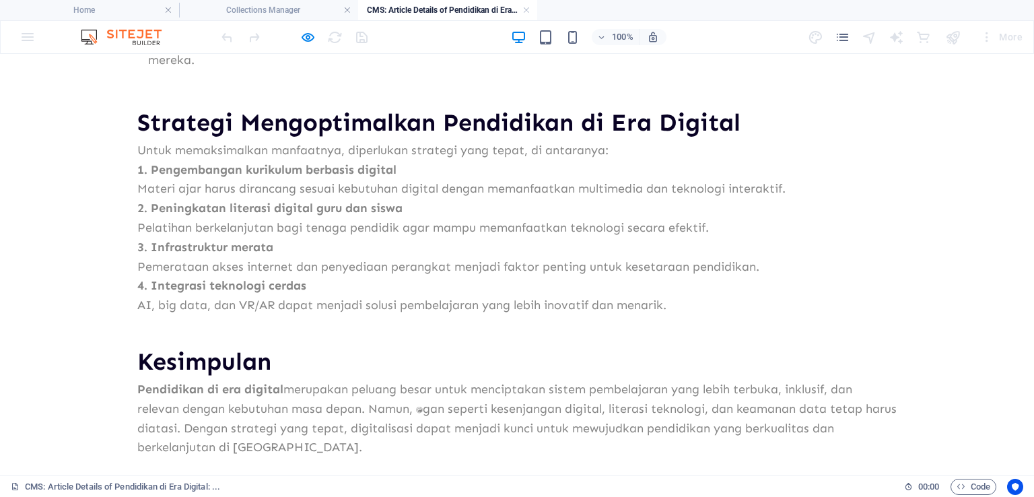
scroll to position [1150, 0]
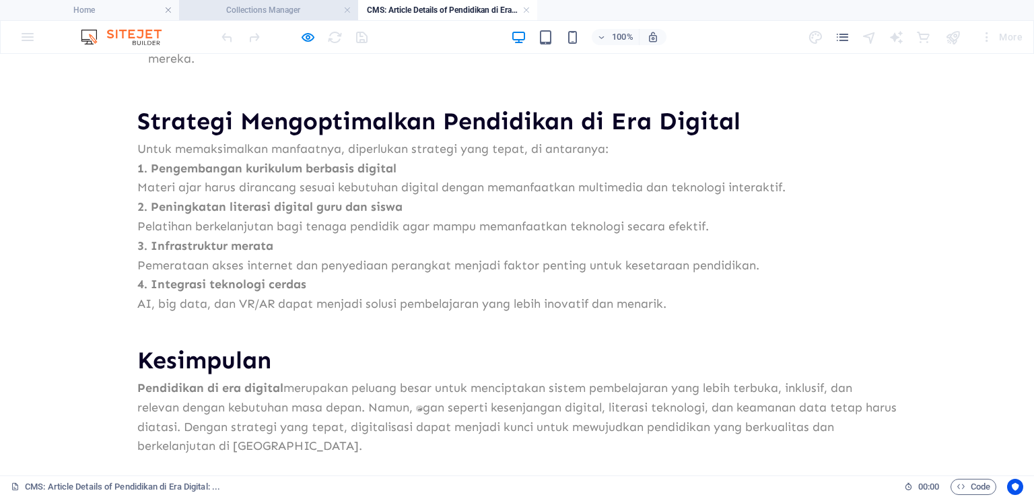
click at [292, 15] on h4 "Collections Manager" at bounding box center [268, 10] width 179 height 15
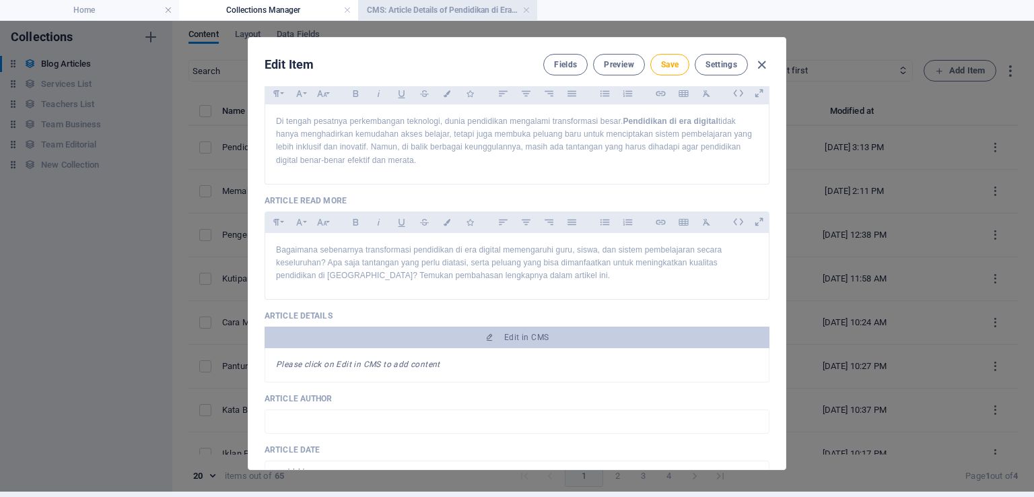
scroll to position [0, 0]
click at [459, 5] on h4 "CMS: Article Details of Pendidikan di Era Digital: ..." at bounding box center [447, 10] width 179 height 15
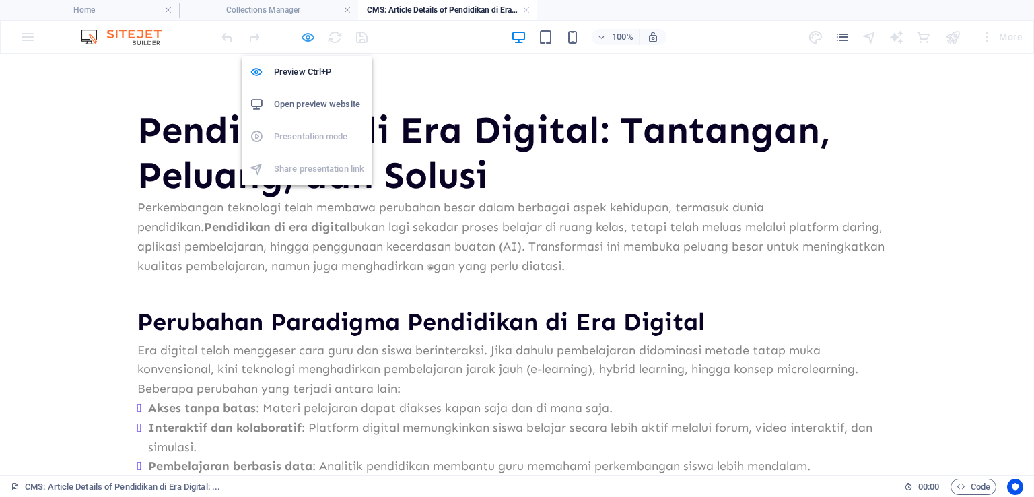
click at [312, 34] on icon "button" at bounding box center [307, 37] width 15 height 15
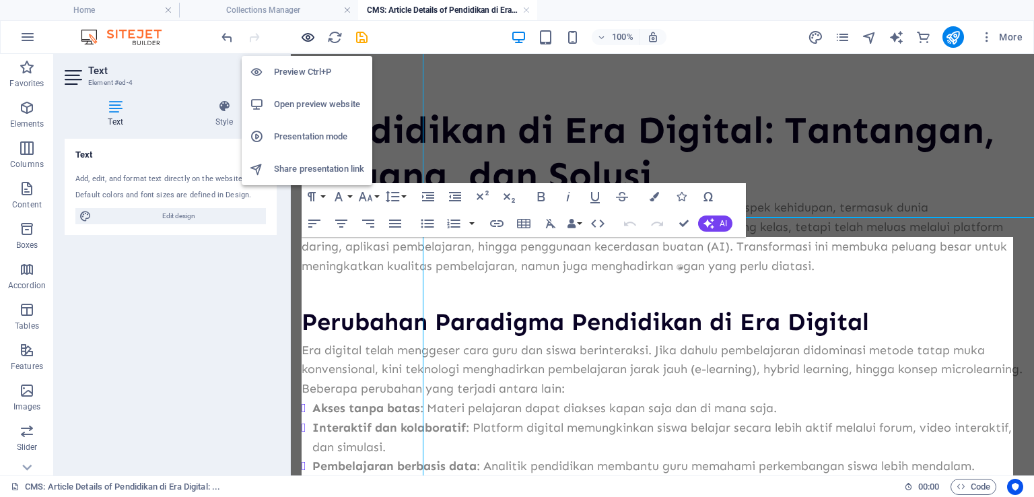
scroll to position [563, 0]
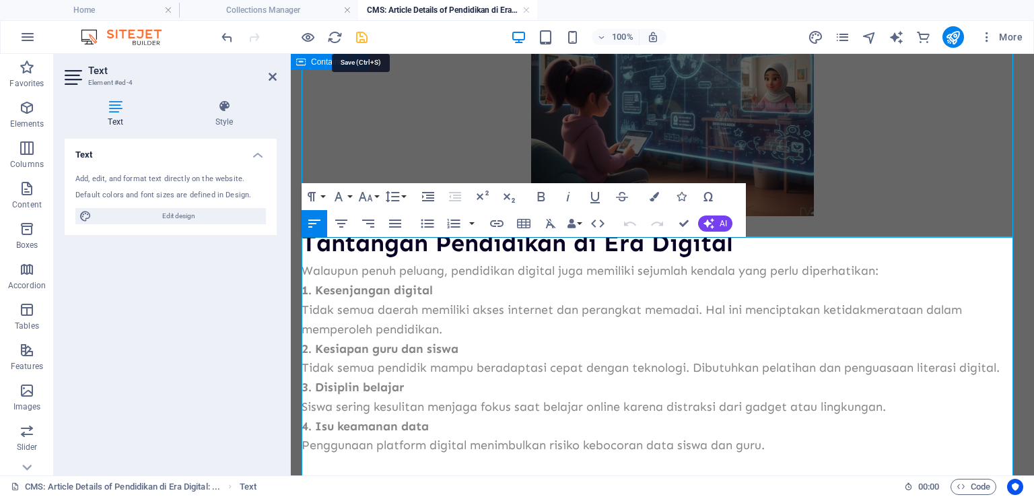
click at [360, 40] on icon "save" at bounding box center [361, 37] width 15 height 15
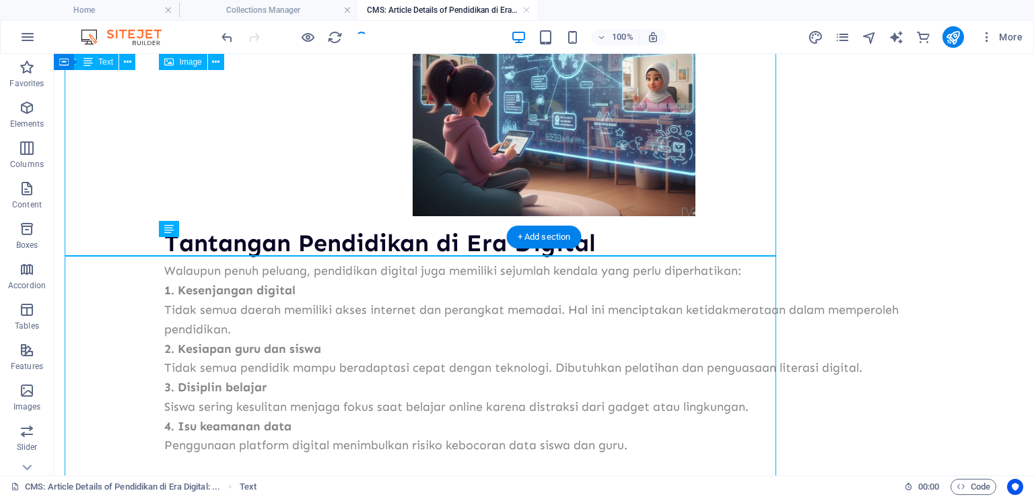
scroll to position [544, 0]
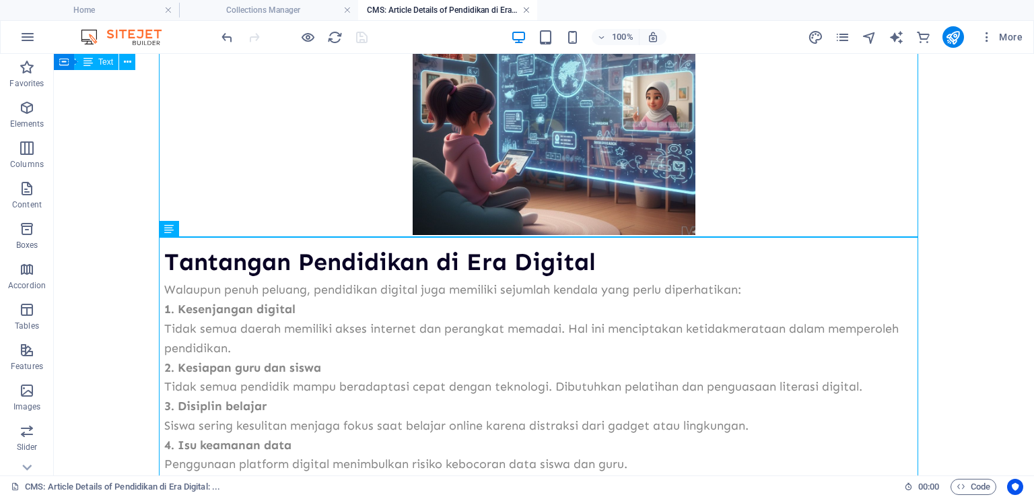
click at [525, 12] on link at bounding box center [527, 10] width 8 height 13
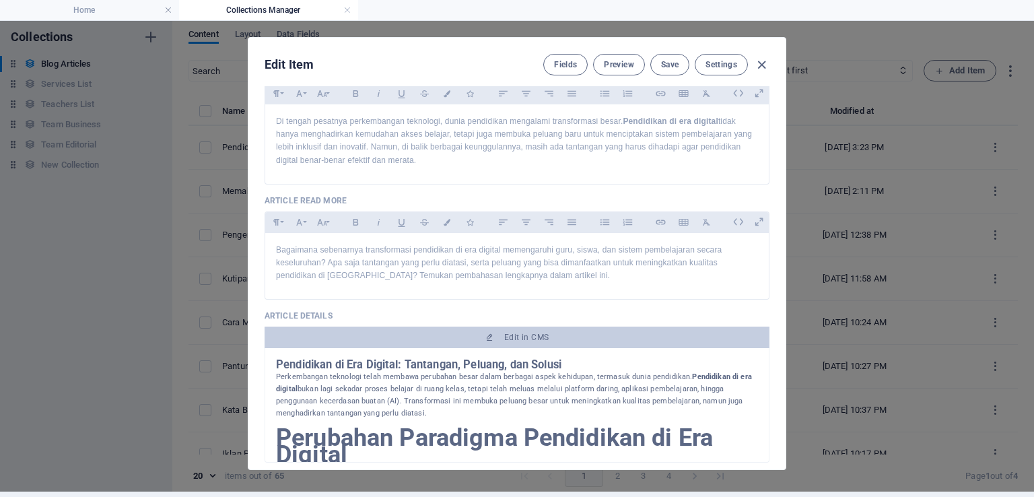
click at [256, 11] on h4 "Collections Manager" at bounding box center [268, 10] width 179 height 15
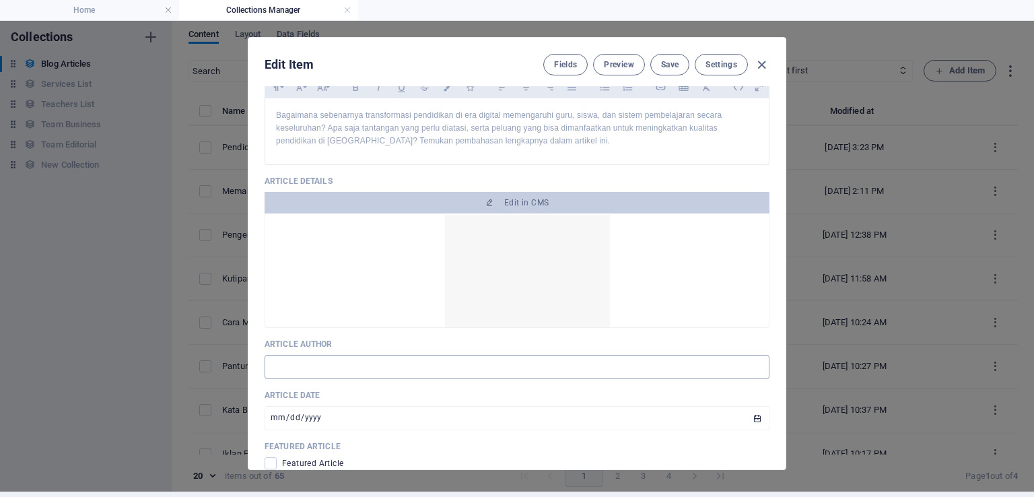
scroll to position [543, 0]
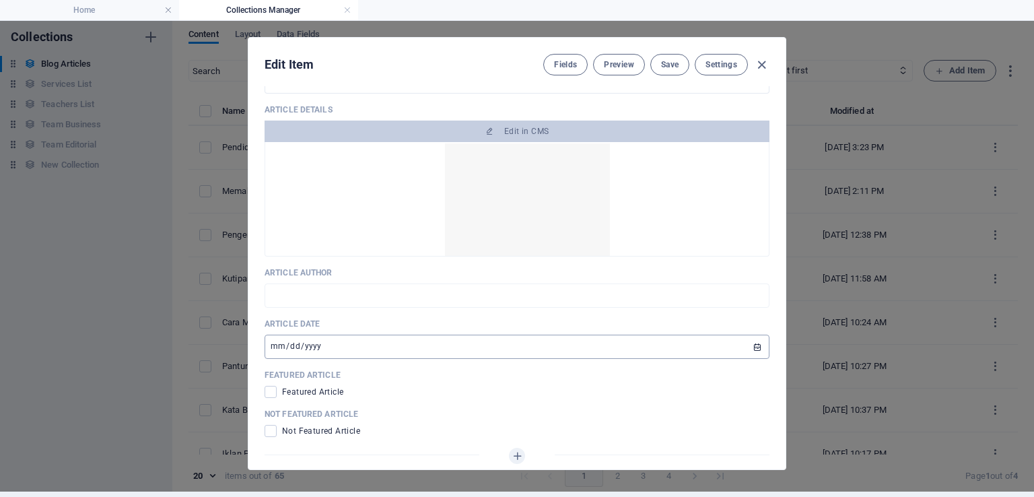
click at [353, 335] on input "[DATE]" at bounding box center [517, 347] width 505 height 24
click at [363, 335] on input "[DATE]" at bounding box center [517, 347] width 505 height 24
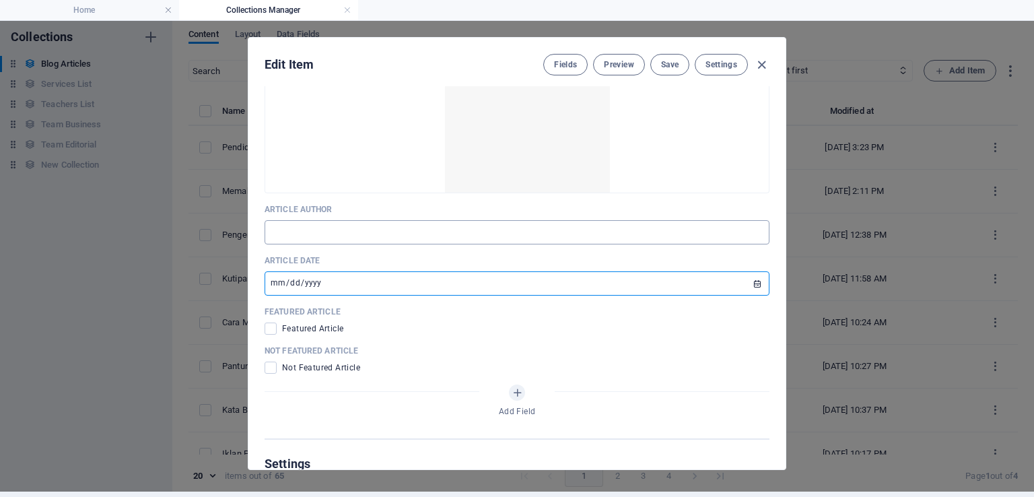
click at [304, 234] on input "text" at bounding box center [517, 232] width 505 height 24
type input "Witten by [PERSON_NAME]"
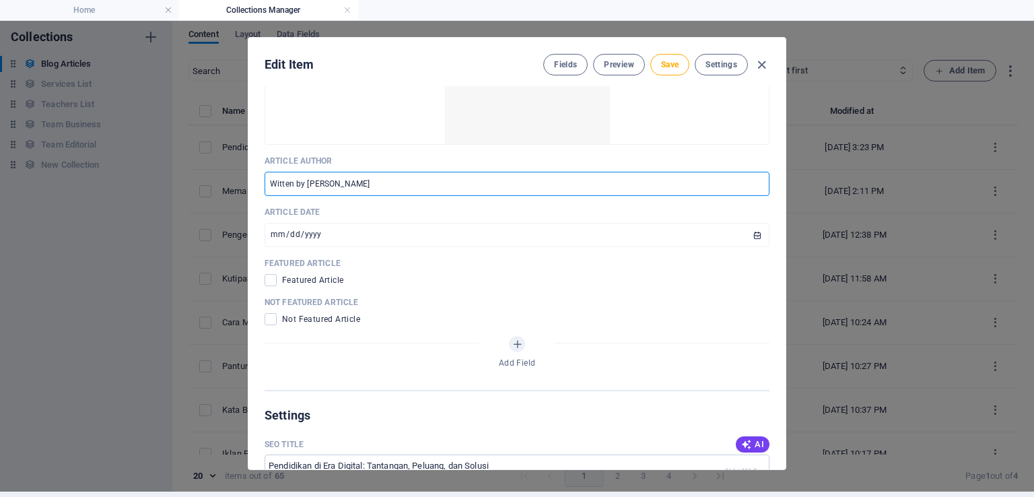
scroll to position [741, 0]
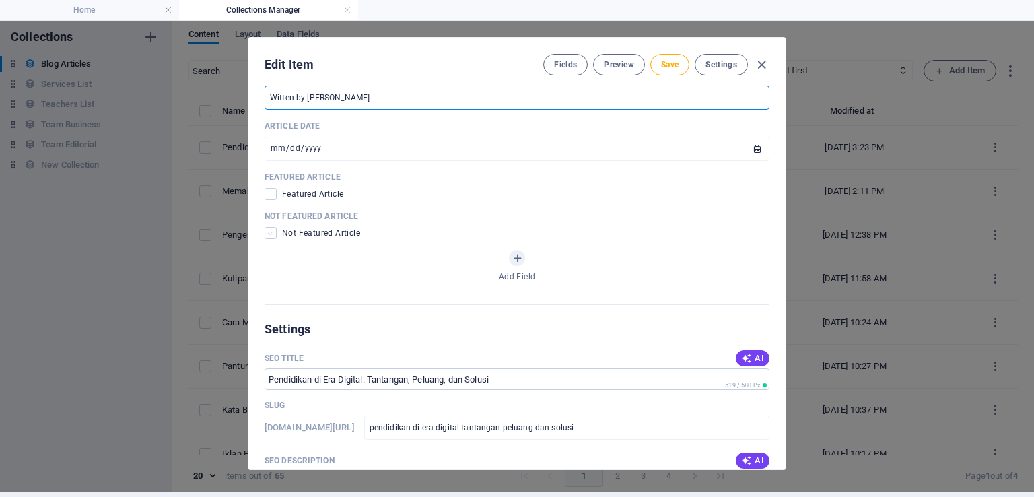
click at [272, 231] on span at bounding box center [271, 233] width 12 height 12
click at [272, 231] on input "checkbox" at bounding box center [274, 233] width 18 height 12
checkbox input "true"
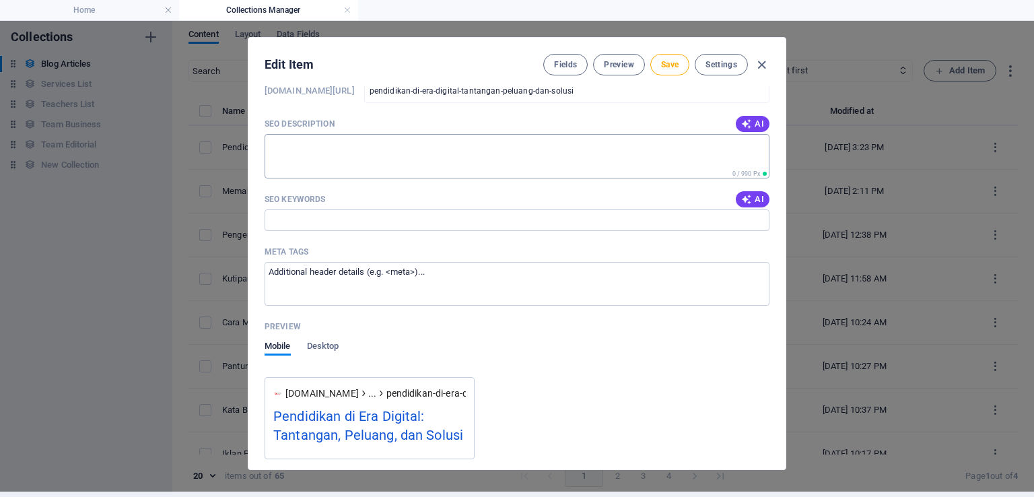
scroll to position [943, 0]
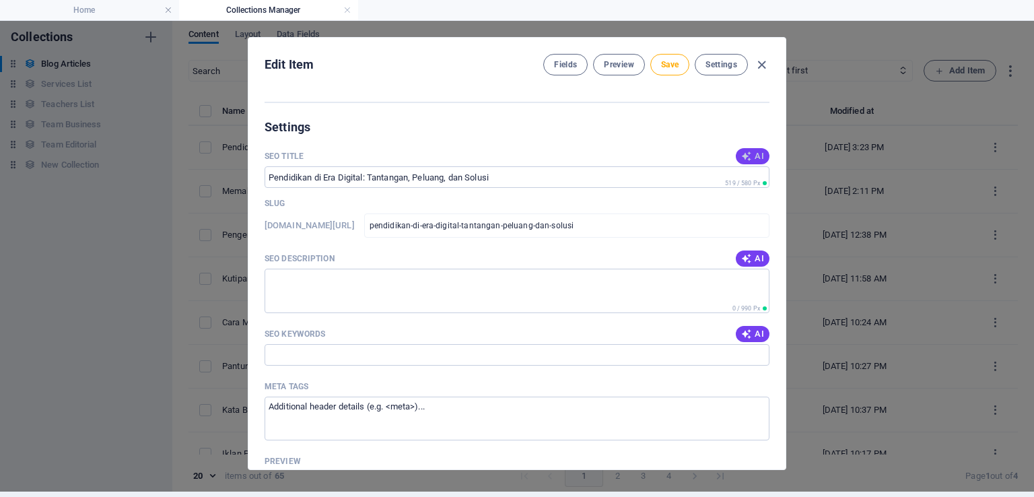
click at [750, 152] on span "AI" at bounding box center [752, 156] width 23 height 11
type input "**SEO Title:** [PERSON_NAME]an & Peluang Pendidikan Digital"
click at [756, 259] on span "AI" at bounding box center [752, 258] width 23 height 11
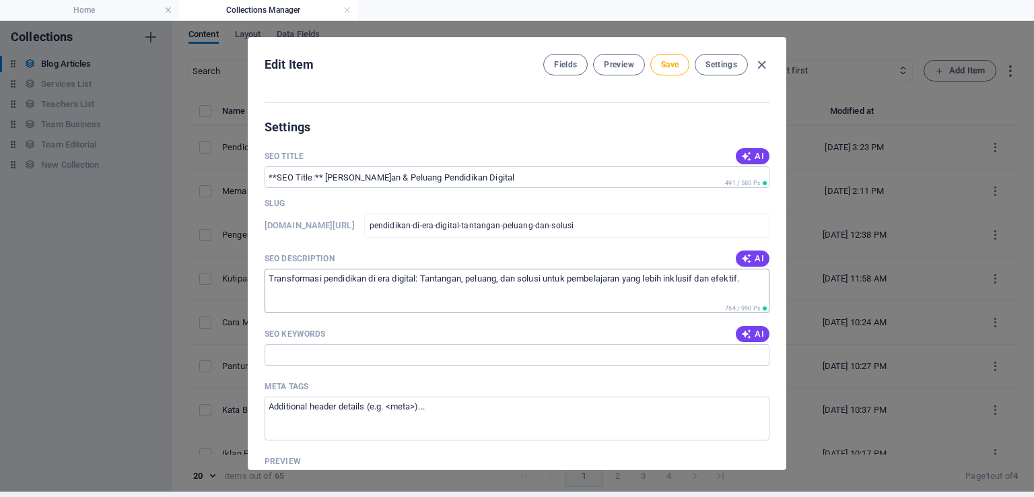
type textarea "Transformasi pendidikan di era digital: Tantangan, peluang, dan solusi untuk pe…"
click at [747, 329] on icon "button" at bounding box center [746, 334] width 11 height 11
type input "pendidikan digital, tantangan pendidikan, peluang belajar online, literasi digi…"
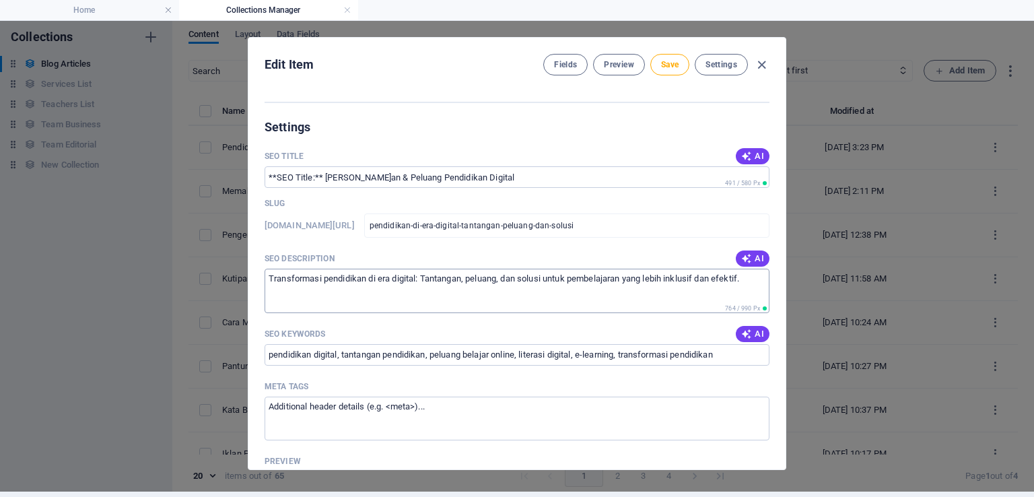
scroll to position [1077, 0]
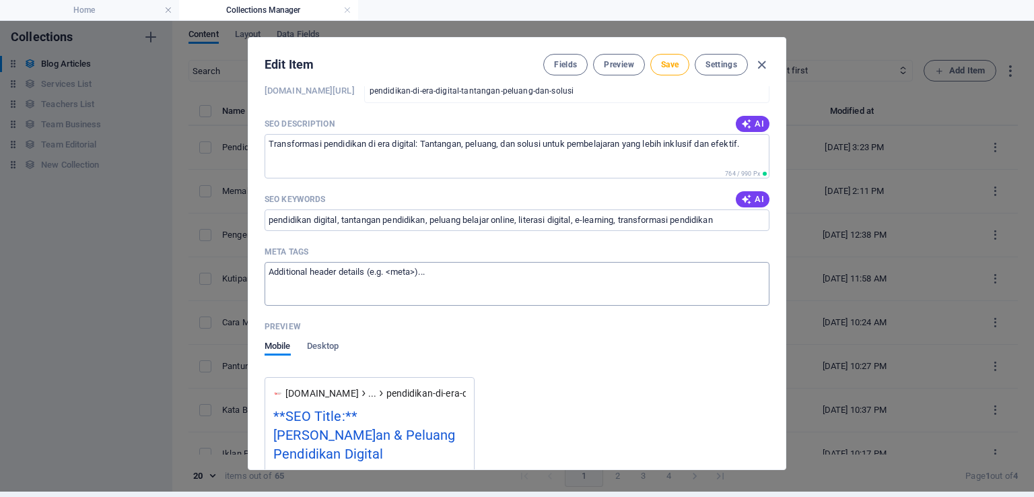
click at [323, 288] on textarea "Meta tags ​" at bounding box center [517, 284] width 505 height 44
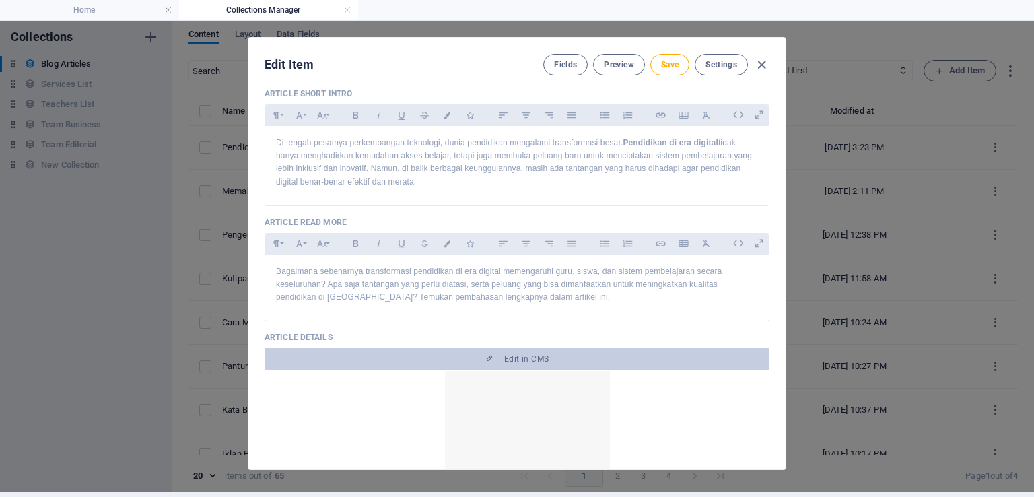
scroll to position [113, 0]
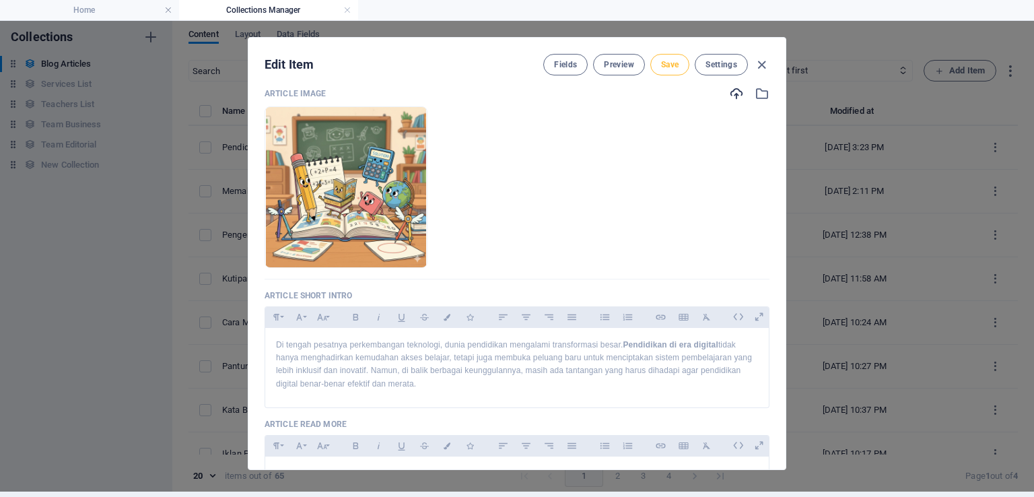
click at [668, 68] on span "Save" at bounding box center [670, 64] width 18 height 11
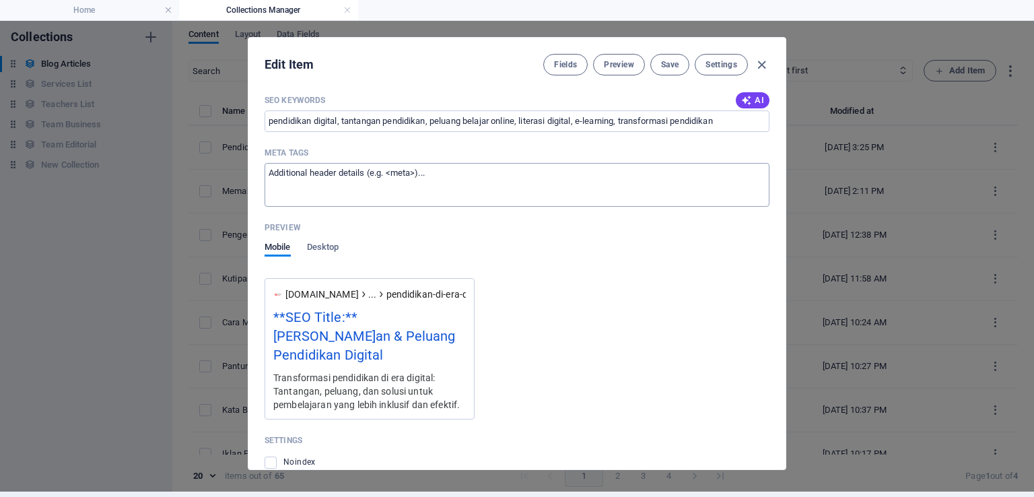
scroll to position [1191, 0]
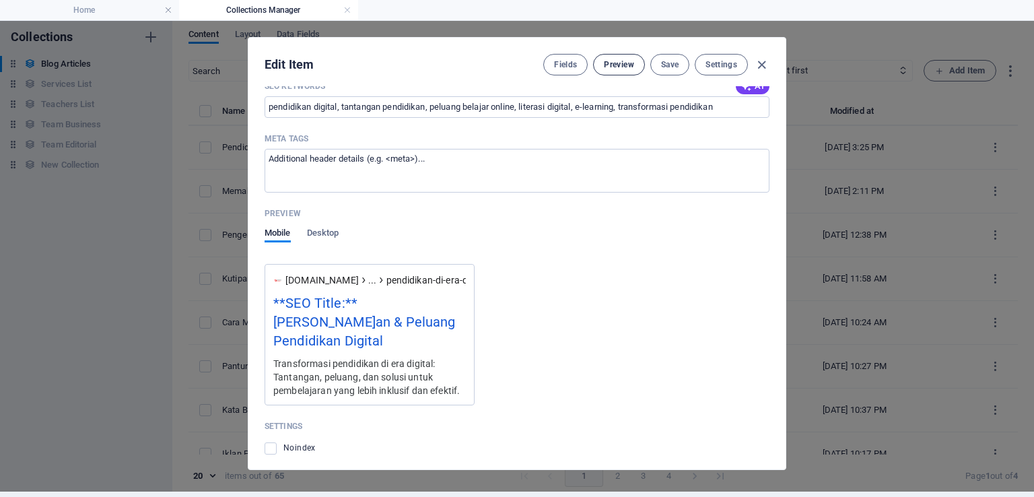
click at [628, 65] on span "Preview" at bounding box center [619, 64] width 30 height 11
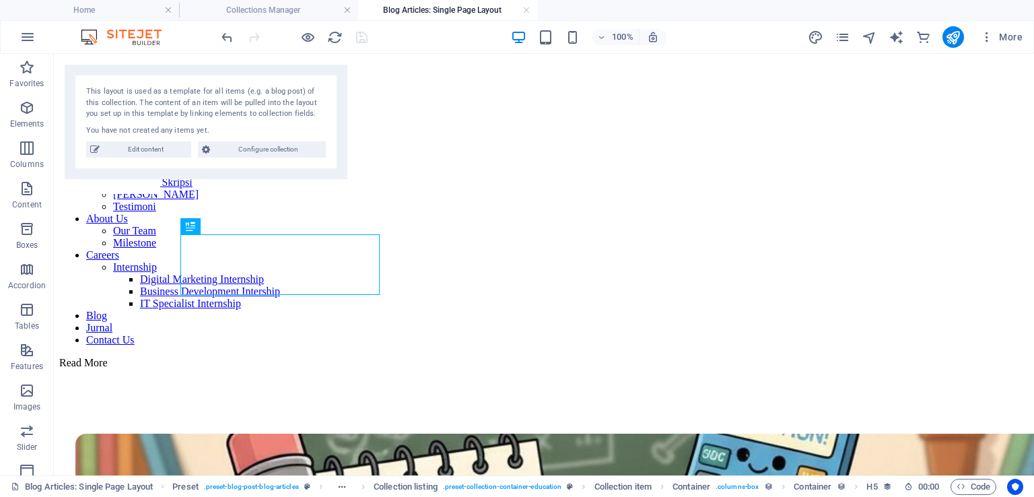
scroll to position [2673, 0]
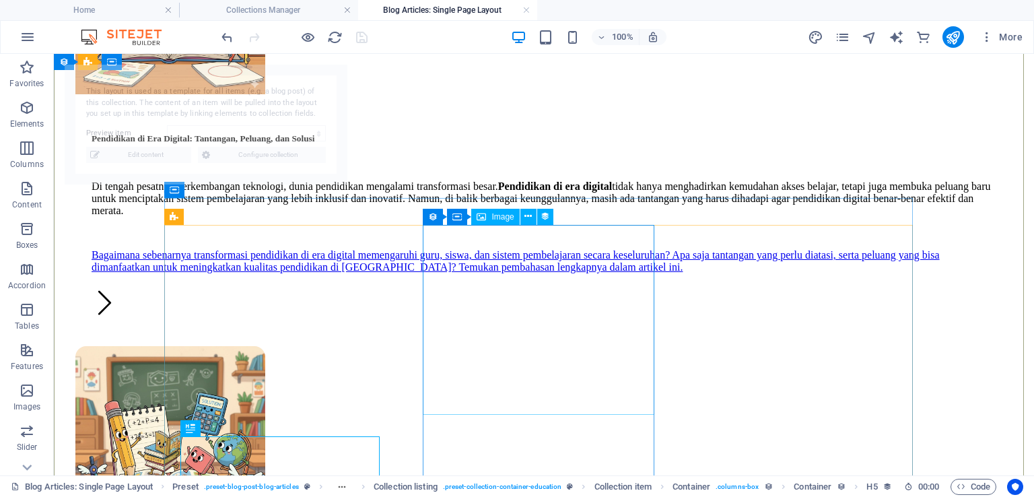
select select "68dce070bb3bbc068502029a"
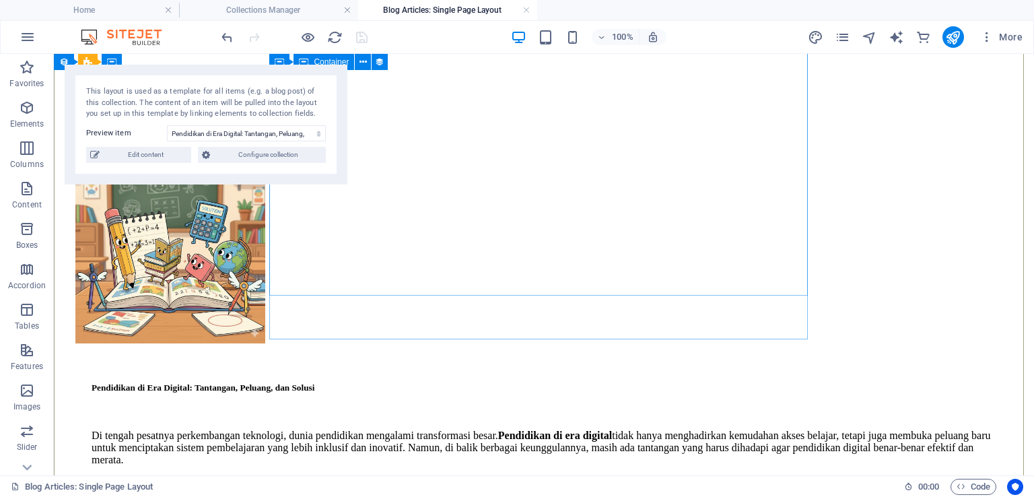
scroll to position [2222, 0]
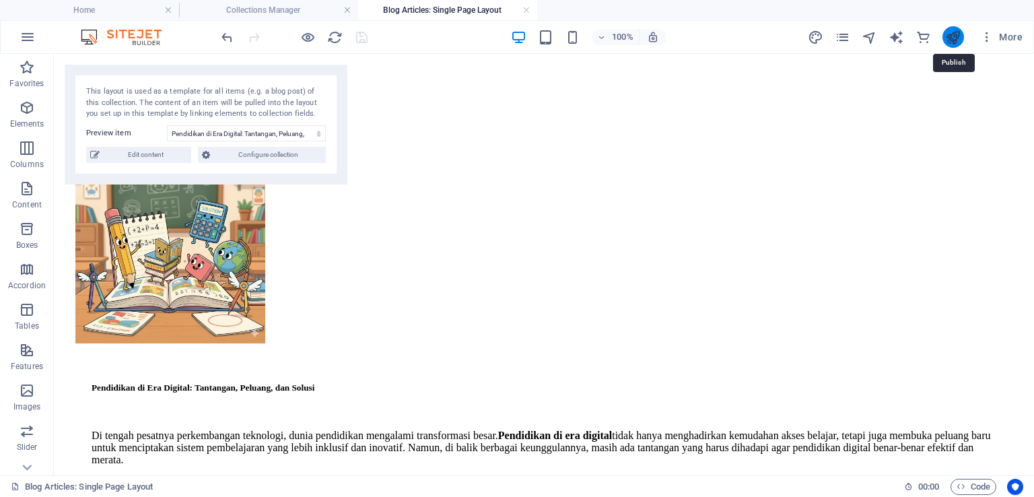
click at [956, 38] on icon "publish" at bounding box center [952, 37] width 15 height 15
